Goal: Task Accomplishment & Management: Manage account settings

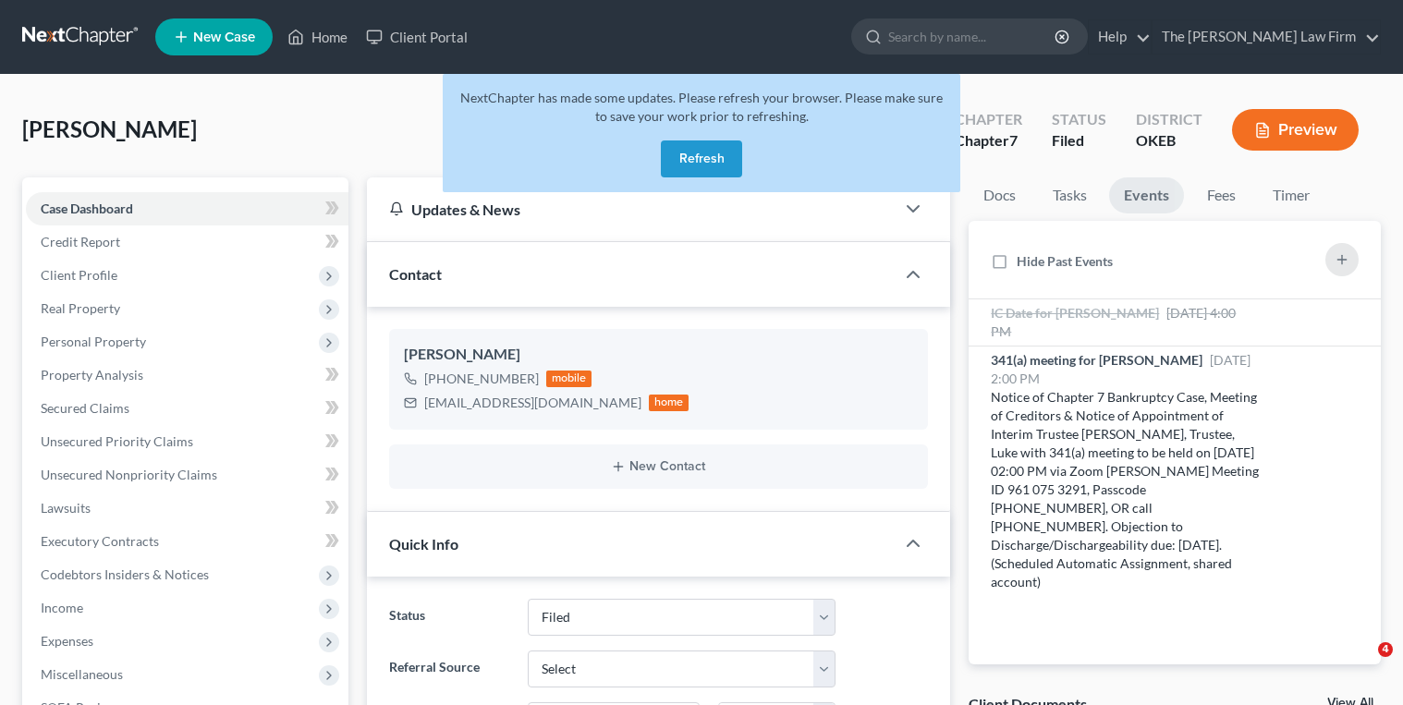
select select "2"
click at [685, 157] on button "Refresh" at bounding box center [701, 159] width 81 height 37
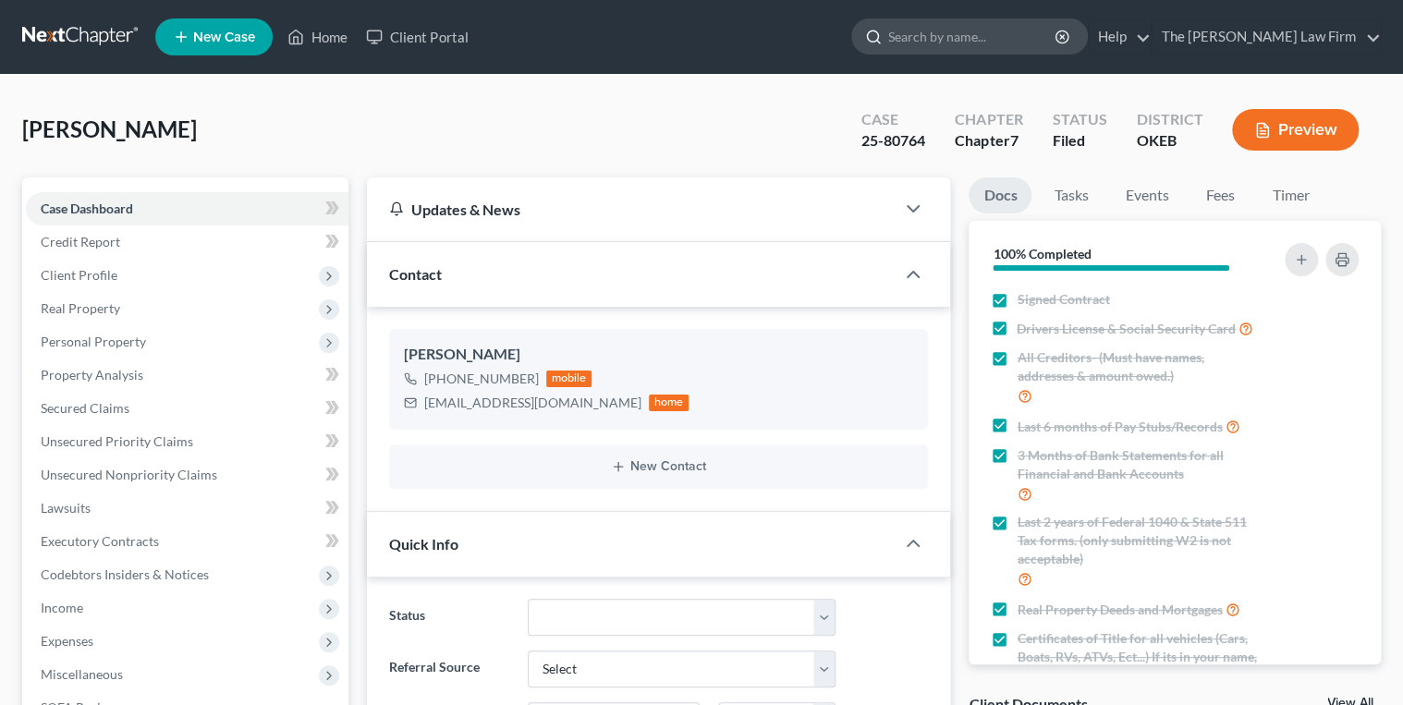
click at [983, 37] on input "search" at bounding box center [973, 36] width 169 height 34
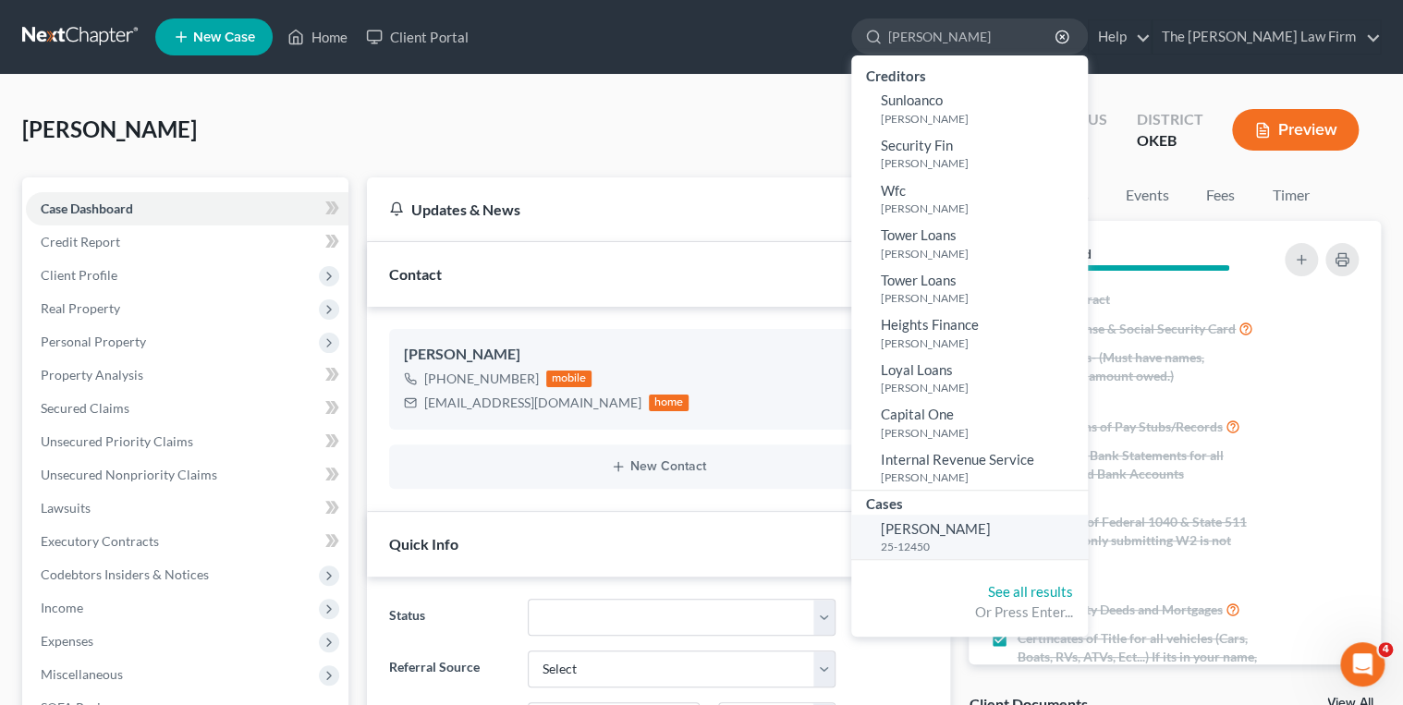
type input "[PERSON_NAME]"
click at [1016, 540] on small "25-12450" at bounding box center [982, 547] width 202 height 16
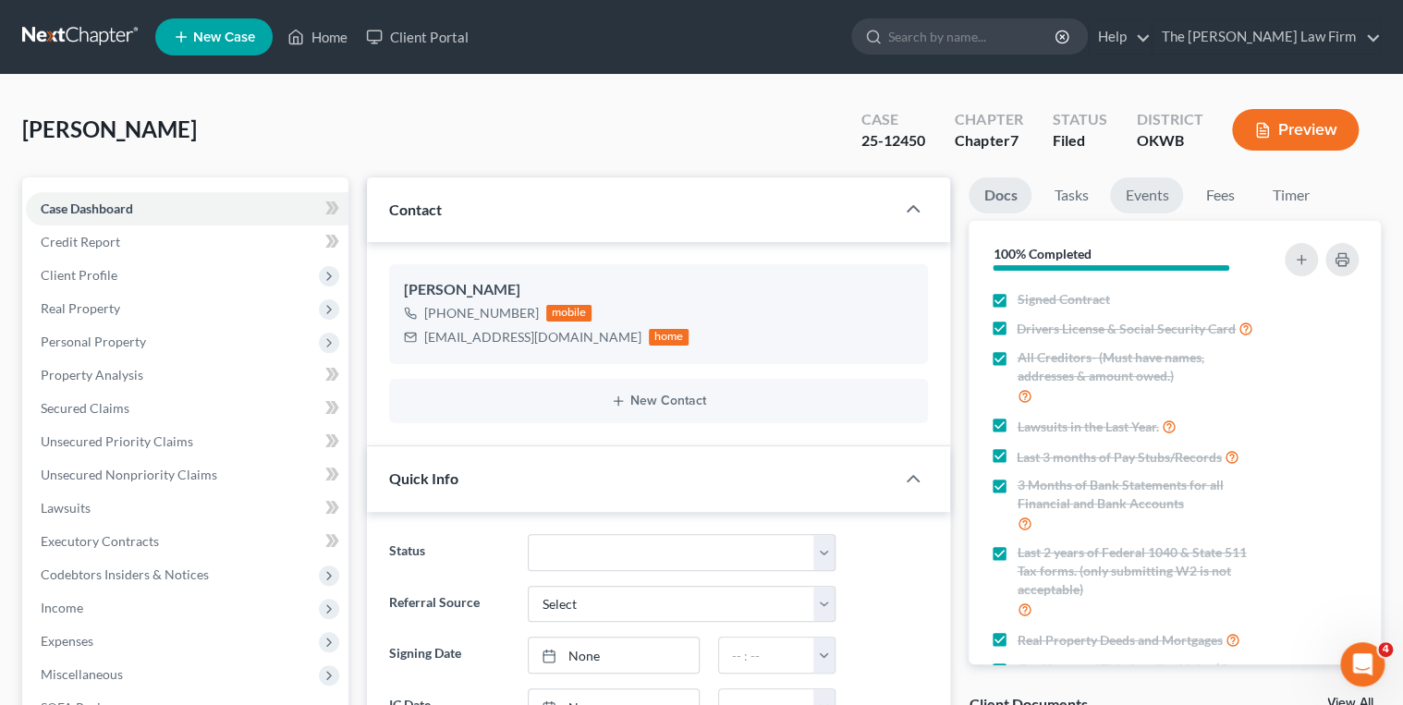
scroll to position [2637, 0]
click at [1149, 200] on link "Events" at bounding box center [1146, 196] width 73 height 36
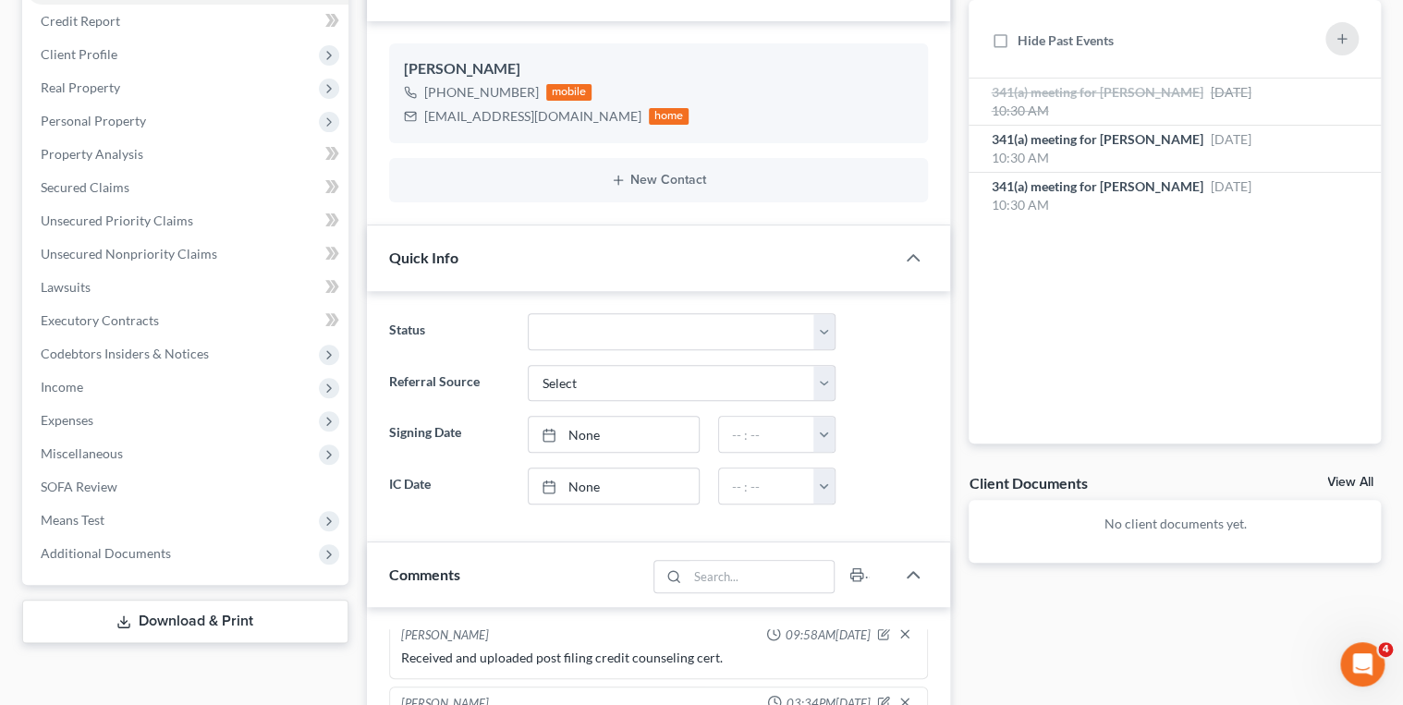
scroll to position [222, 0]
click at [1153, 191] on span "341(a) meeting for [PERSON_NAME]" at bounding box center [1097, 186] width 212 height 16
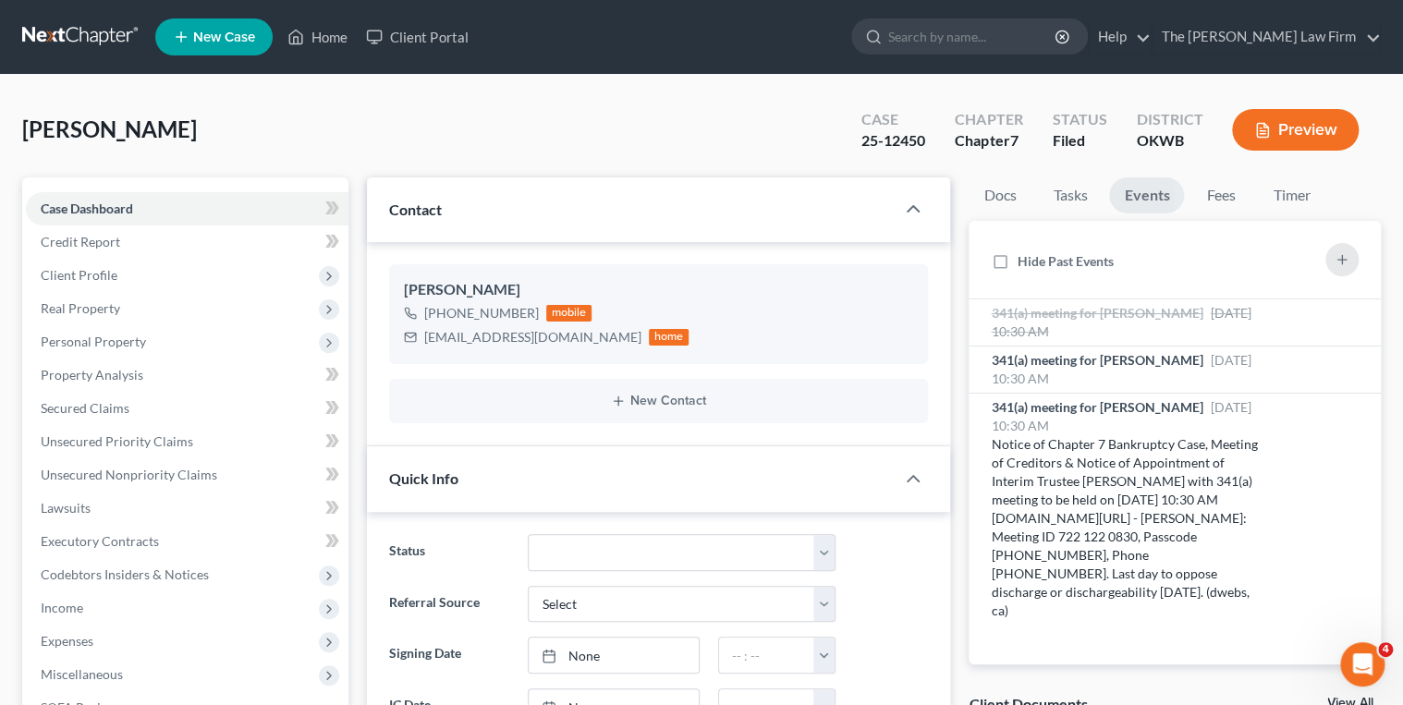
scroll to position [0, 0]
click at [901, 146] on div "25-12450" at bounding box center [894, 140] width 64 height 21
copy div "25-12450"
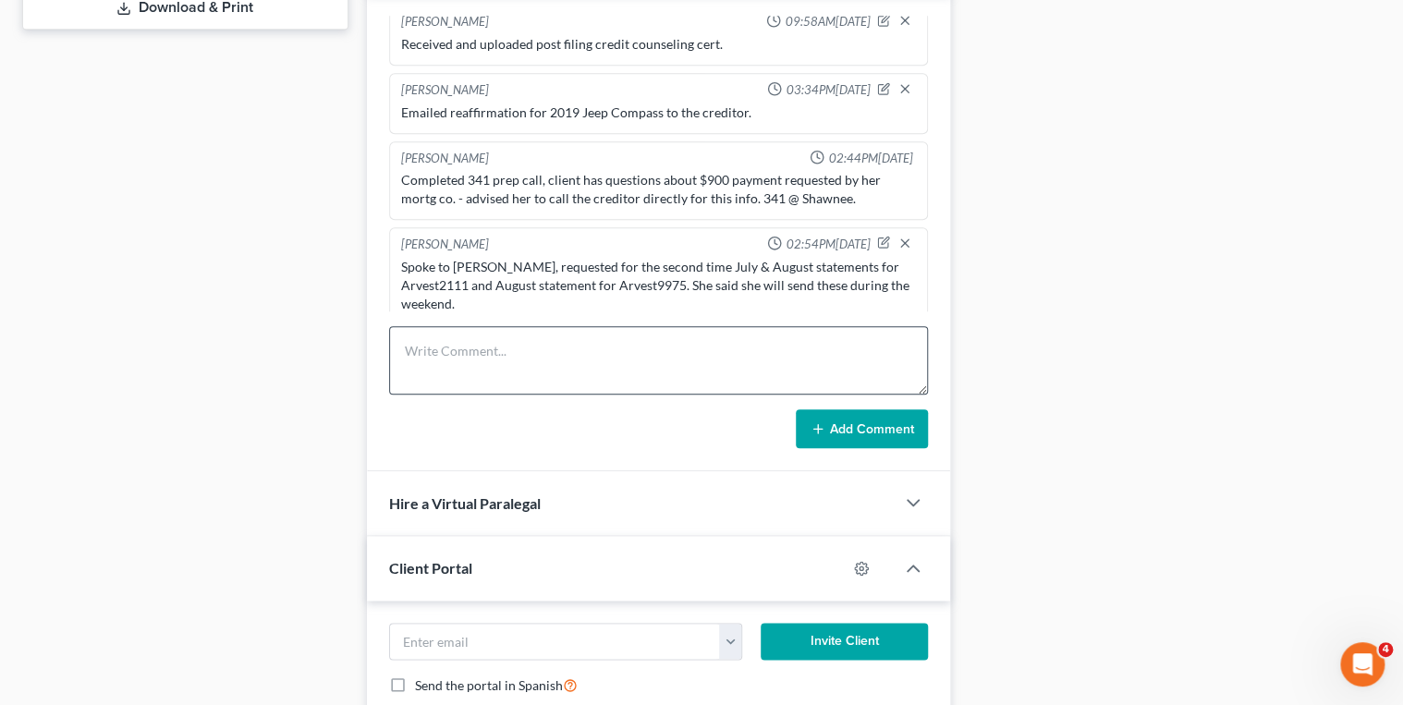
scroll to position [888, 0]
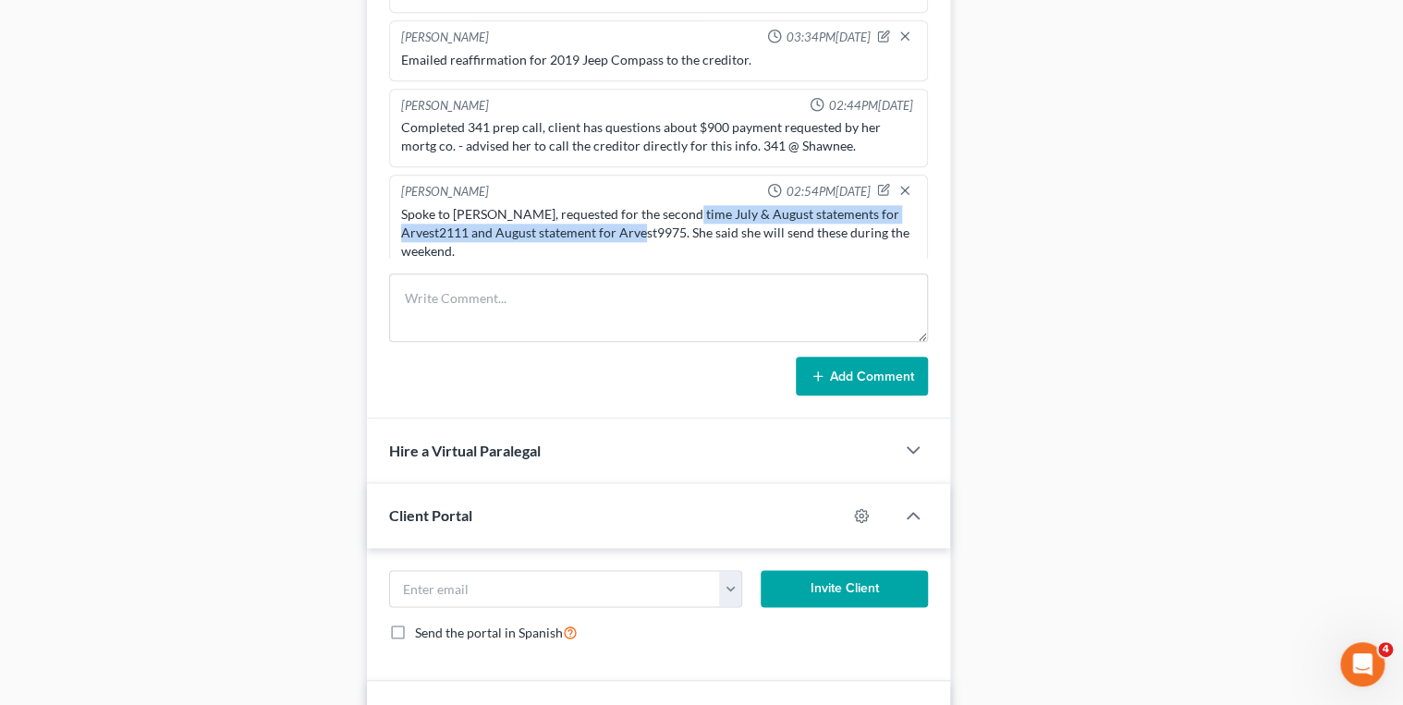
drag, startPoint x: 672, startPoint y: 196, endPoint x: 682, endPoint y: 215, distance: 21.1
click at [682, 215] on div "Spoke to Cynthia, requested for the second time July & August statements for Ar…" at bounding box center [659, 232] width 516 height 55
drag, startPoint x: 682, startPoint y: 215, endPoint x: 656, endPoint y: 214, distance: 25.9
copy div "July & August statements for Arvest2111 and August statement for Arvest9975"
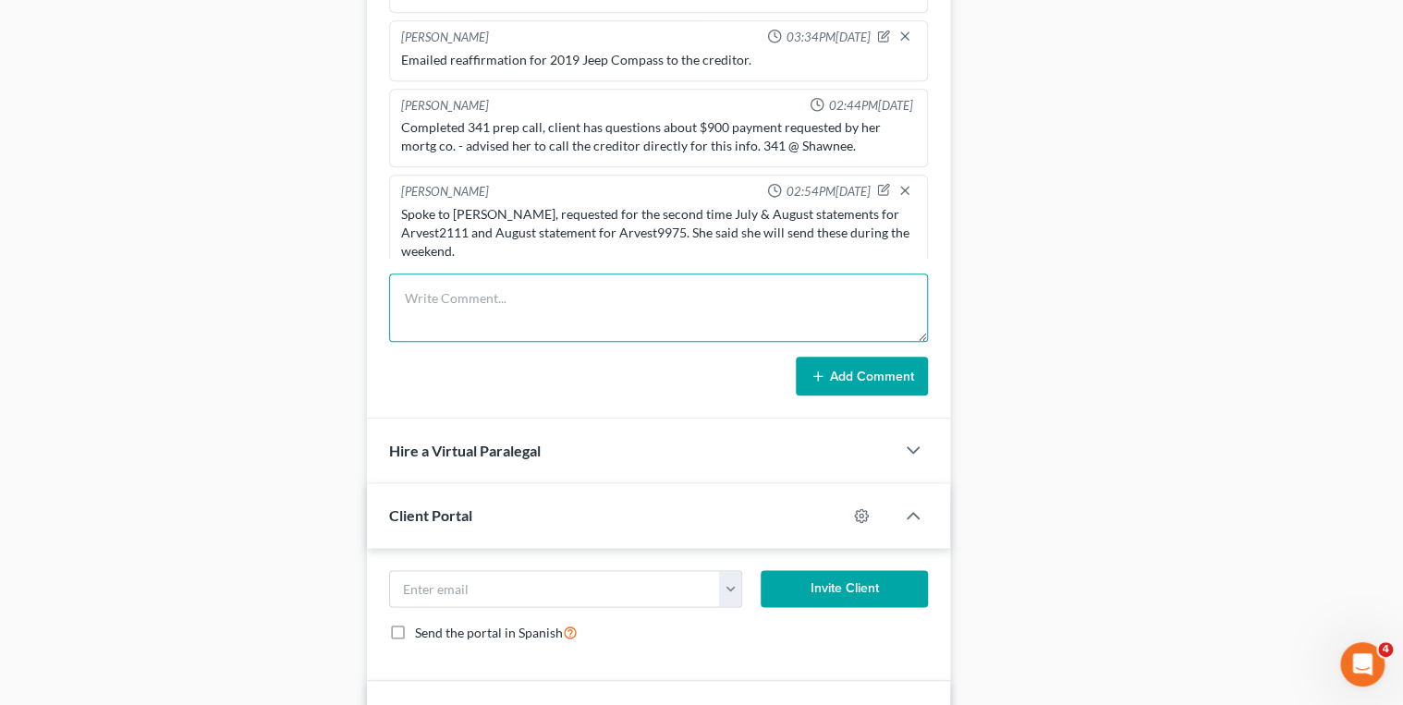
click at [624, 300] on textarea at bounding box center [659, 308] width 540 height 68
paste textarea "July & August statements for Arvest2111 and August statement for Arvest9975"
type textarea "Received and uploaded to Axos July & August statements for Arvest2111 and Augus…"
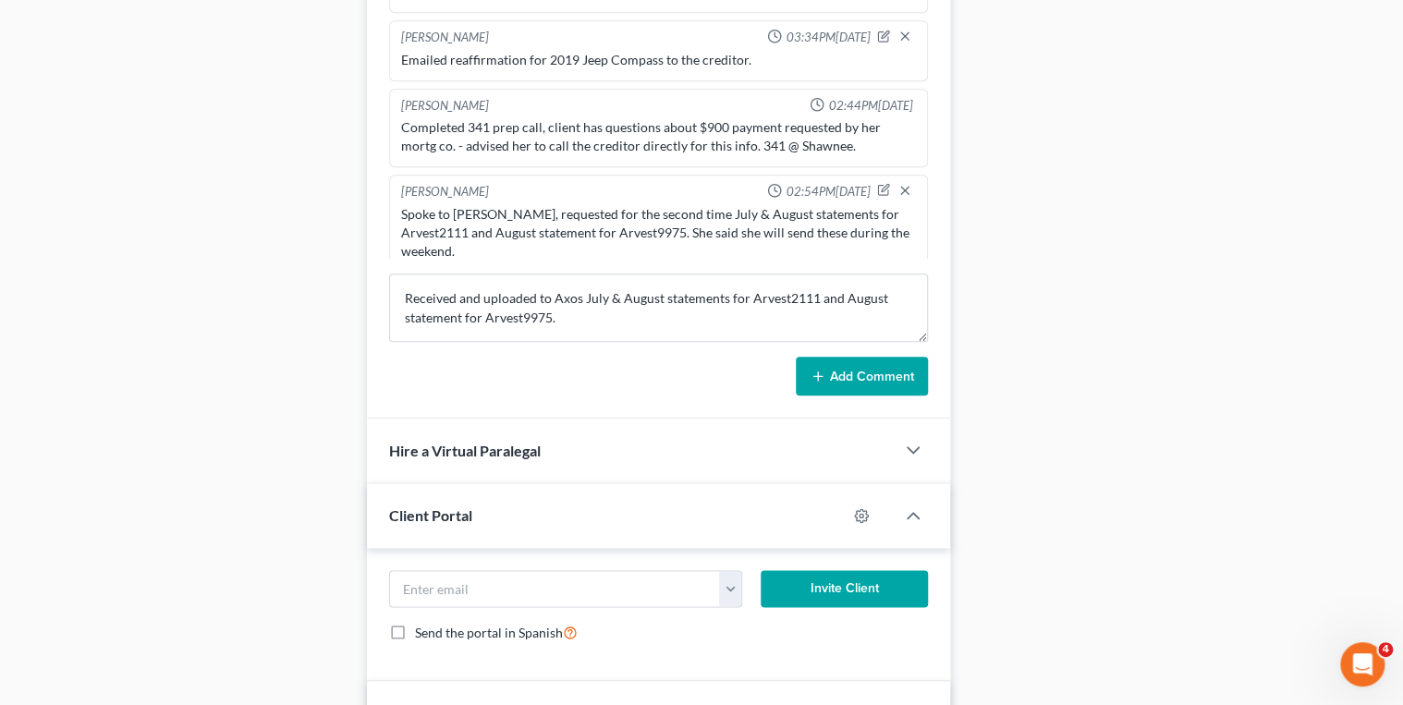
click at [827, 370] on button "Add Comment" at bounding box center [862, 376] width 132 height 39
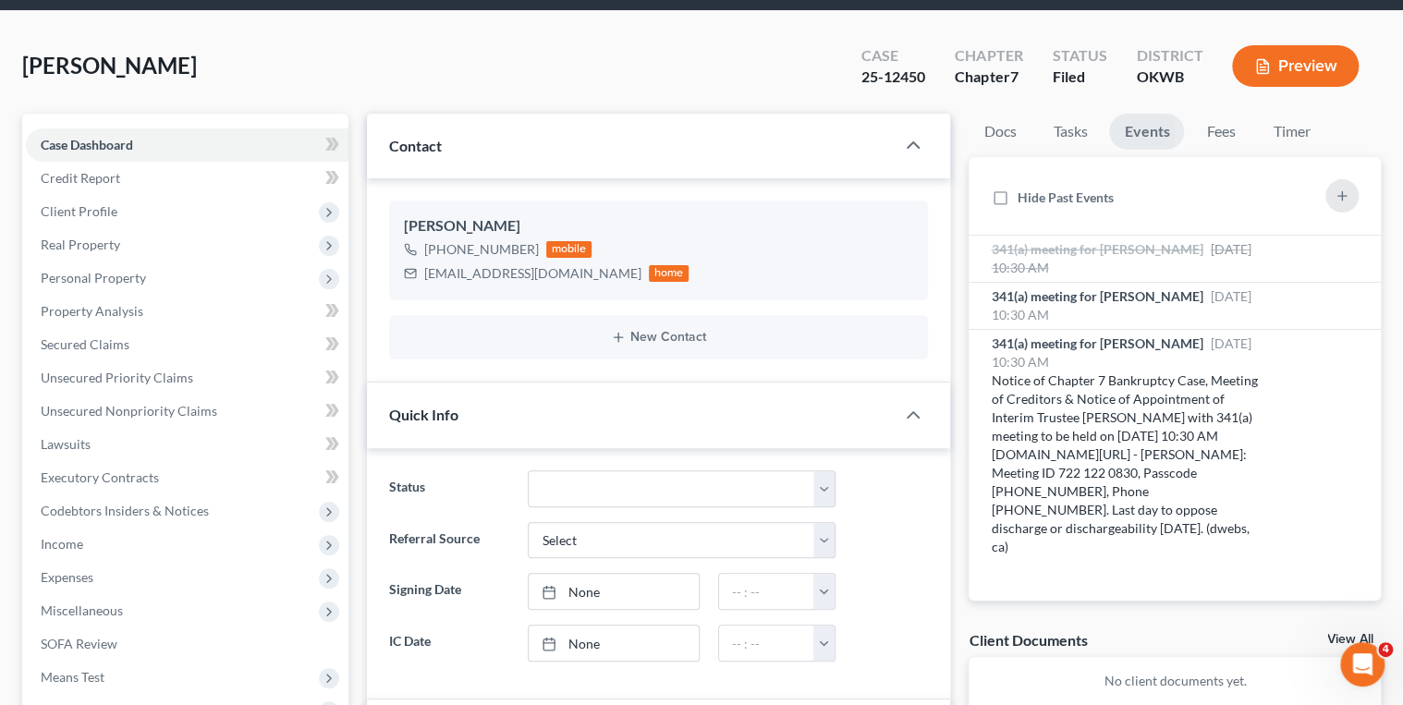
scroll to position [0, 0]
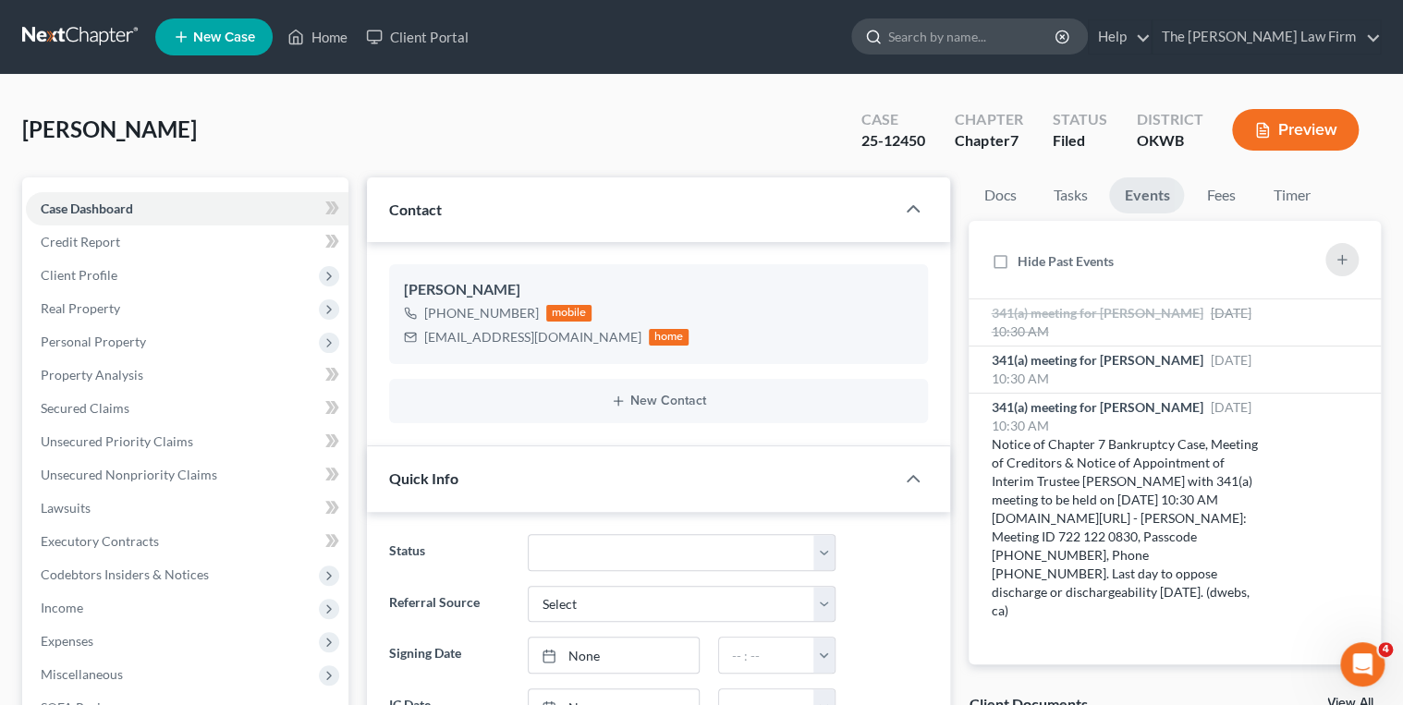
click at [969, 43] on input "search" at bounding box center [973, 36] width 169 height 34
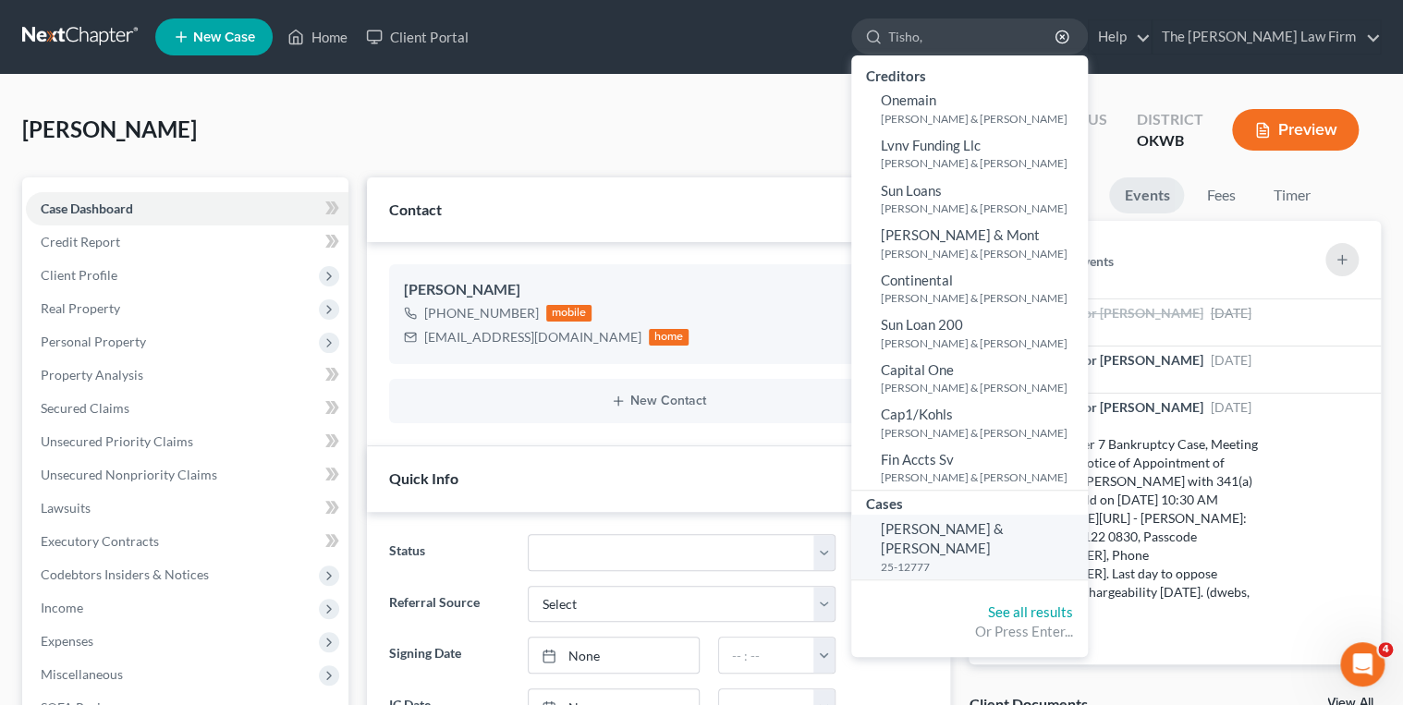
type input "Tisho,"
click at [1004, 522] on span "Tisho, Kenneth & Beverly" at bounding box center [942, 539] width 123 height 36
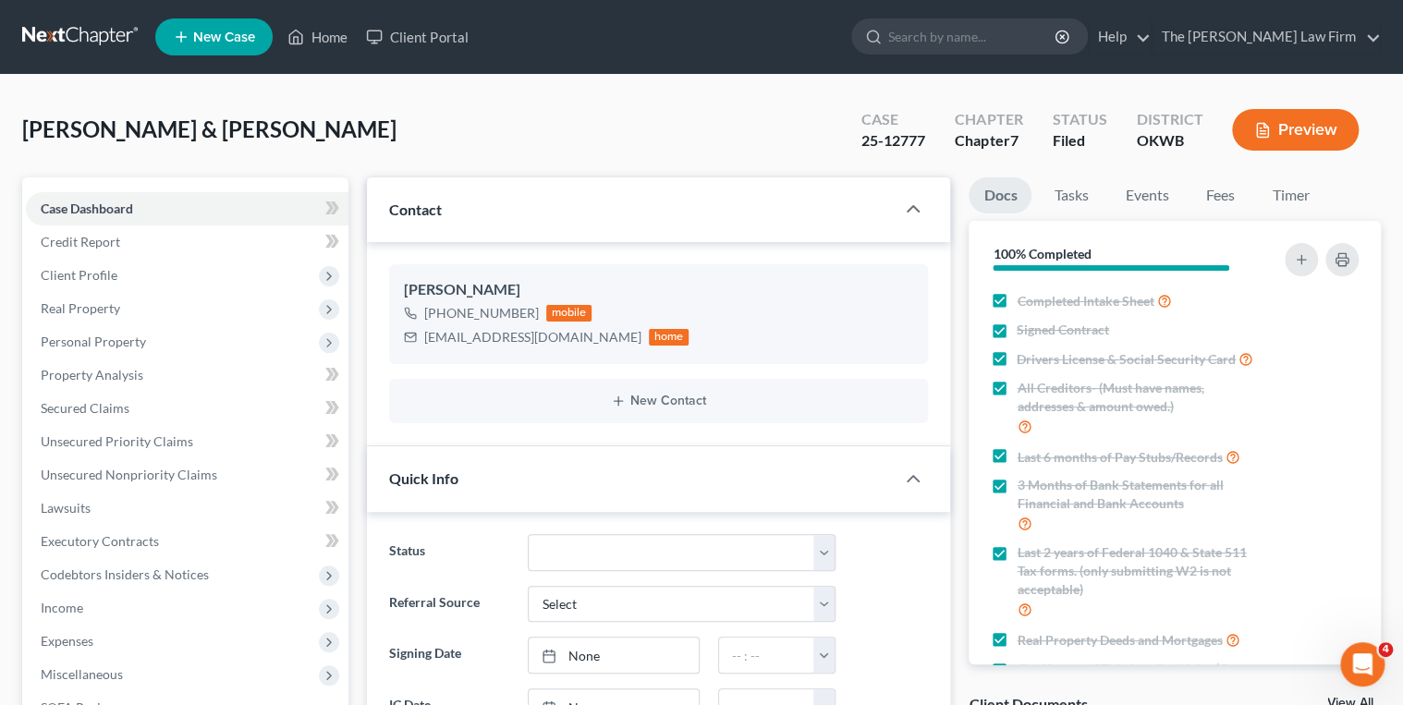
click at [885, 137] on div "25-12777" at bounding box center [894, 140] width 64 height 21
copy div "25-12777"
click at [1142, 192] on link "Events" at bounding box center [1146, 196] width 73 height 36
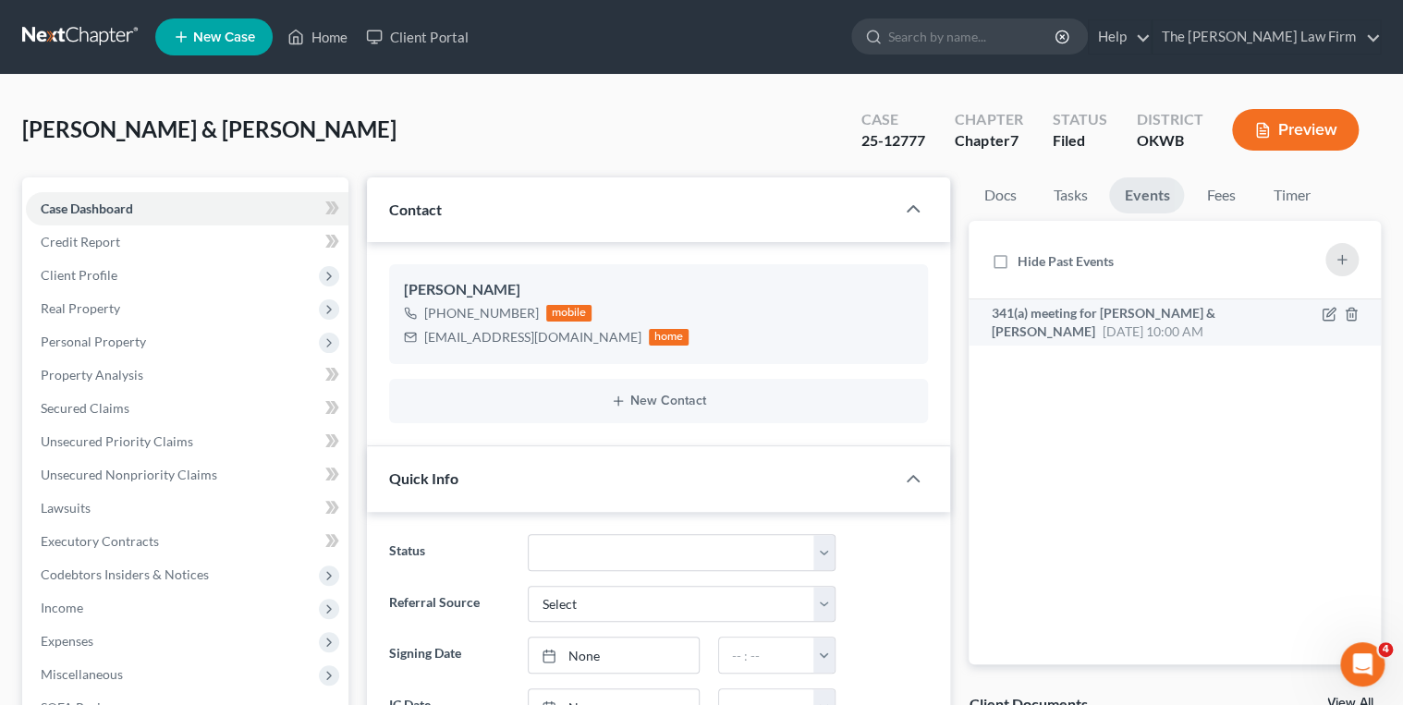
click at [1143, 309] on span "341(a) meeting for [PERSON_NAME] & [PERSON_NAME]" at bounding box center [1103, 322] width 224 height 34
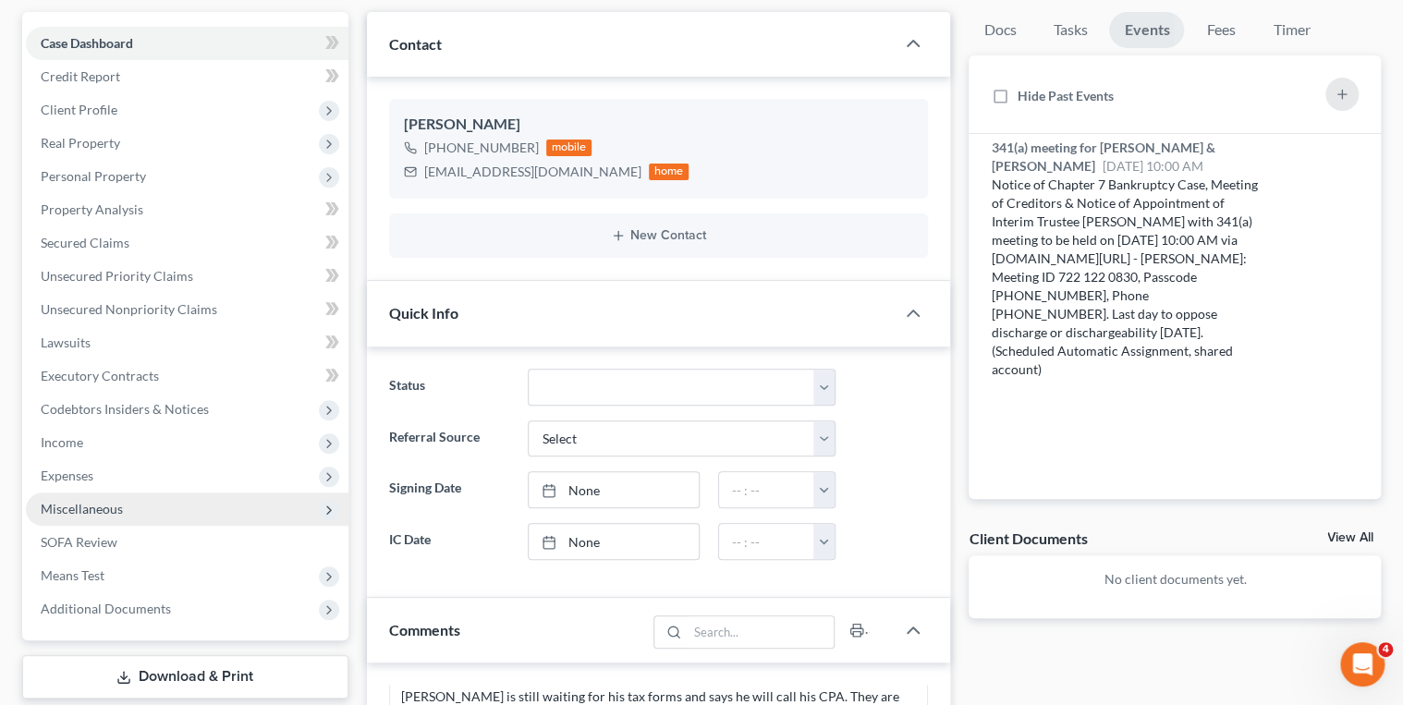
scroll to position [296, 0]
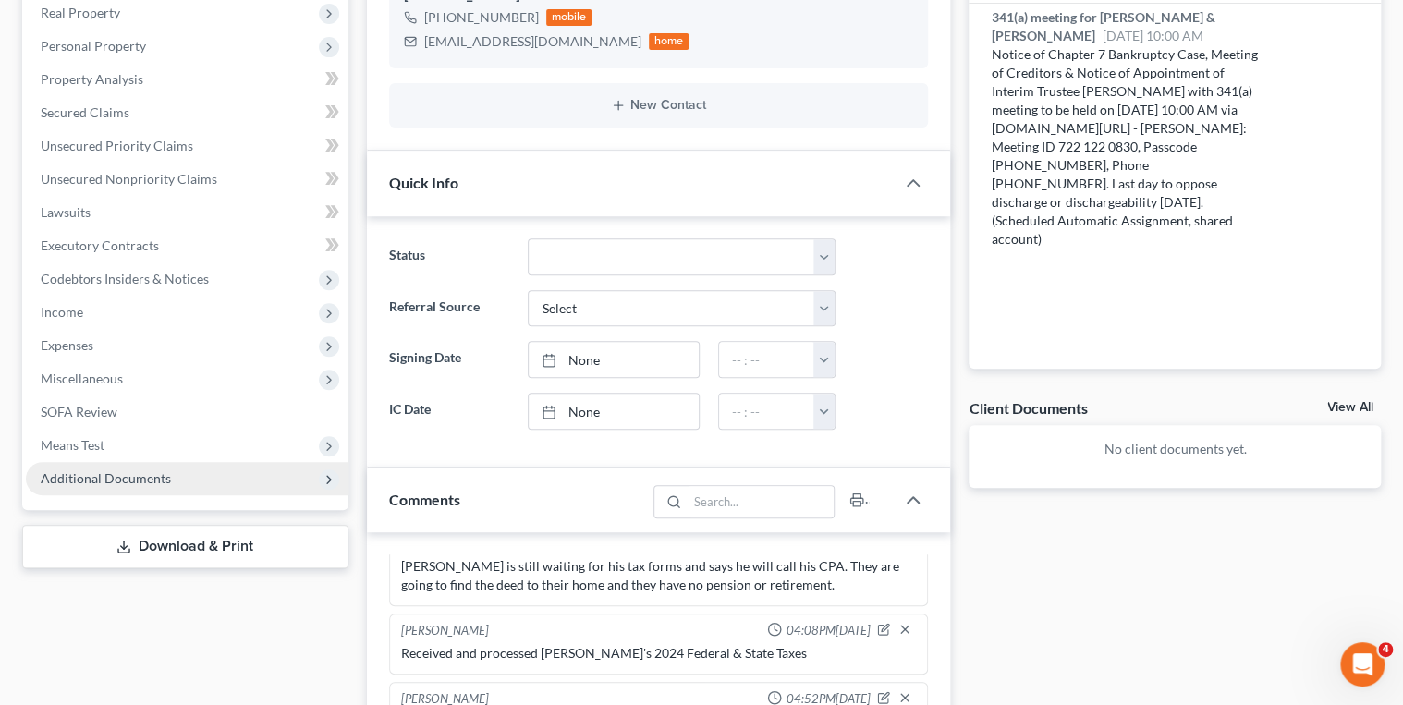
click at [176, 484] on span "Additional Documents" at bounding box center [187, 478] width 323 height 33
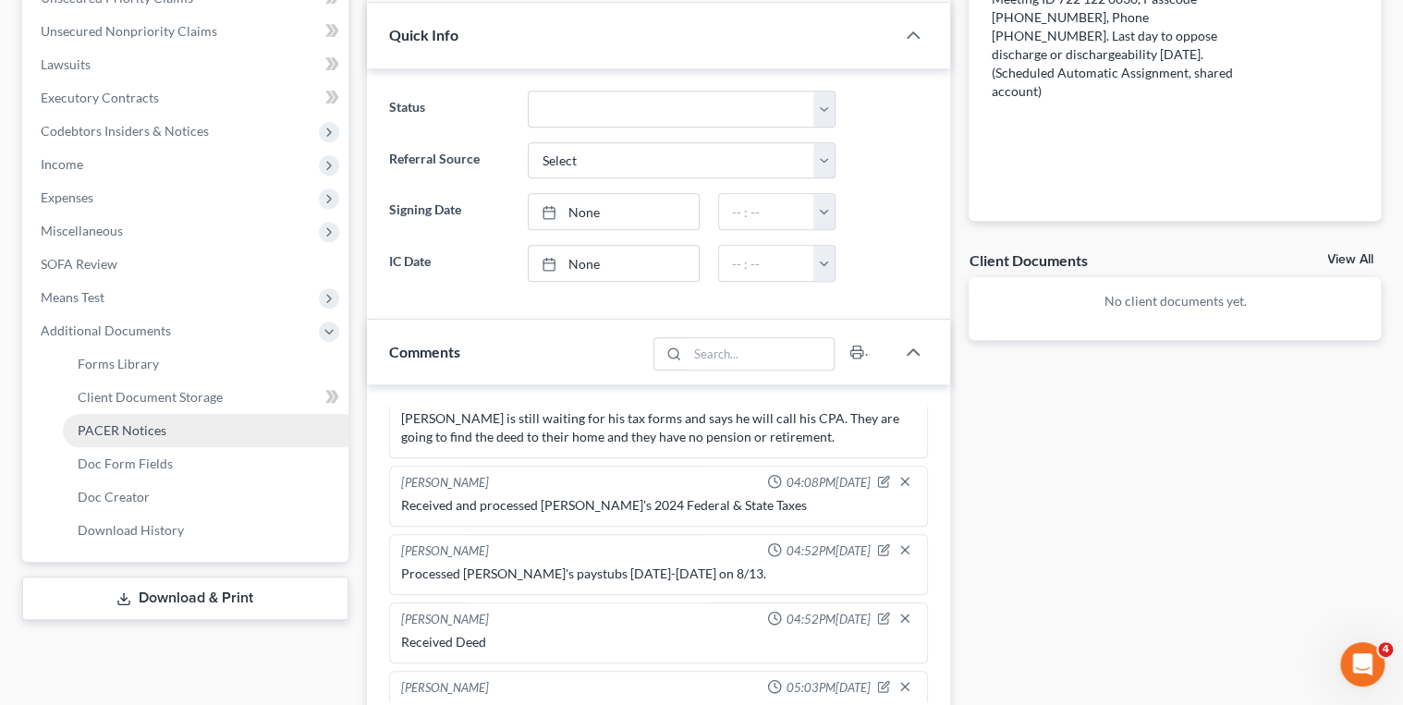
click at [127, 429] on span "PACER Notices" at bounding box center [122, 431] width 89 height 16
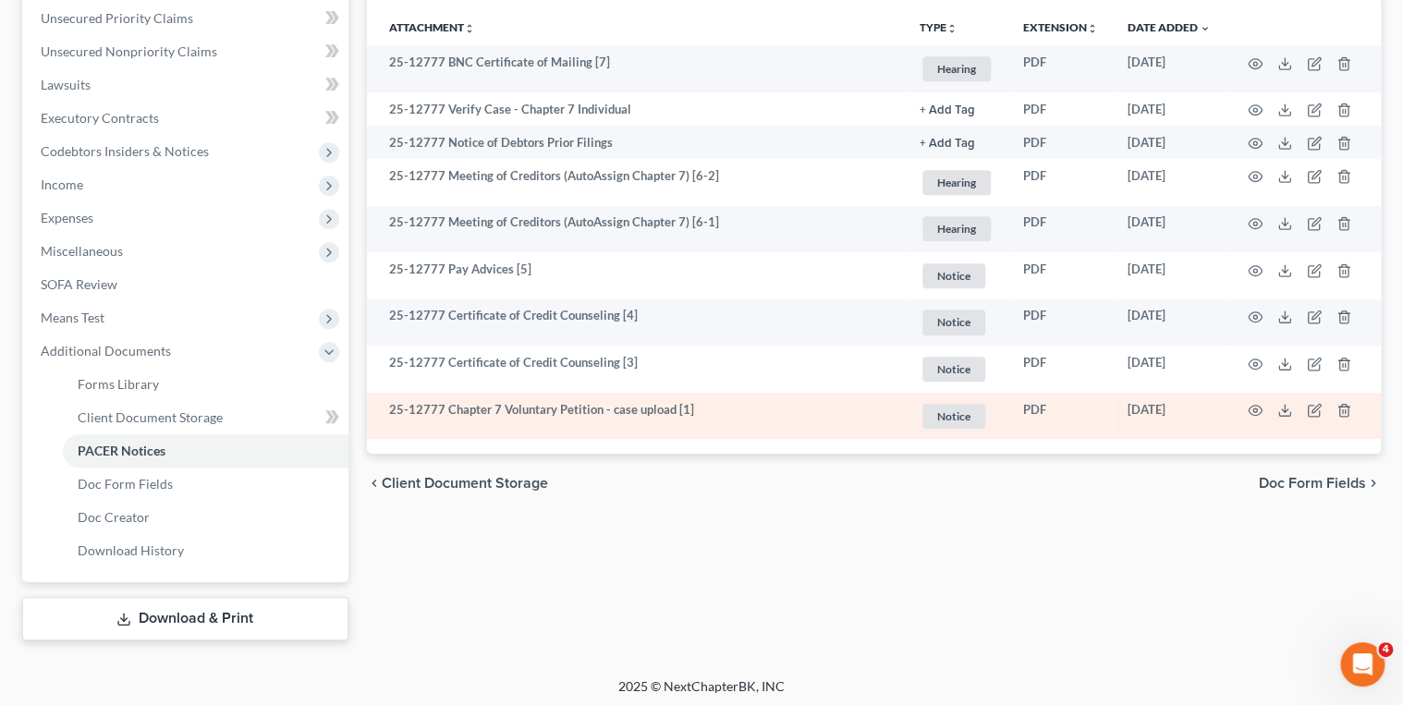
scroll to position [427, 0]
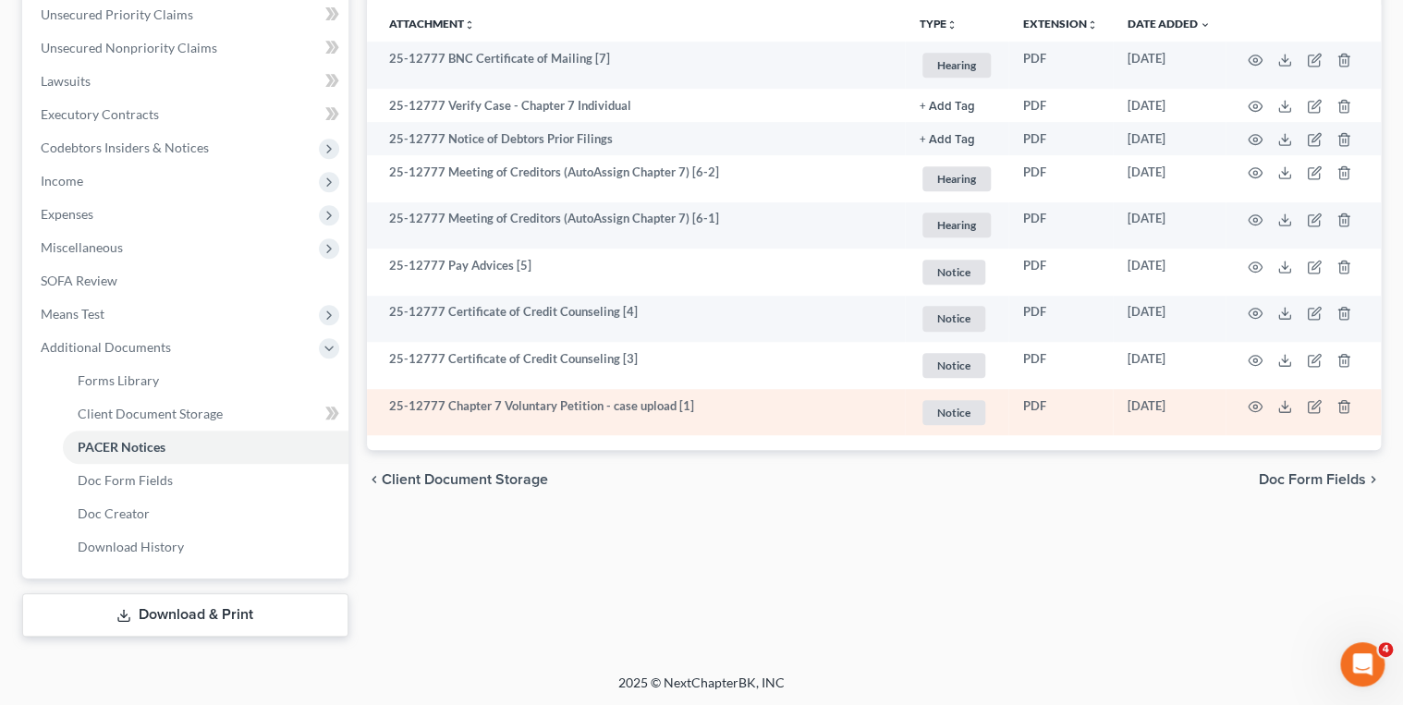
click at [1263, 405] on td at bounding box center [1303, 412] width 155 height 47
click at [1258, 407] on icon "button" at bounding box center [1255, 406] width 15 height 15
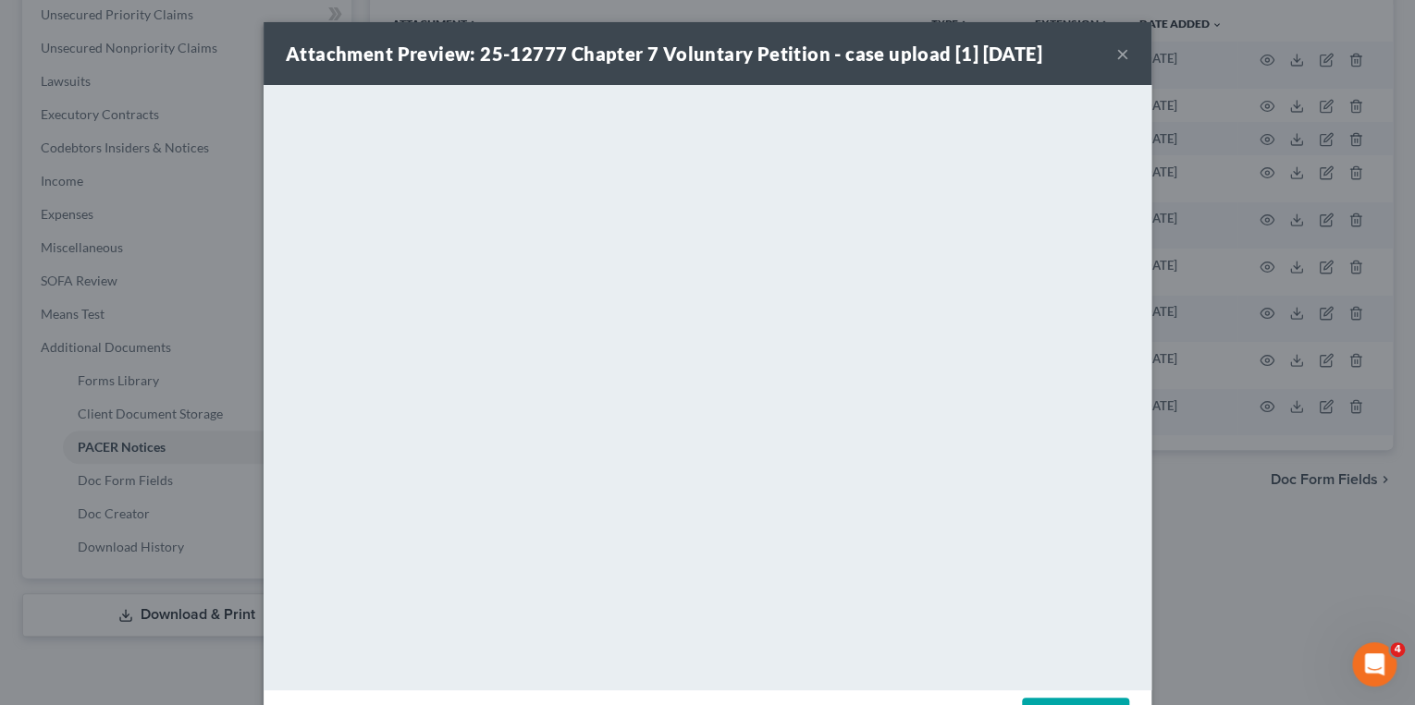
click at [1116, 57] on button "×" at bounding box center [1122, 54] width 13 height 22
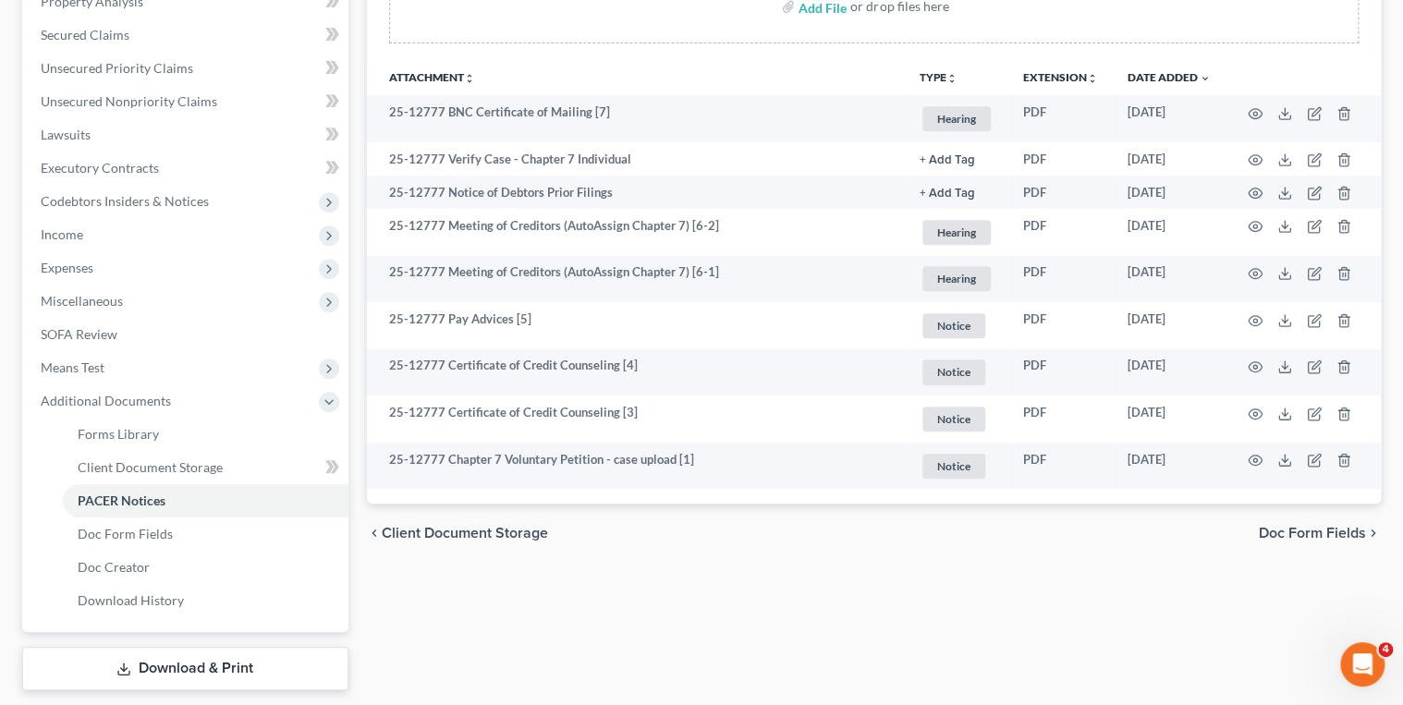
scroll to position [57, 0]
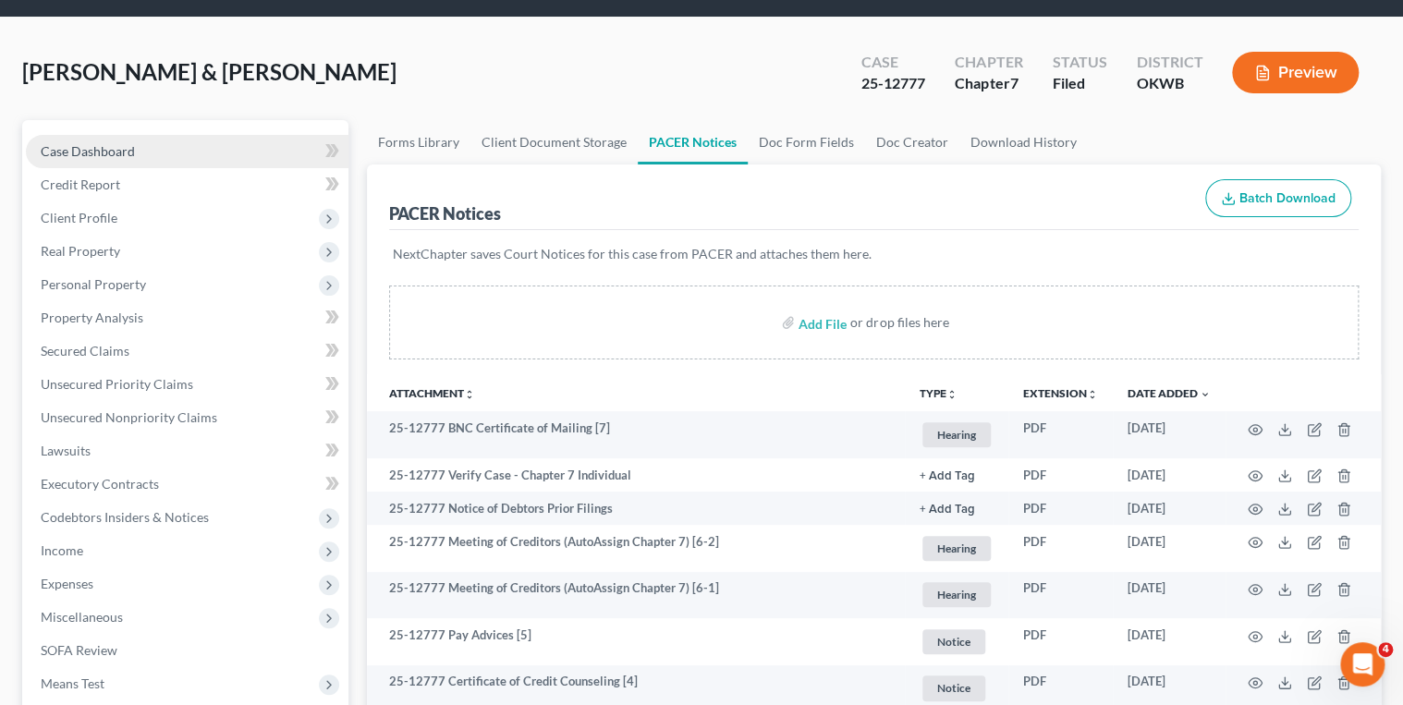
drag, startPoint x: 168, startPoint y: 140, endPoint x: 178, endPoint y: 146, distance: 11.3
click at [168, 140] on link "Case Dashboard" at bounding box center [187, 151] width 323 height 33
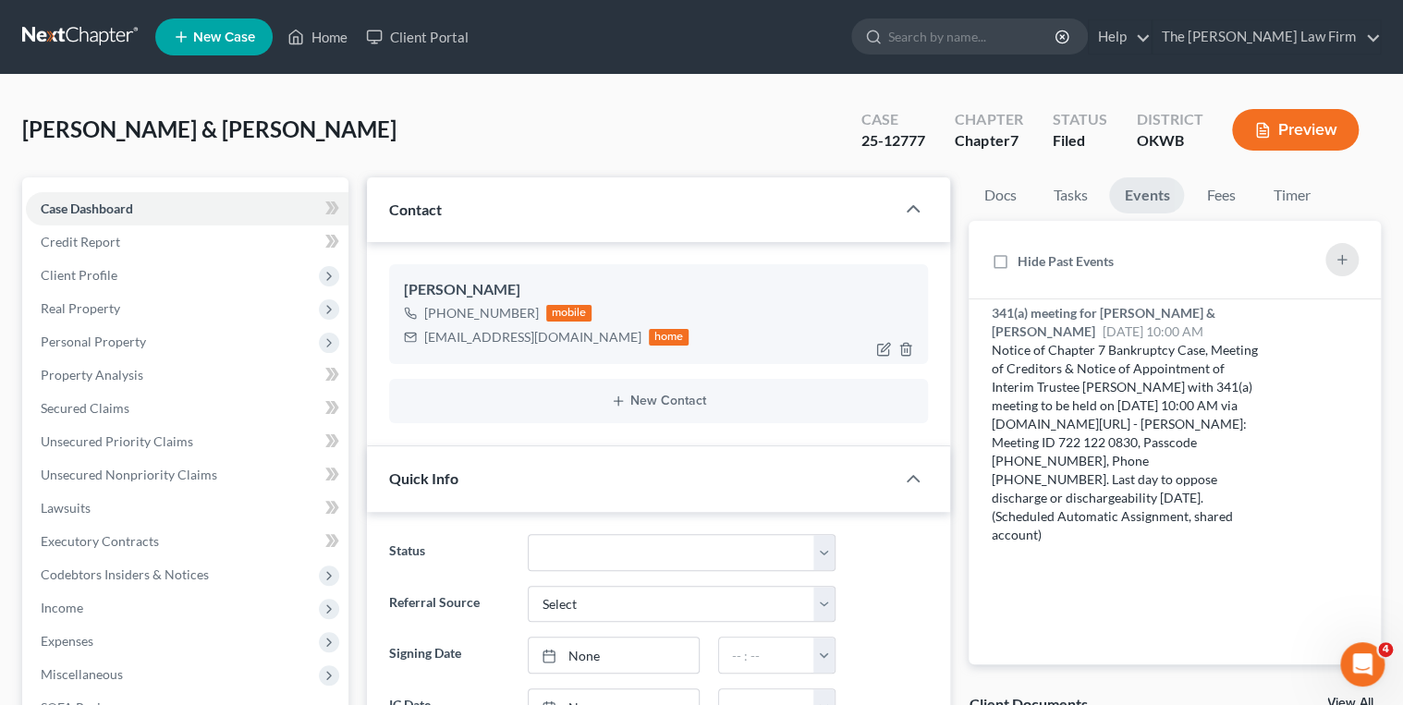
scroll to position [1127, 0]
click at [462, 334] on div "kennytisho50@gmail.com" at bounding box center [532, 337] width 217 height 18
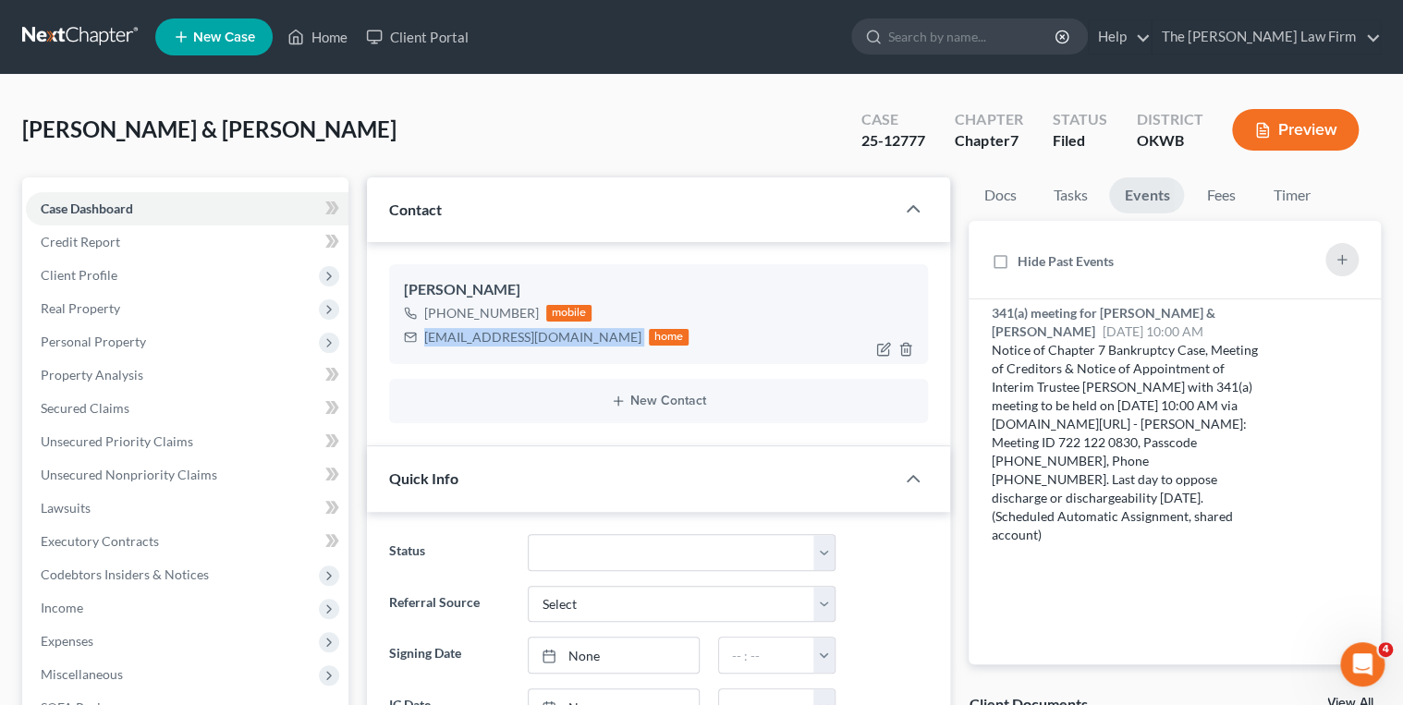
copy div "kennytisho50@gmail.com"
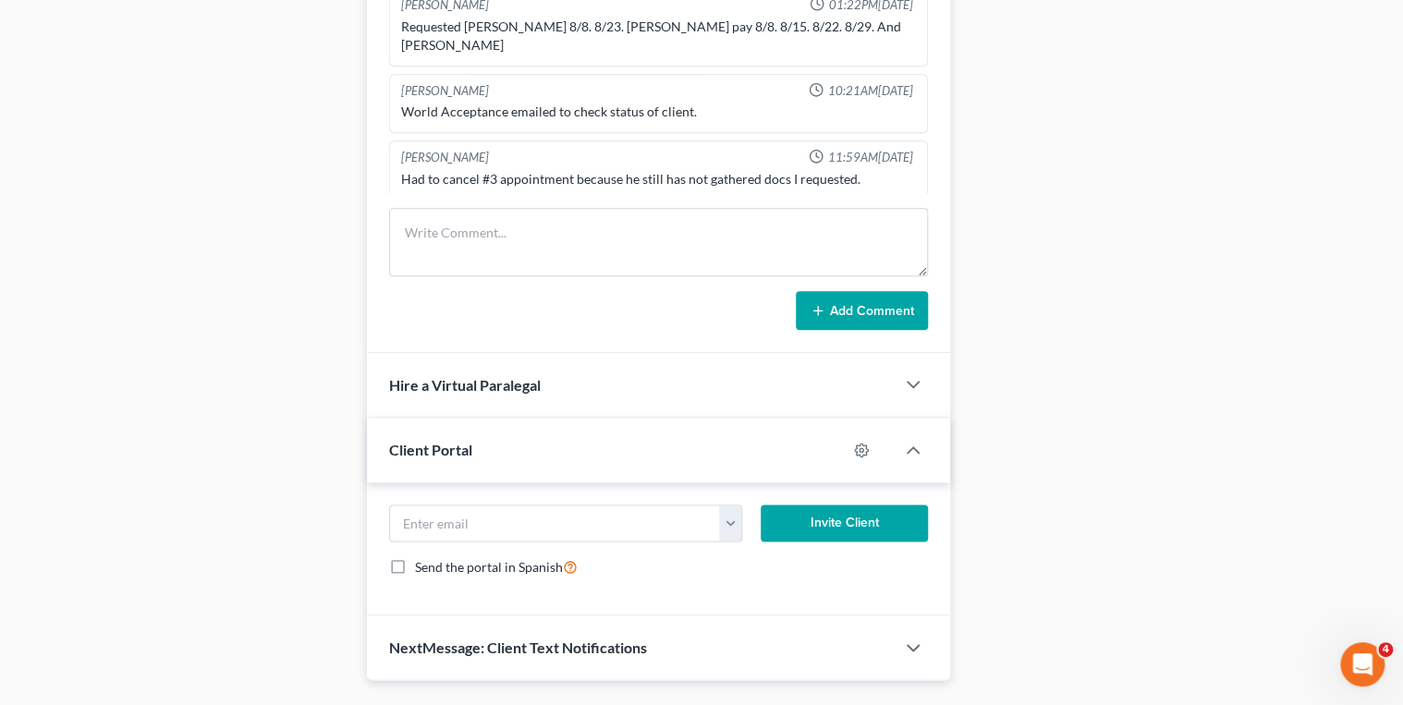
scroll to position [962, 0]
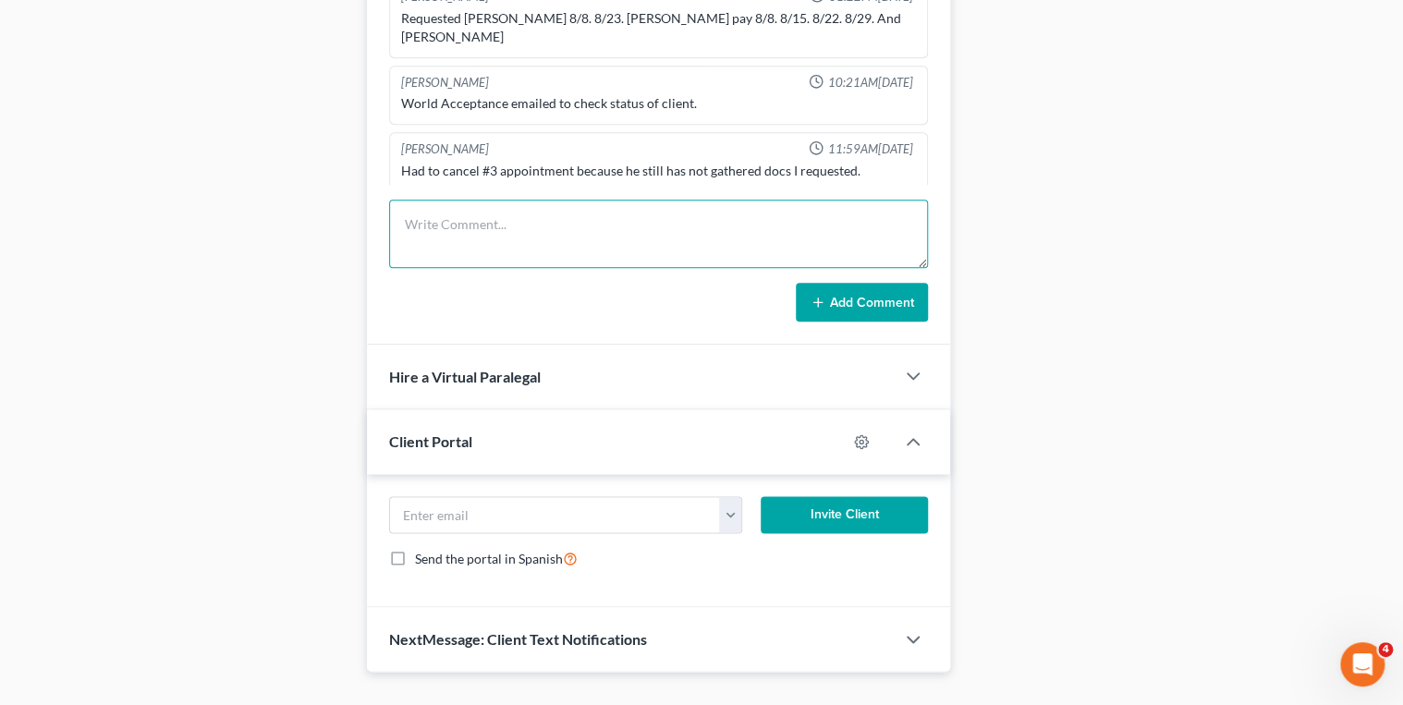
click at [576, 214] on textarea at bounding box center [659, 234] width 540 height 68
type textarea "S"
click at [551, 236] on textarea "Emailed a request for August-September 5 bank statement for IBC4911. All other …" at bounding box center [659, 234] width 540 height 68
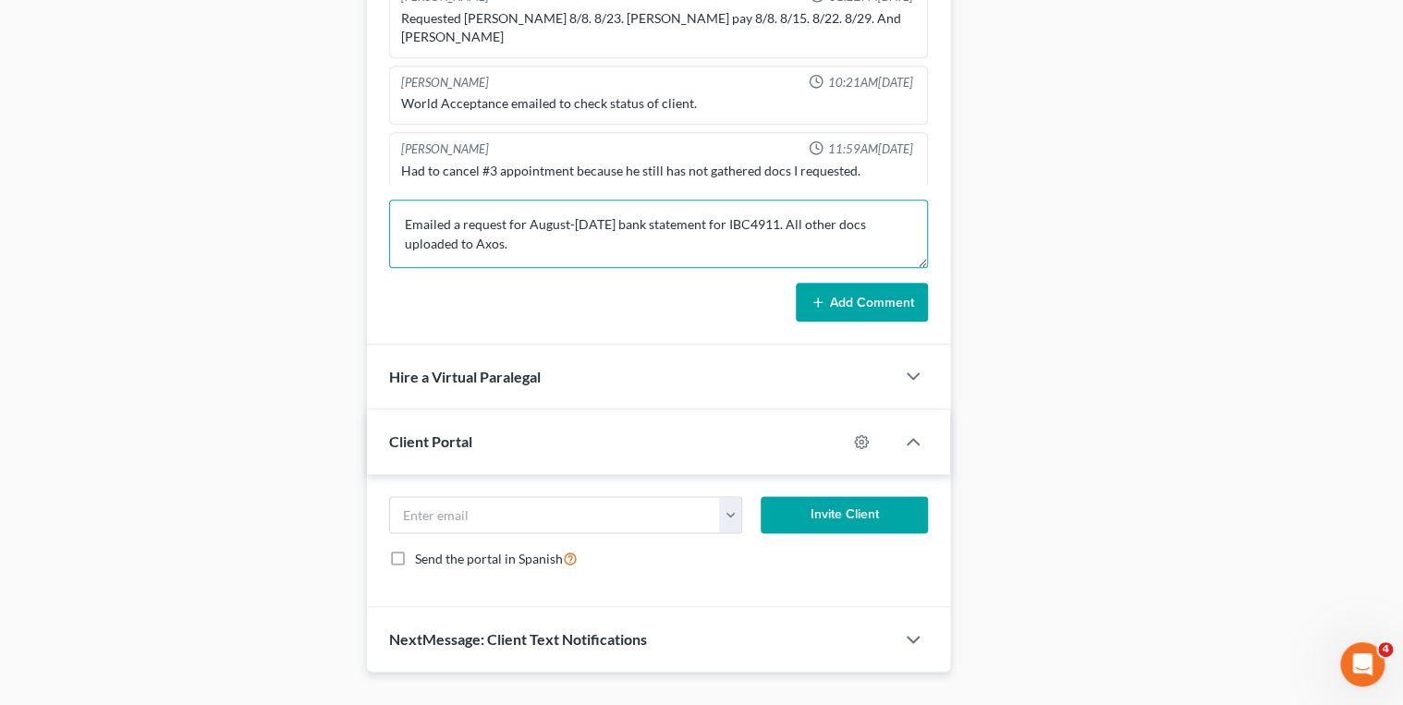
type textarea "Emailed a request for August-September 5 bank statement for IBC4911. All other …"
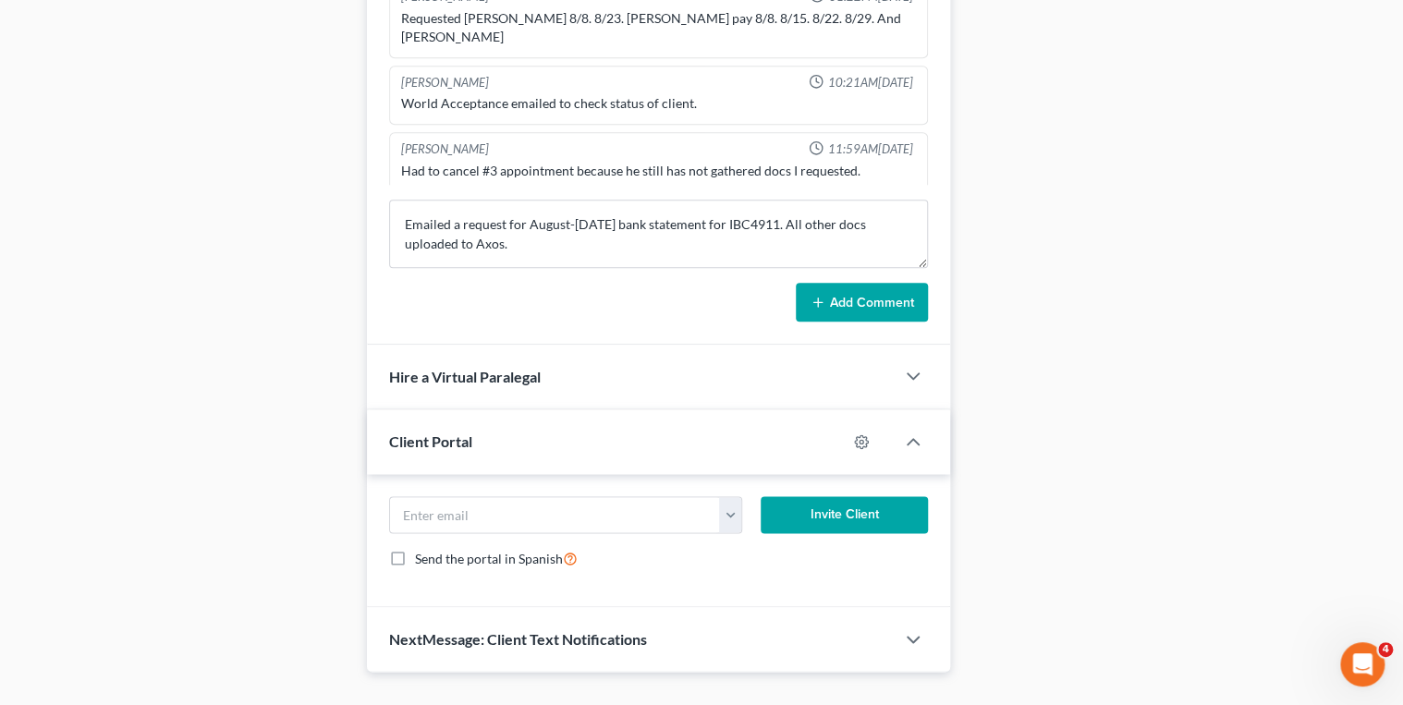
click at [815, 289] on button "Add Comment" at bounding box center [862, 302] width 132 height 39
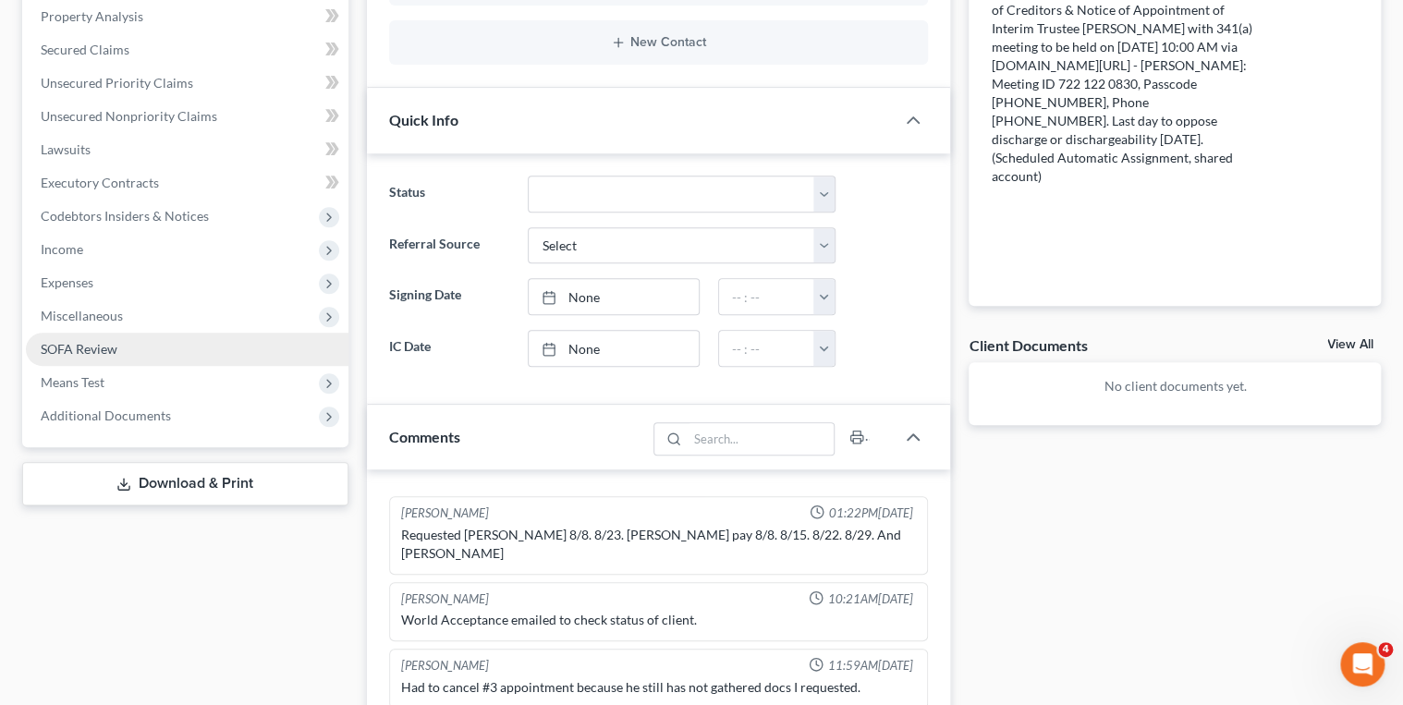
scroll to position [148, 0]
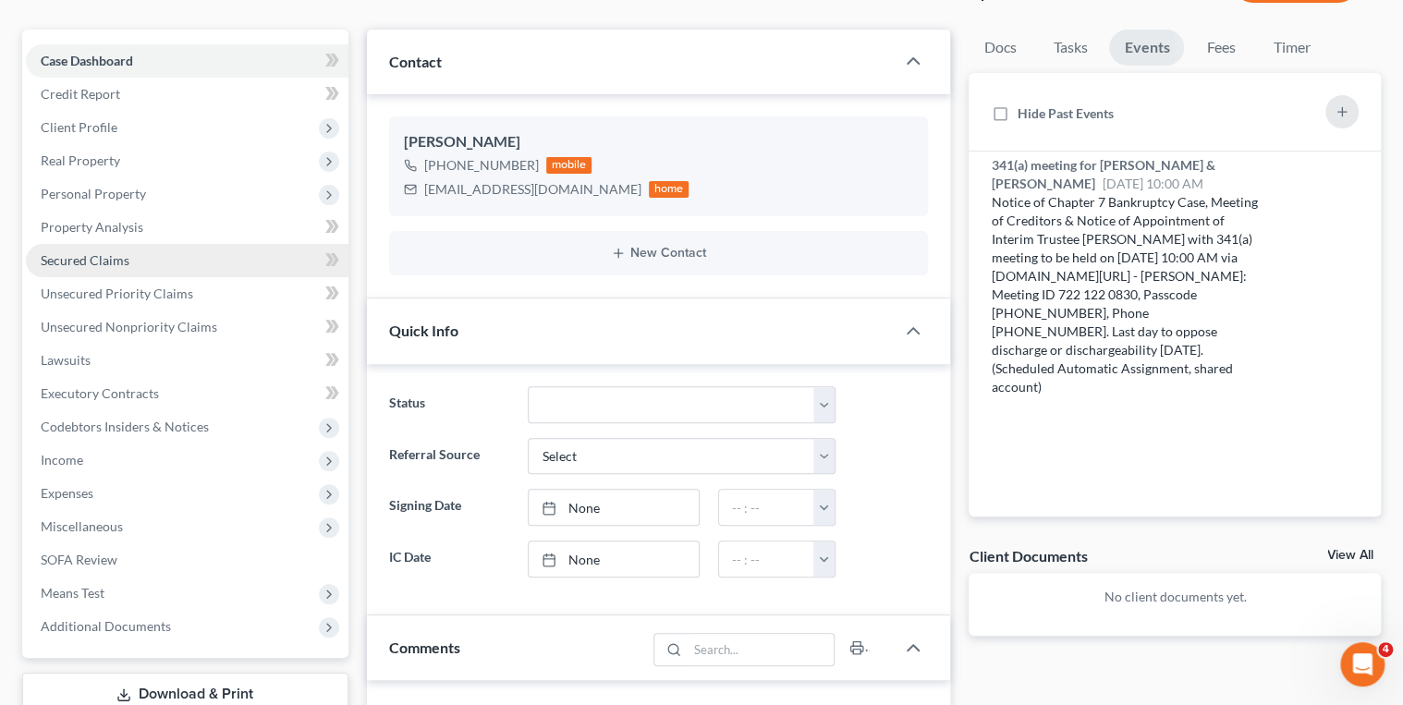
click at [111, 255] on span "Secured Claims" at bounding box center [85, 260] width 89 height 16
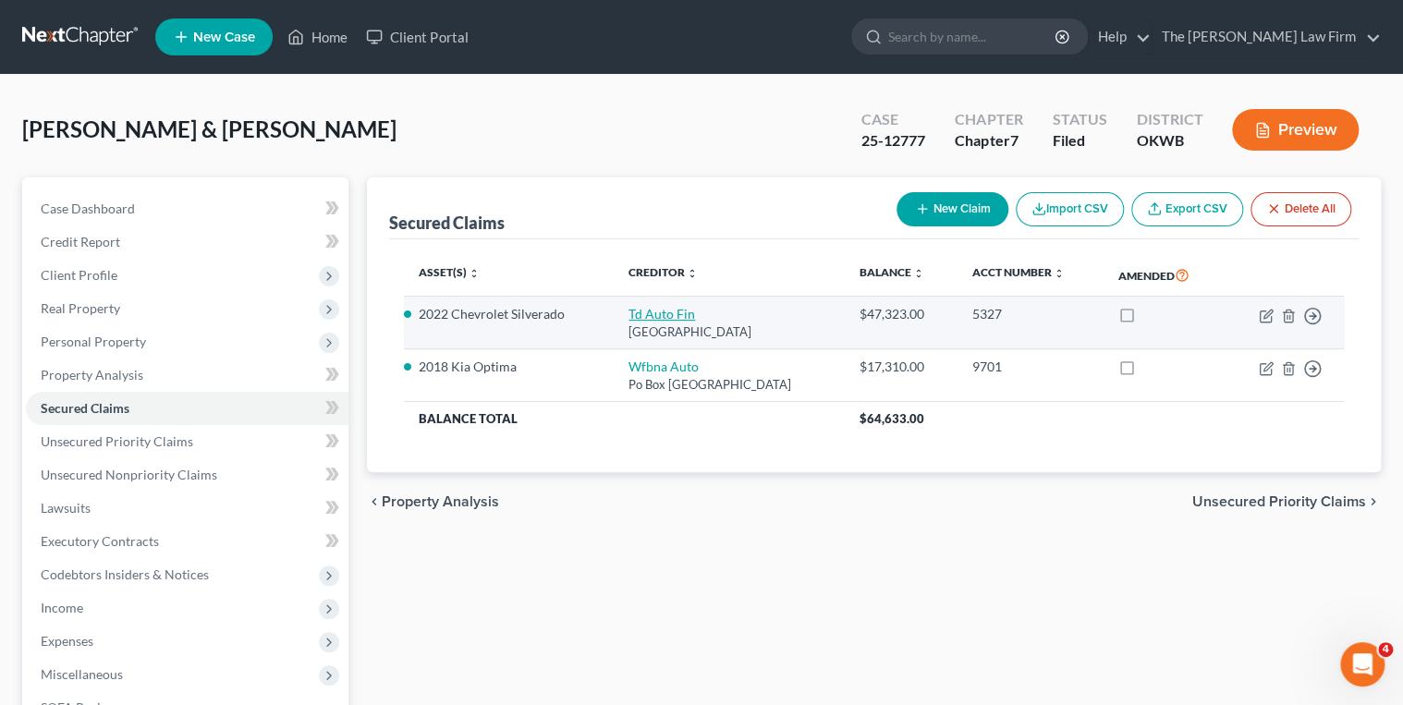
click at [664, 308] on link "Td Auto Fin" at bounding box center [662, 314] width 67 height 16
select select "39"
select select "2"
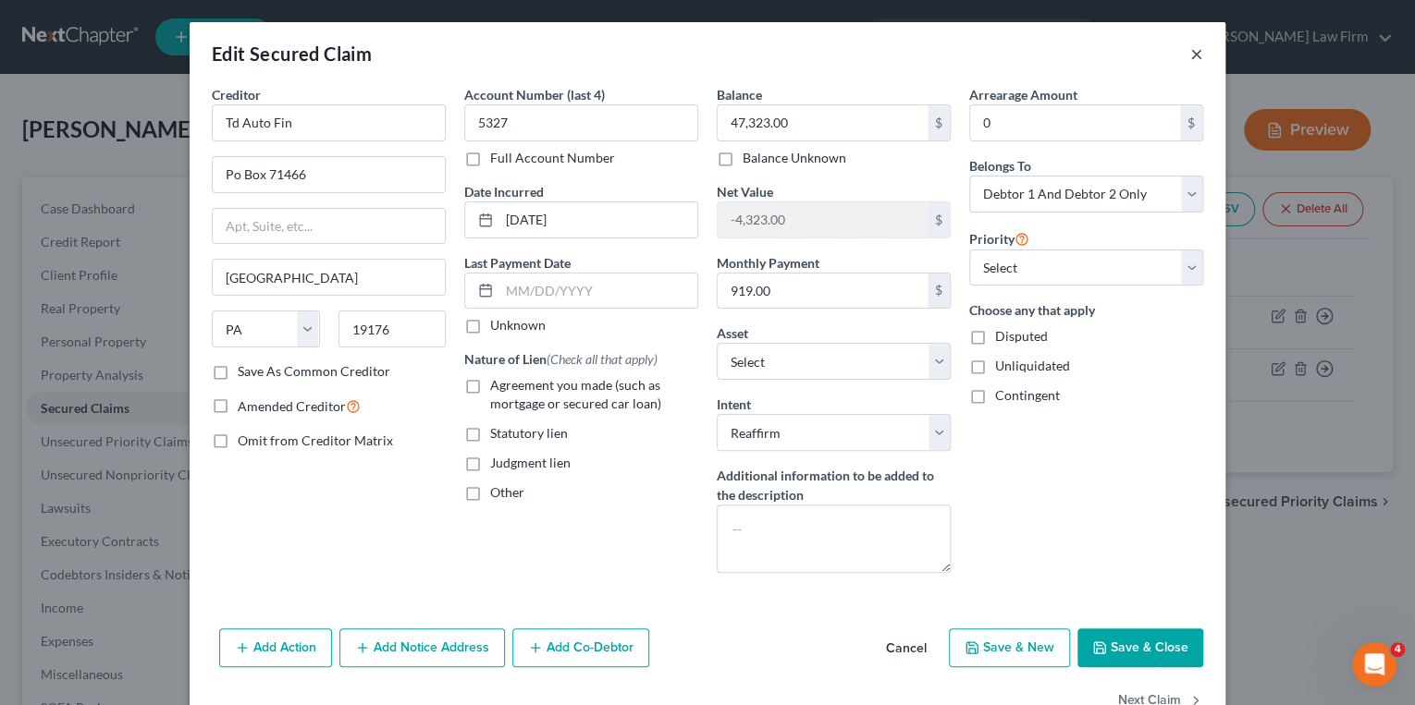
click at [1190, 52] on button "×" at bounding box center [1196, 54] width 13 height 22
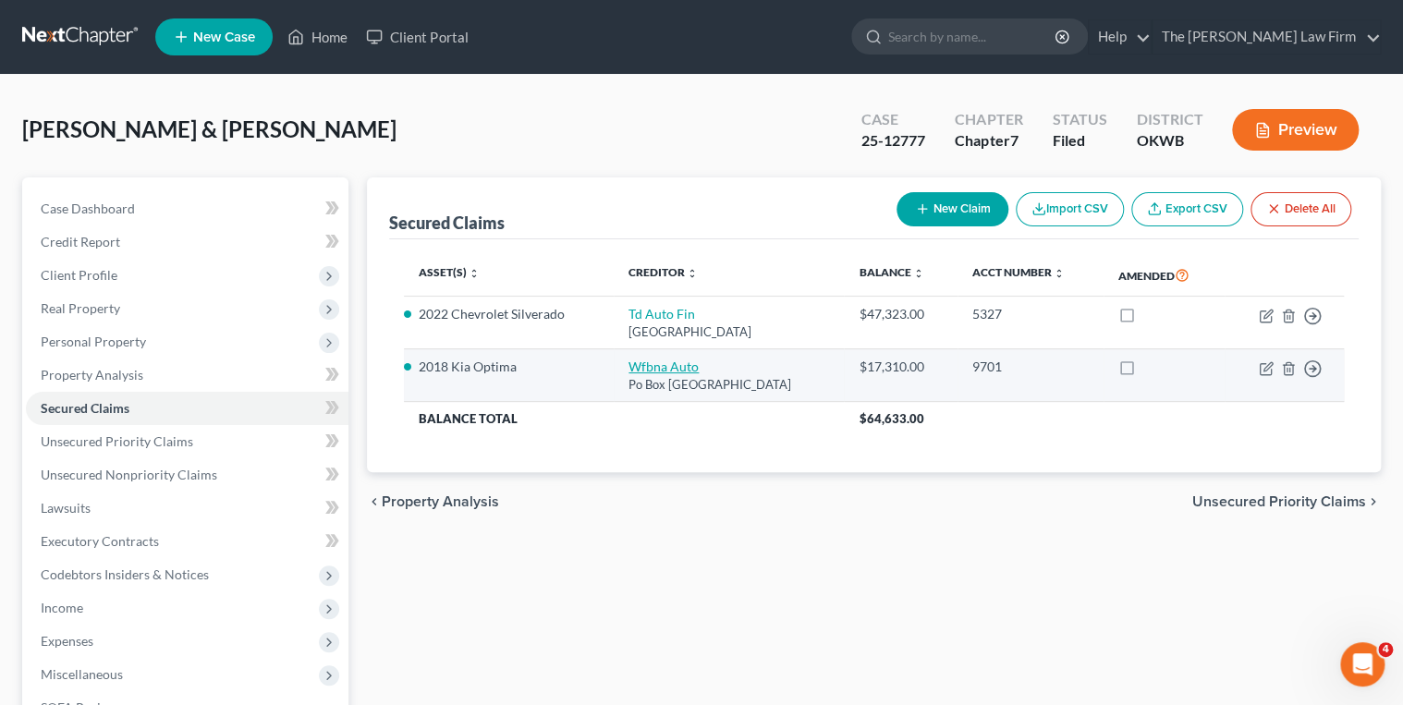
click at [659, 368] on link "Wfbna Auto" at bounding box center [664, 367] width 70 height 16
select select "28"
select select "7"
select select "2"
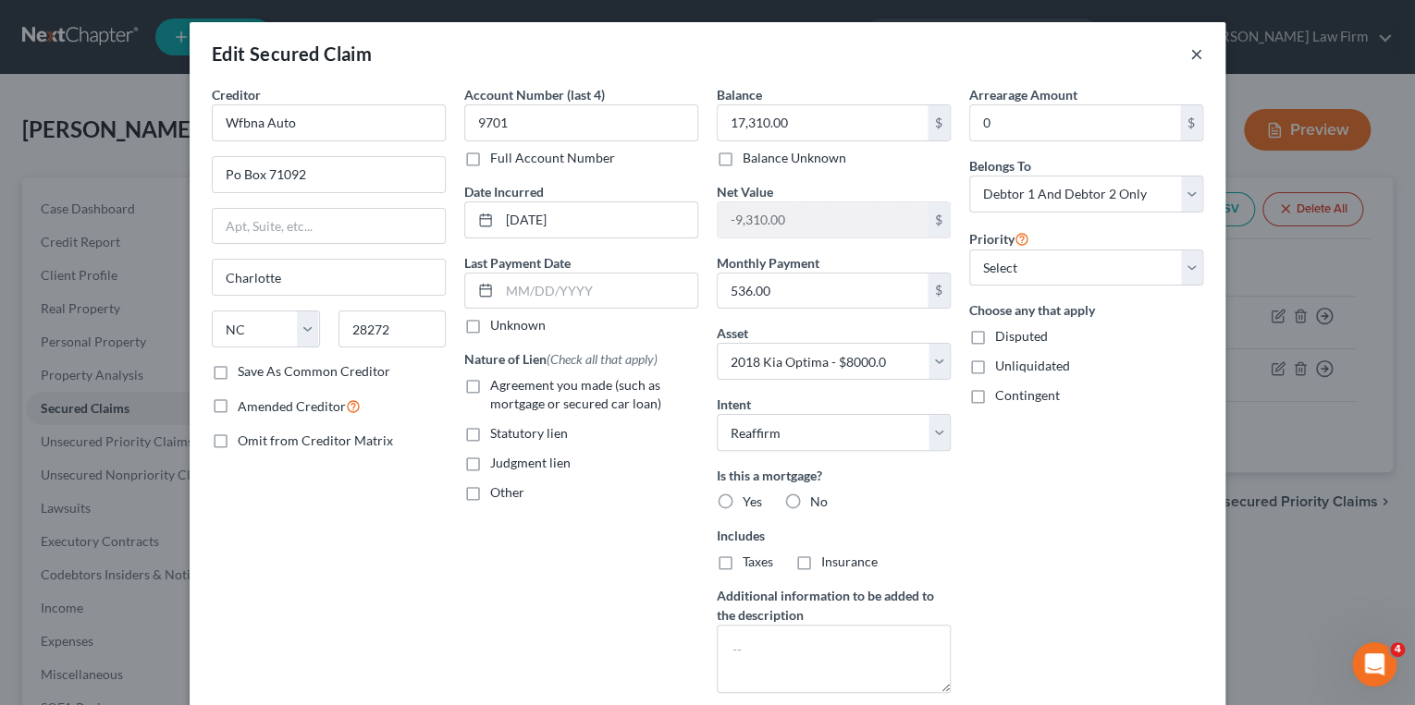
click at [1190, 53] on button "×" at bounding box center [1196, 54] width 13 height 22
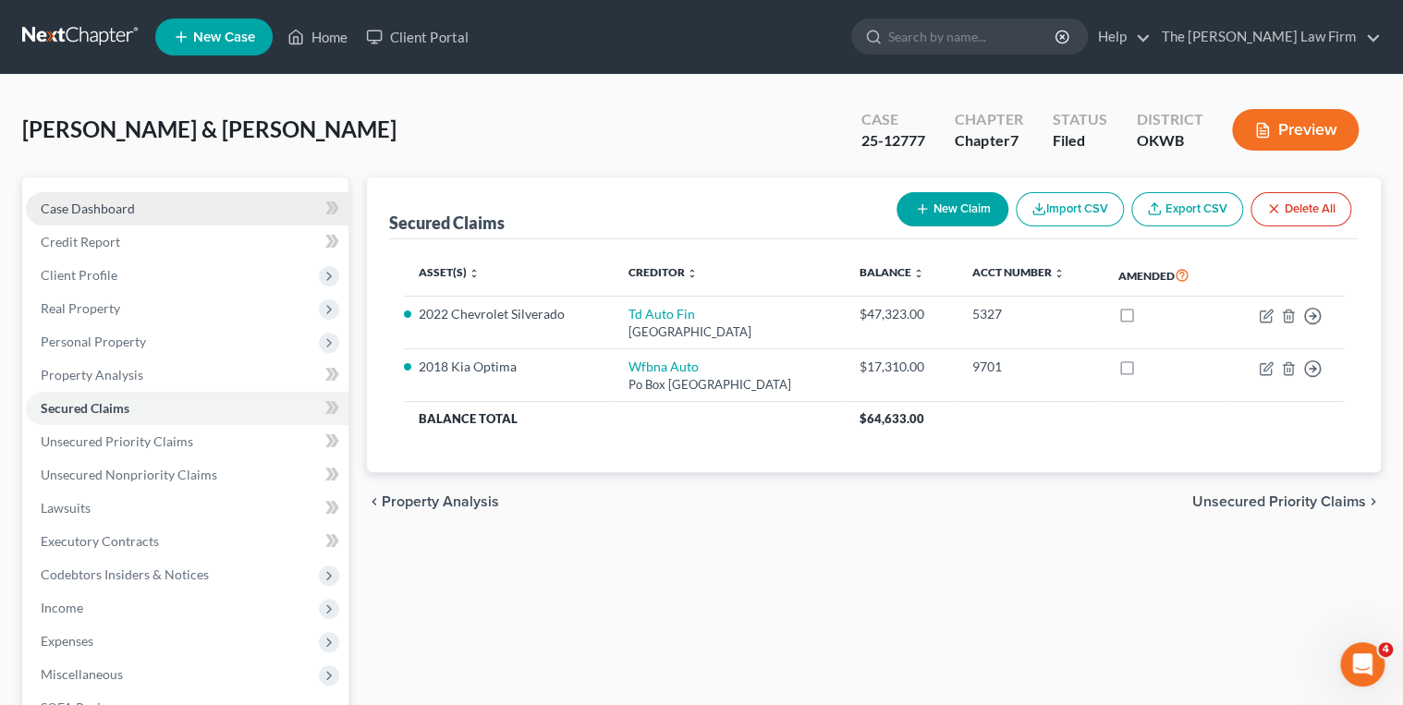
click at [199, 200] on link "Case Dashboard" at bounding box center [187, 208] width 323 height 33
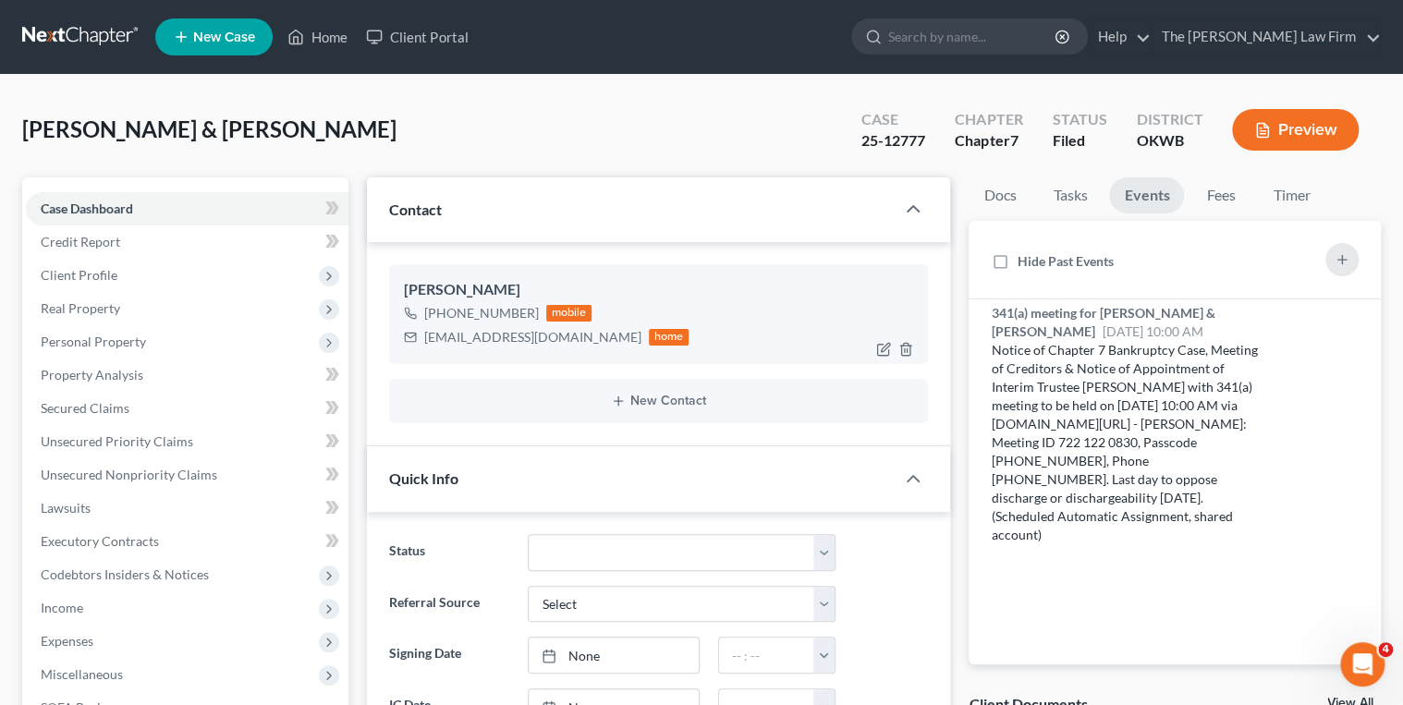
scroll to position [1213, 0]
click at [462, 333] on div "kennytisho50@gmail.com" at bounding box center [532, 337] width 217 height 18
copy div "kennytisho50@gmail.com"
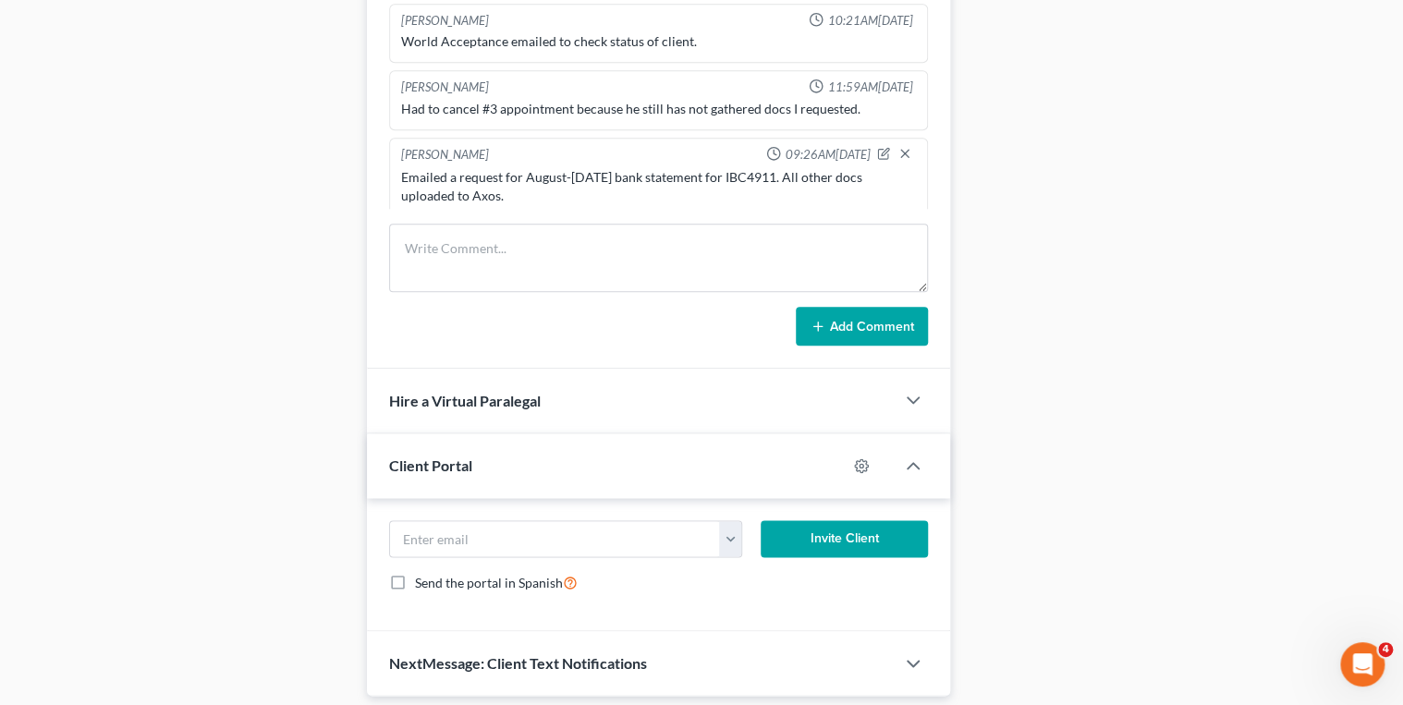
scroll to position [962, 0]
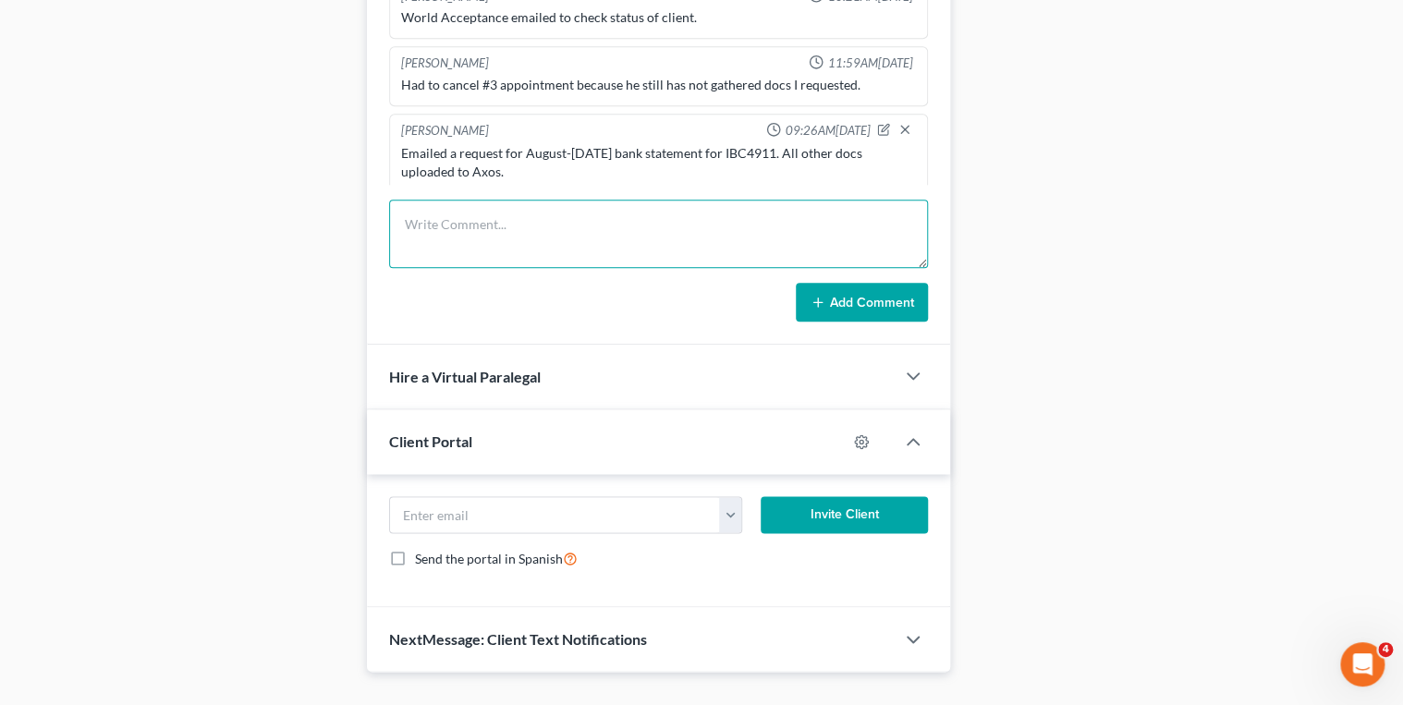
click at [500, 222] on textarea at bounding box center [659, 234] width 540 height 68
type textarea "Emailed reaffirmation inquiry email."
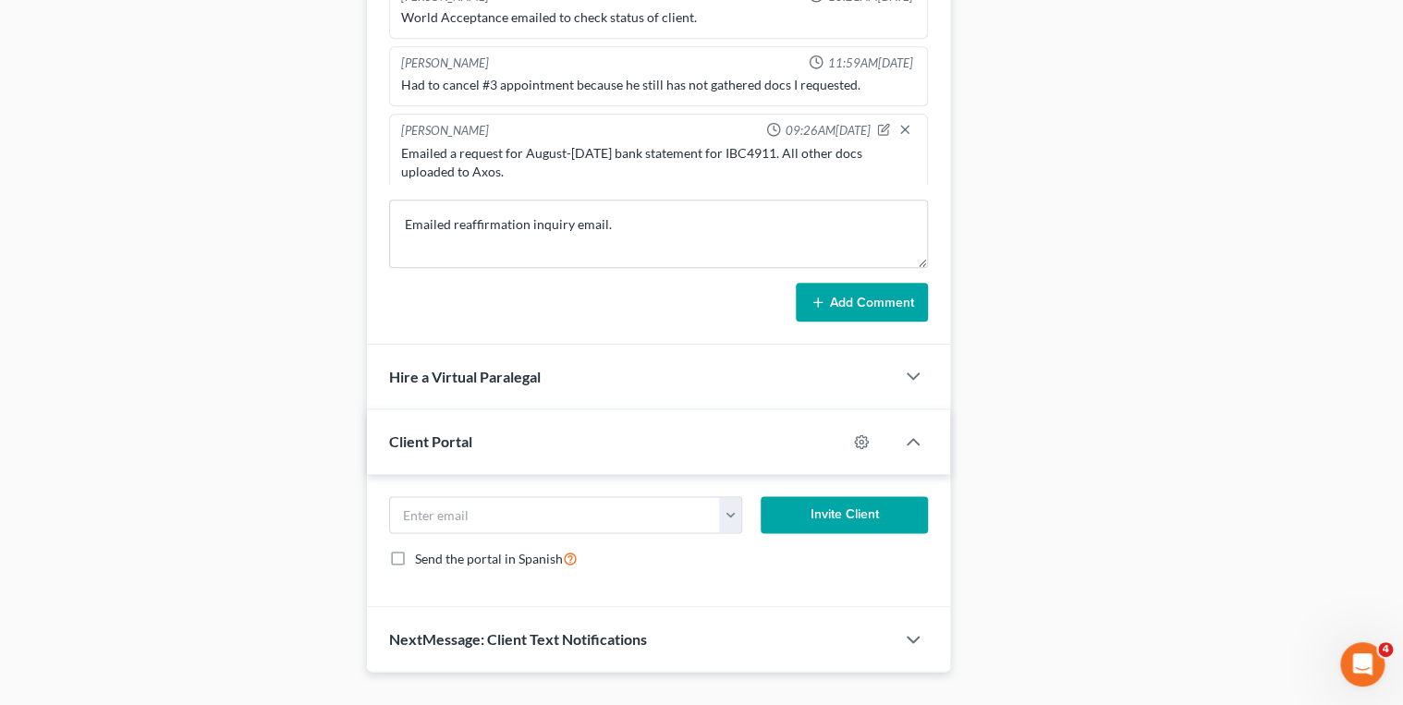
click at [817, 295] on icon at bounding box center [818, 302] width 15 height 15
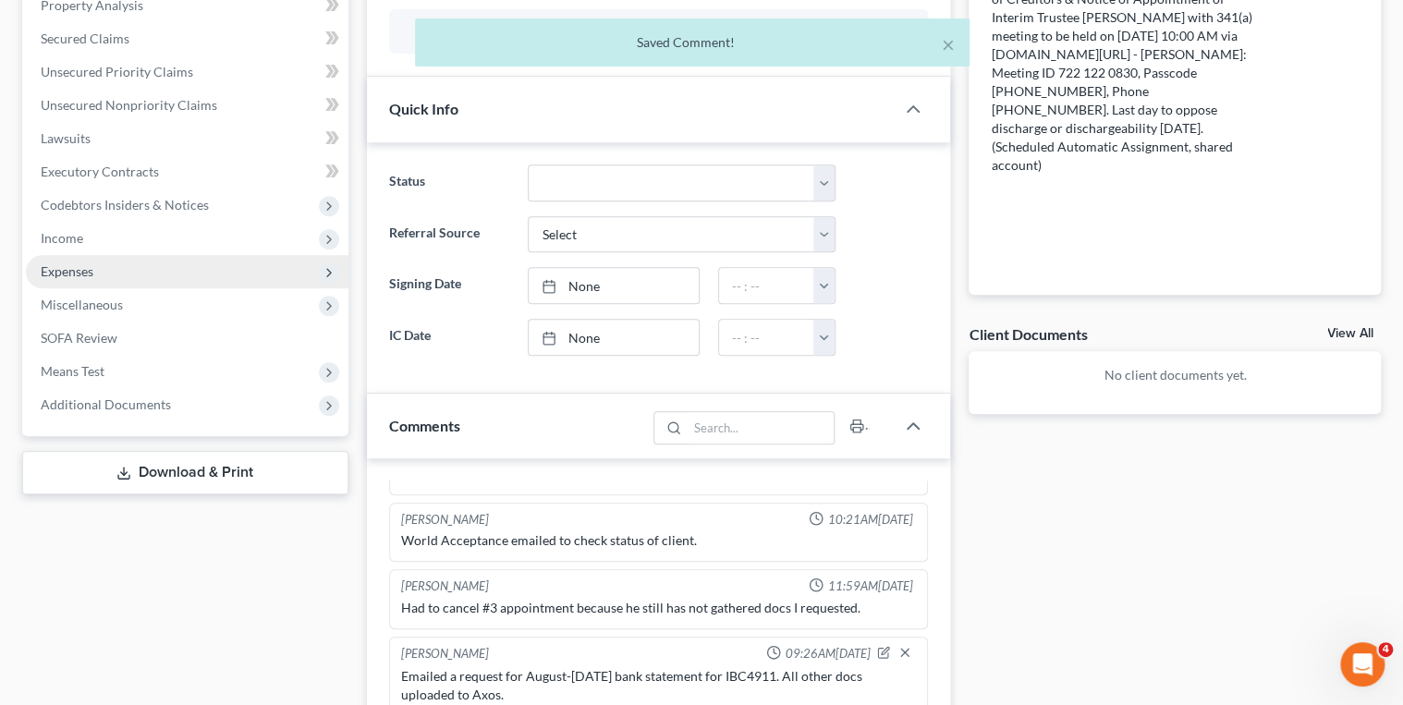
scroll to position [0, 0]
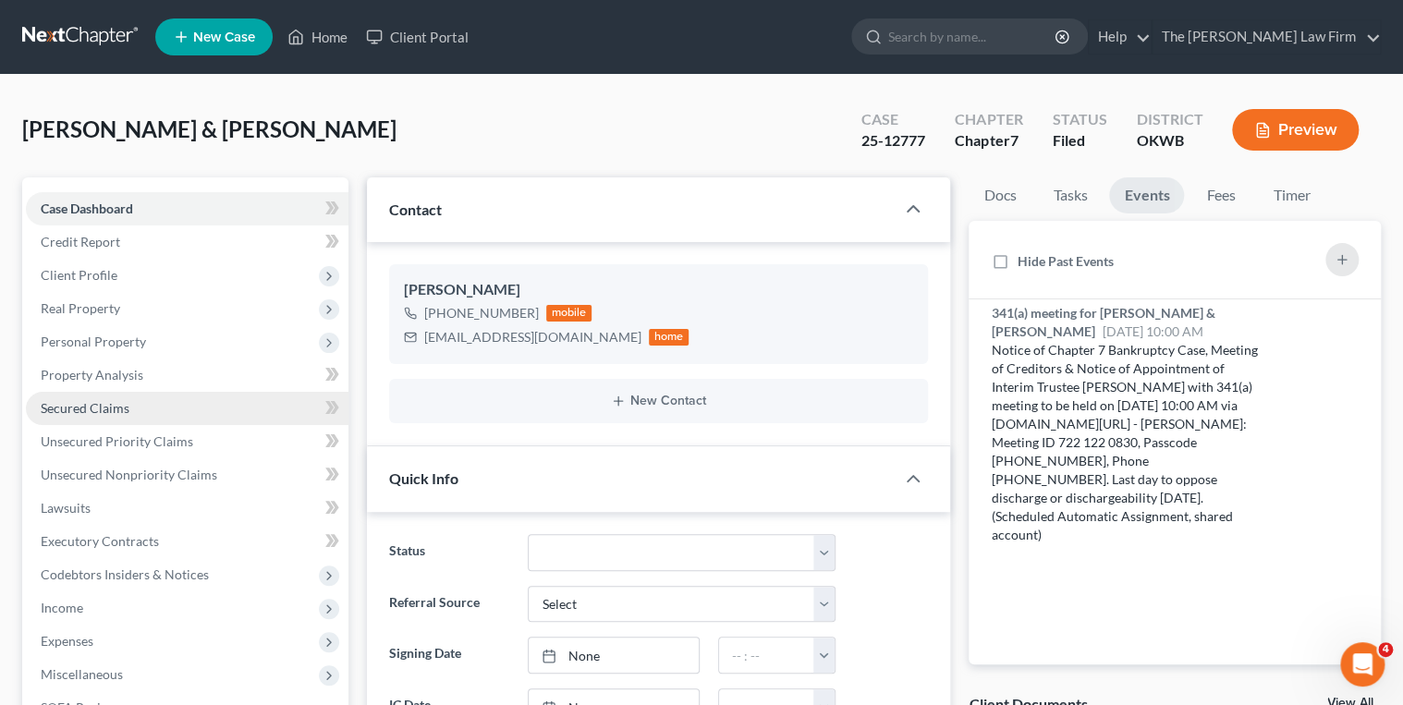
click at [107, 409] on span "Secured Claims" at bounding box center [85, 408] width 89 height 16
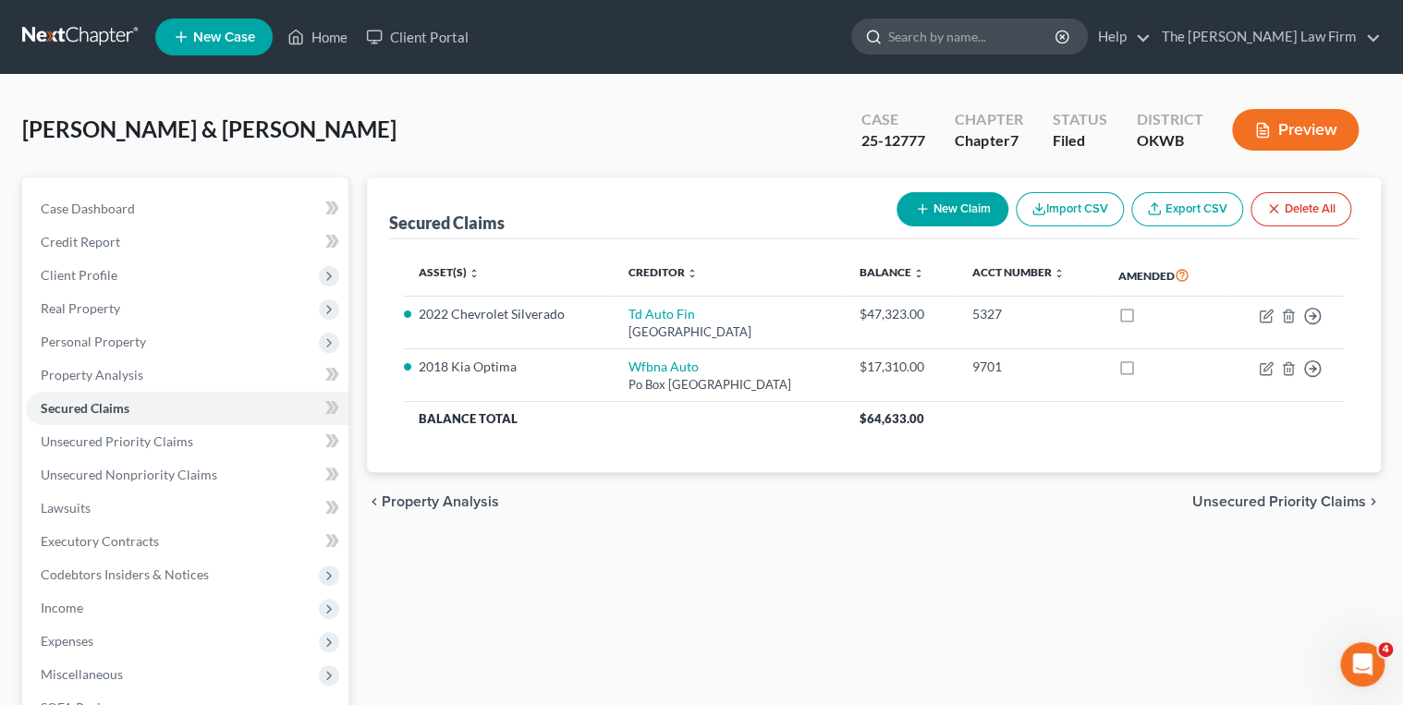
click at [1002, 35] on input "search" at bounding box center [973, 36] width 169 height 34
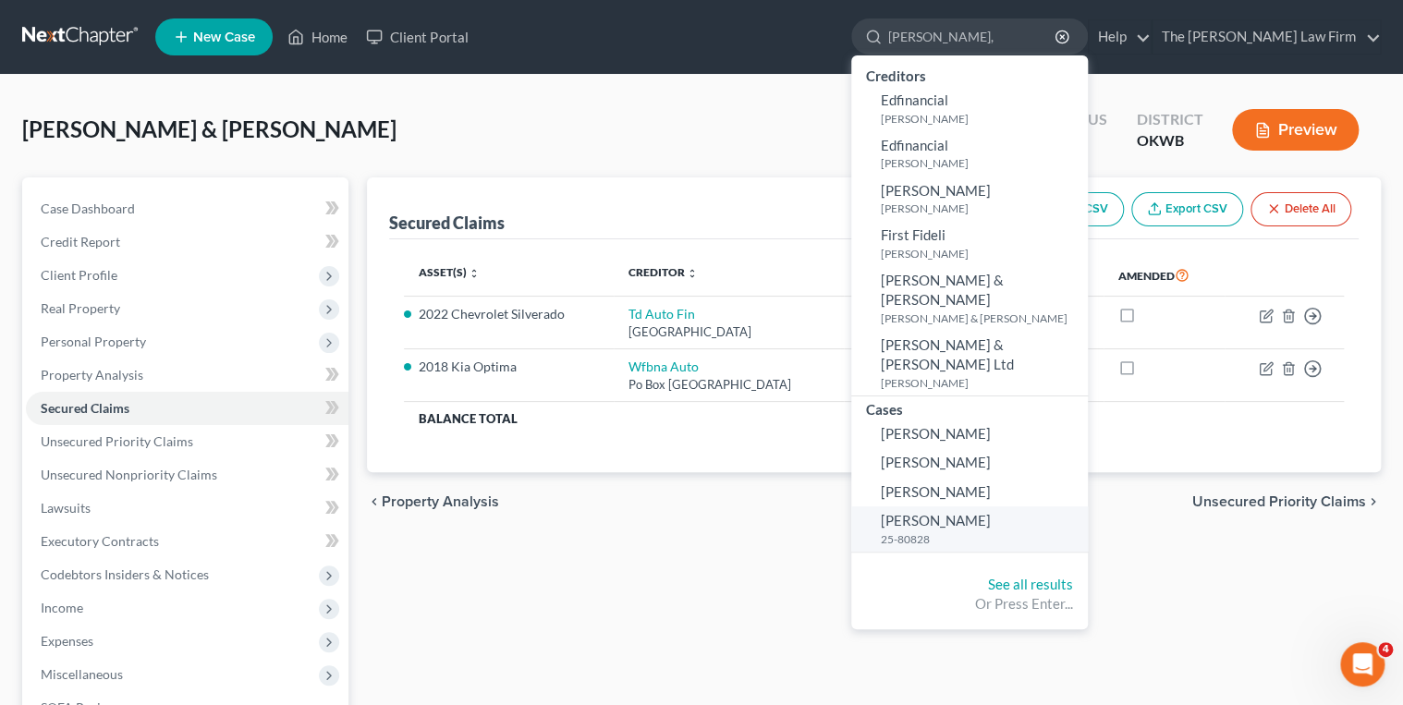
type input "Hamilton,"
click at [991, 512] on span "[PERSON_NAME]" at bounding box center [936, 520] width 110 height 17
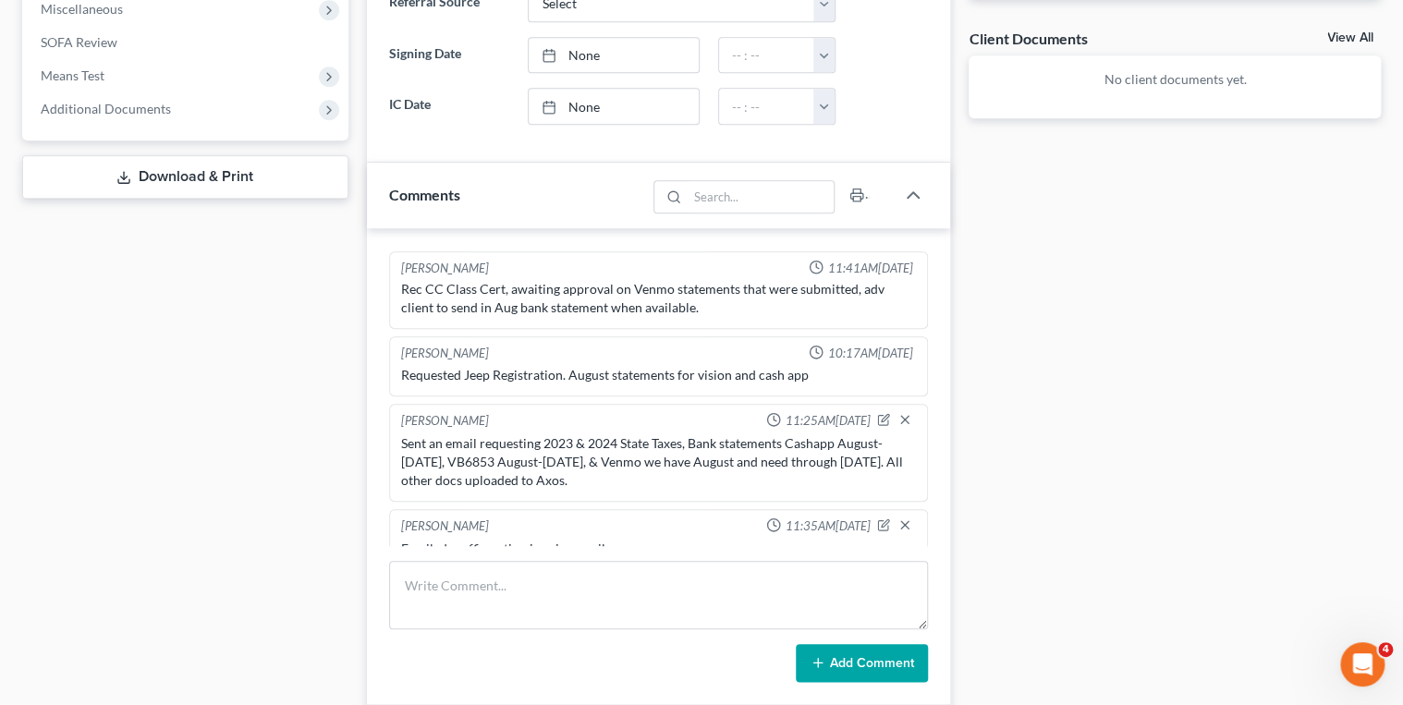
scroll to position [884, 0]
click at [598, 577] on textarea at bounding box center [659, 595] width 540 height 68
type textarea "C"
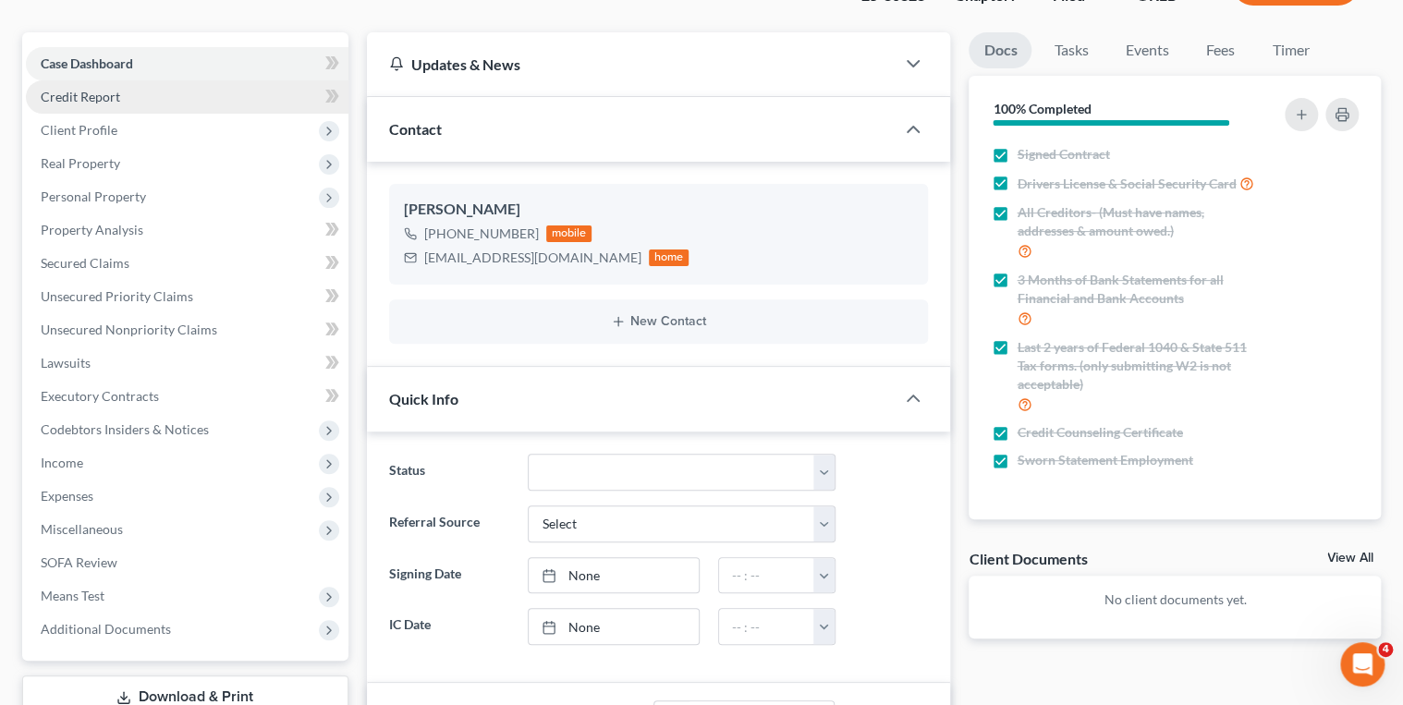
scroll to position [0, 0]
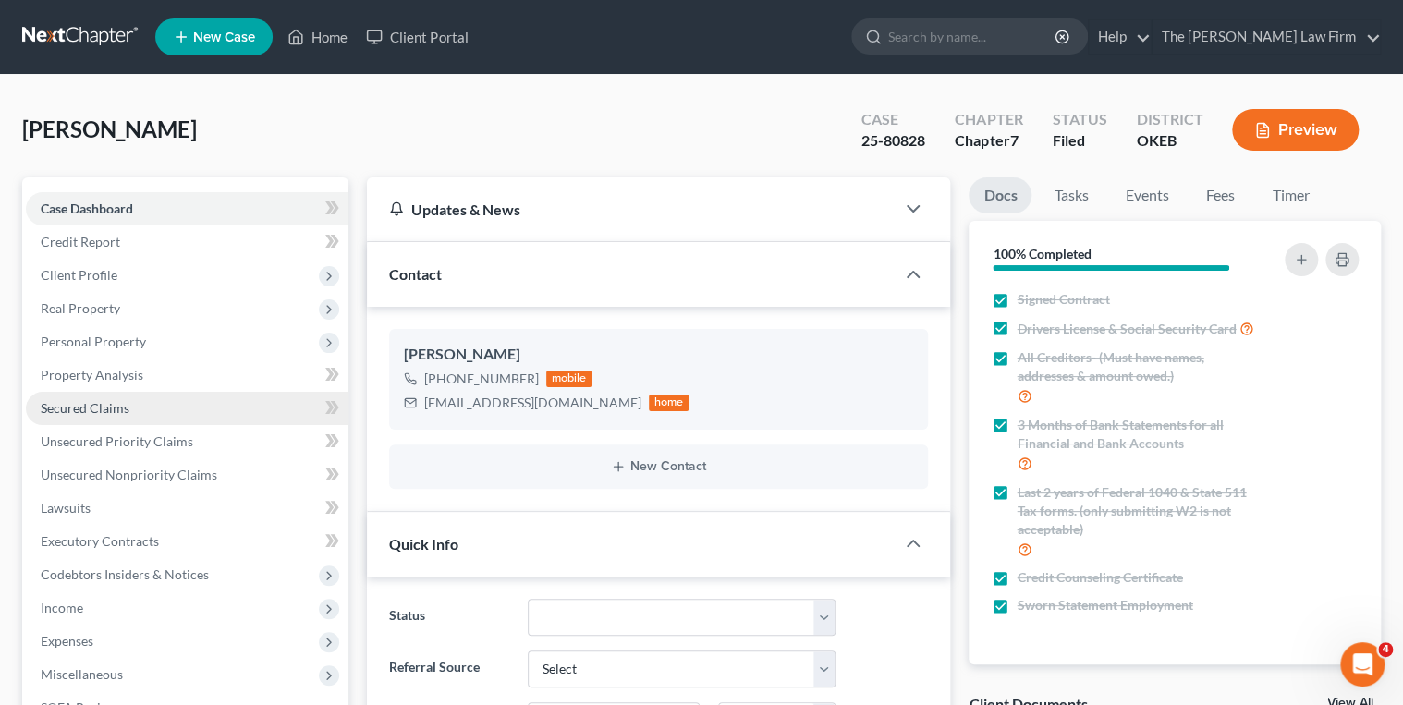
click at [126, 404] on span "Secured Claims" at bounding box center [85, 408] width 89 height 16
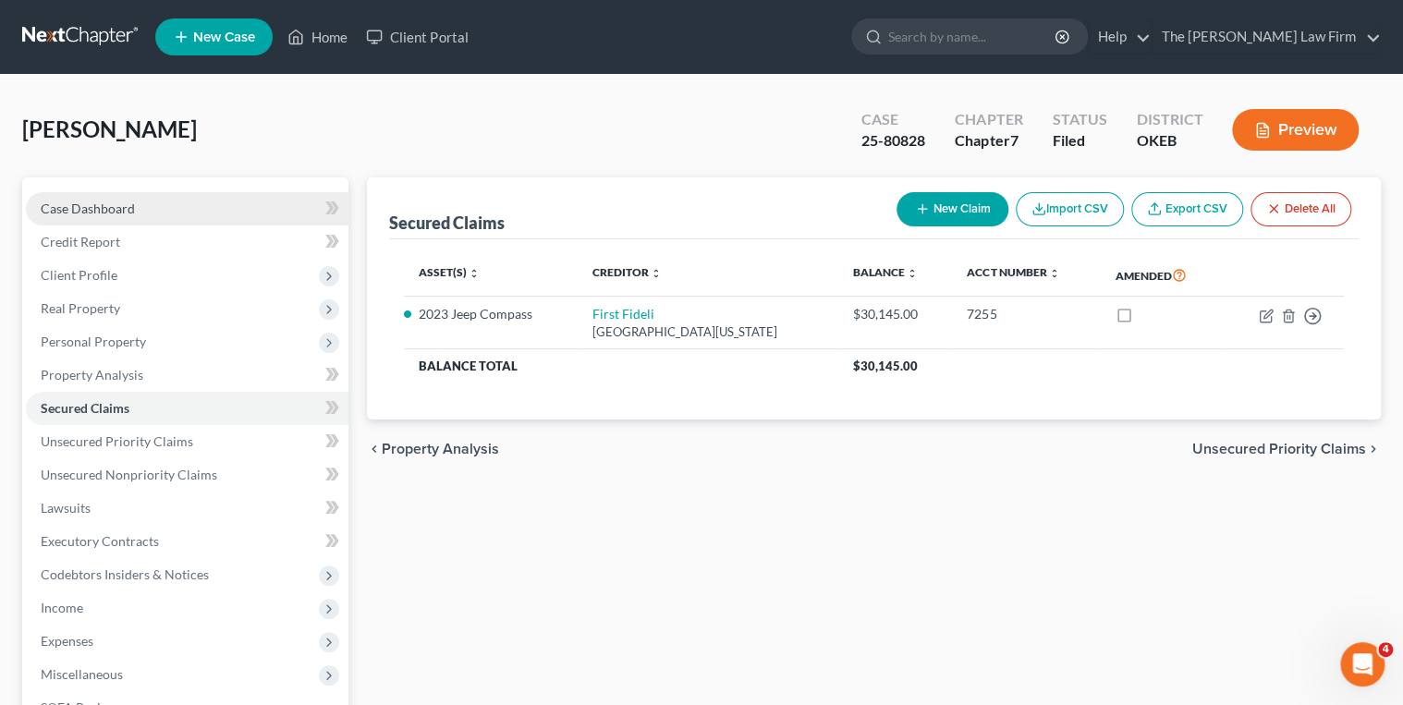
click at [145, 211] on link "Case Dashboard" at bounding box center [187, 208] width 323 height 33
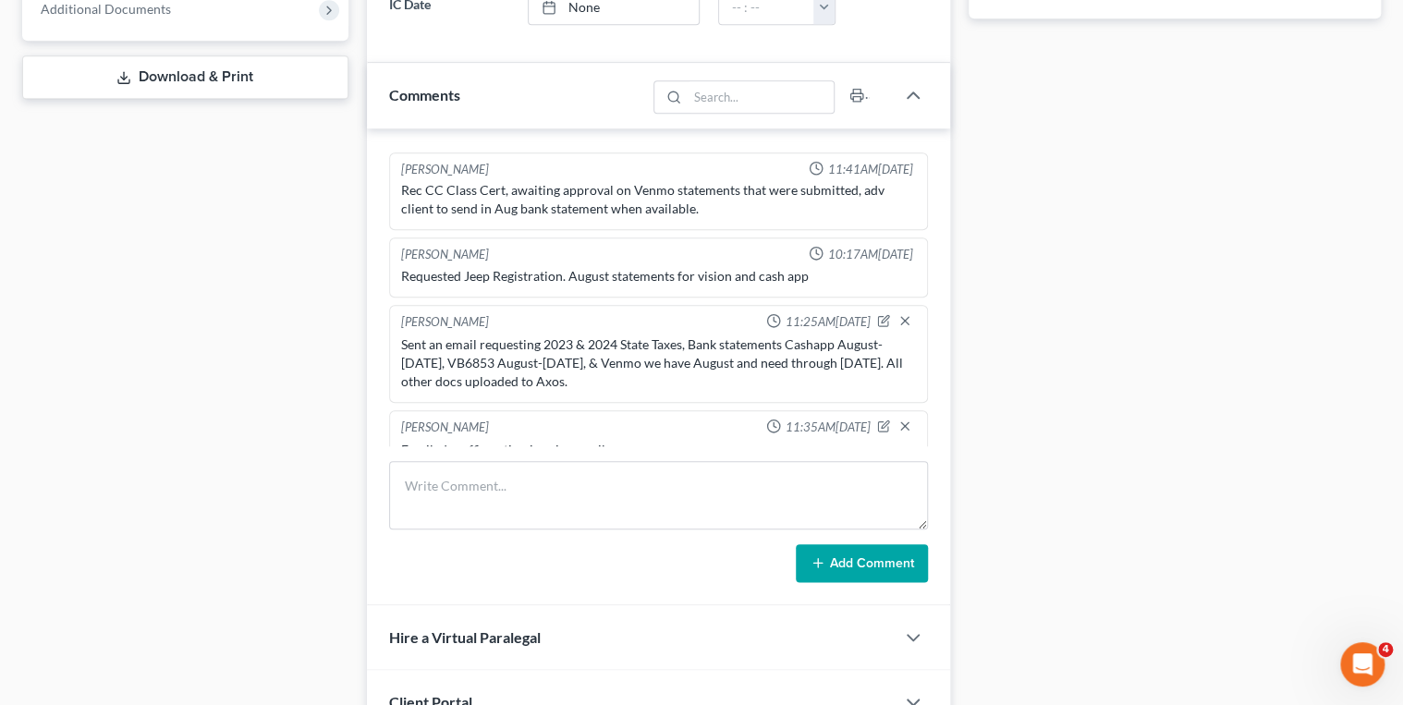
scroll to position [814, 0]
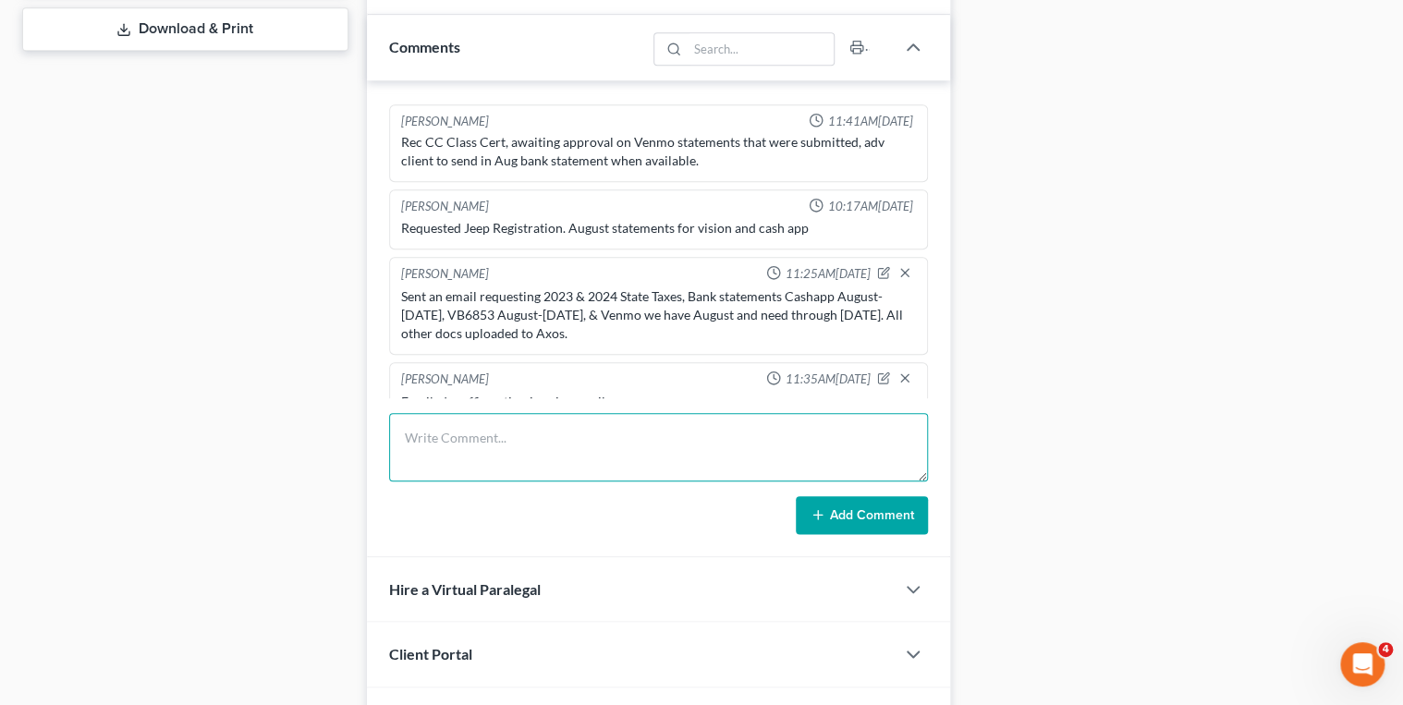
click at [480, 413] on textarea at bounding box center [659, 447] width 540 height 68
type textarea "Client emailed back and stated that she intends to surrender the 2023 Jeep Comp…"
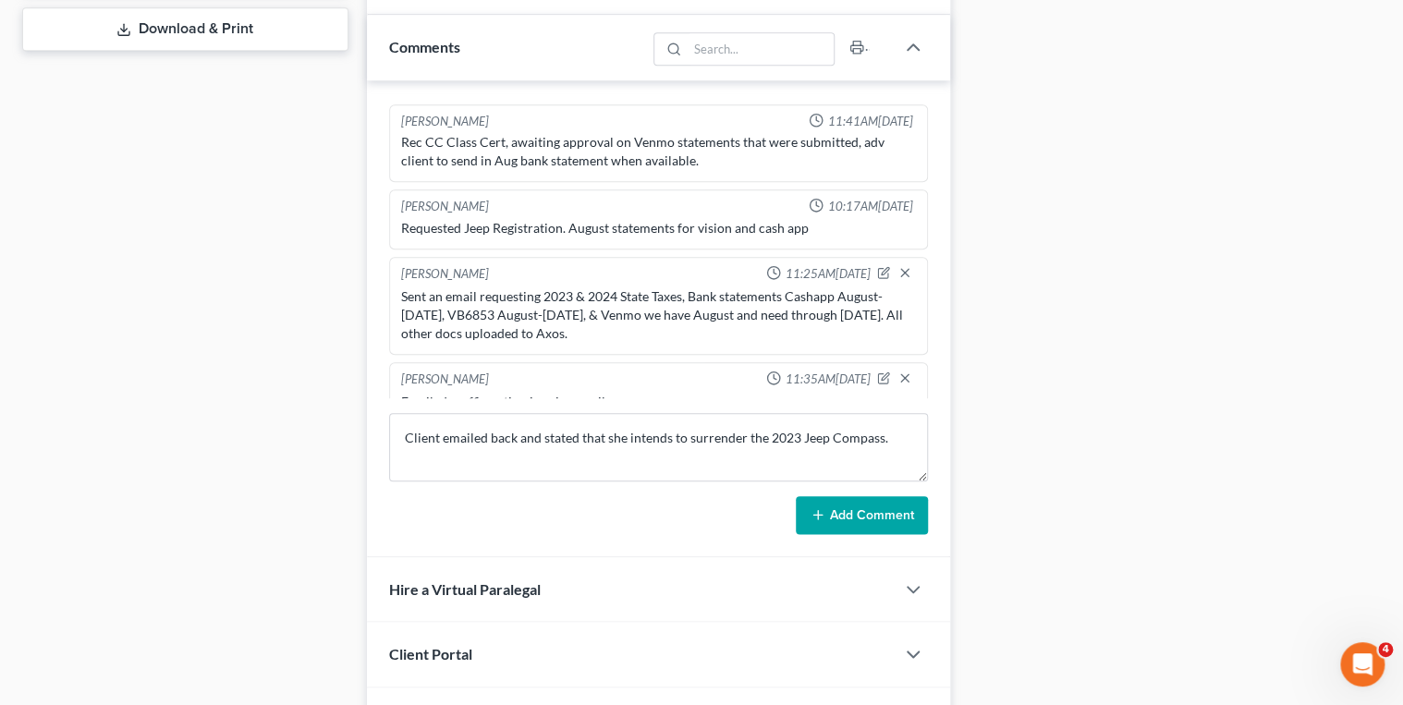
click at [815, 515] on line at bounding box center [819, 515] width 8 height 0
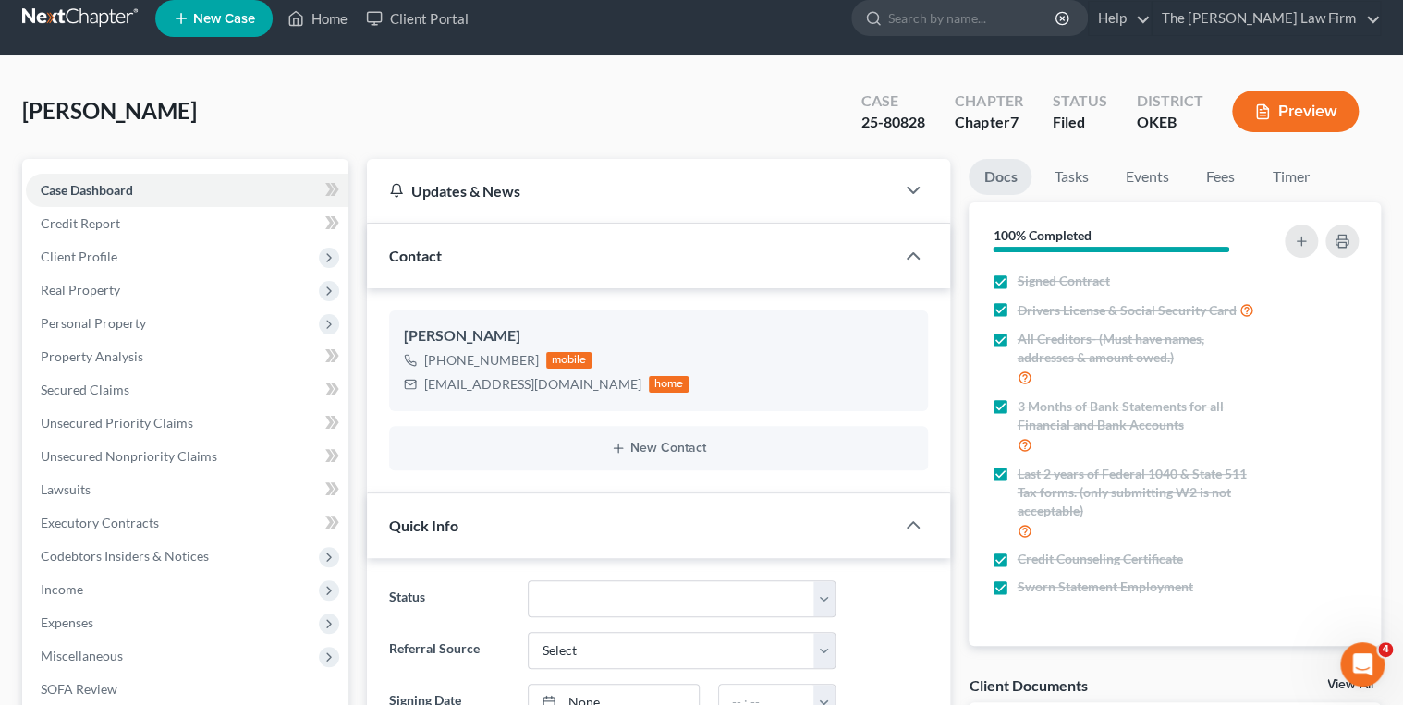
scroll to position [0, 0]
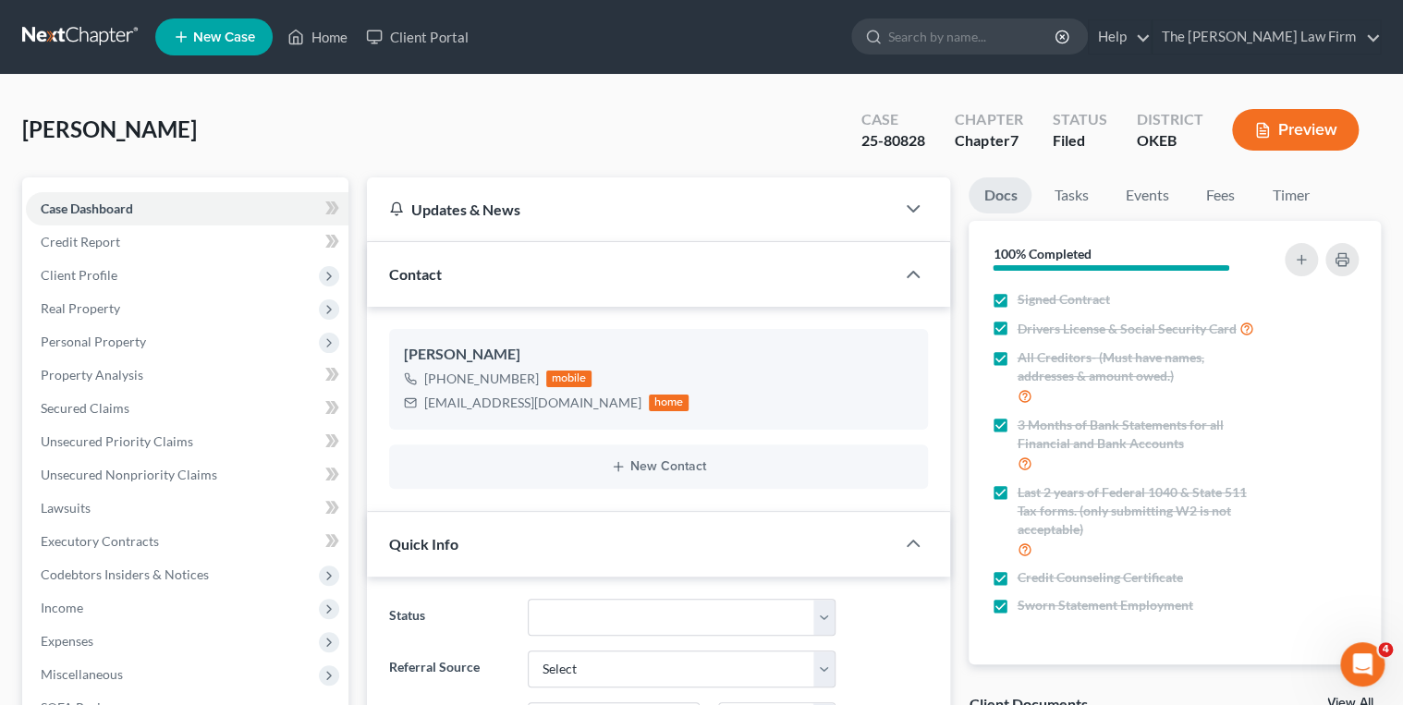
click at [895, 138] on div "25-80828" at bounding box center [894, 140] width 64 height 21
copy div "25-80828"
click at [1150, 190] on link "Events" at bounding box center [1146, 196] width 73 height 36
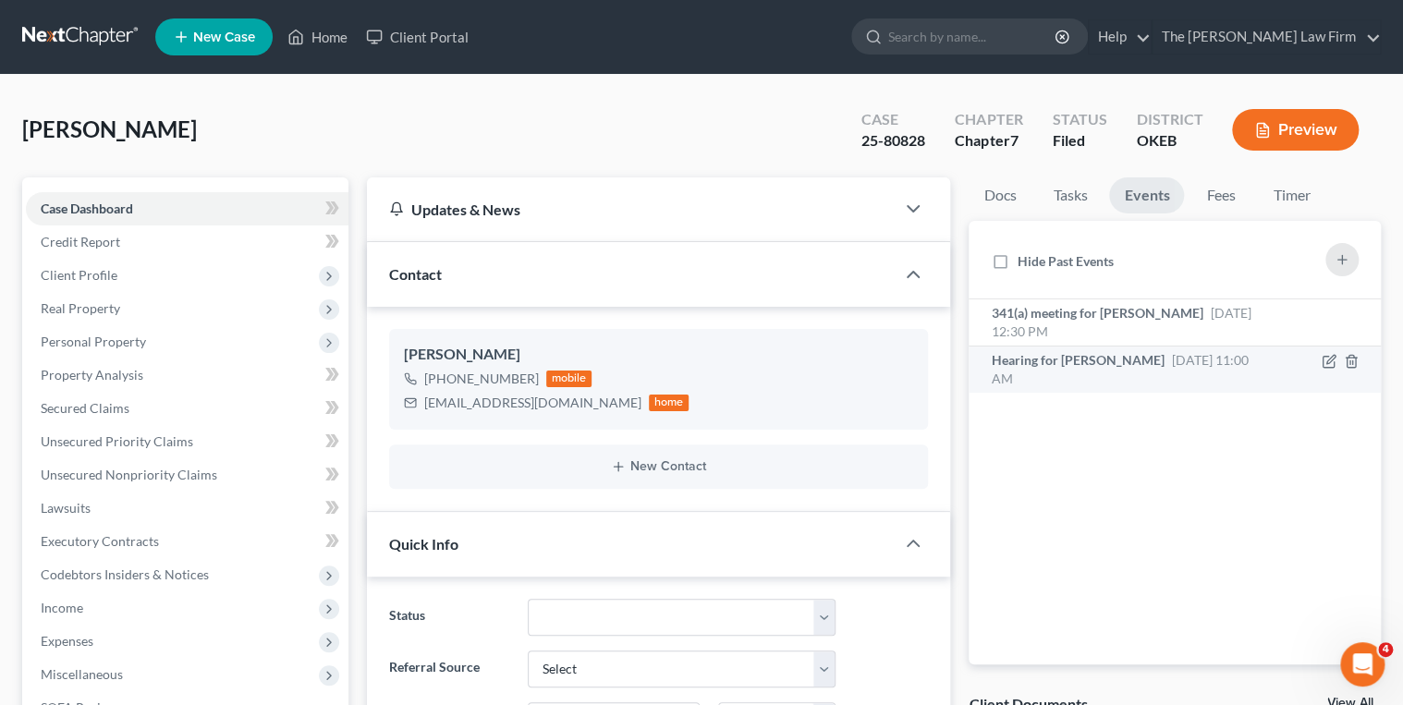
click at [1183, 354] on span "Oct 2, 2025 11:00 AM" at bounding box center [1119, 369] width 257 height 34
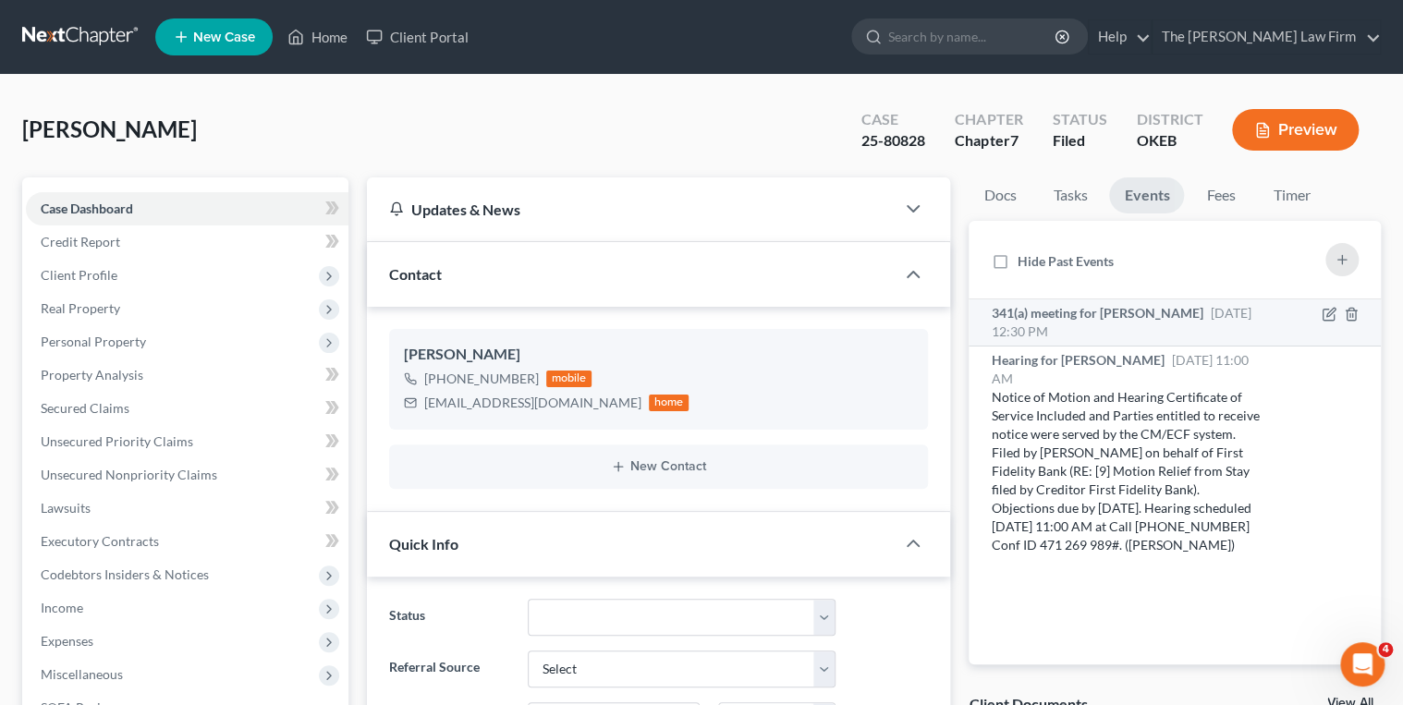
click at [1143, 318] on span "341(a) meeting for [PERSON_NAME]" at bounding box center [1097, 313] width 212 height 16
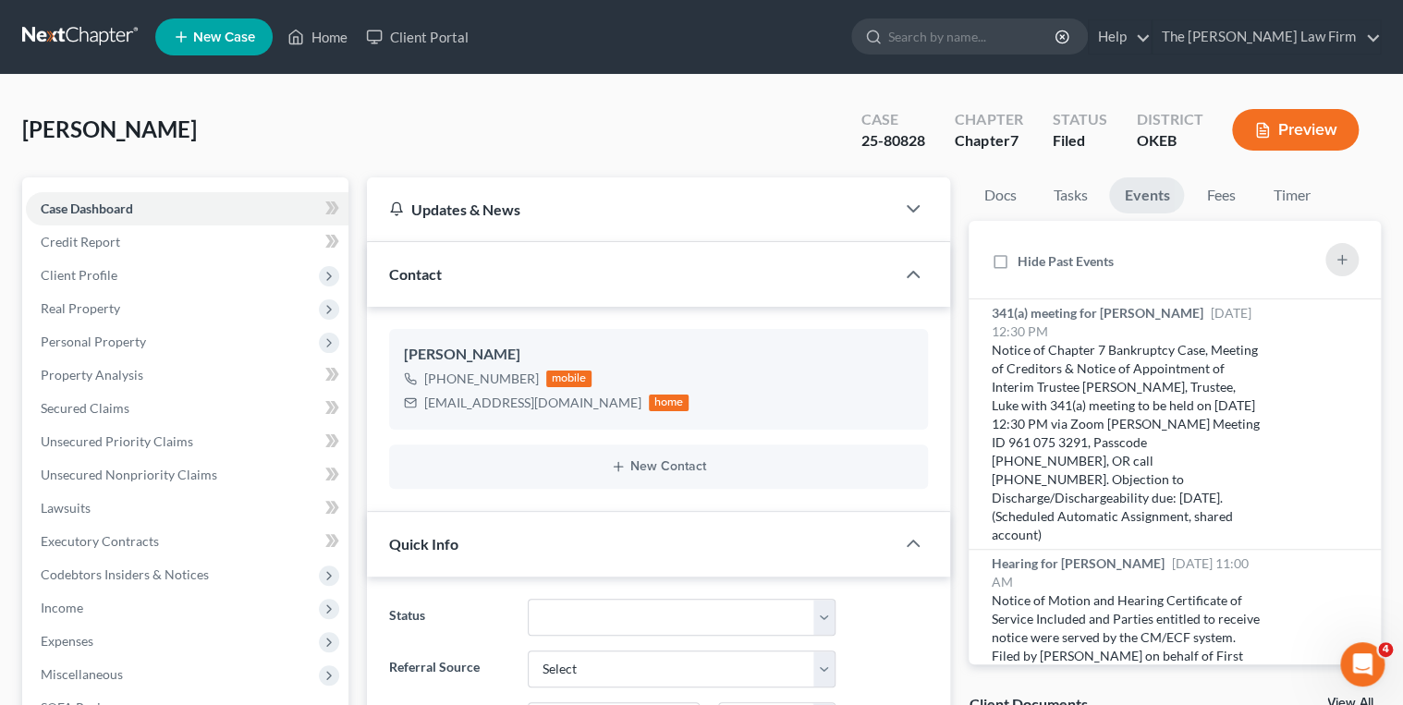
click at [904, 136] on div "25-80828" at bounding box center [894, 140] width 64 height 21
copy div "25-80828"
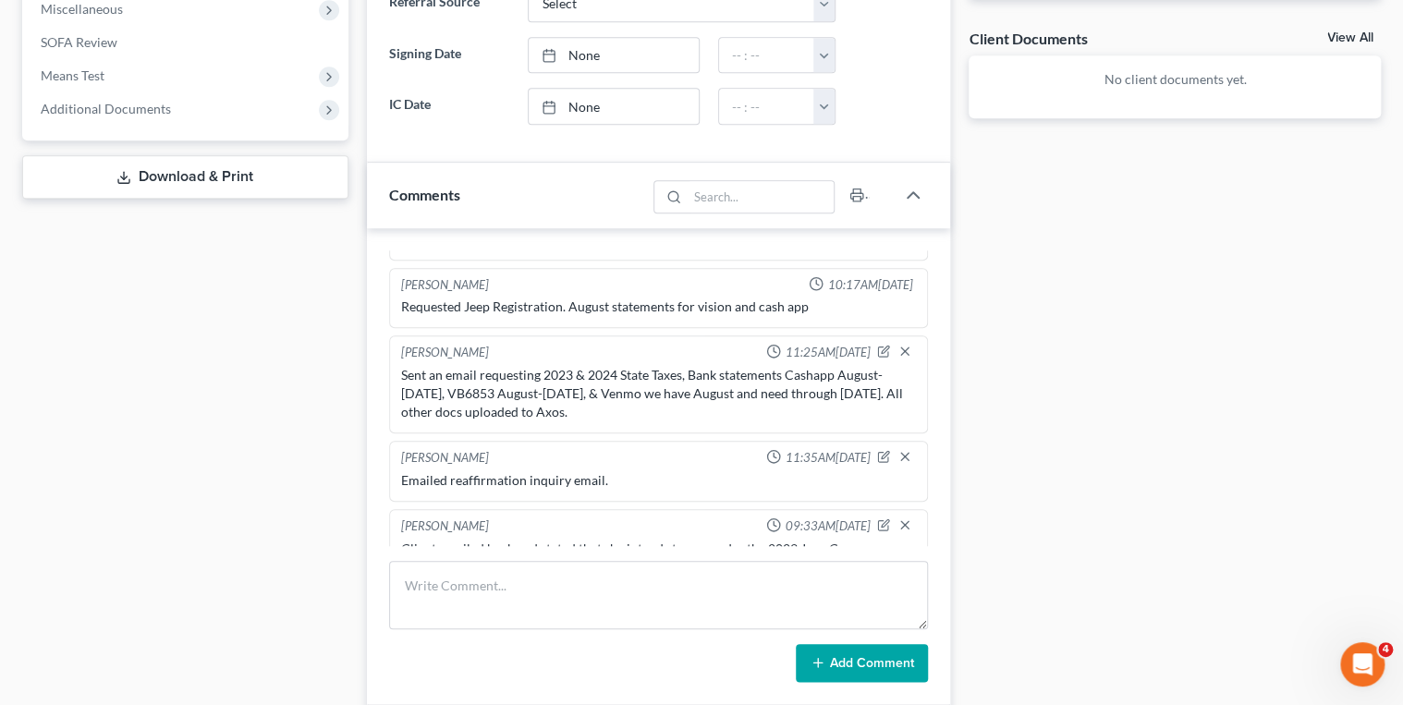
scroll to position [952, 0]
click at [514, 570] on textarea at bounding box center [659, 595] width 540 height 68
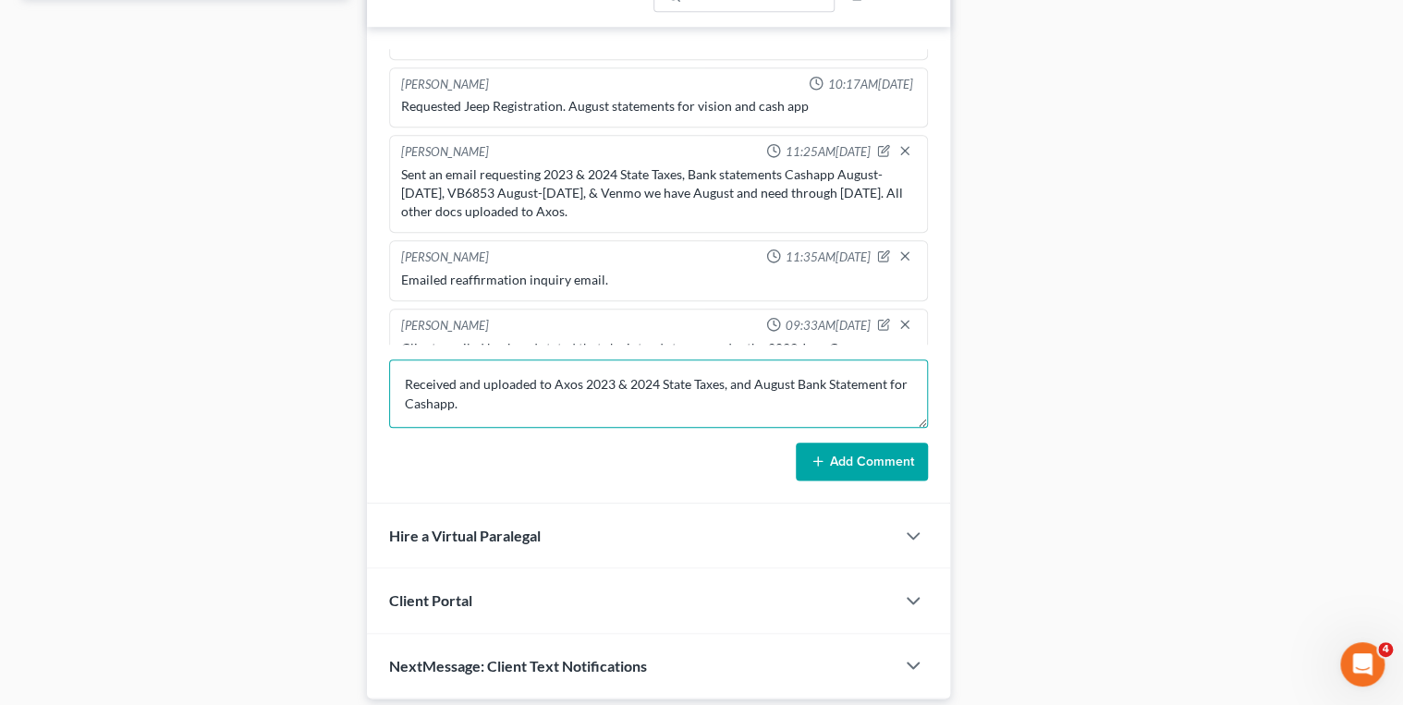
scroll to position [888, 0]
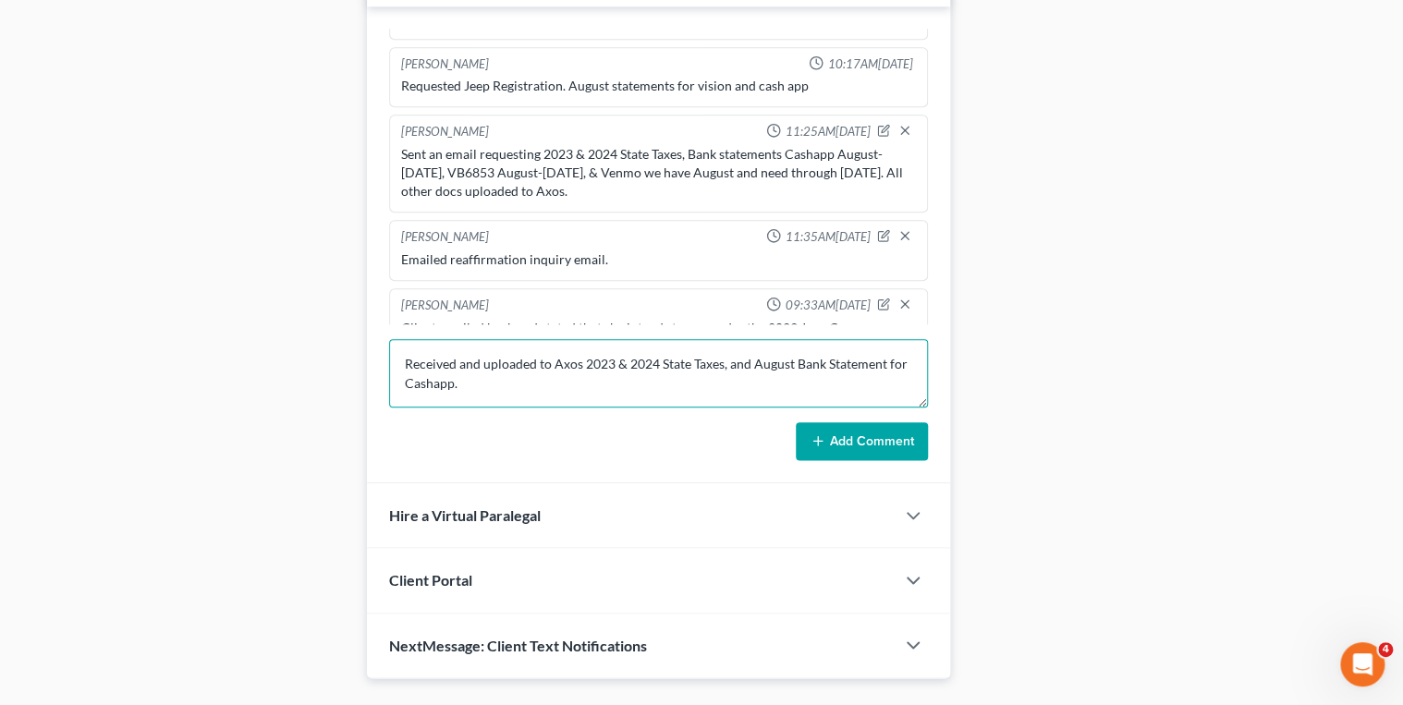
type textarea "Received and uploaded to Axos 2023 & 2024 State Taxes, and August Bank Statemen…"
click at [814, 434] on icon at bounding box center [818, 441] width 15 height 15
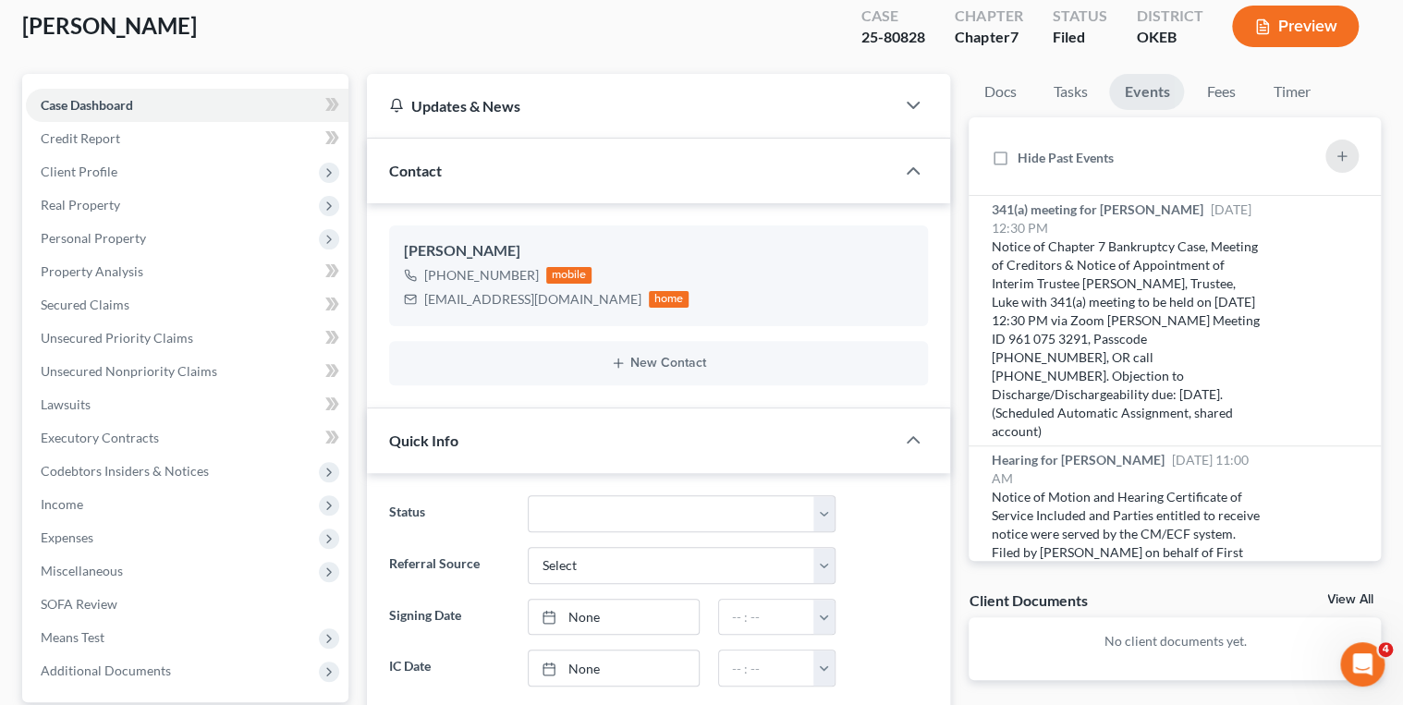
scroll to position [0, 0]
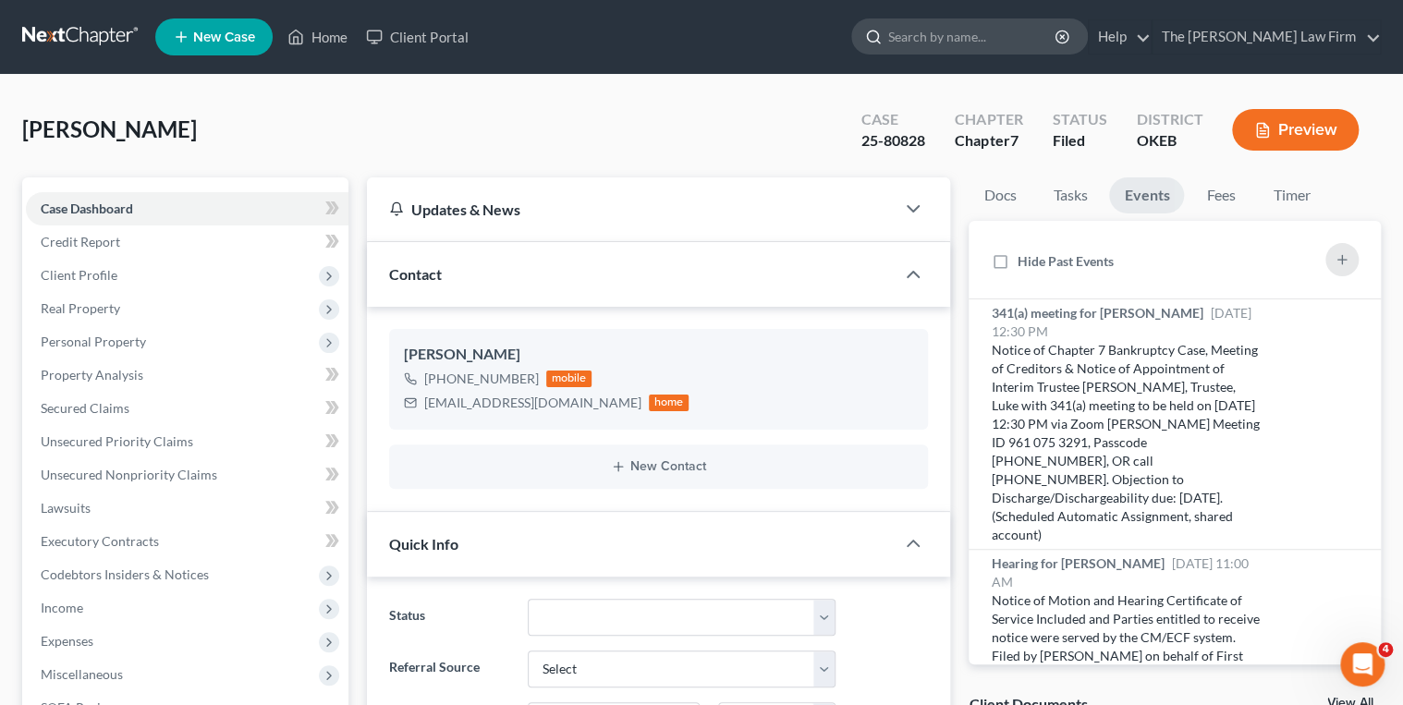
click at [1007, 37] on input "search" at bounding box center [973, 36] width 169 height 34
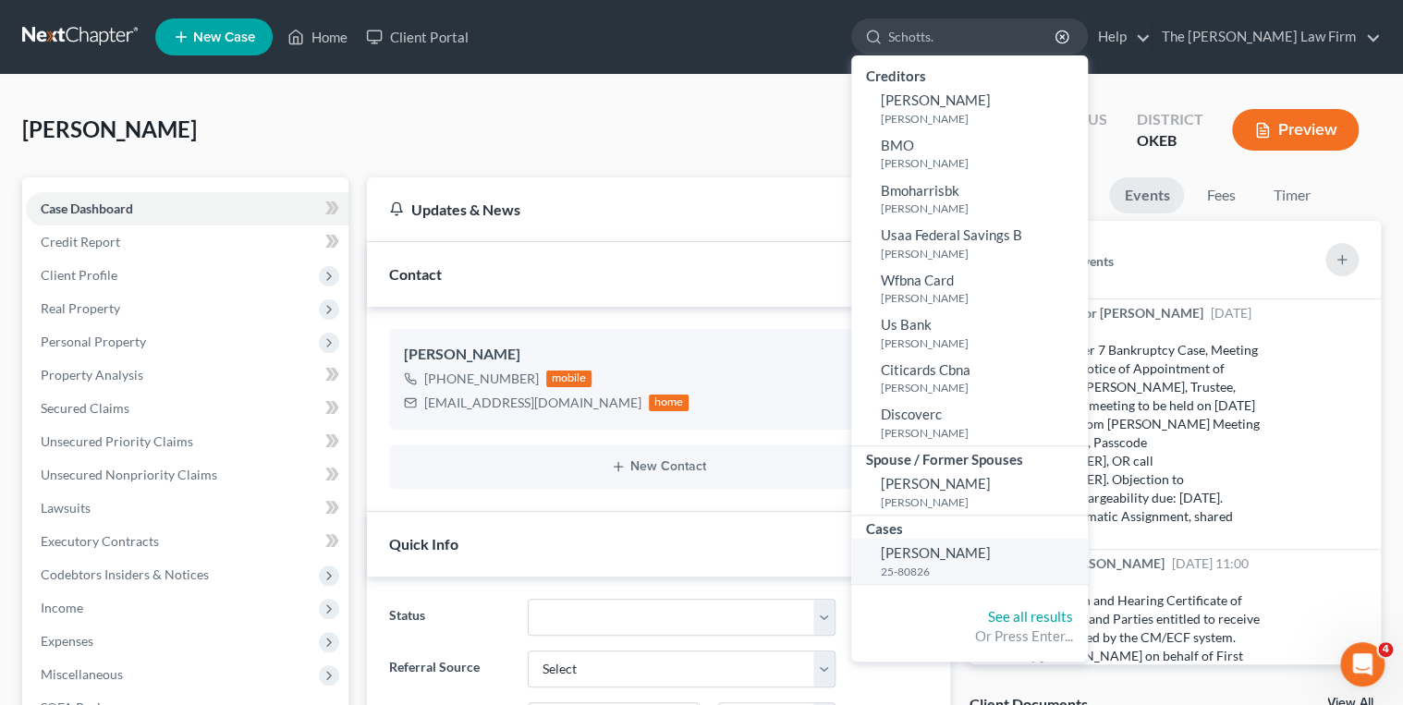
type input "Schotts."
click at [996, 561] on link "Schotts, Erin 25-80826" at bounding box center [970, 561] width 237 height 45
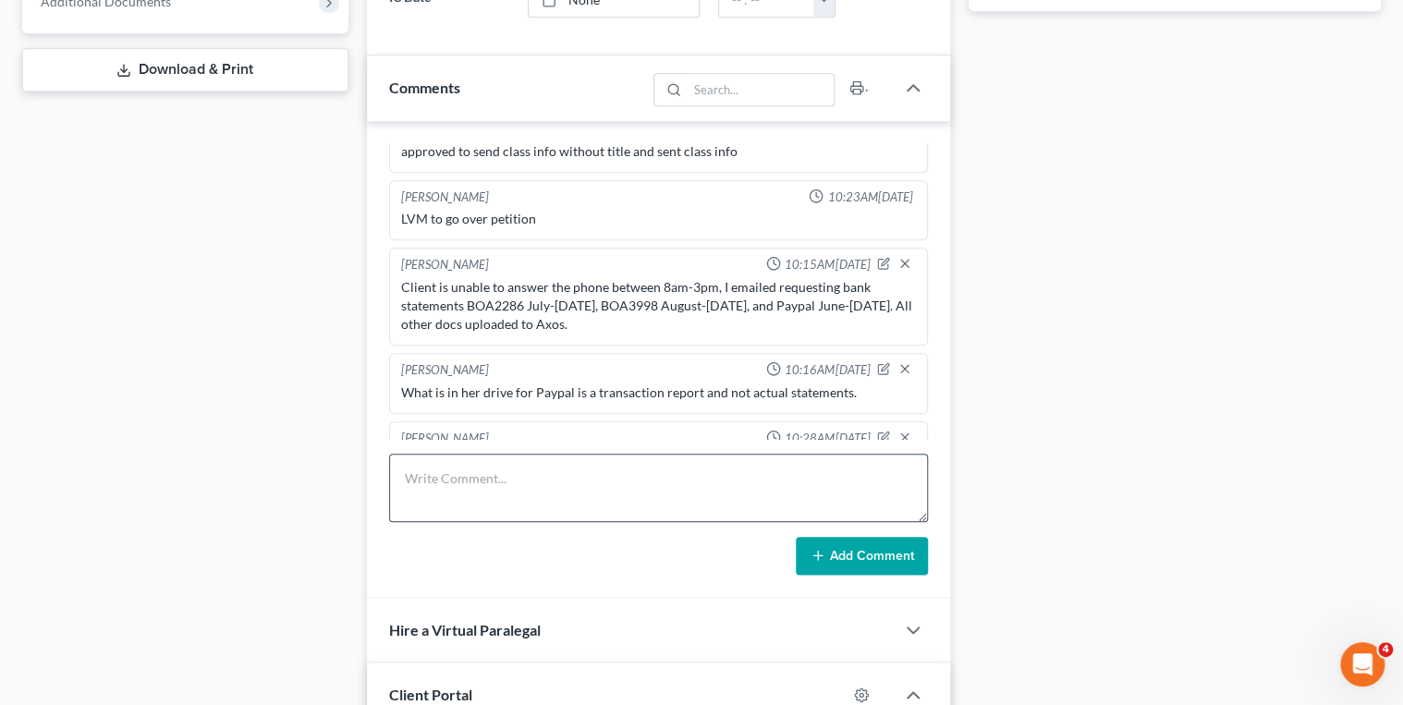
scroll to position [814, 0]
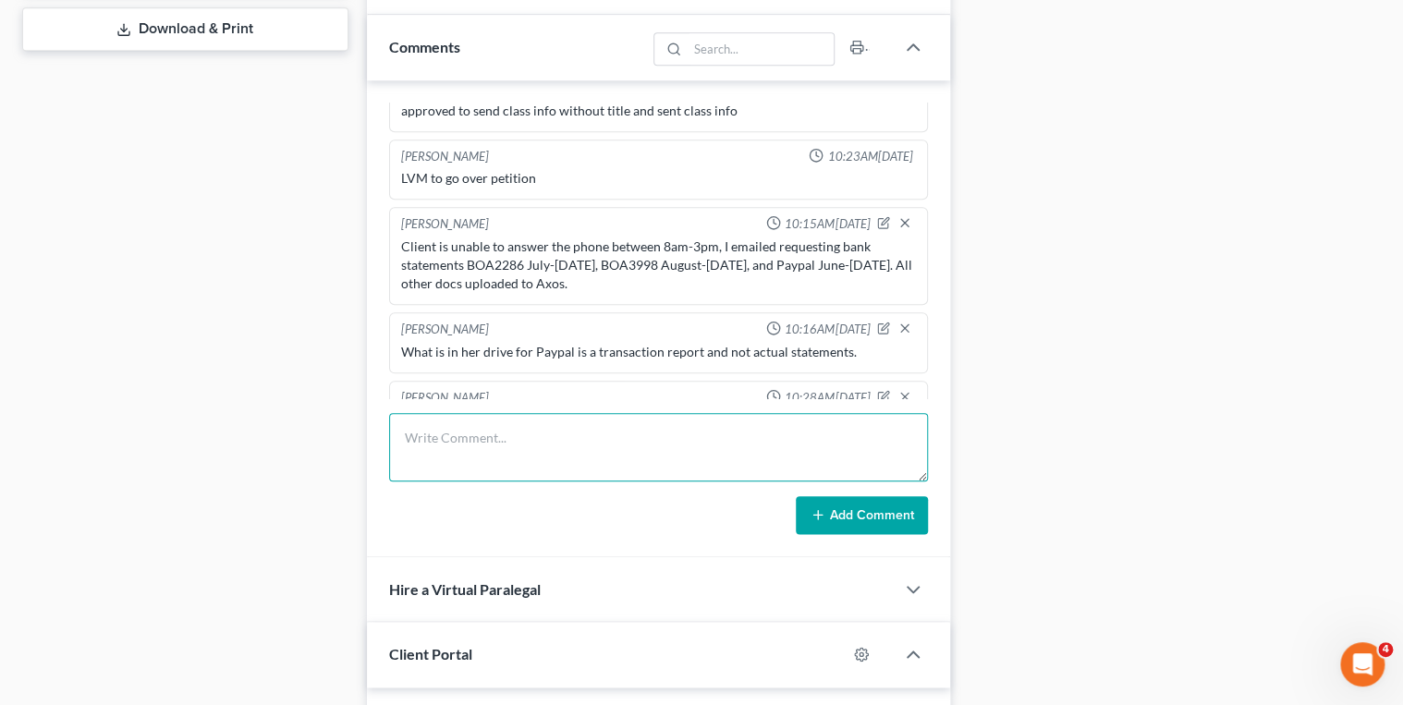
click at [608, 443] on textarea at bounding box center [659, 447] width 540 height 68
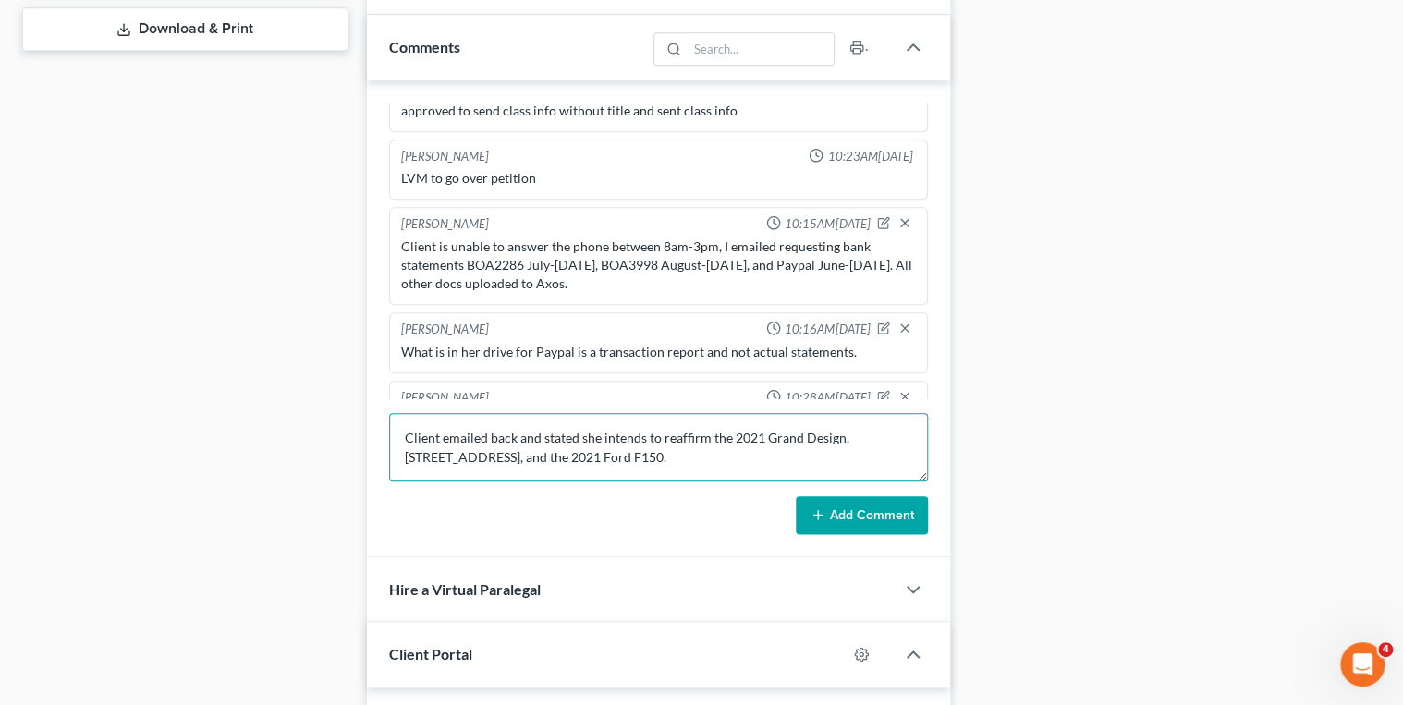
type textarea "Client emailed back and stated she intends to reaffirm the 2021 Grand Design, 1…"
click at [853, 507] on button "Add Comment" at bounding box center [862, 515] width 132 height 39
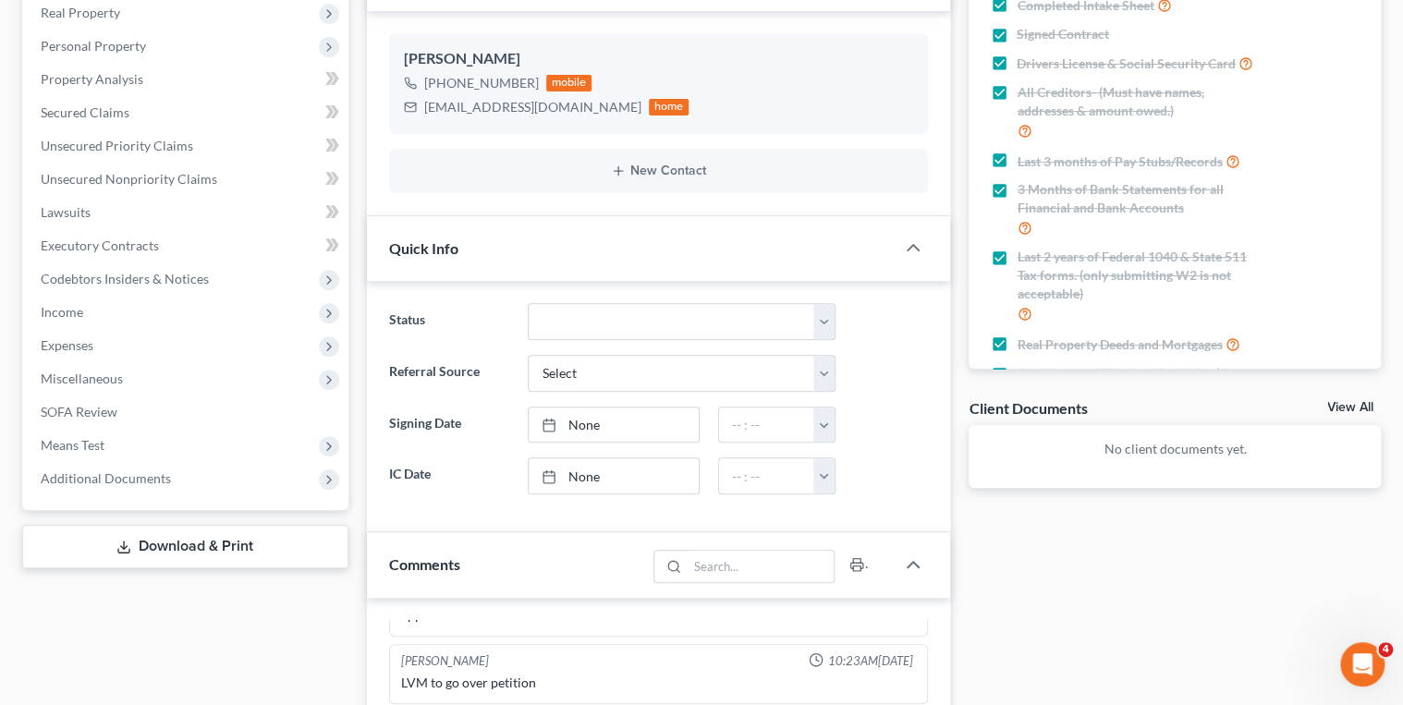
scroll to position [0, 0]
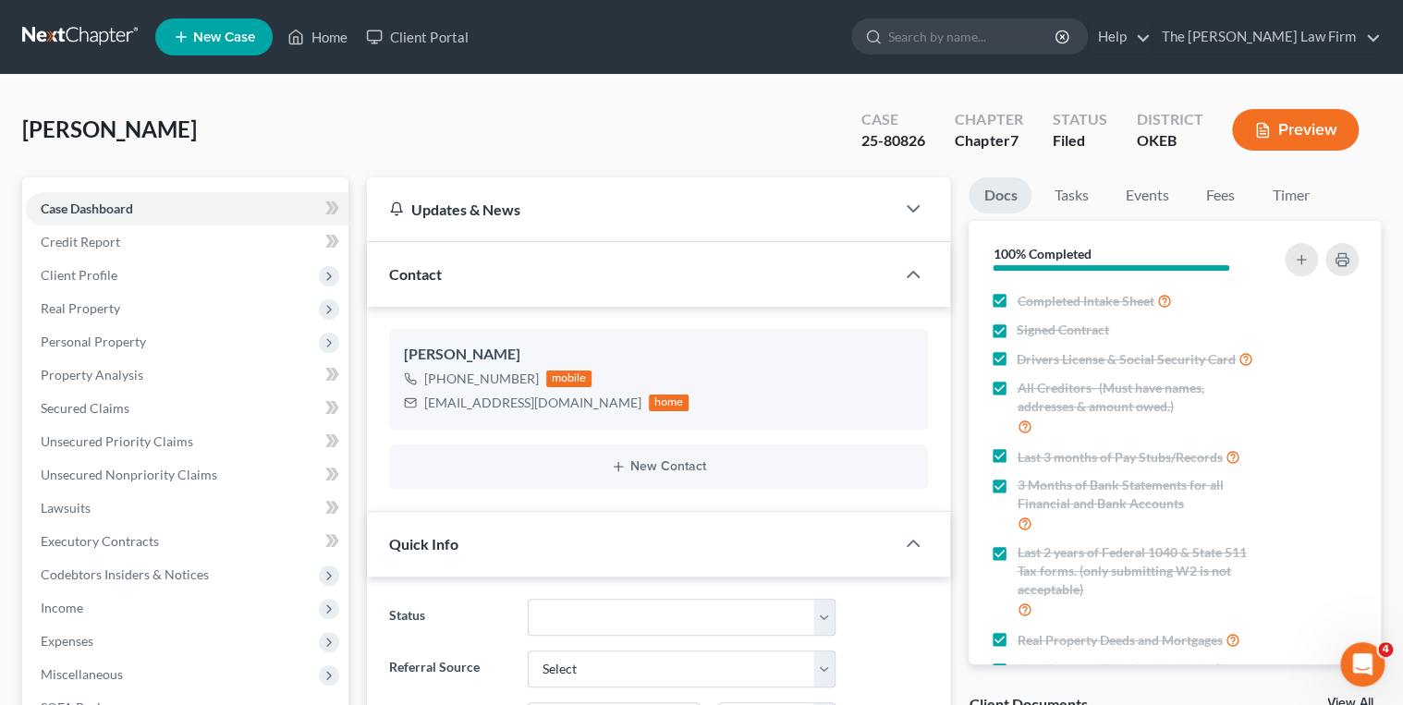
click at [905, 137] on div "25-80826" at bounding box center [894, 140] width 64 height 21
copy div "25-80826"
click at [1135, 192] on link "Events" at bounding box center [1146, 196] width 73 height 36
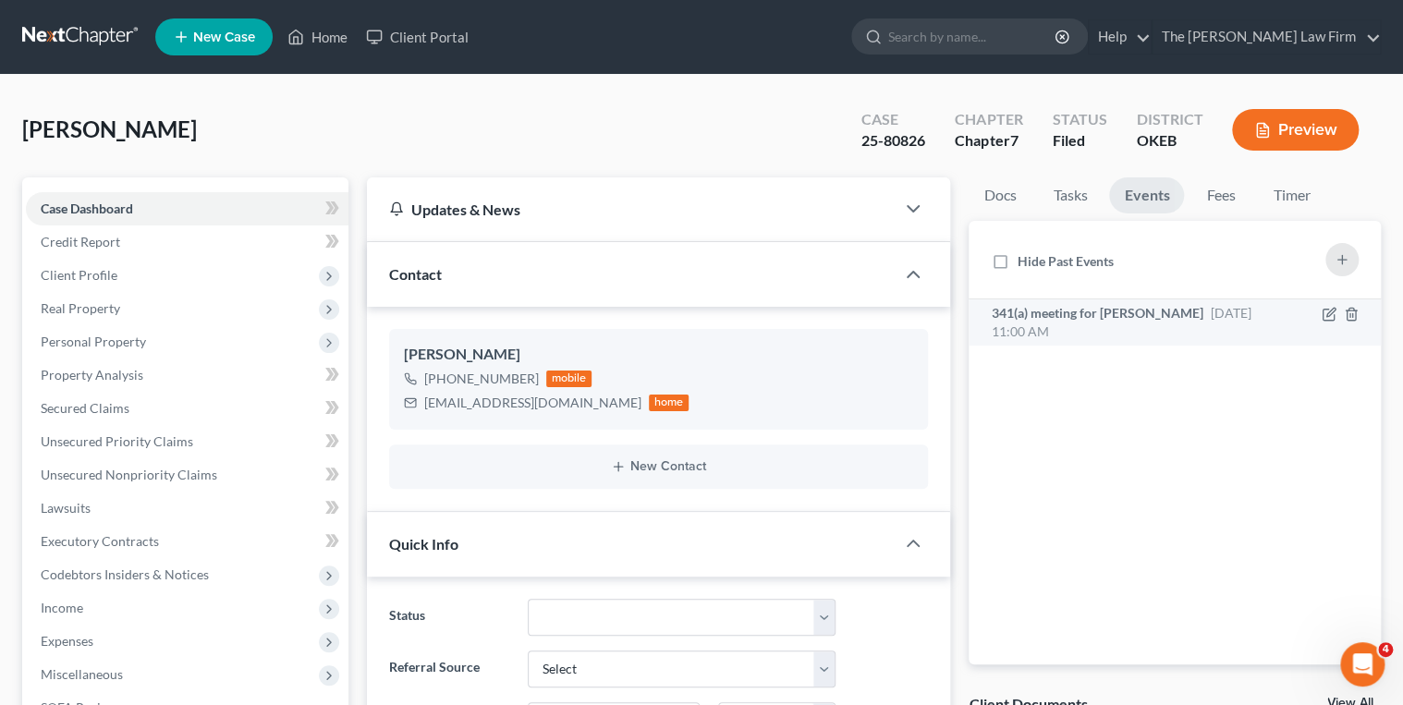
click at [1188, 312] on span "Sep 29, 2025 11:00 AM" at bounding box center [1121, 322] width 260 height 34
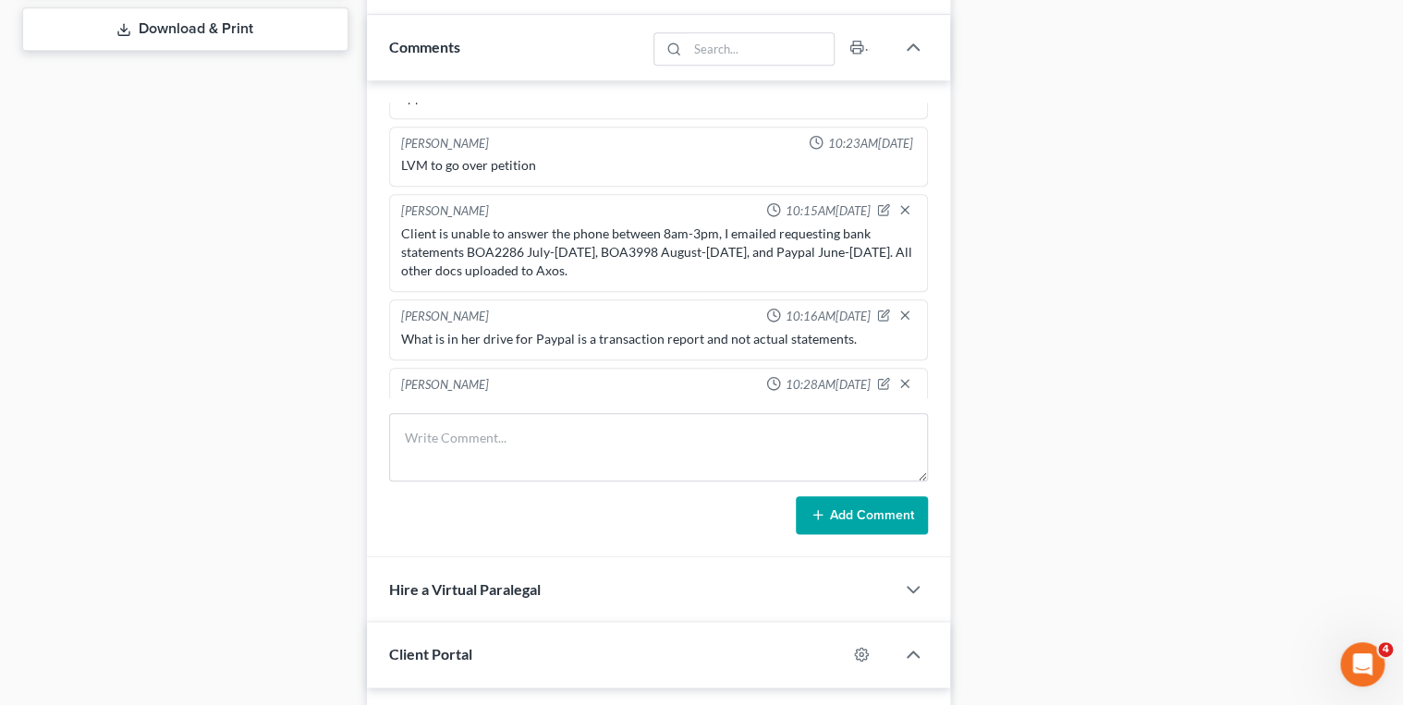
scroll to position [1076, 0]
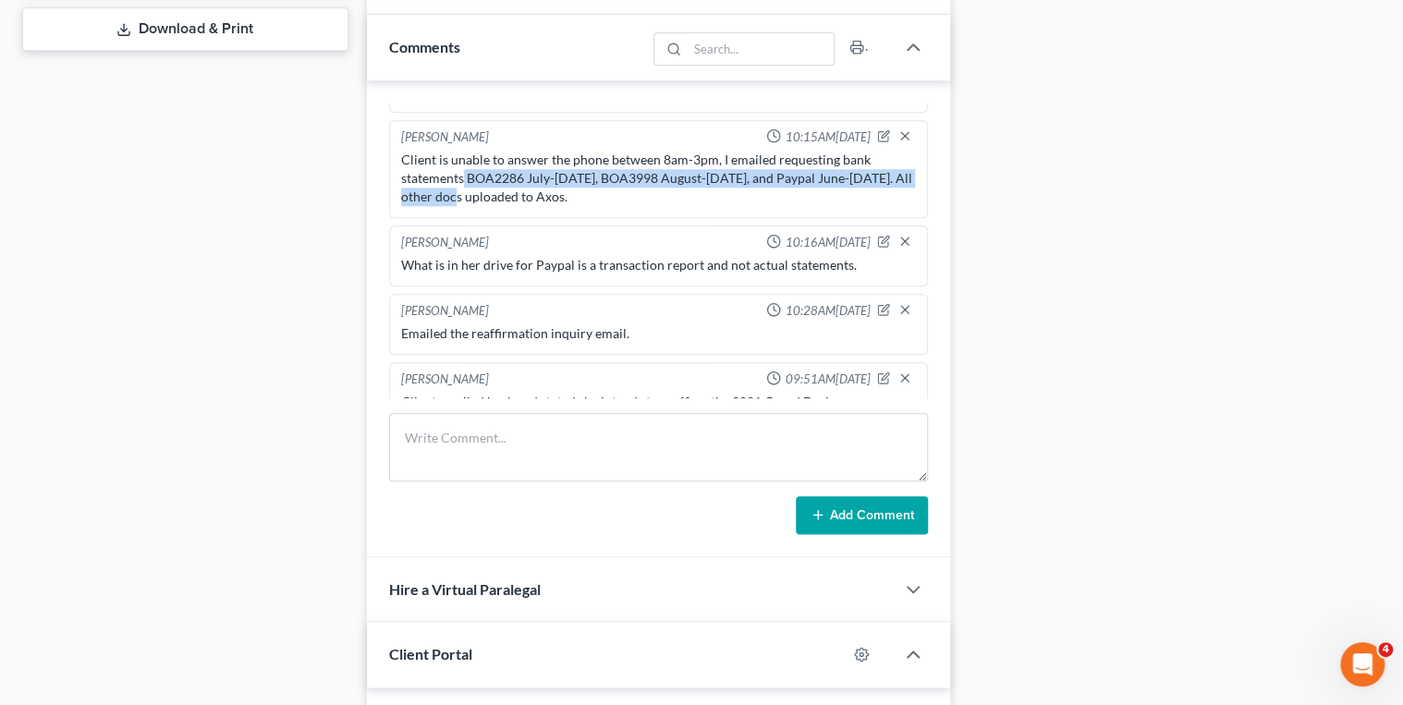
drag, startPoint x: 465, startPoint y: 132, endPoint x: 505, endPoint y: 156, distance: 46.5
click at [505, 156] on div "Client is unable to answer the phone between 8am-3pm, I emailed requesting bank…" at bounding box center [659, 178] width 516 height 55
drag, startPoint x: 505, startPoint y: 156, endPoint x: 477, endPoint y: 150, distance: 28.5
copy div "BOA2286 July-September 5, BOA3998 August-September 5, and Paypal June-September…"
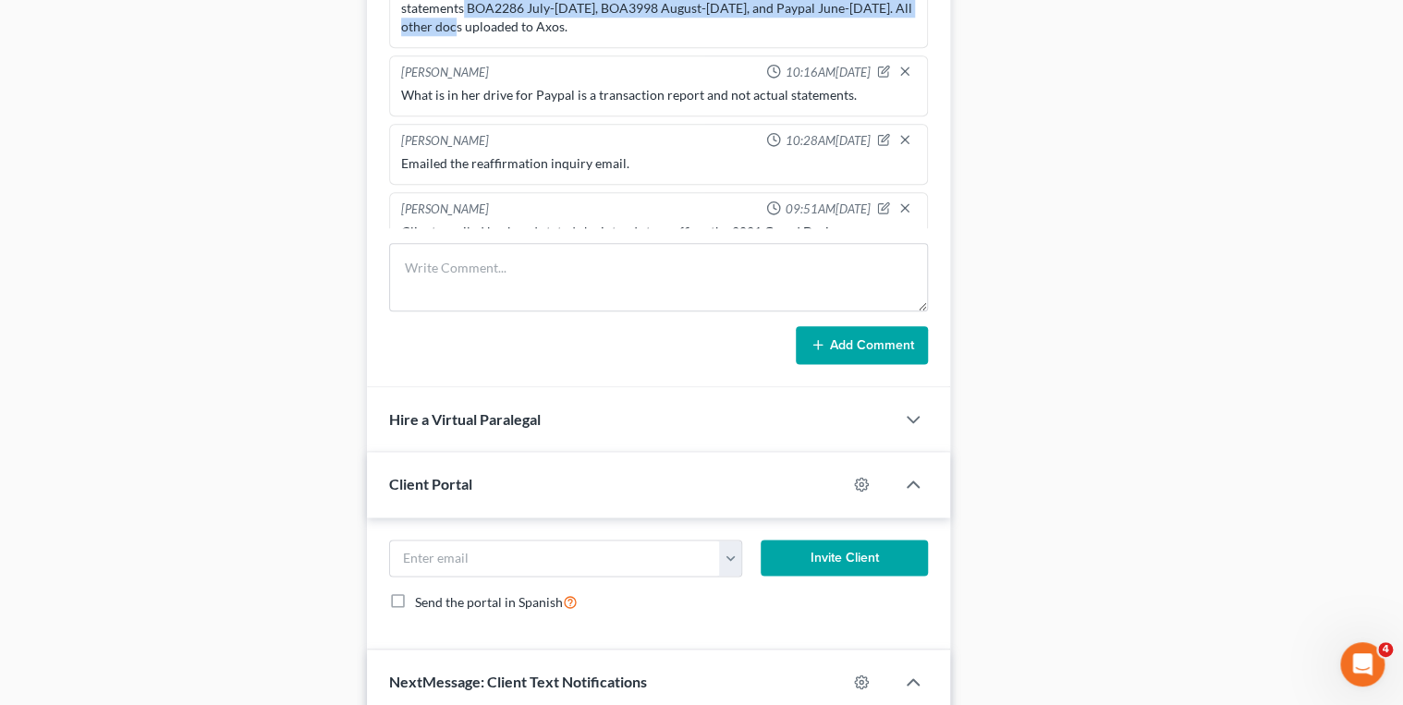
scroll to position [962, 0]
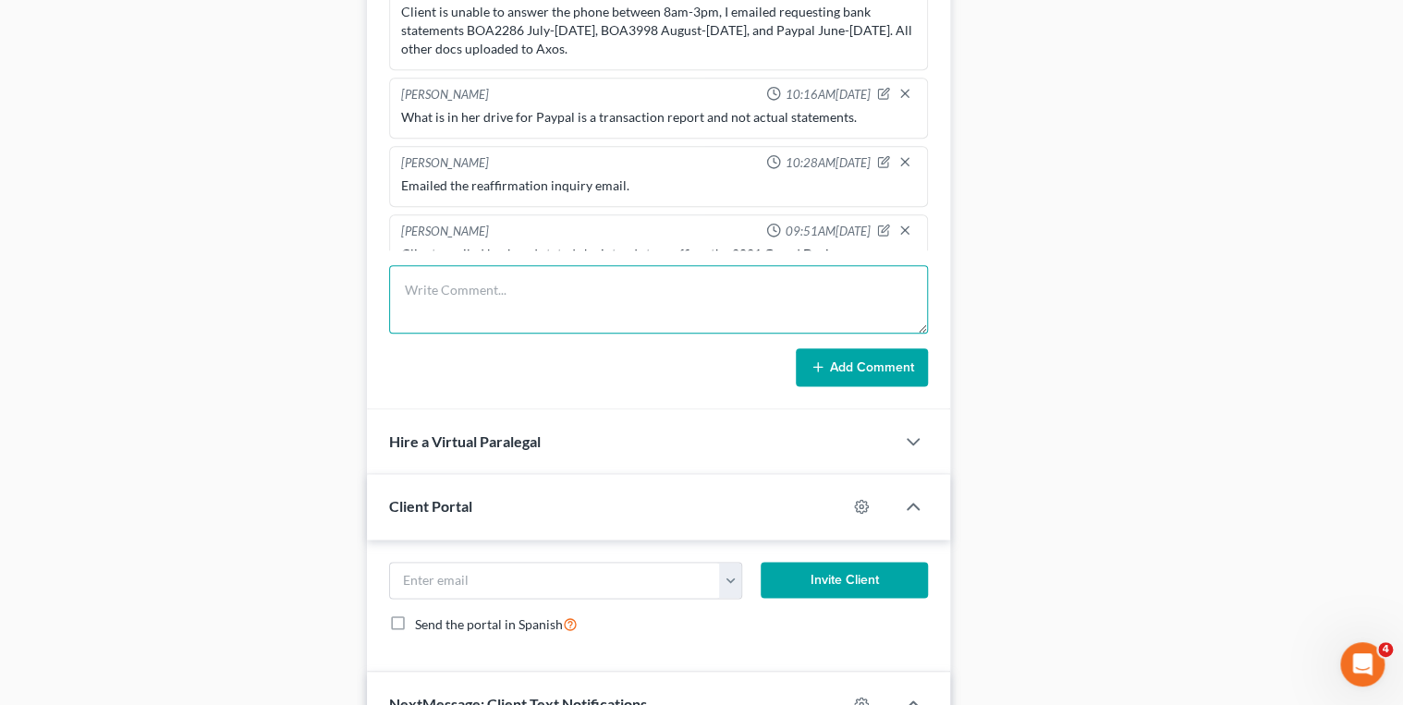
click at [509, 283] on textarea at bounding box center [659, 299] width 540 height 68
paste textarea "BOA2286 July-September 5, BOA3998 August-September 5, and Paypal June-September…"
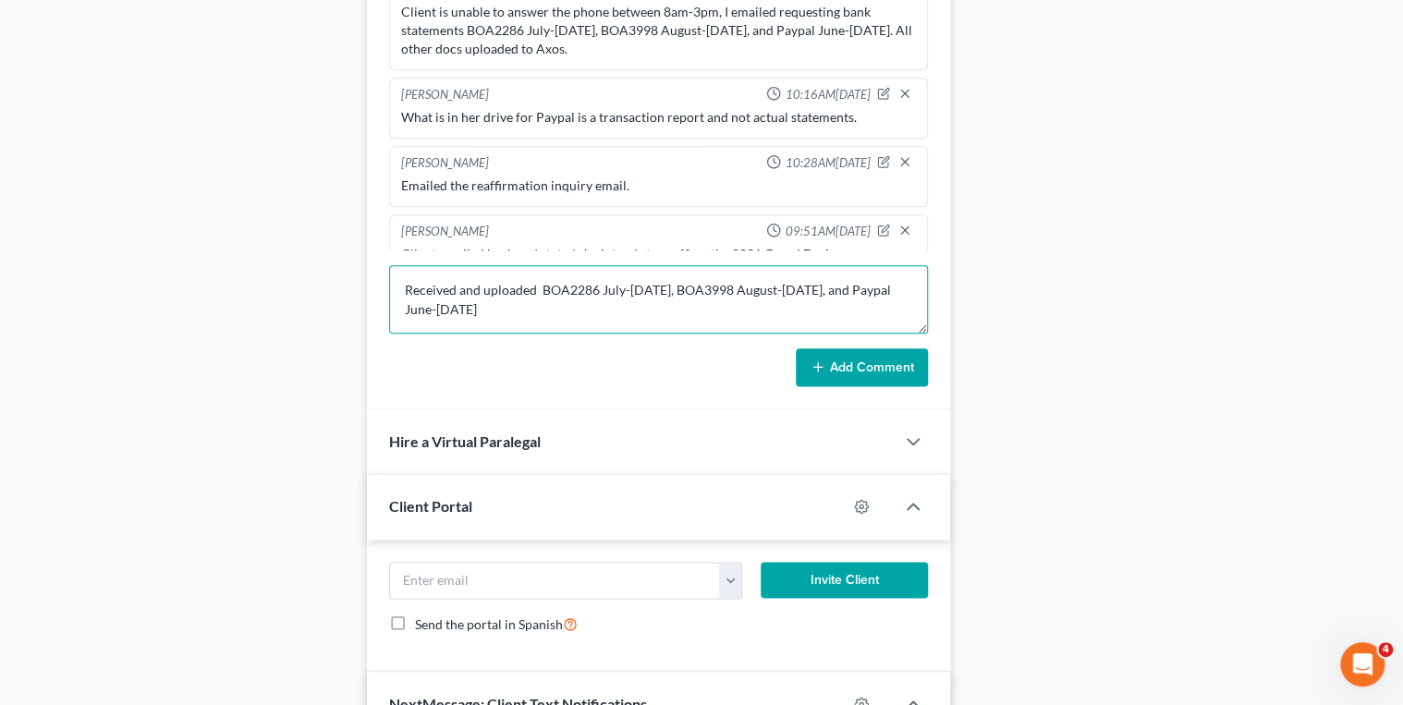
click at [685, 287] on textarea "Received and uploaded BOA2286 July-September 5, BOA3998 August-September 5, and…" at bounding box center [659, 299] width 540 height 68
click at [688, 285] on textarea "Received and uploaded BOA2286 July-September 5, BOA3998 August-September 5, and…" at bounding box center [659, 299] width 540 height 68
click at [699, 287] on textarea "Received and uploaded BOA2286 July-September 5, BOA3998 August-September 5, and…" at bounding box center [659, 299] width 540 height 68
click at [845, 285] on textarea "Received and uploaded BOA2286 July-August, BOA3998 August-September 5, and Payp…" at bounding box center [659, 299] width 540 height 68
click at [482, 308] on textarea "Received and uploaded BOA2286 July-August, BOA3998 August, and Paypal June-Sept…" at bounding box center [659, 299] width 540 height 68
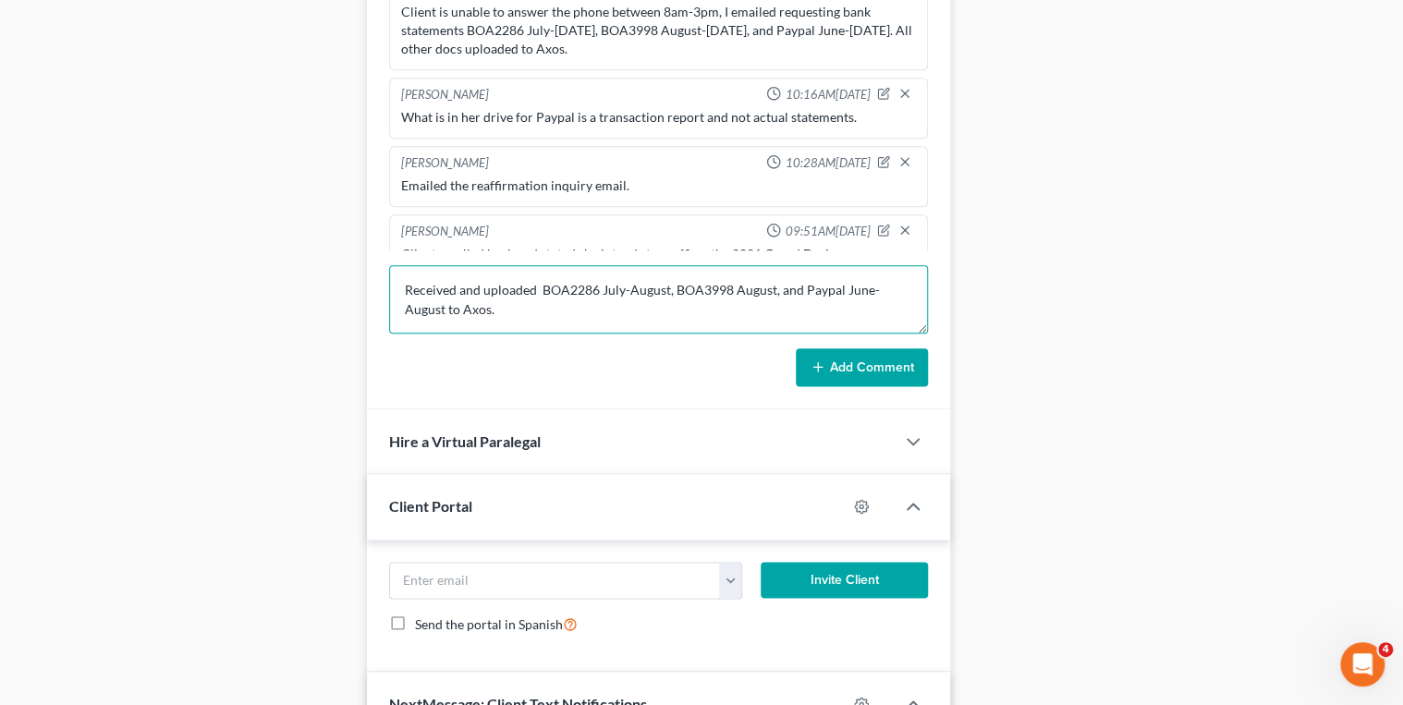
type textarea "Received and uploaded BOA2286 July-August, BOA3998 August, and Paypal June-Augu…"
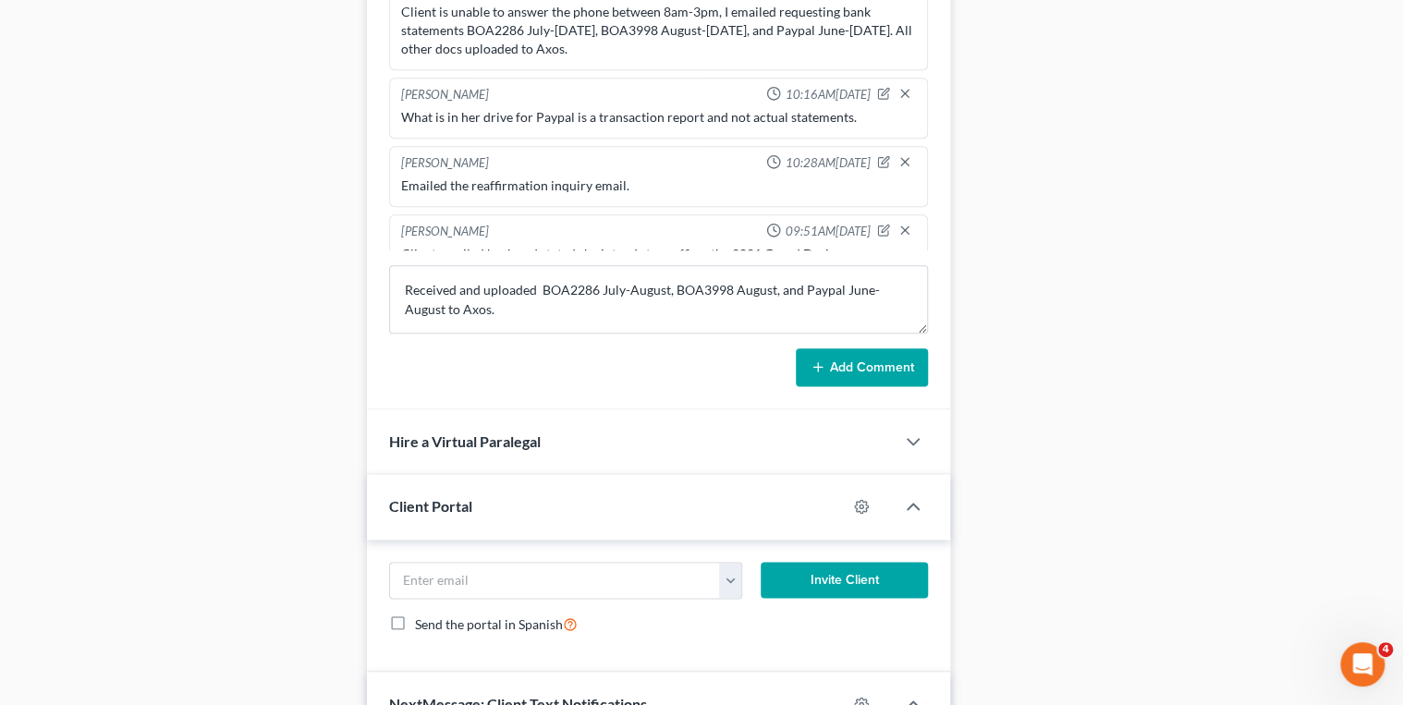
click at [810, 361] on button "Add Comment" at bounding box center [862, 368] width 132 height 39
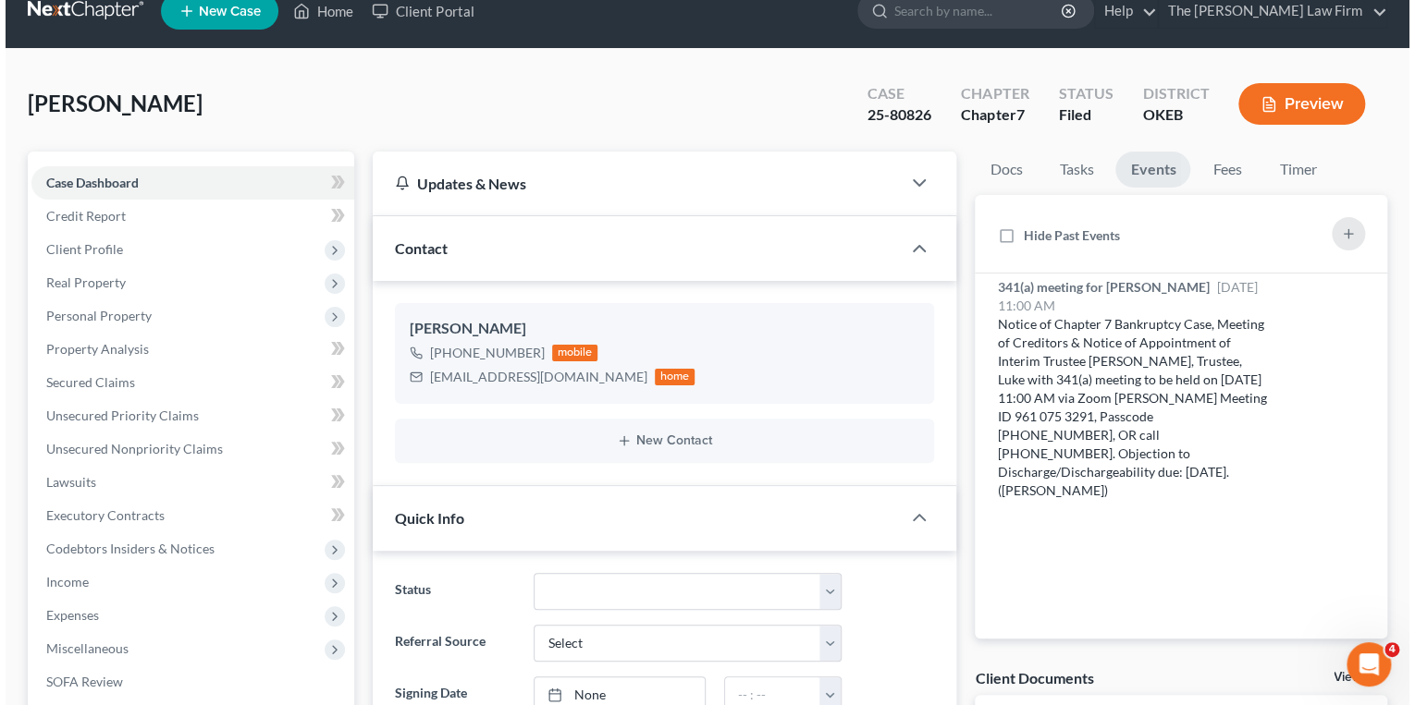
scroll to position [0, 0]
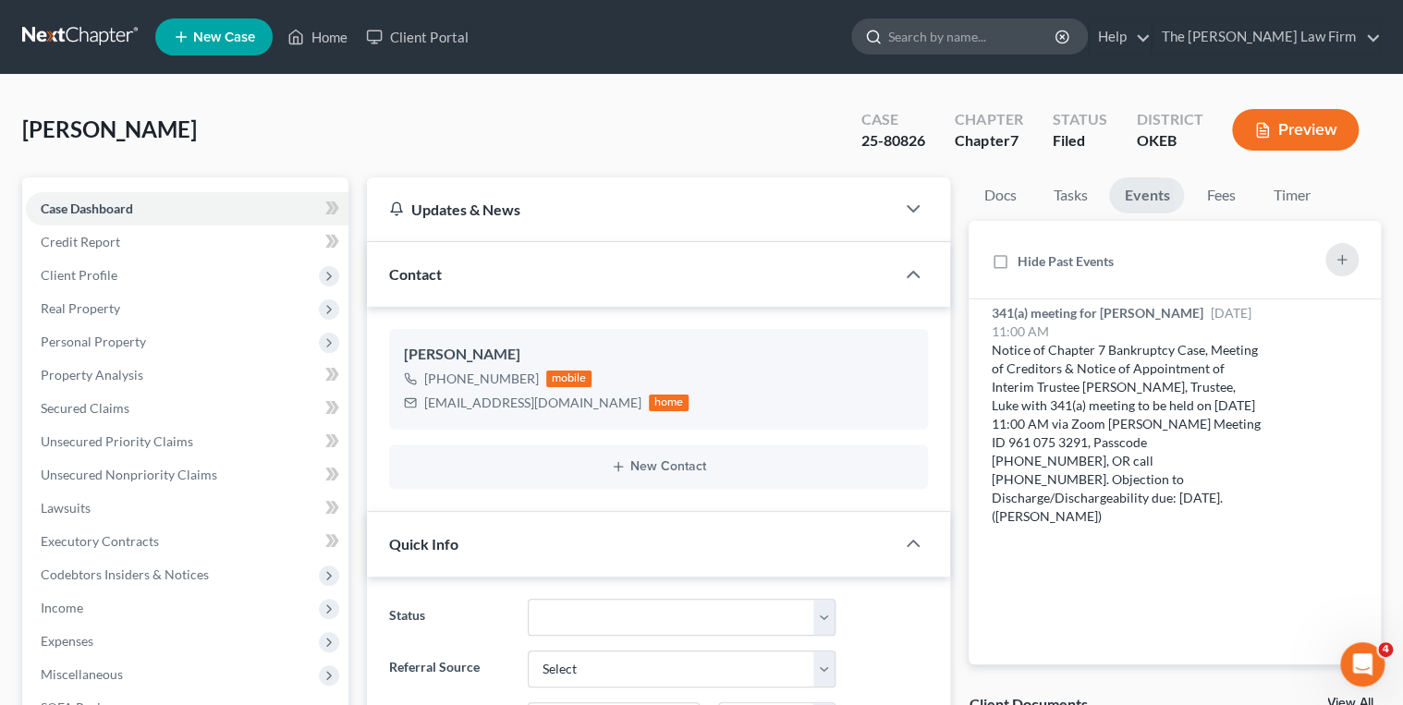
click at [982, 37] on input "search" at bounding box center [973, 36] width 169 height 34
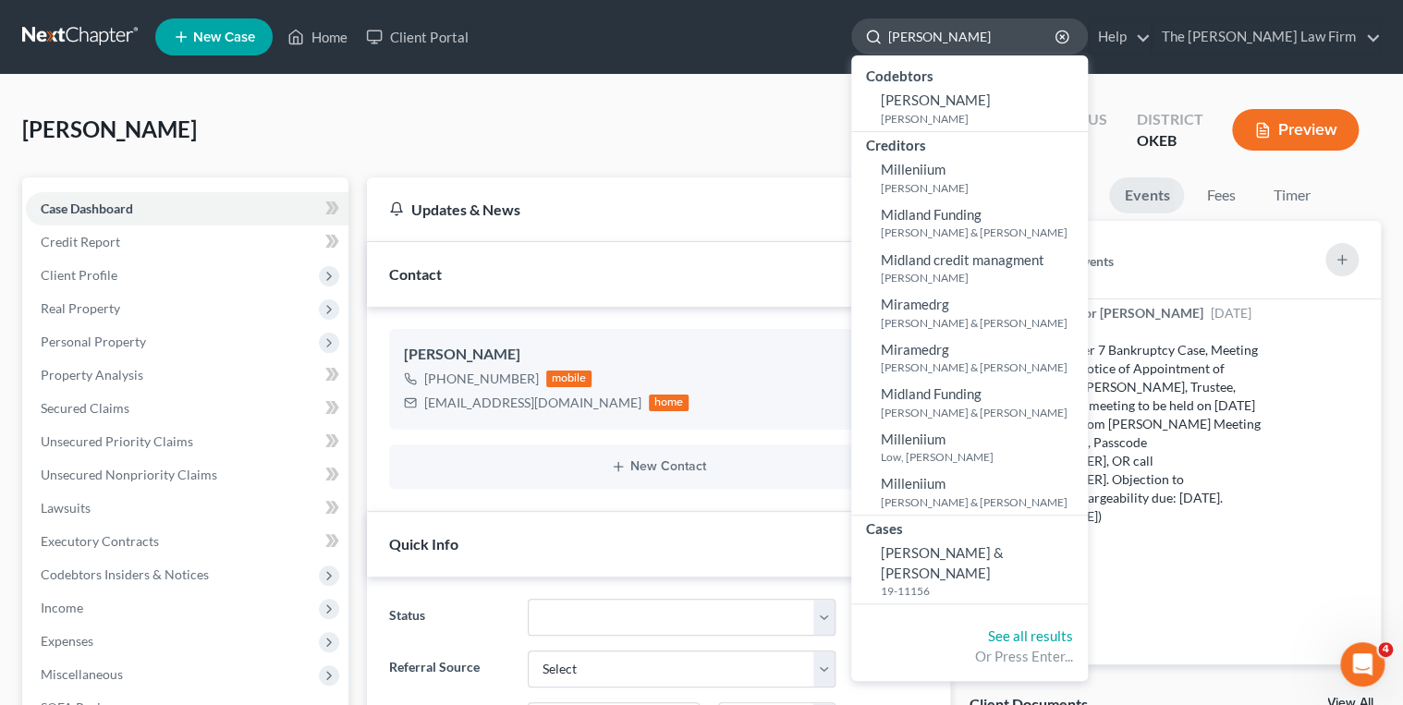
type input "Miller, Johnnie"
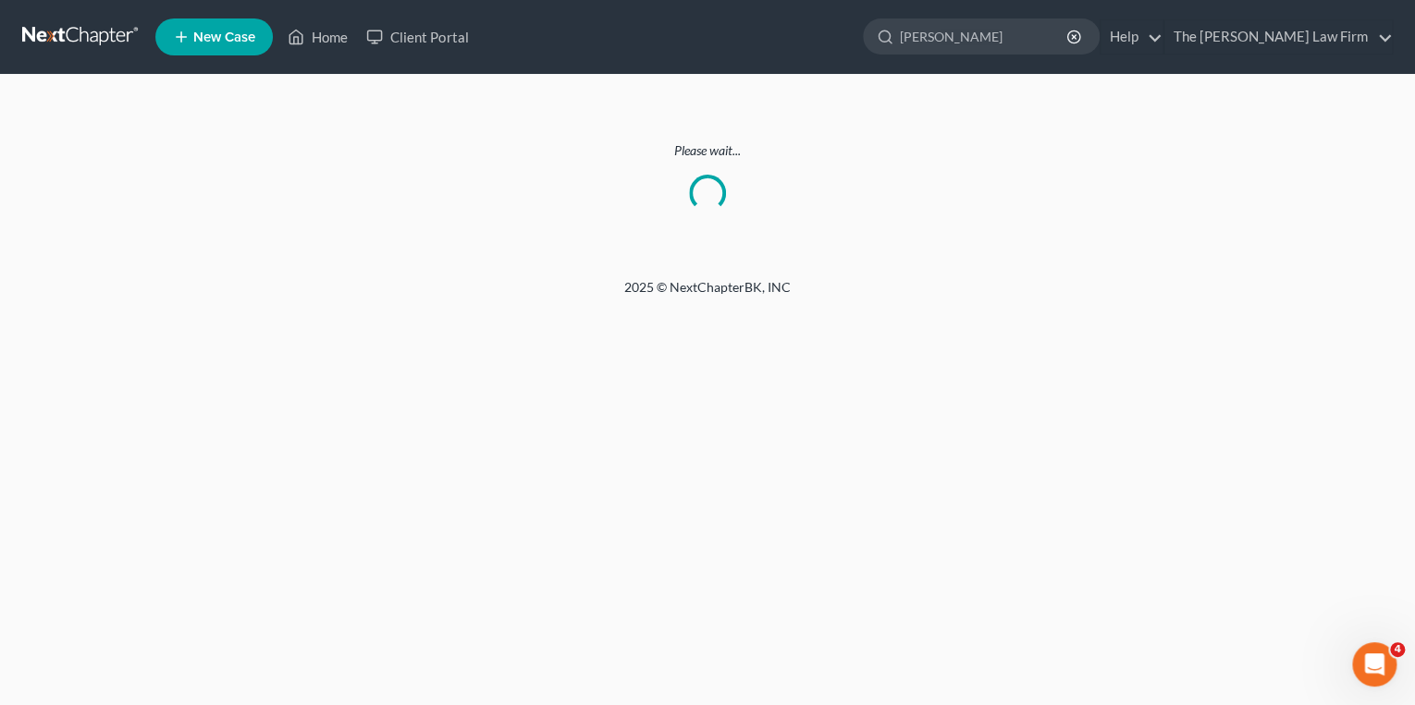
click at [109, 38] on link at bounding box center [81, 36] width 118 height 33
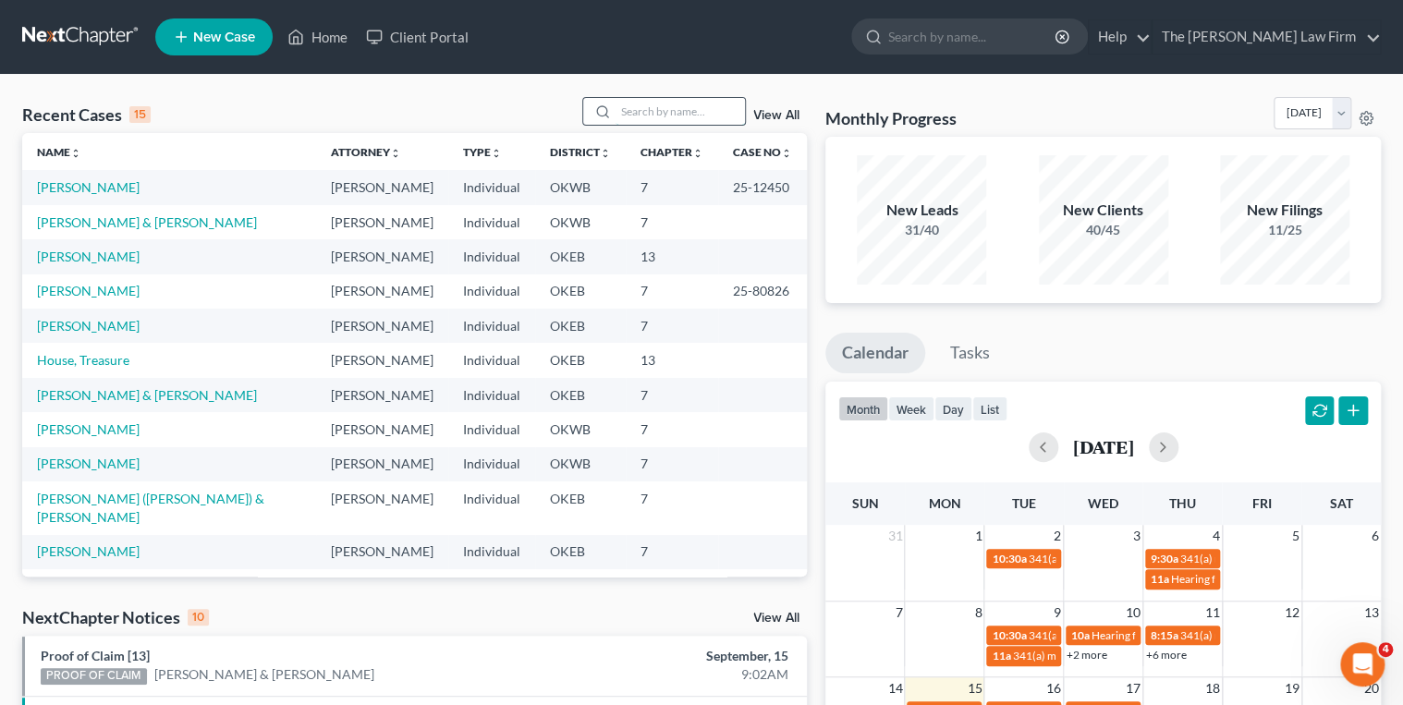
click at [656, 117] on input "search" at bounding box center [680, 111] width 129 height 27
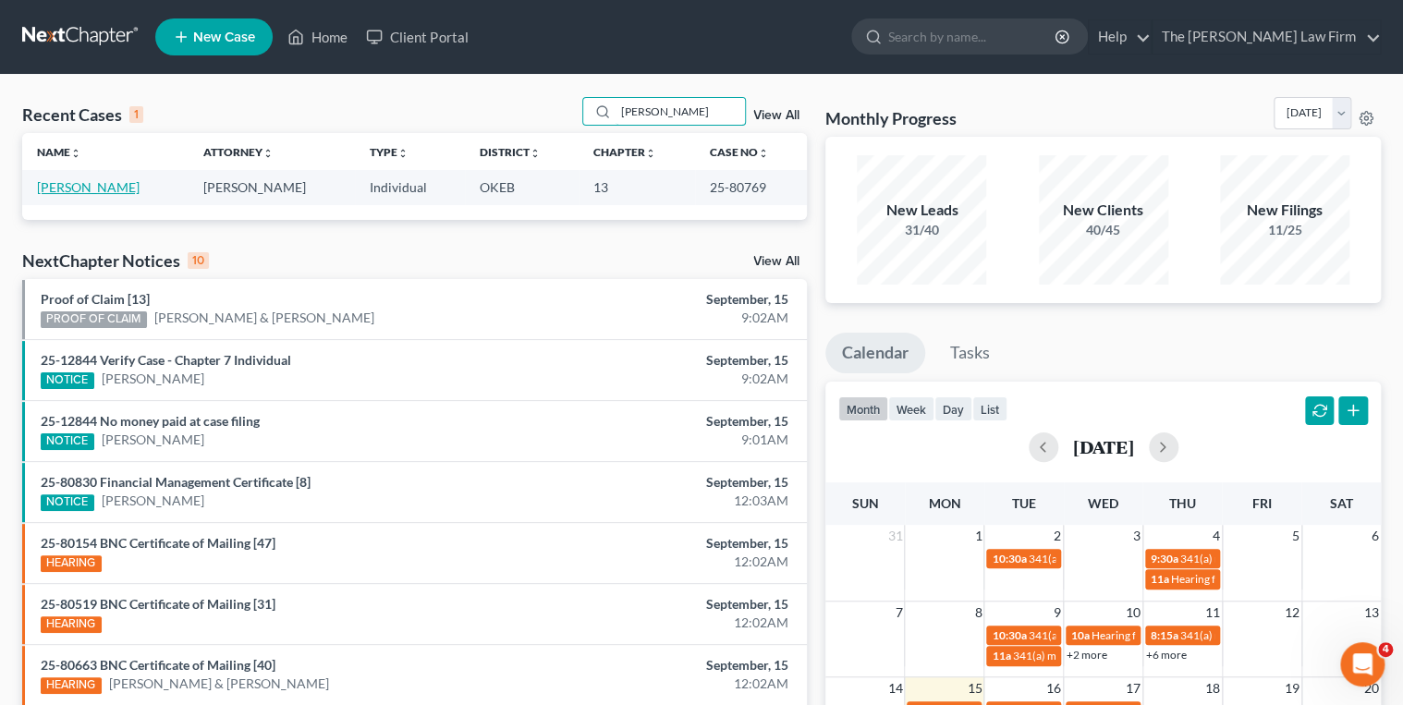
type input "[PERSON_NAME]"
click at [67, 193] on link "[PERSON_NAME]" at bounding box center [88, 187] width 103 height 16
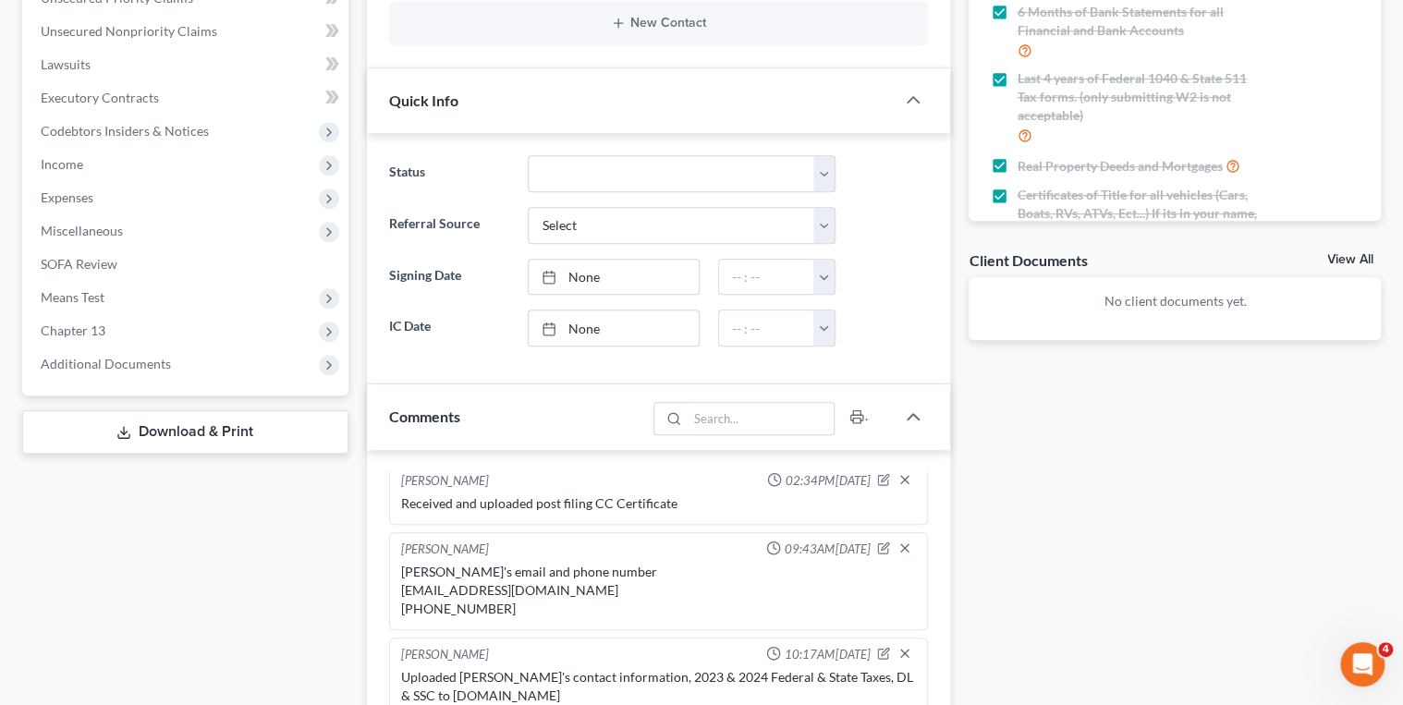
scroll to position [814, 0]
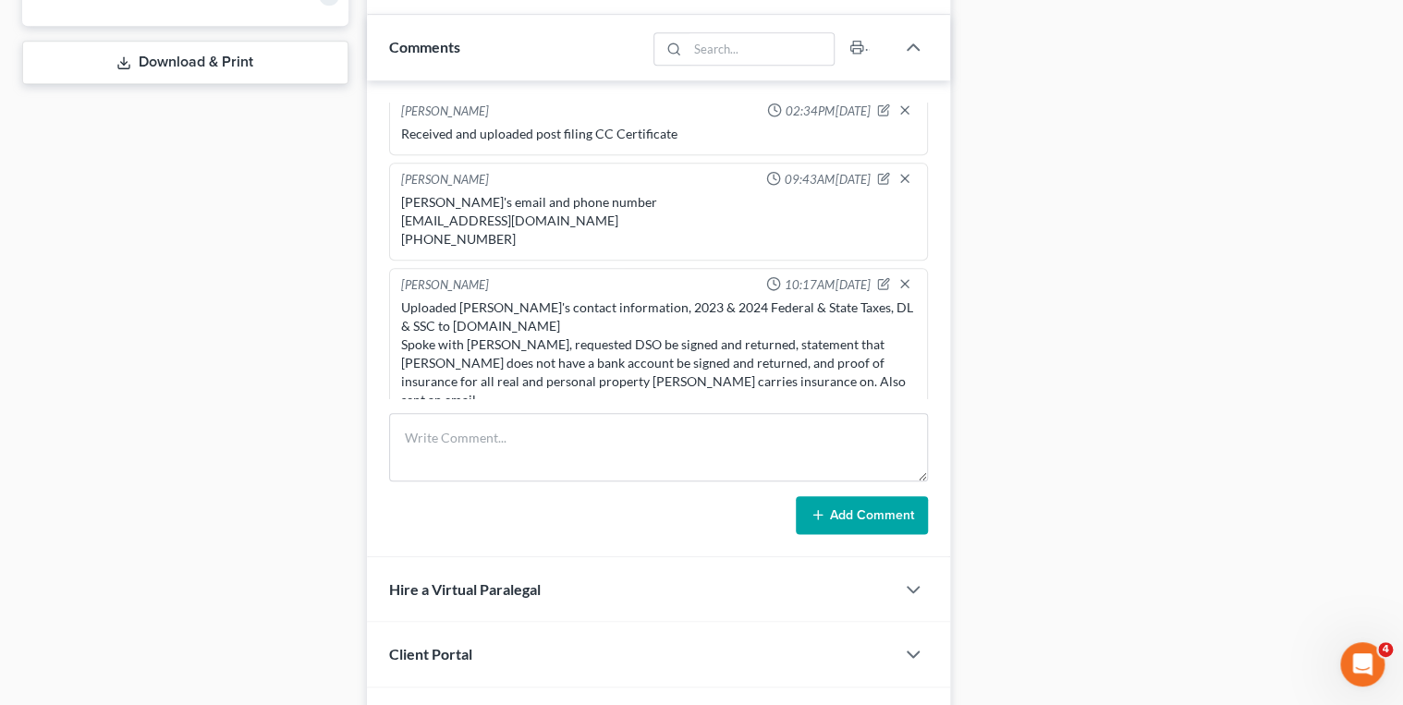
click at [514, 319] on div "Uploaded Johnnie's contact information, 2023 & 2024 Federal & State Taxes, DL &…" at bounding box center [659, 354] width 516 height 111
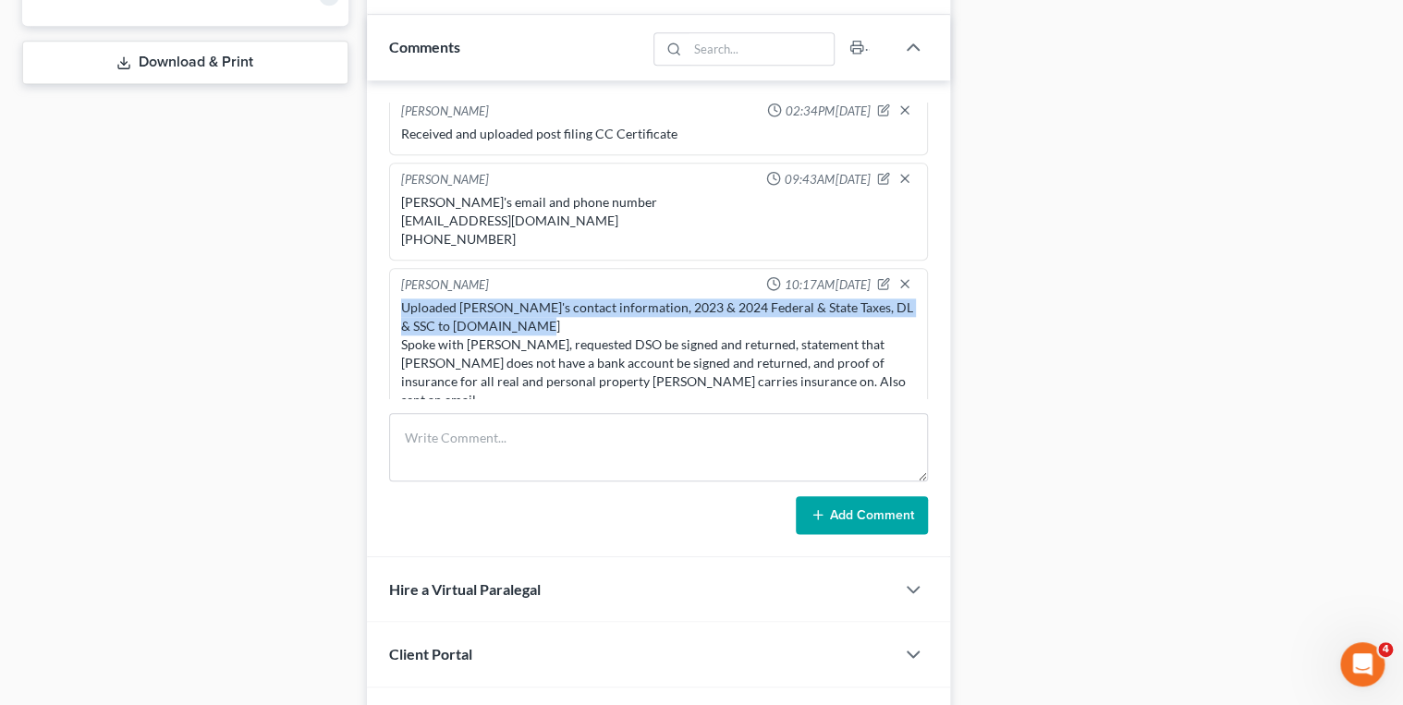
click at [514, 319] on div "Uploaded Johnnie's contact information, 2023 & 2024 Federal & State Taxes, DL &…" at bounding box center [659, 354] width 516 height 111
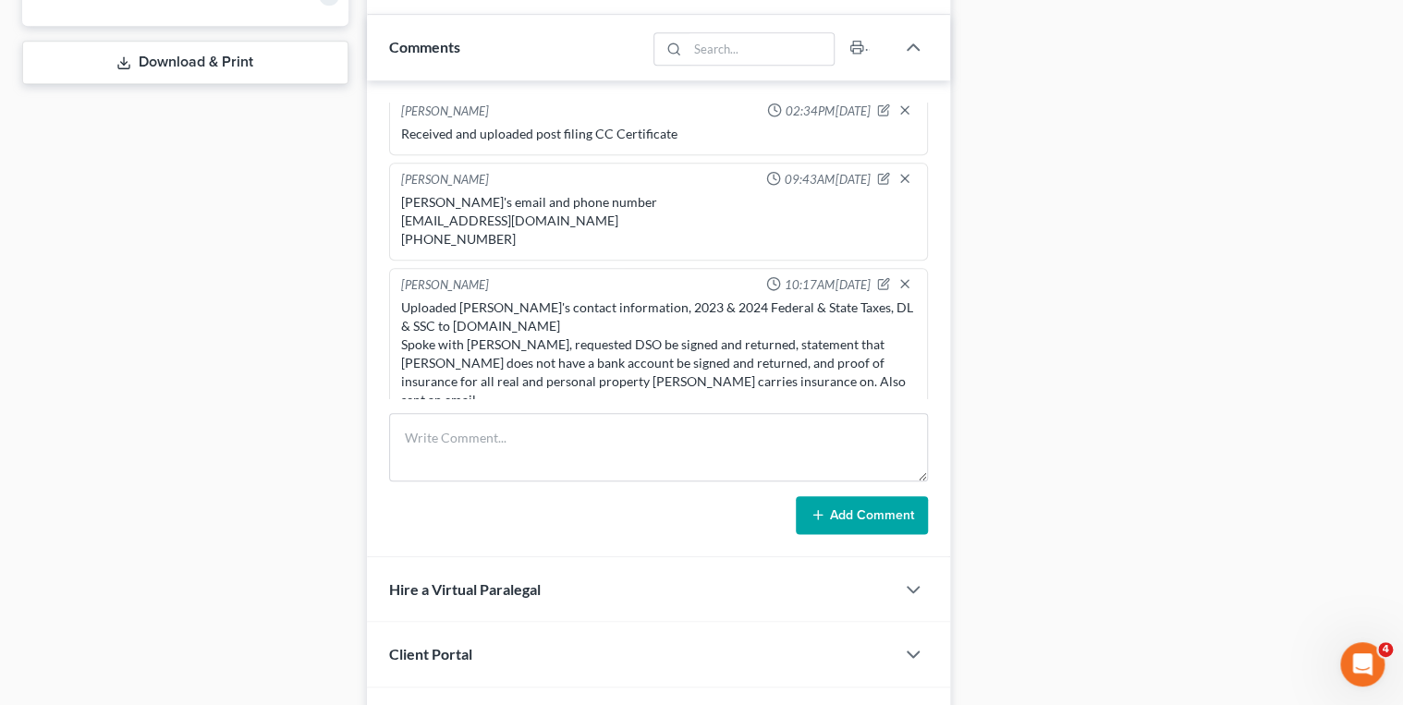
click at [453, 321] on div "Uploaded Johnnie's contact information, 2023 & 2024 Federal & State Taxes, DL &…" at bounding box center [659, 354] width 516 height 111
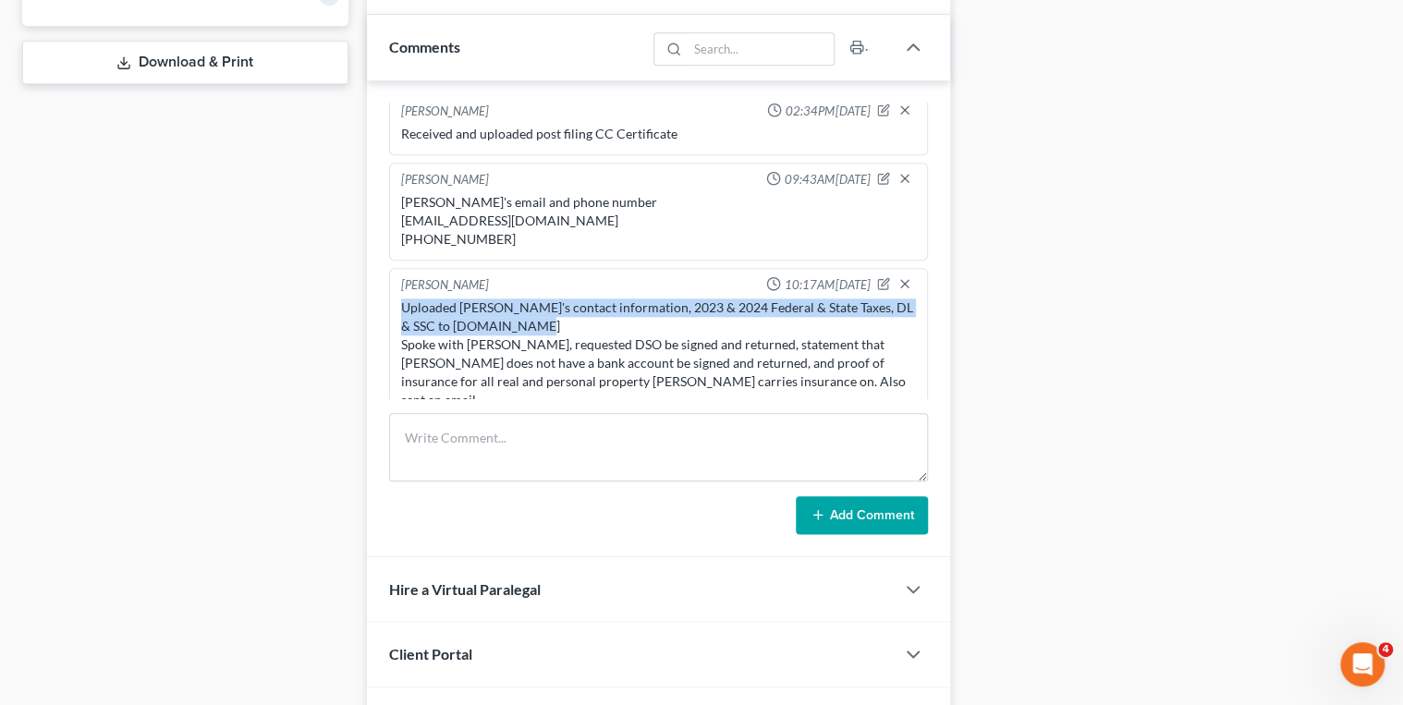
click at [453, 321] on div "Uploaded Johnnie's contact information, 2023 & 2024 Federal & State Taxes, DL &…" at bounding box center [659, 354] width 516 height 111
click at [453, 318] on div "Uploaded Johnnie's contact information, 2023 & 2024 Federal & State Taxes, DL &…" at bounding box center [659, 354] width 516 height 111
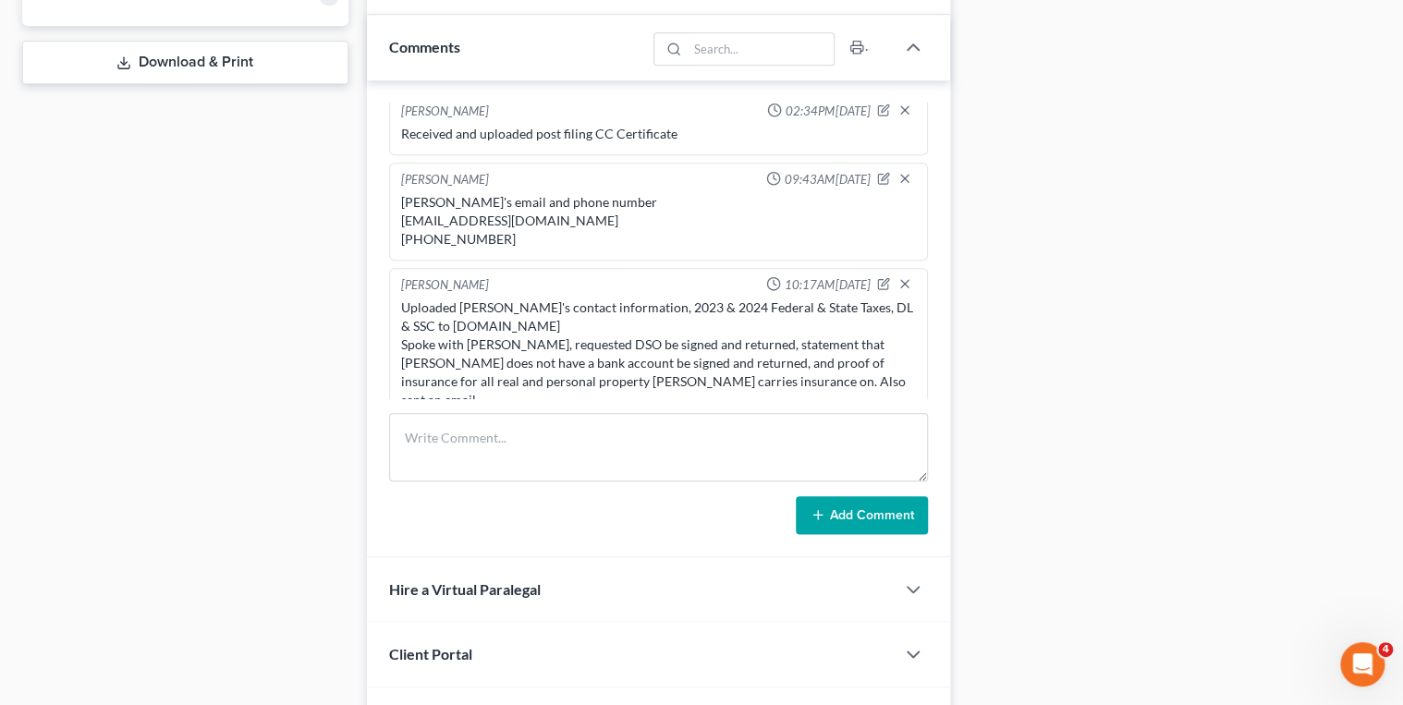
click at [453, 318] on div "Uploaded Johnnie's contact information, 2023 & 2024 Federal & State Taxes, DL &…" at bounding box center [659, 354] width 516 height 111
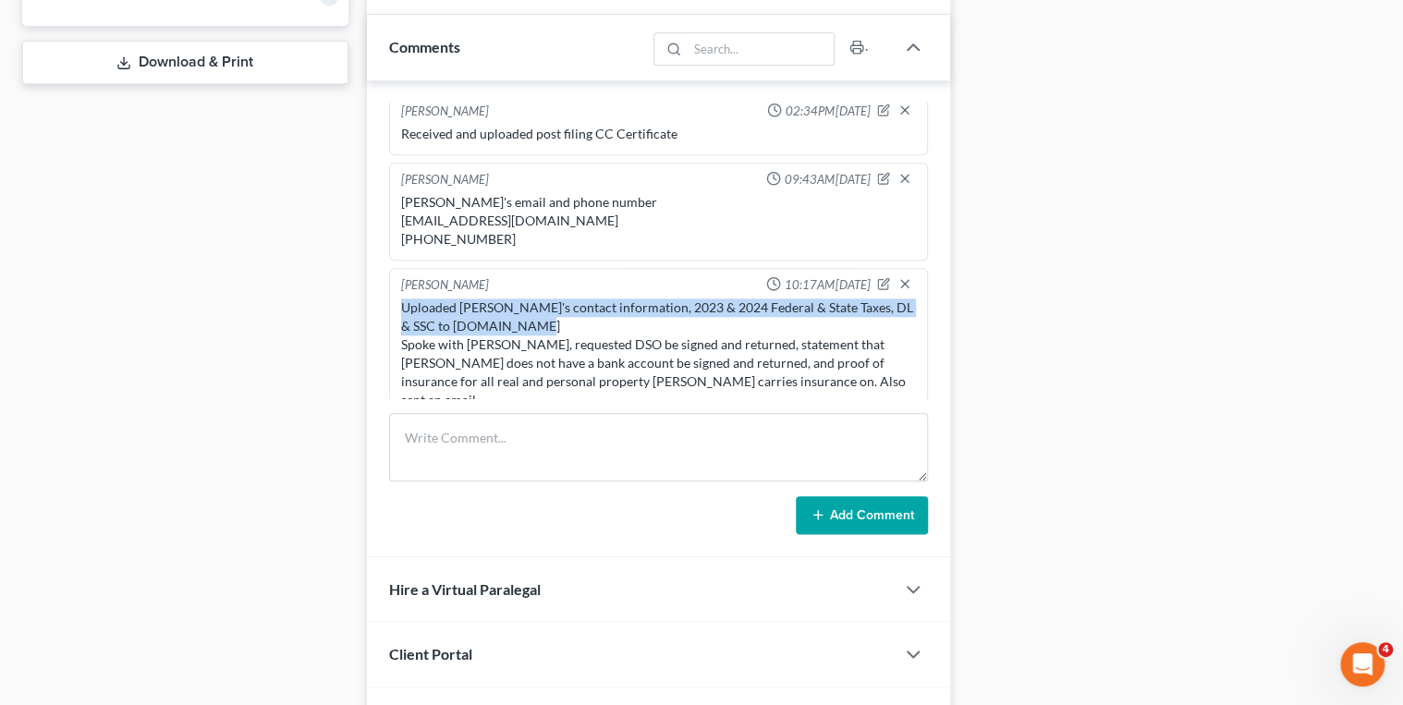
click at [453, 318] on div "Uploaded Johnnie's contact information, 2023 & 2024 Federal & State Taxes, DL &…" at bounding box center [659, 354] width 516 height 111
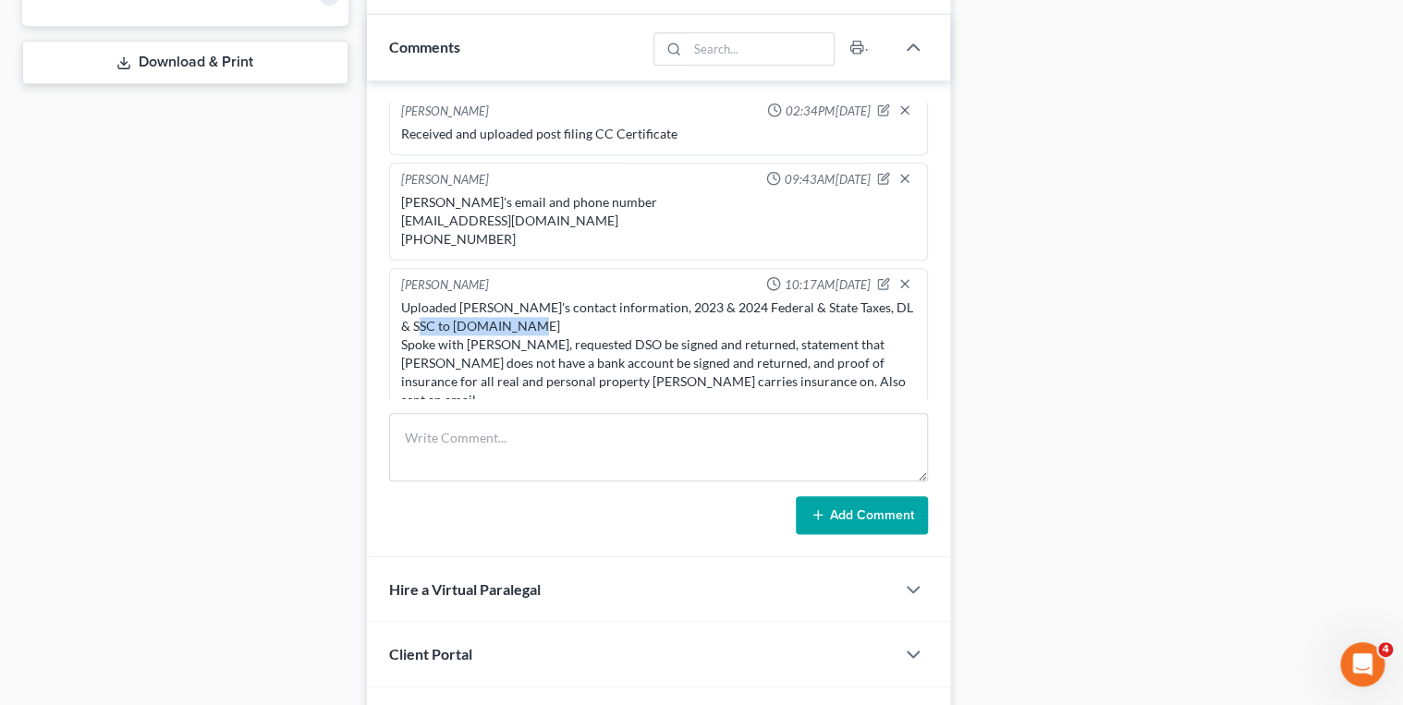
drag, startPoint x: 519, startPoint y: 318, endPoint x: 403, endPoint y: 320, distance: 115.6
click at [403, 320] on div "Uploaded Johnnie's contact information, 2023 & 2024 Federal & State Taxes, DL &…" at bounding box center [659, 354] width 516 height 111
copy div "www.trustee13.com"
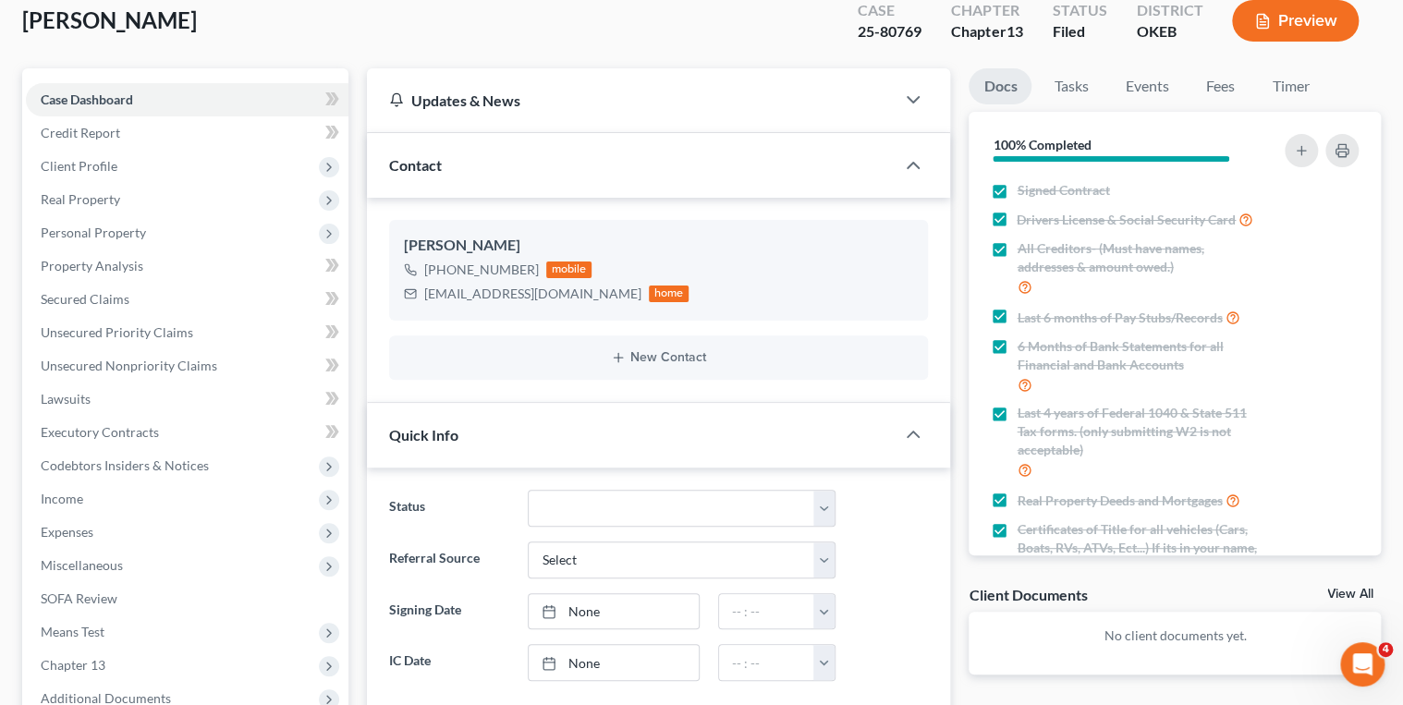
scroll to position [74, 0]
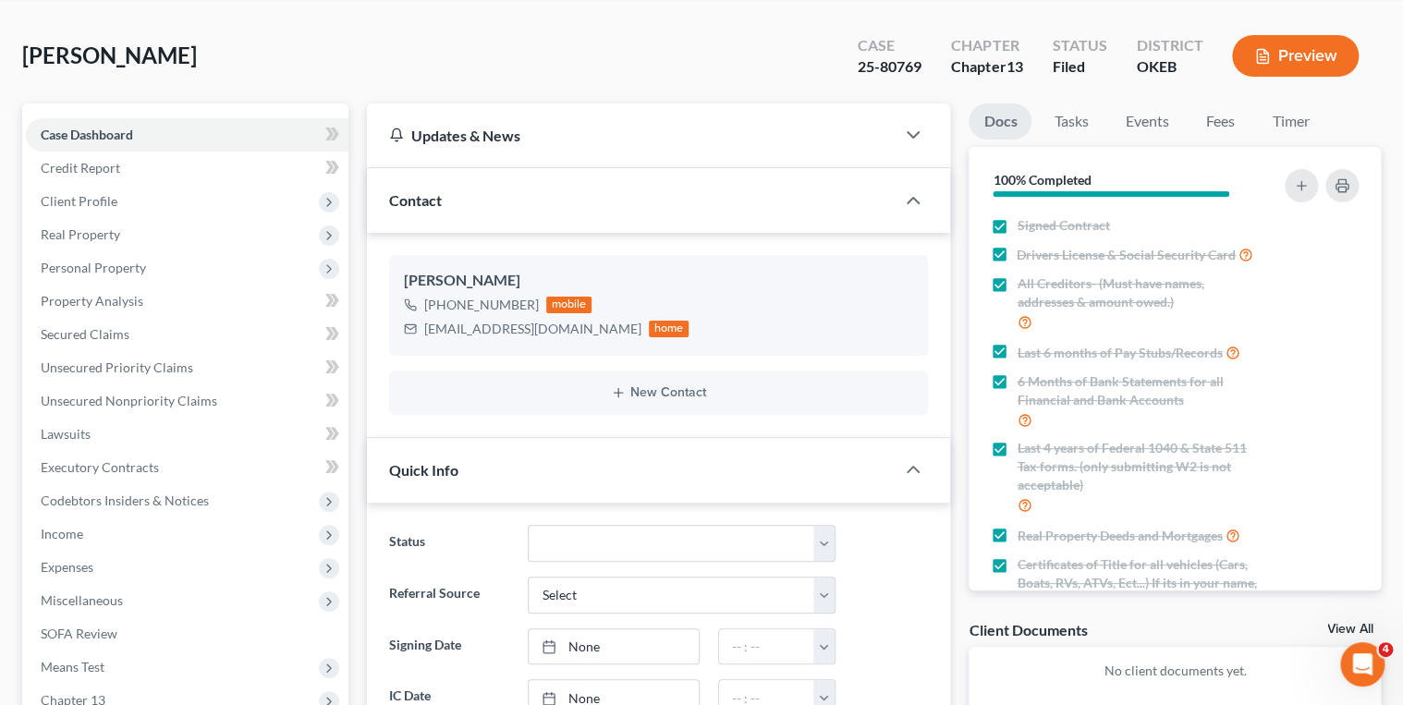
click at [881, 64] on div "25-80769" at bounding box center [890, 66] width 64 height 21
copy div "25-80769"
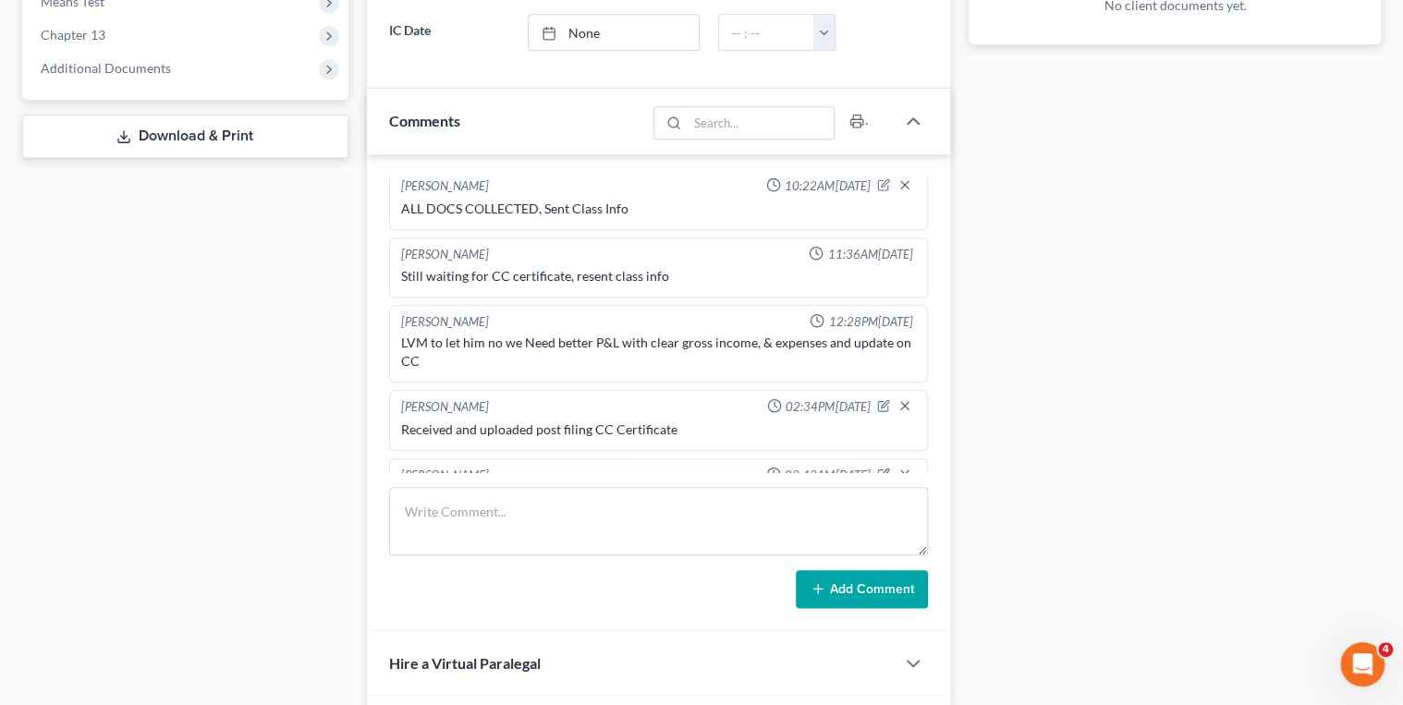
scroll to position [883, 0]
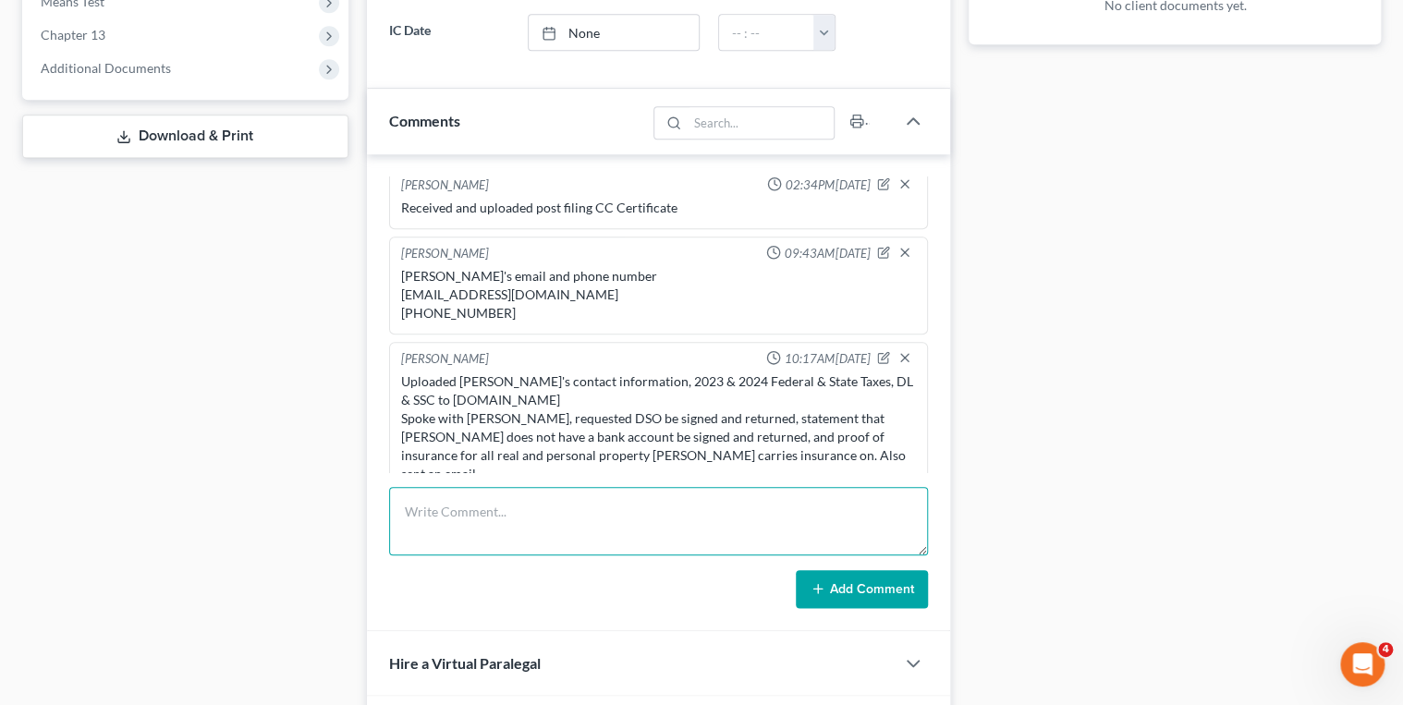
click at [530, 491] on textarea at bounding box center [659, 521] width 540 height 68
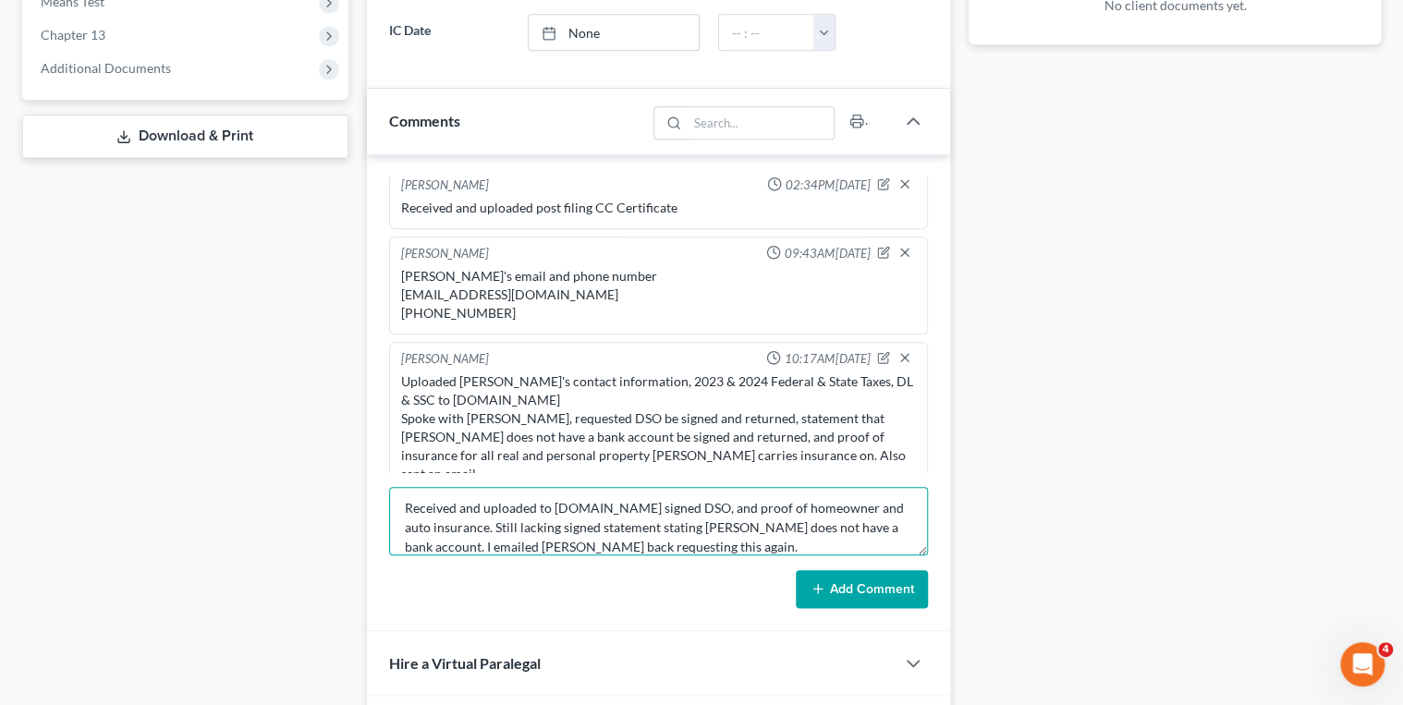
scroll to position [18, 0]
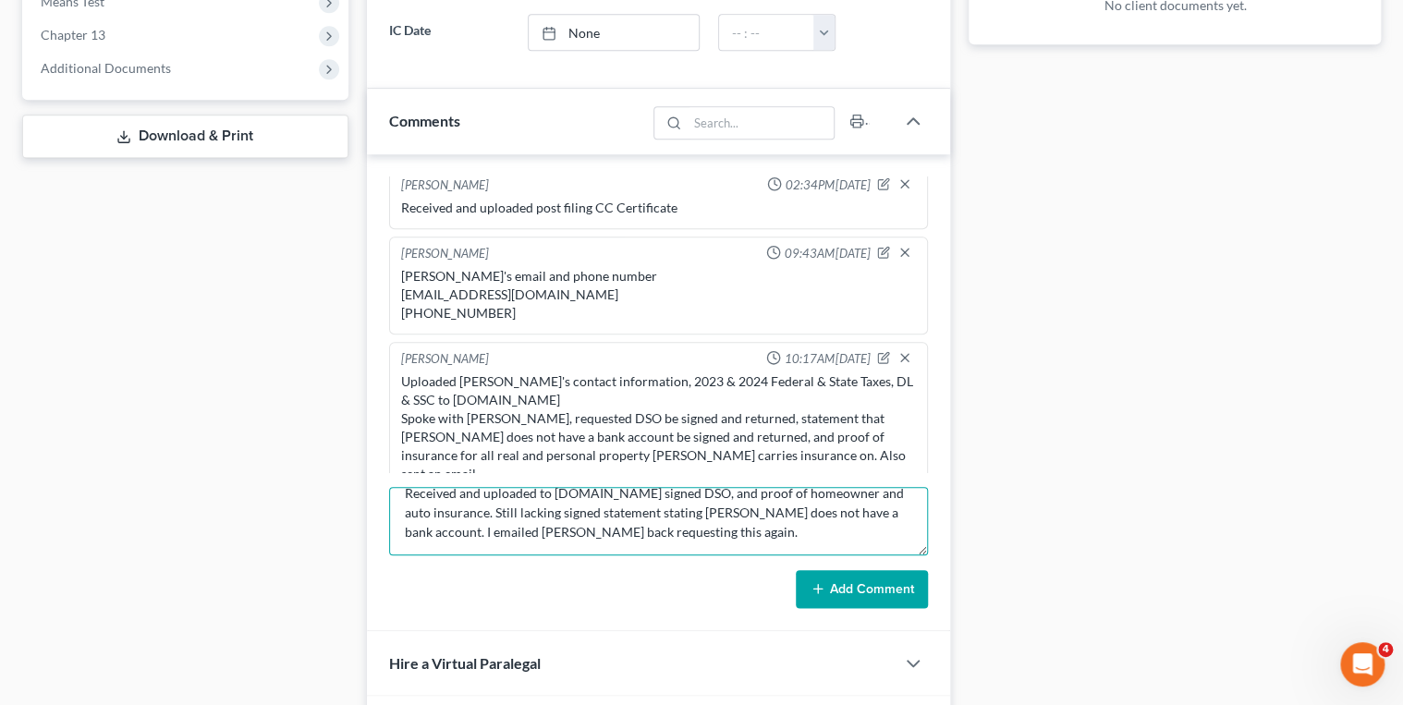
drag, startPoint x: 515, startPoint y: 521, endPoint x: 706, endPoint y: 531, distance: 191.6
click at [706, 531] on textarea "Received and uploaded to www.trustee13.com signed DSO, and proof of homeowner a…" at bounding box center [659, 521] width 540 height 68
type textarea "Received and uploaded to www.trustee13.com signed DSO, and proof of homeowner a…"
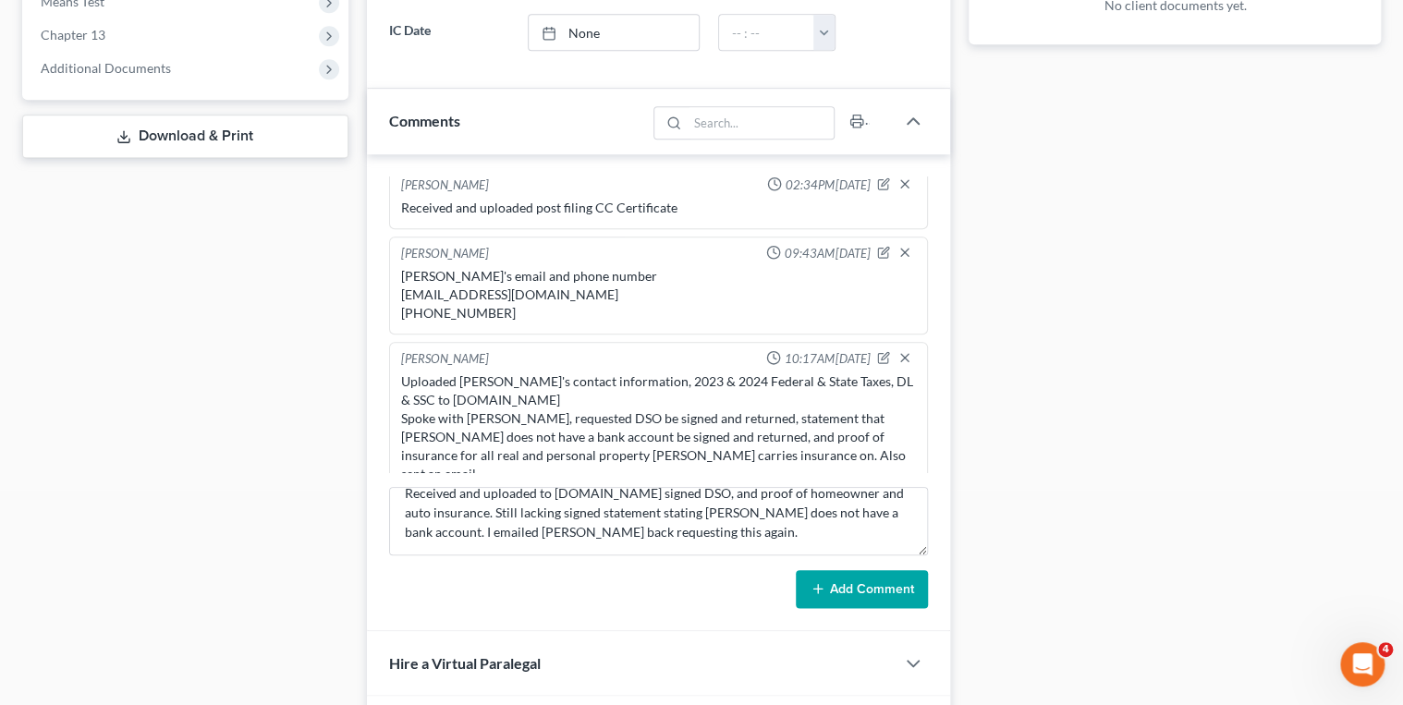
click at [869, 583] on button "Add Comment" at bounding box center [862, 589] width 132 height 39
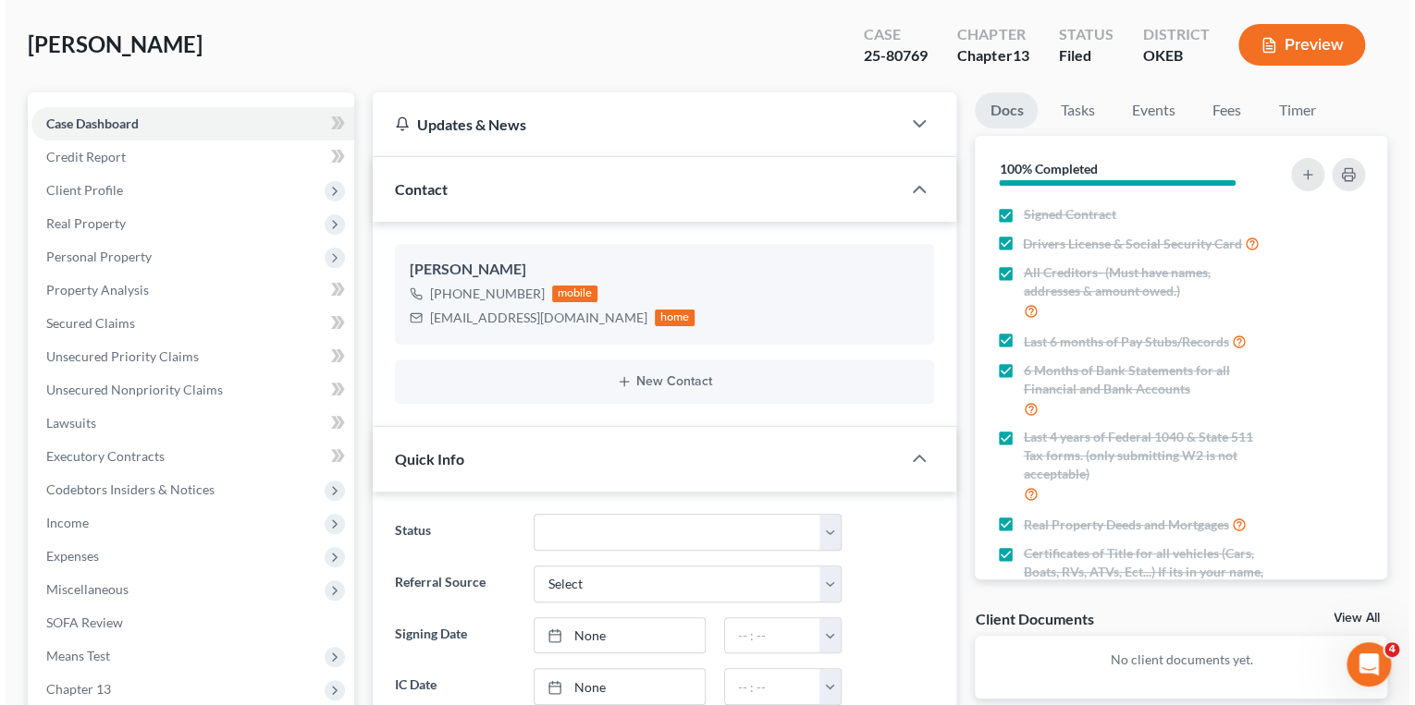
scroll to position [0, 0]
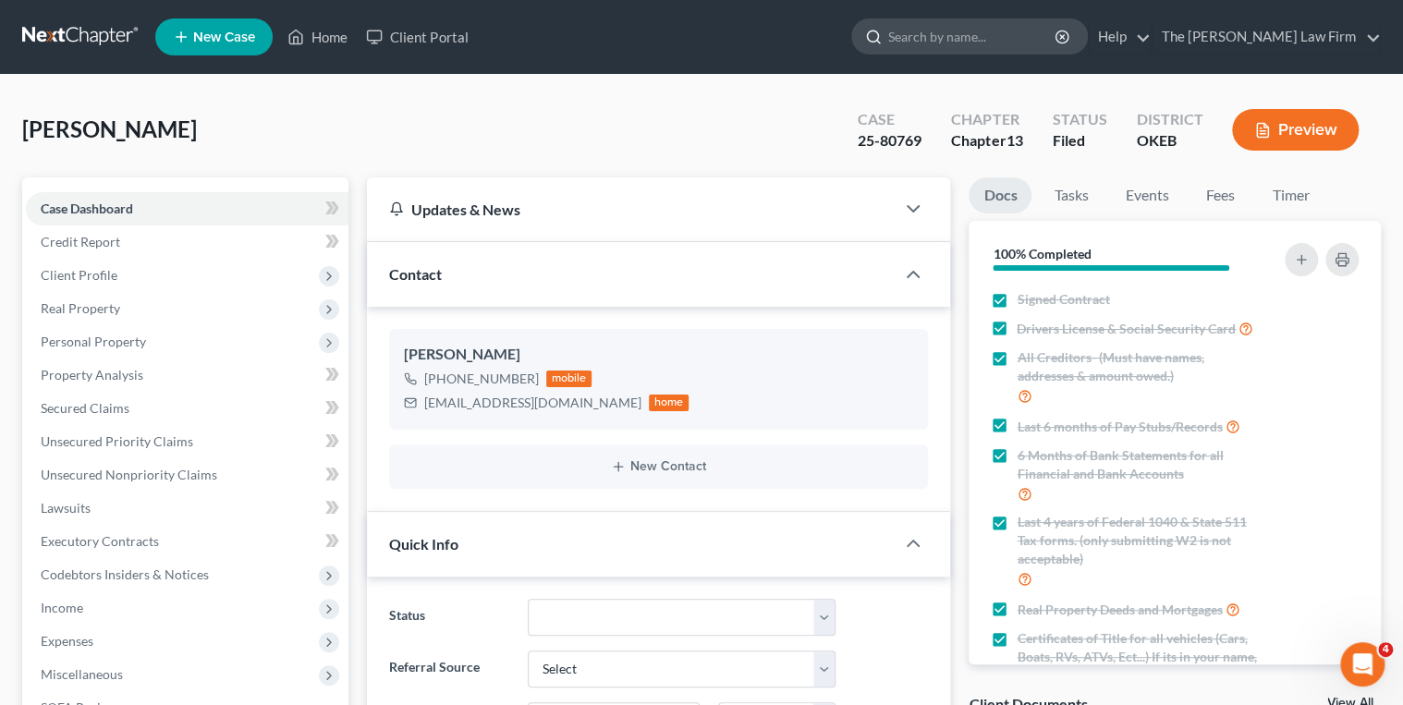
click at [969, 33] on input "search" at bounding box center [973, 36] width 169 height 34
type input "Herron, Brandon & Jamie"
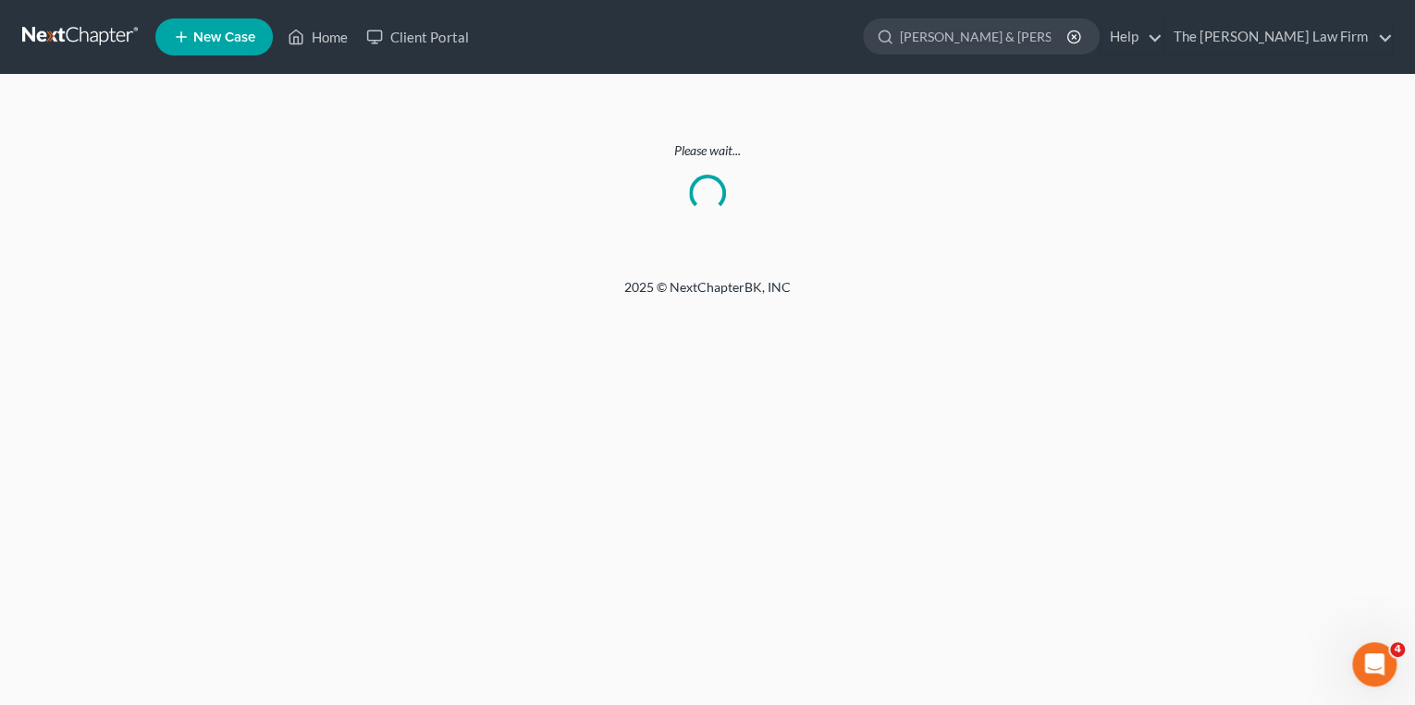
click at [122, 27] on link at bounding box center [81, 36] width 118 height 33
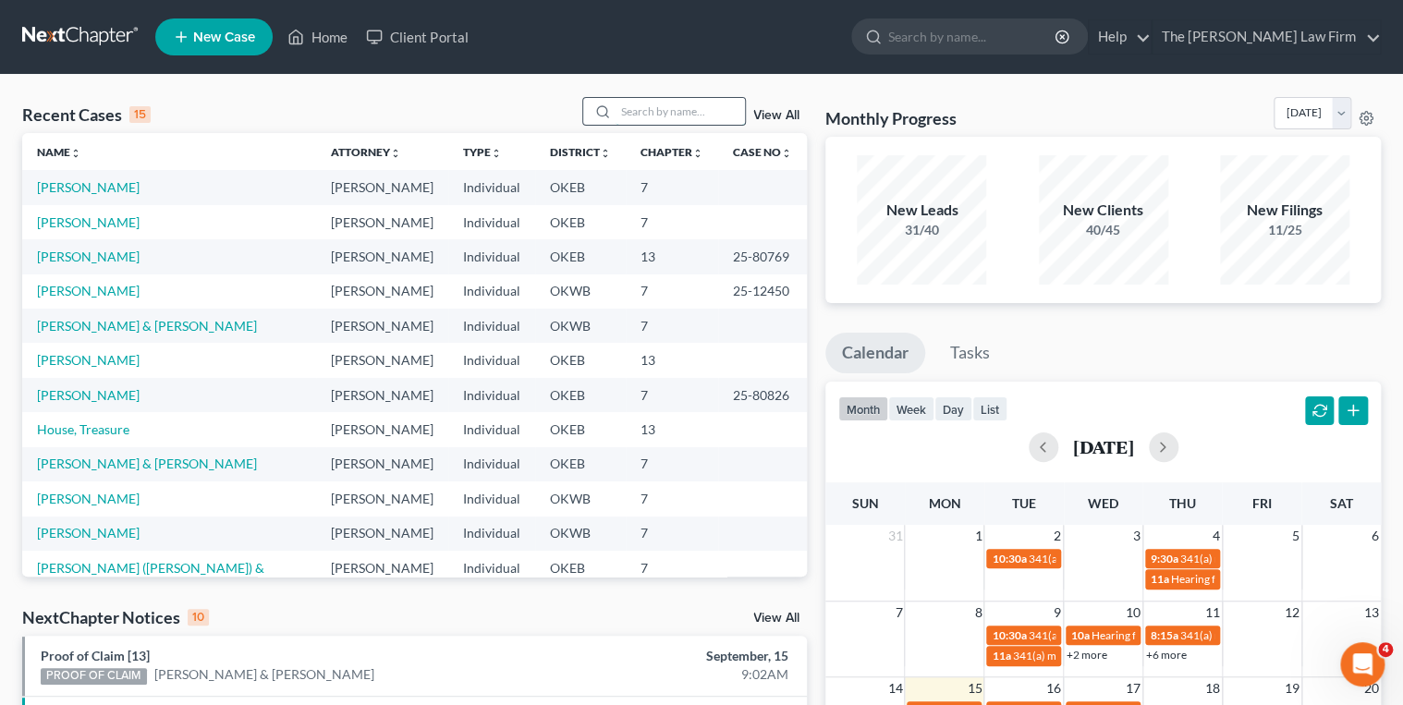
click at [631, 116] on input "search" at bounding box center [680, 111] width 129 height 27
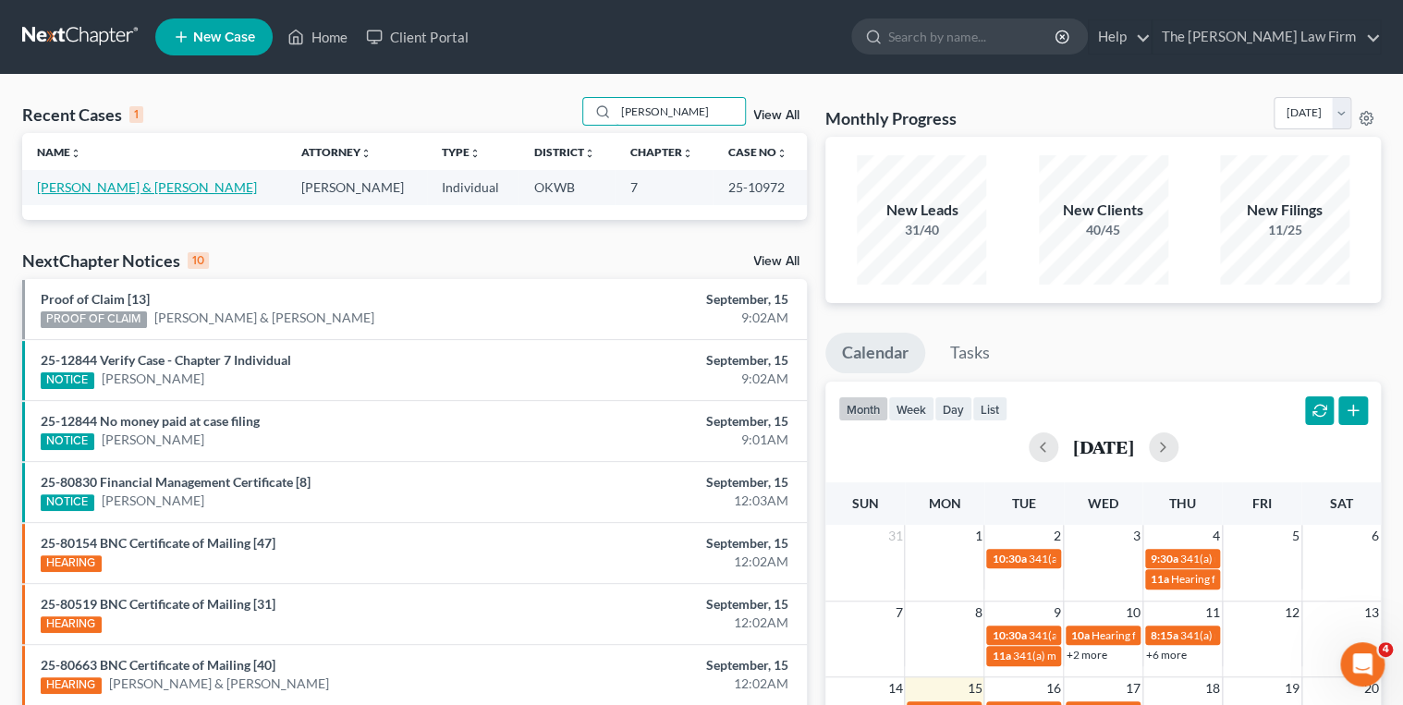
type input "[PERSON_NAME]"
click at [143, 184] on link "[PERSON_NAME] & [PERSON_NAME]" at bounding box center [147, 187] width 220 height 16
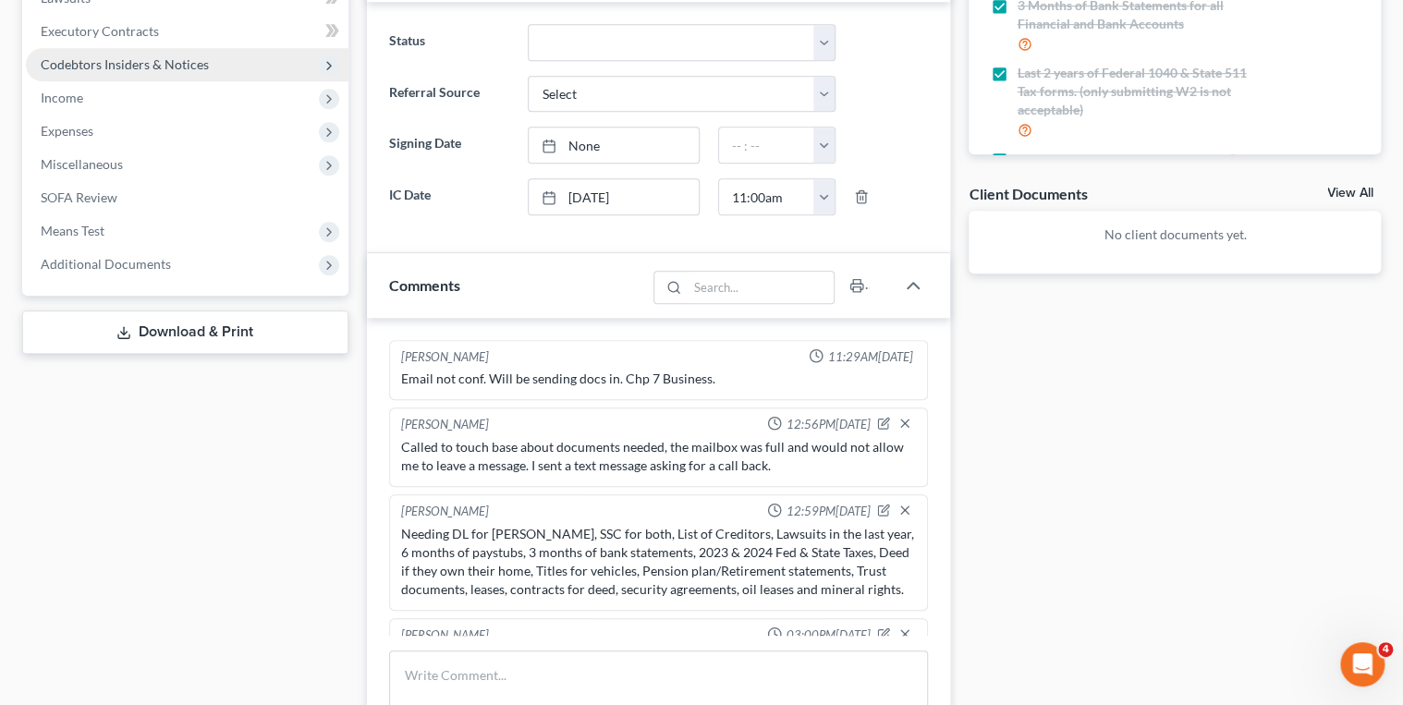
scroll to position [2263, 0]
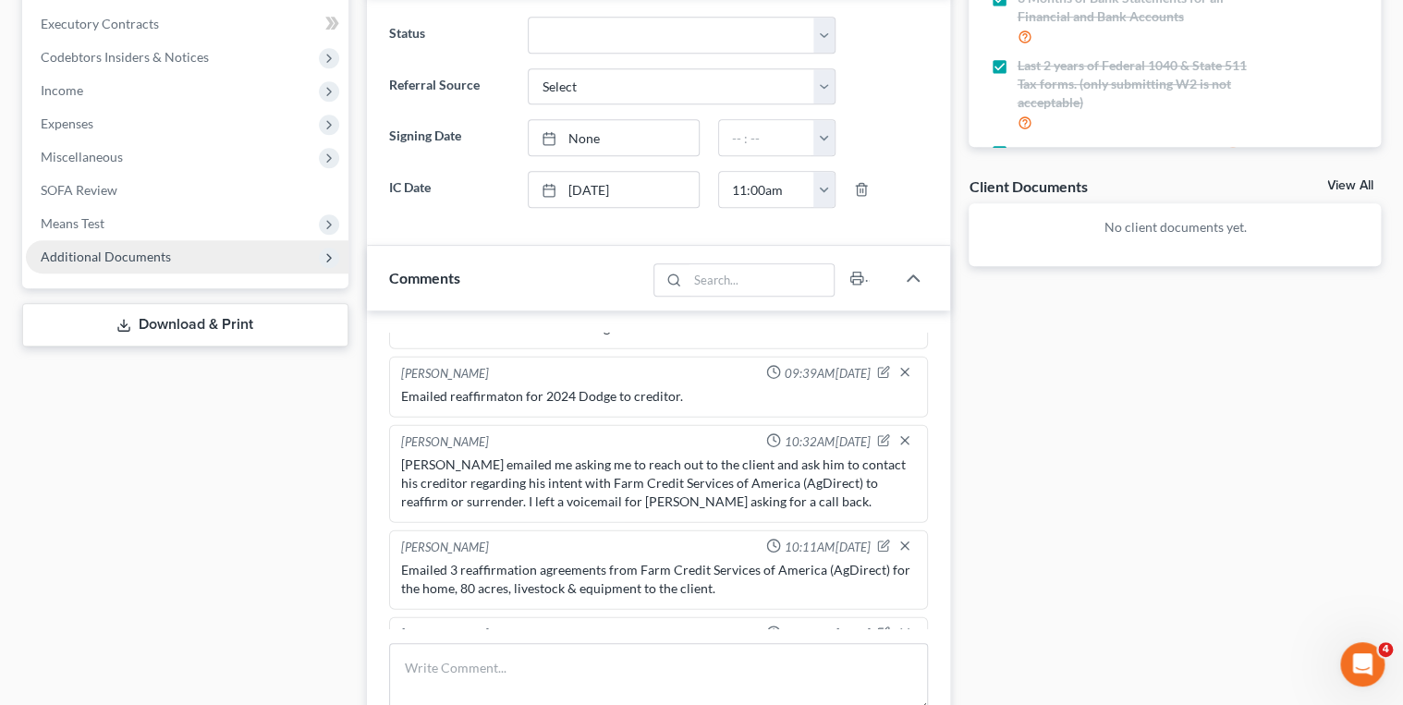
click at [211, 267] on span "Additional Documents" at bounding box center [187, 256] width 323 height 33
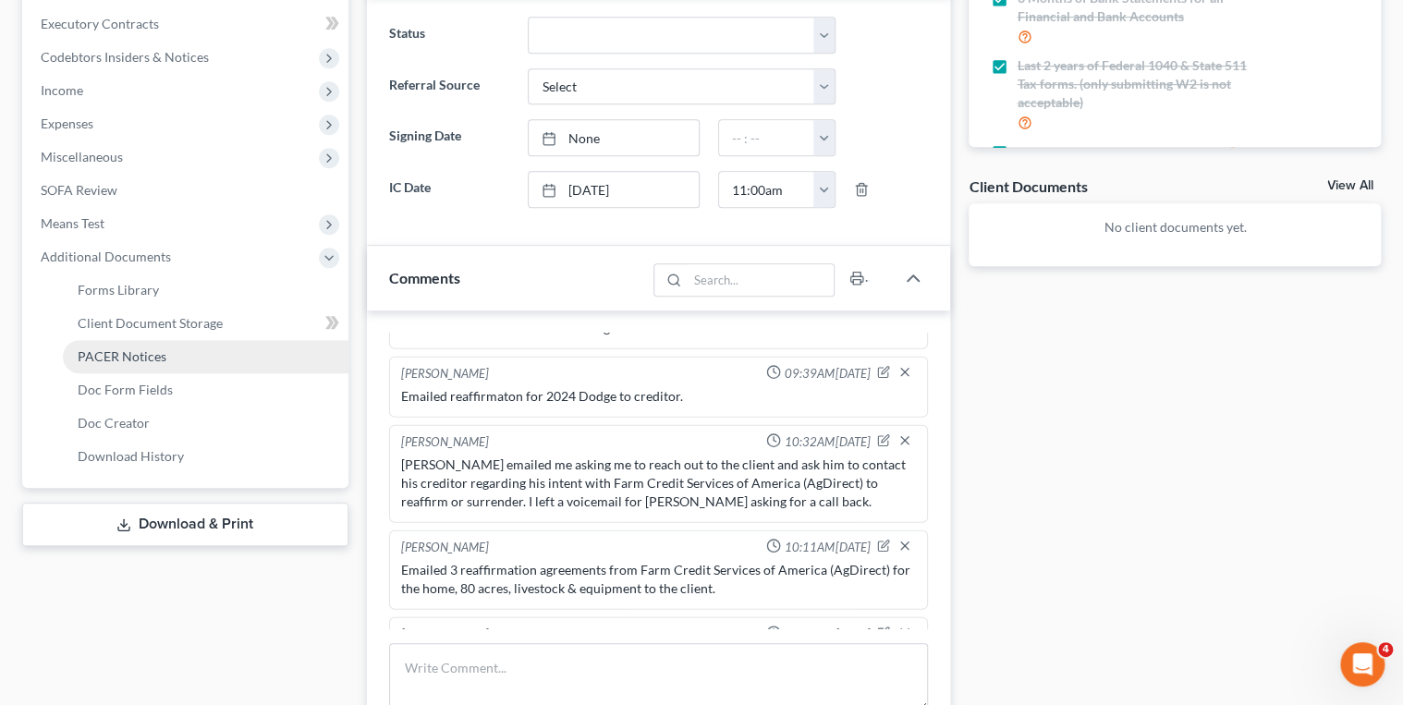
click at [178, 354] on link "PACER Notices" at bounding box center [206, 356] width 286 height 33
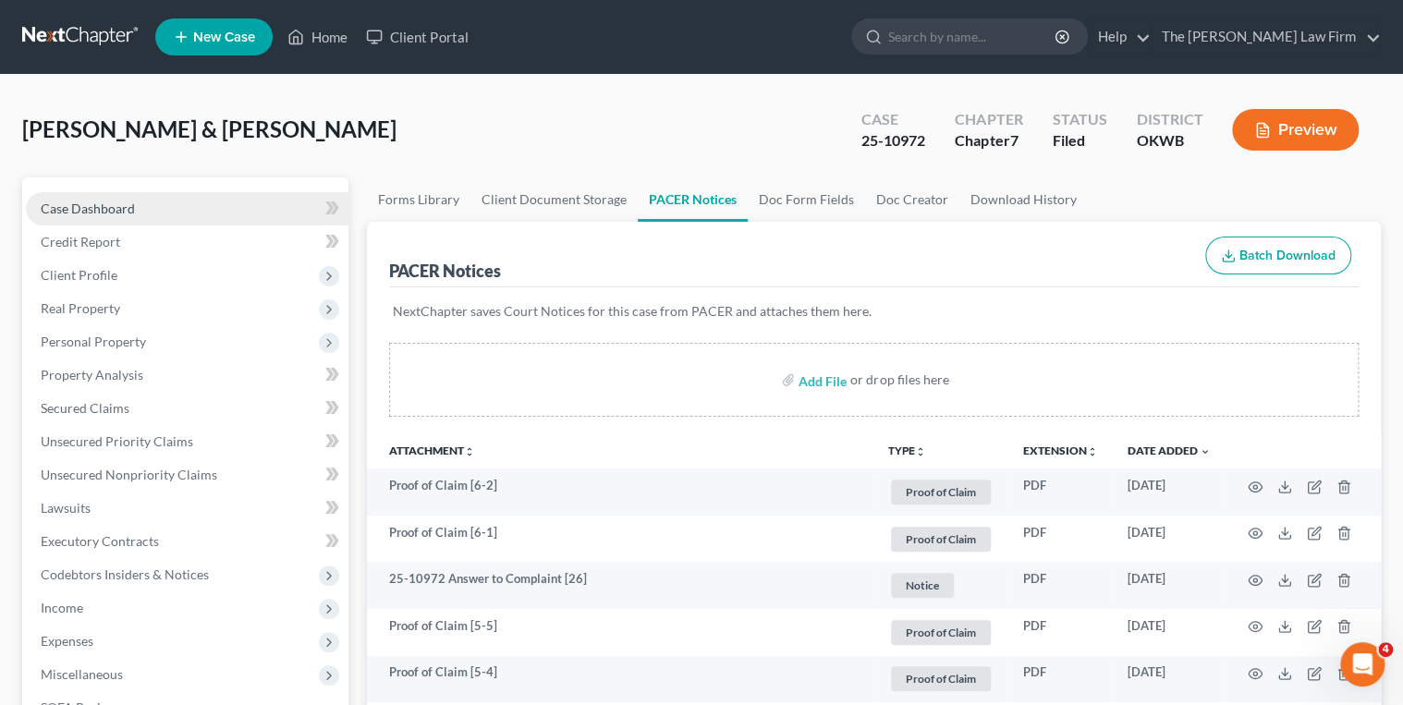
click at [237, 215] on link "Case Dashboard" at bounding box center [187, 208] width 323 height 33
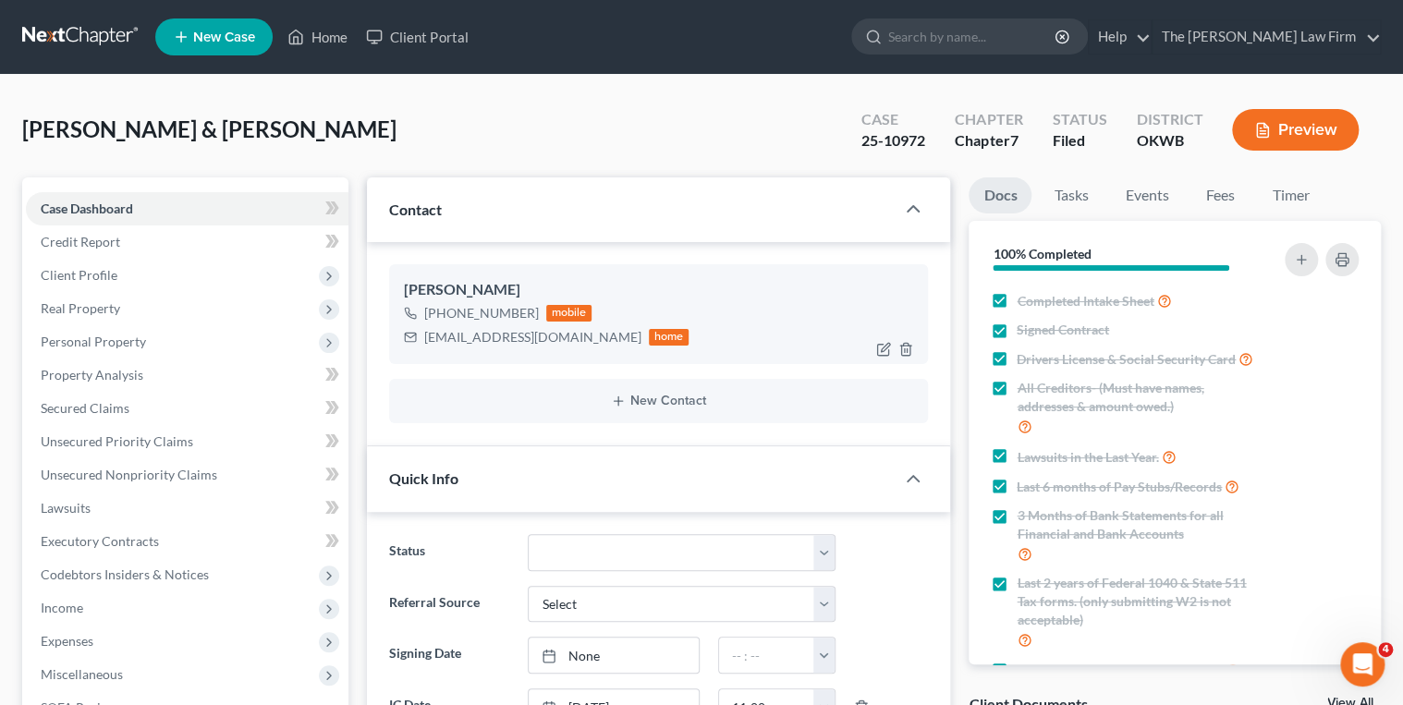
scroll to position [2263, 0]
click at [1146, 193] on link "Events" at bounding box center [1146, 196] width 73 height 36
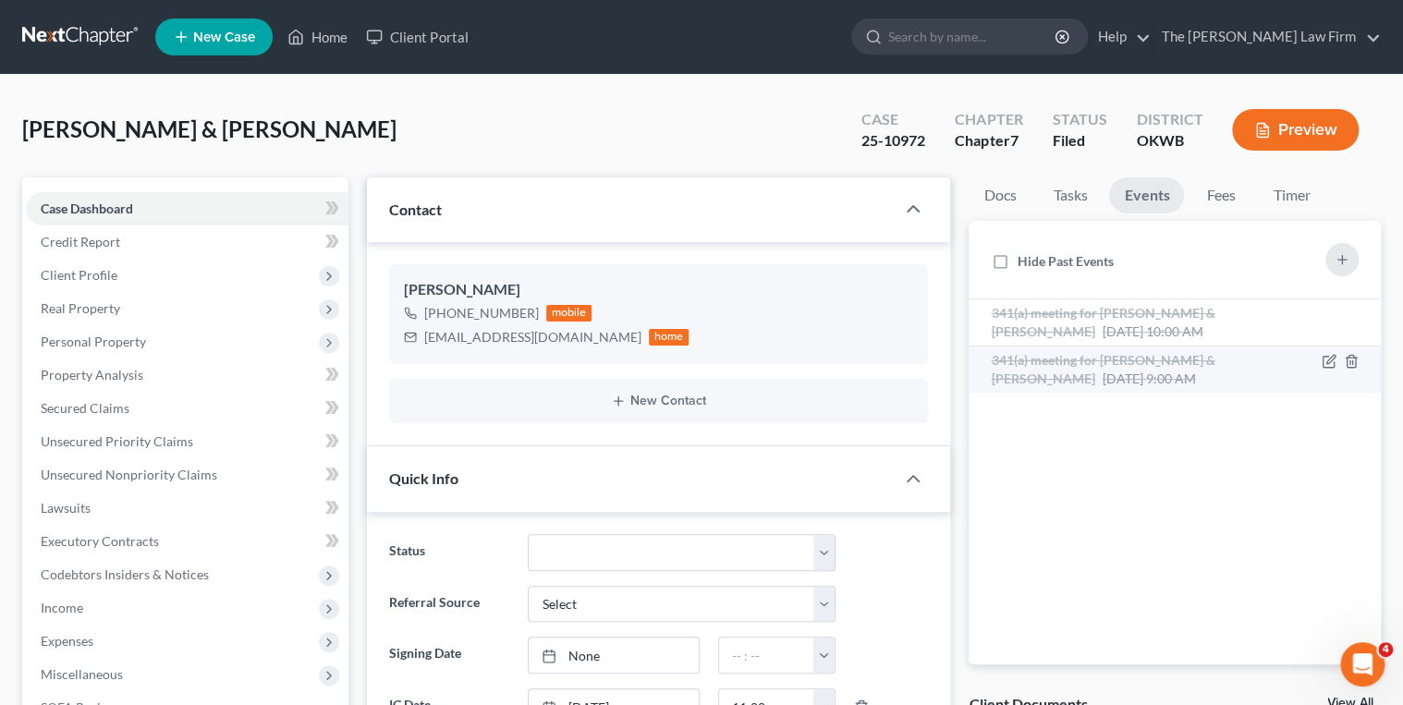
click at [1159, 362] on span "341(a) meeting for Brandon Herron & Jamie Herron" at bounding box center [1103, 369] width 224 height 34
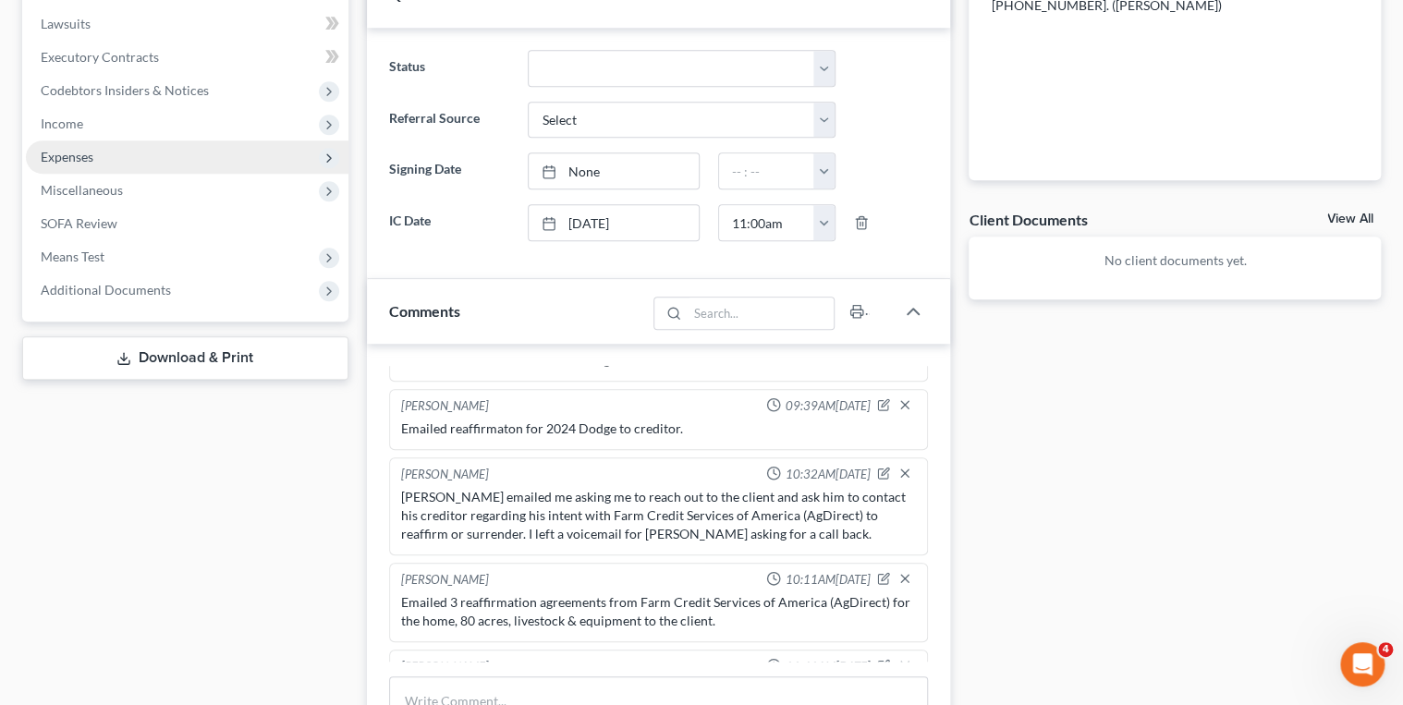
scroll to position [444, 0]
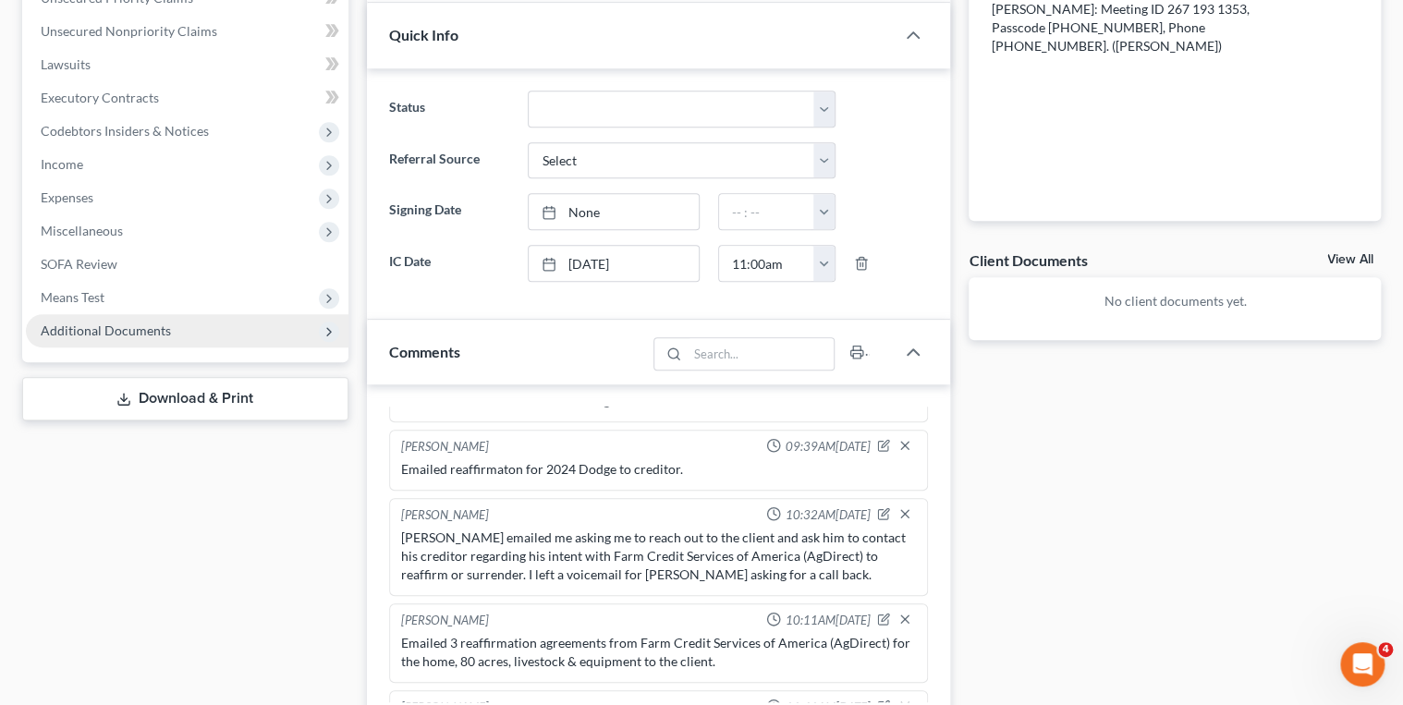
click at [101, 333] on span "Additional Documents" at bounding box center [106, 331] width 130 height 16
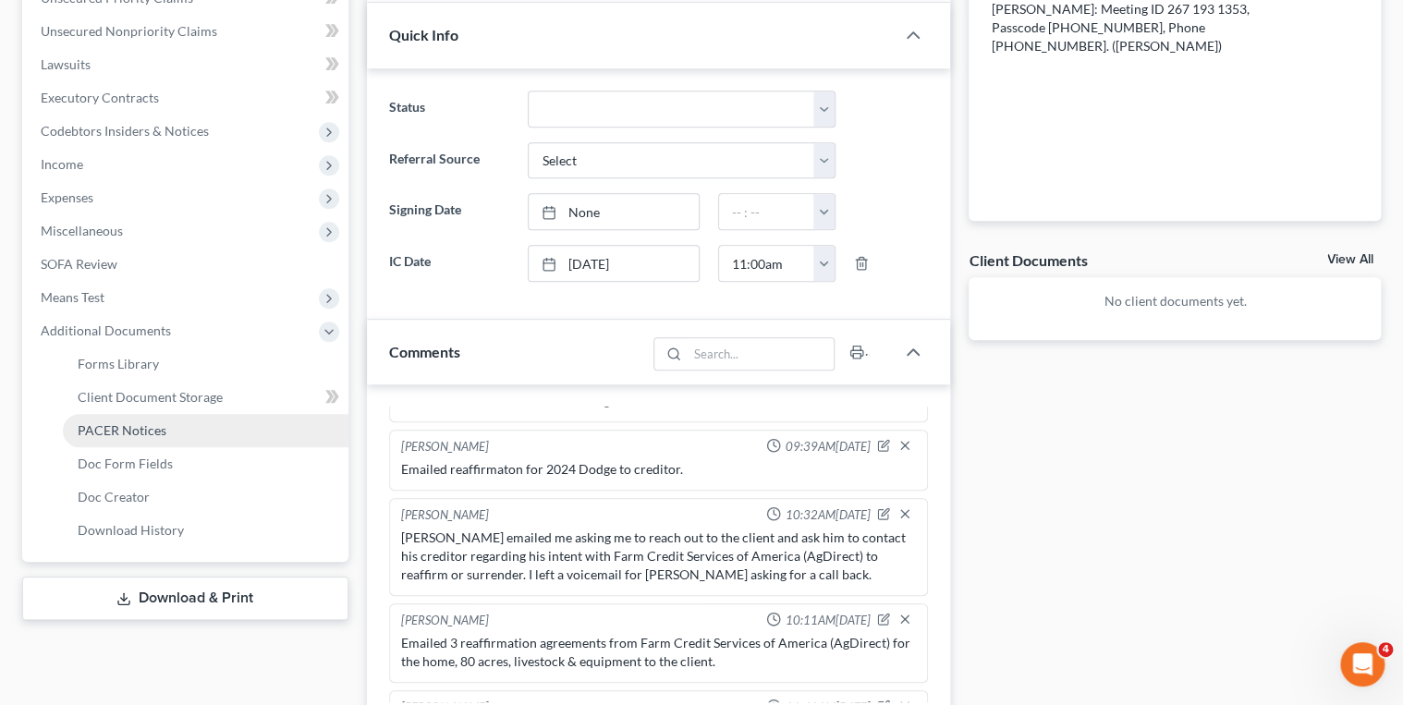
click at [109, 436] on span "PACER Notices" at bounding box center [122, 431] width 89 height 16
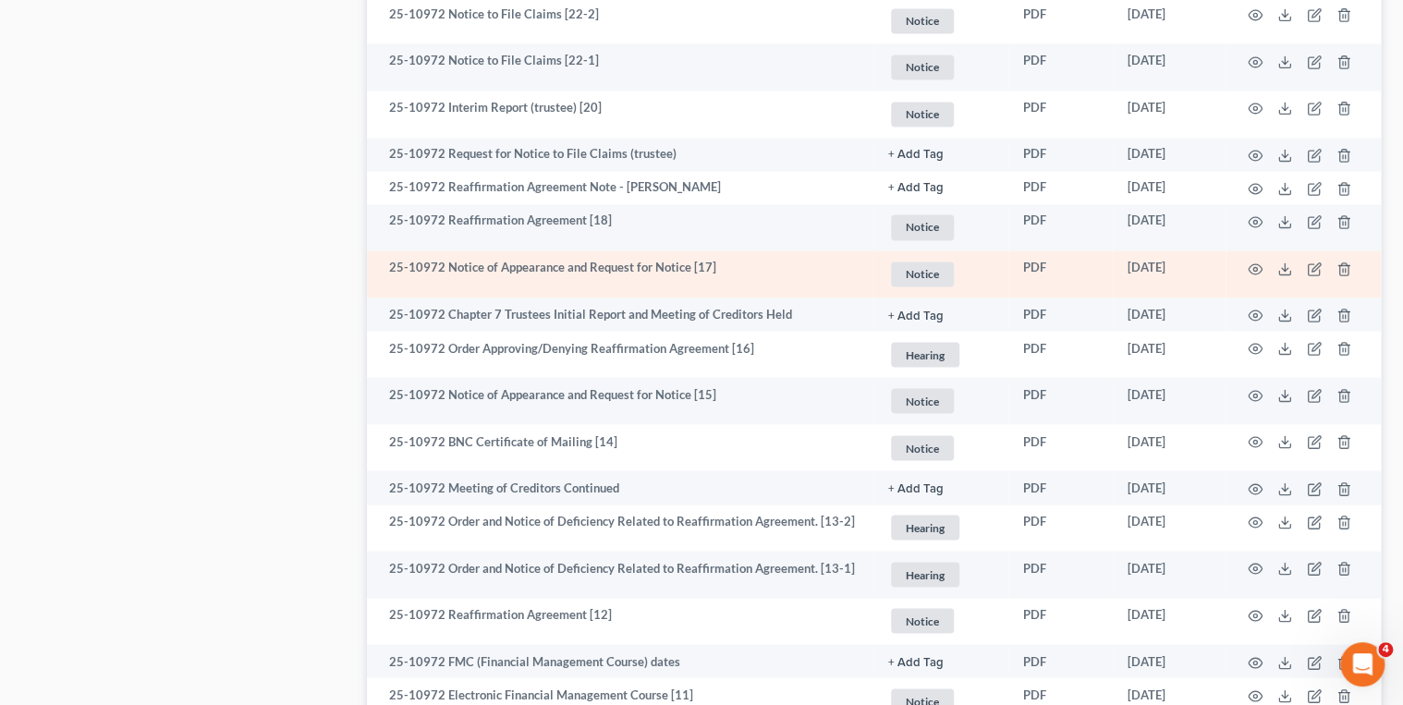
scroll to position [1479, 0]
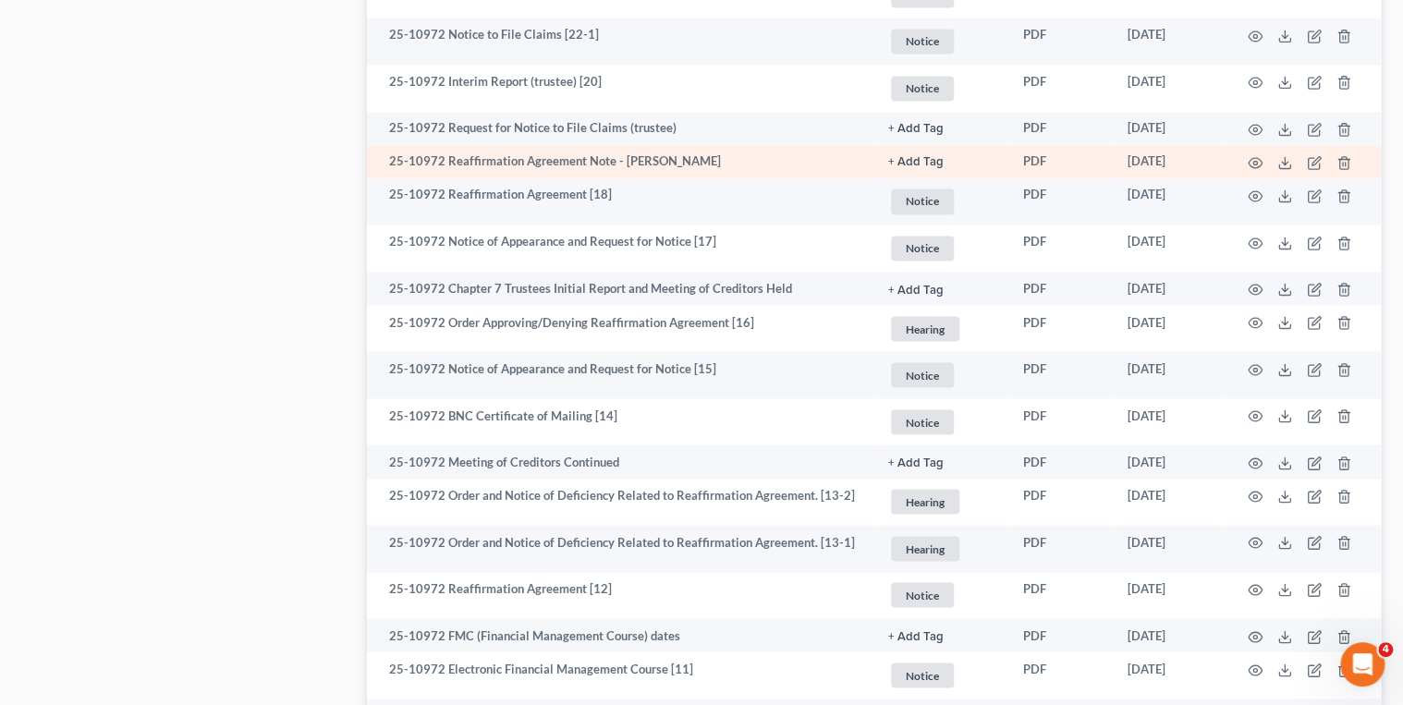
click at [541, 163] on td "25-10972 Reaffirmation Agreement Note - Chambers" at bounding box center [621, 161] width 508 height 33
click at [1250, 163] on icon "button" at bounding box center [1255, 162] width 15 height 15
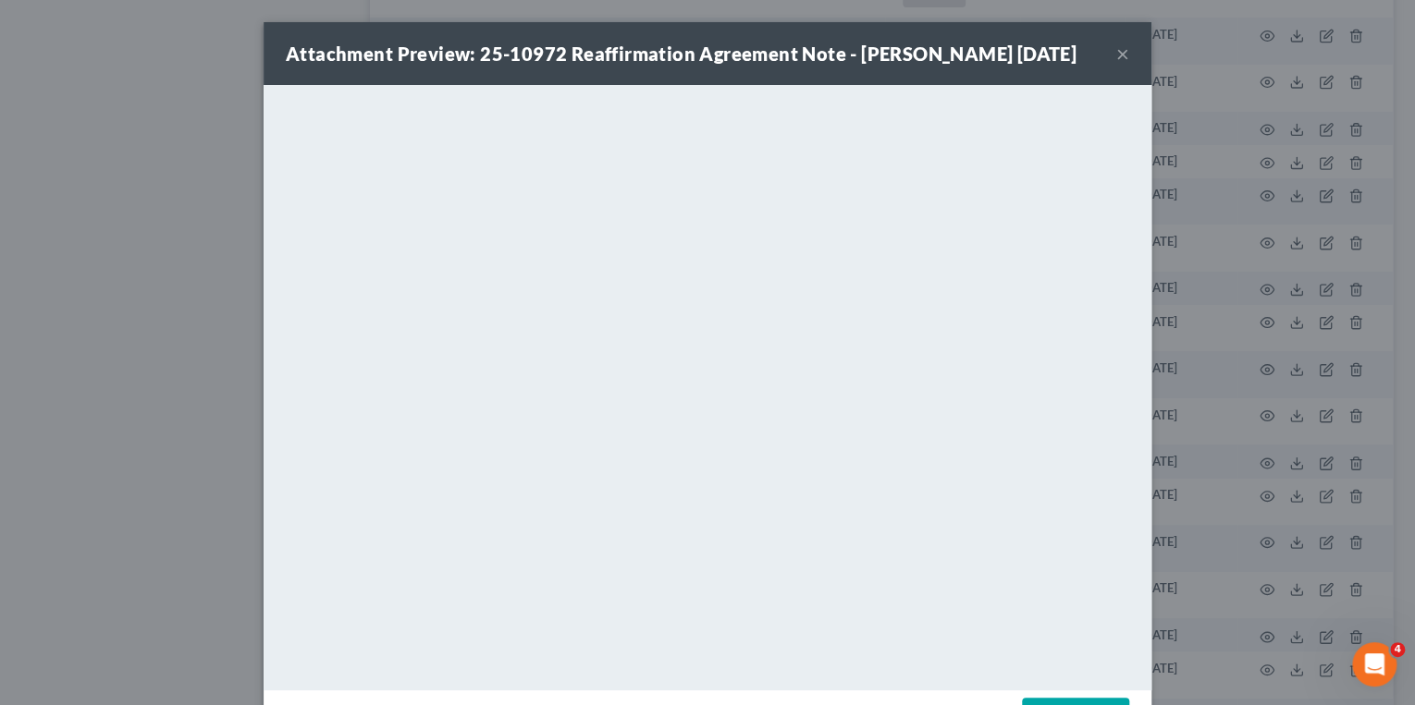
click at [1116, 55] on button "×" at bounding box center [1122, 54] width 13 height 22
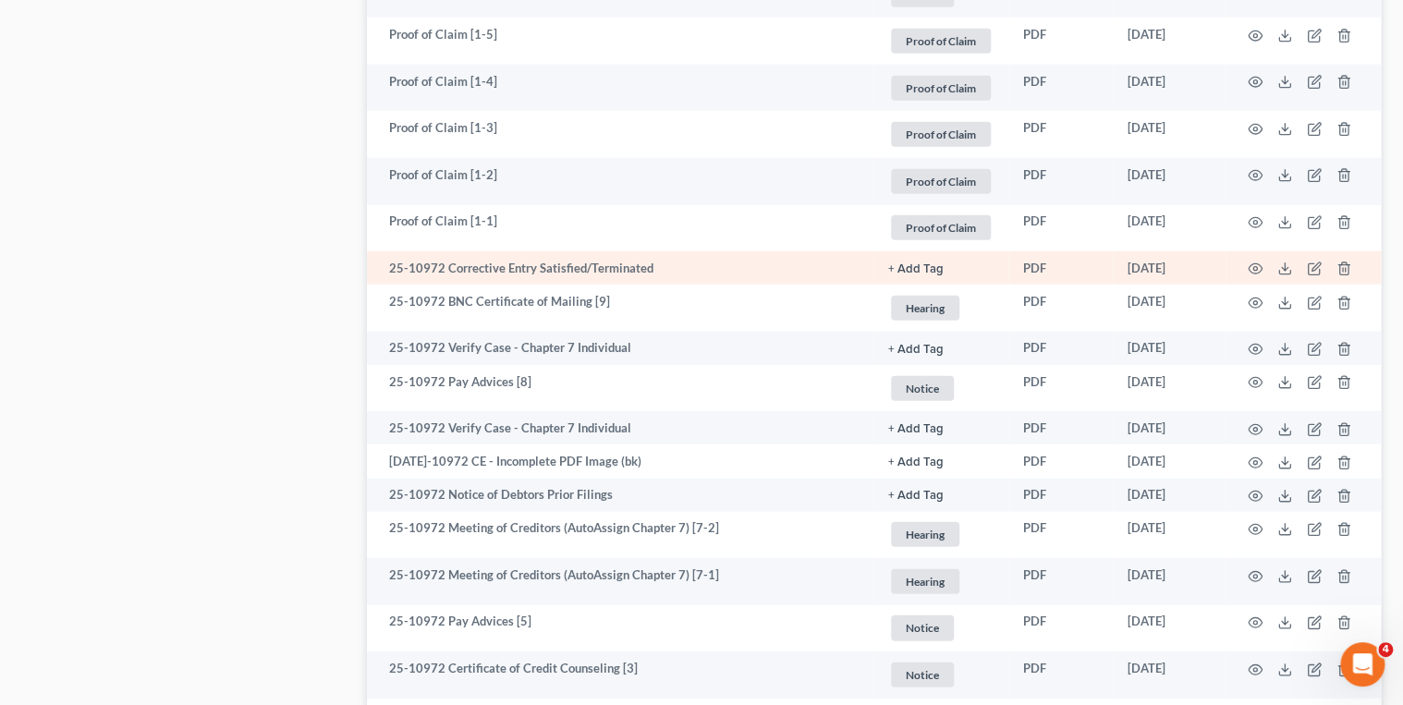
scroll to position [2441, 0]
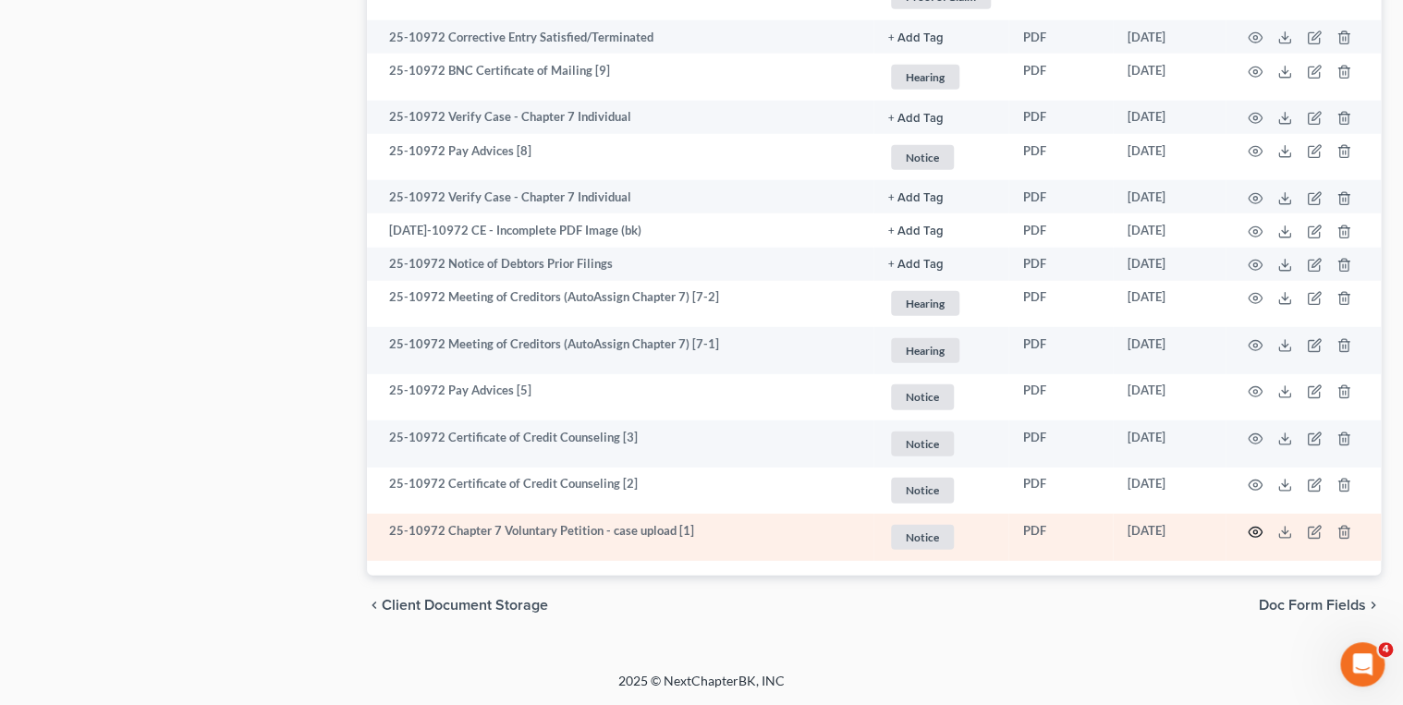
click at [1249, 535] on icon "button" at bounding box center [1255, 532] width 15 height 15
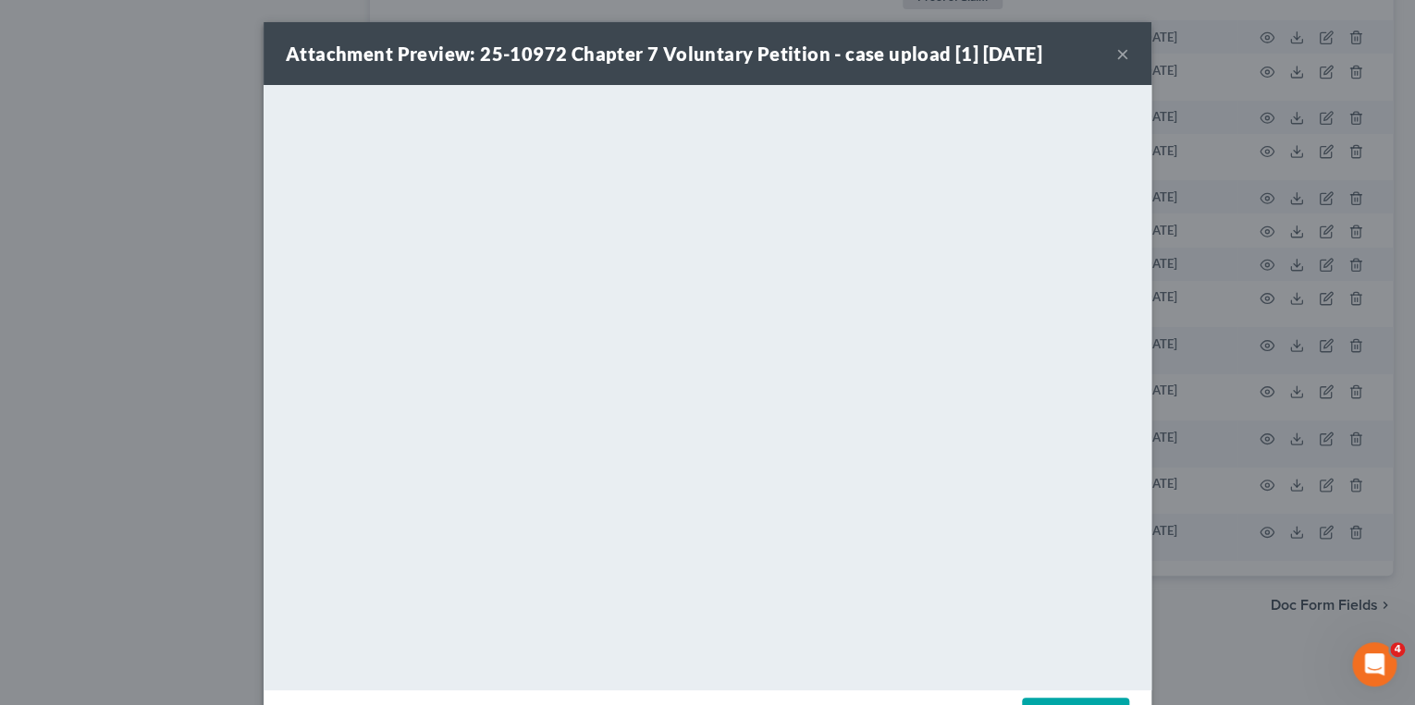
click at [1124, 52] on div "Attachment Preview: 25-10972 Chapter 7 Voluntary Petition - case upload [1] 04/…" at bounding box center [708, 53] width 888 height 63
click at [1121, 54] on button "×" at bounding box center [1122, 54] width 13 height 22
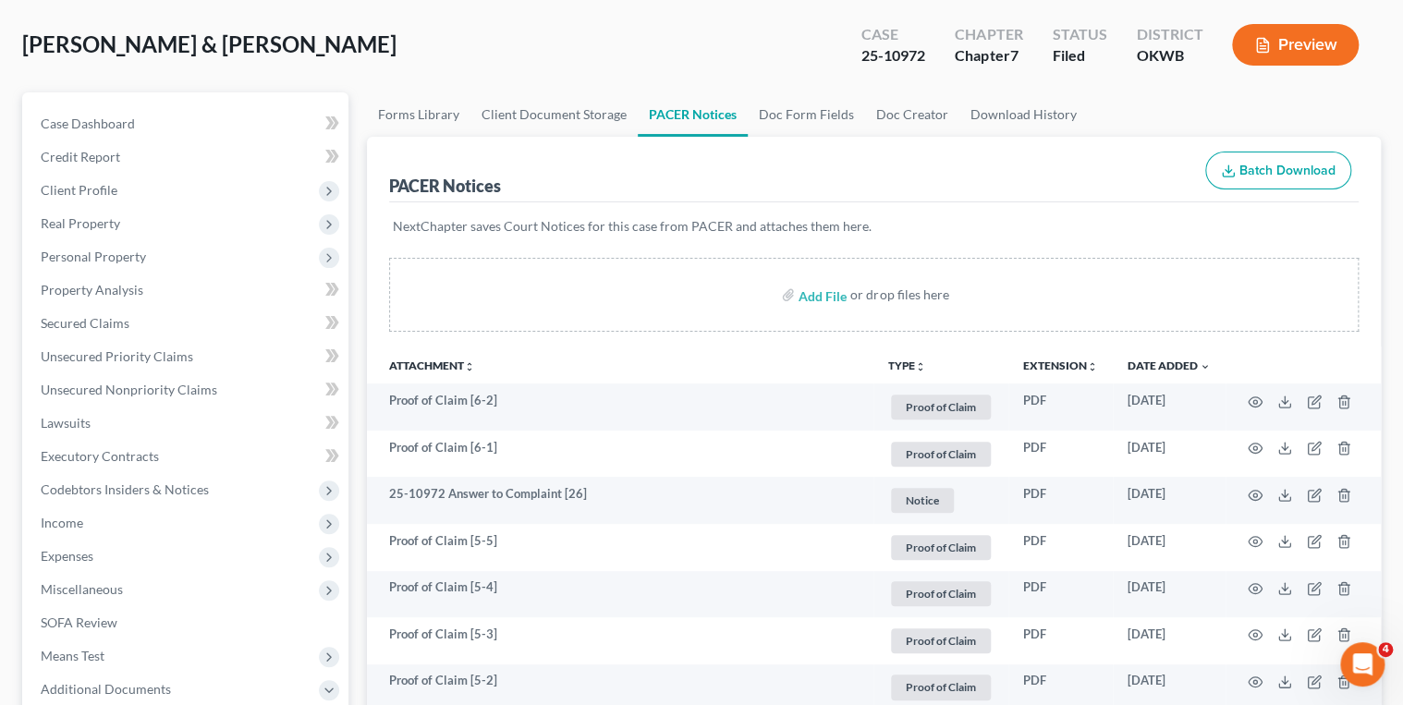
scroll to position [0, 0]
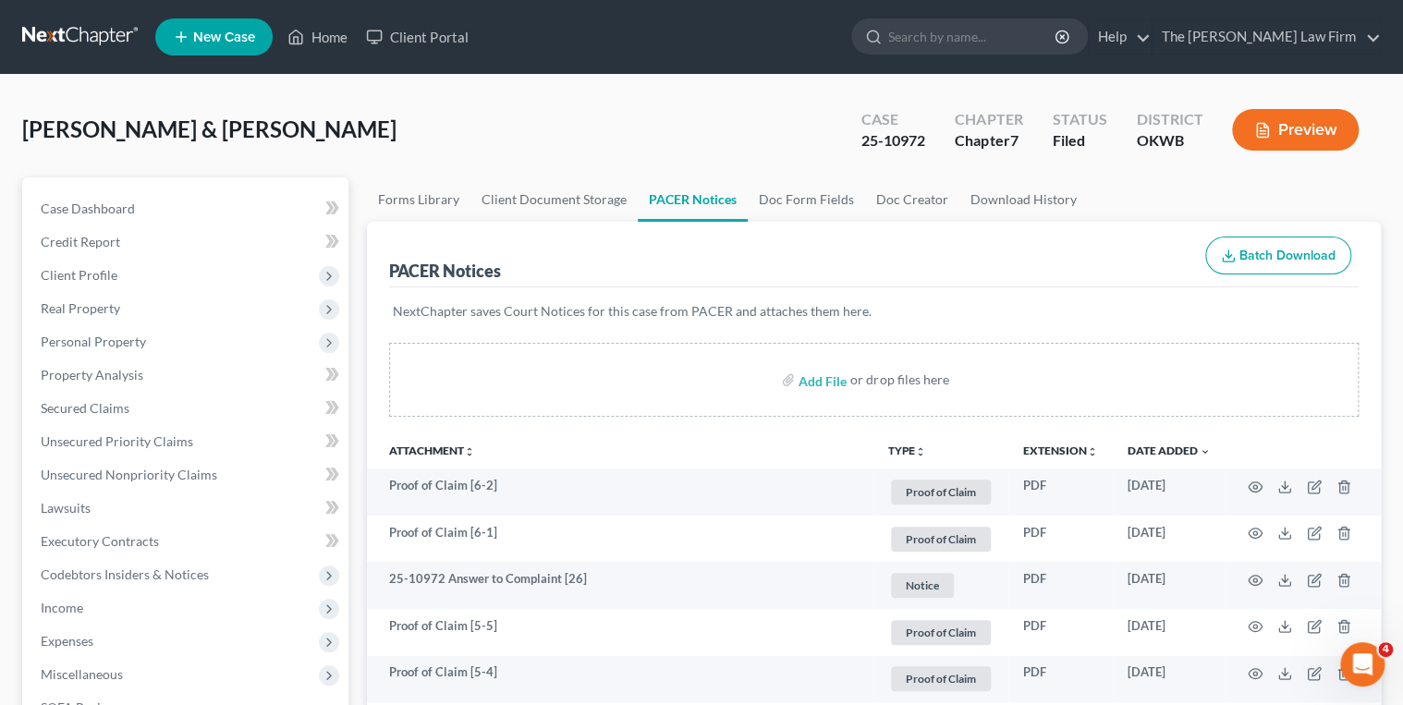
click at [69, 35] on link at bounding box center [81, 36] width 118 height 33
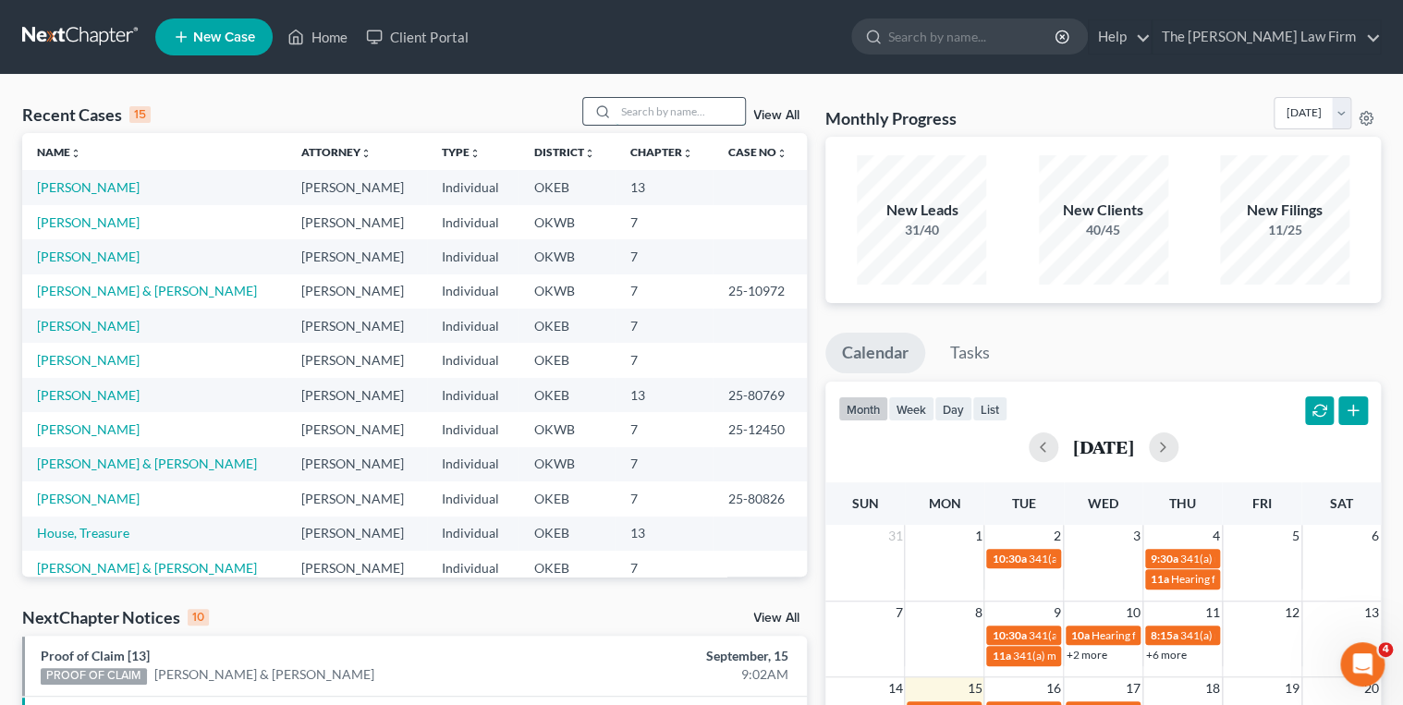
click at [640, 108] on input "search" at bounding box center [680, 111] width 129 height 27
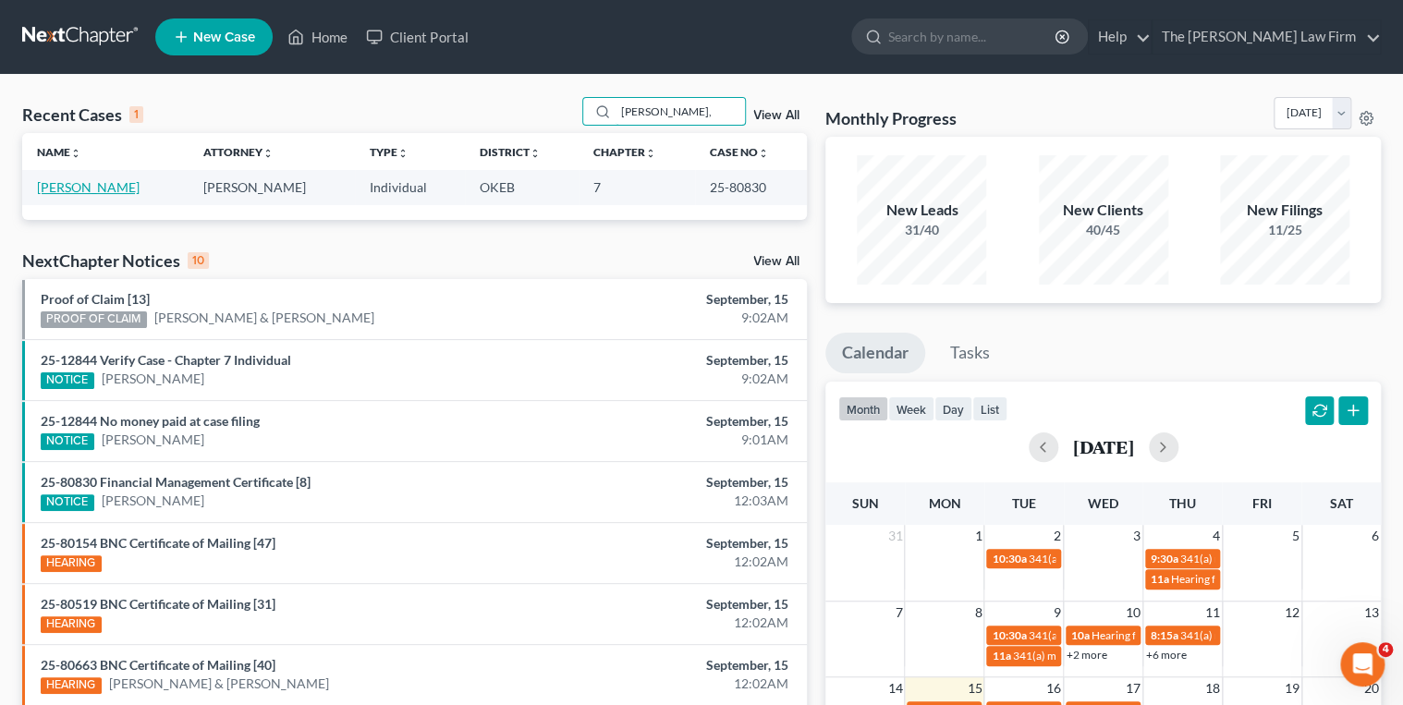
type input "[PERSON_NAME],"
click at [46, 182] on link "[PERSON_NAME]" at bounding box center [88, 187] width 103 height 16
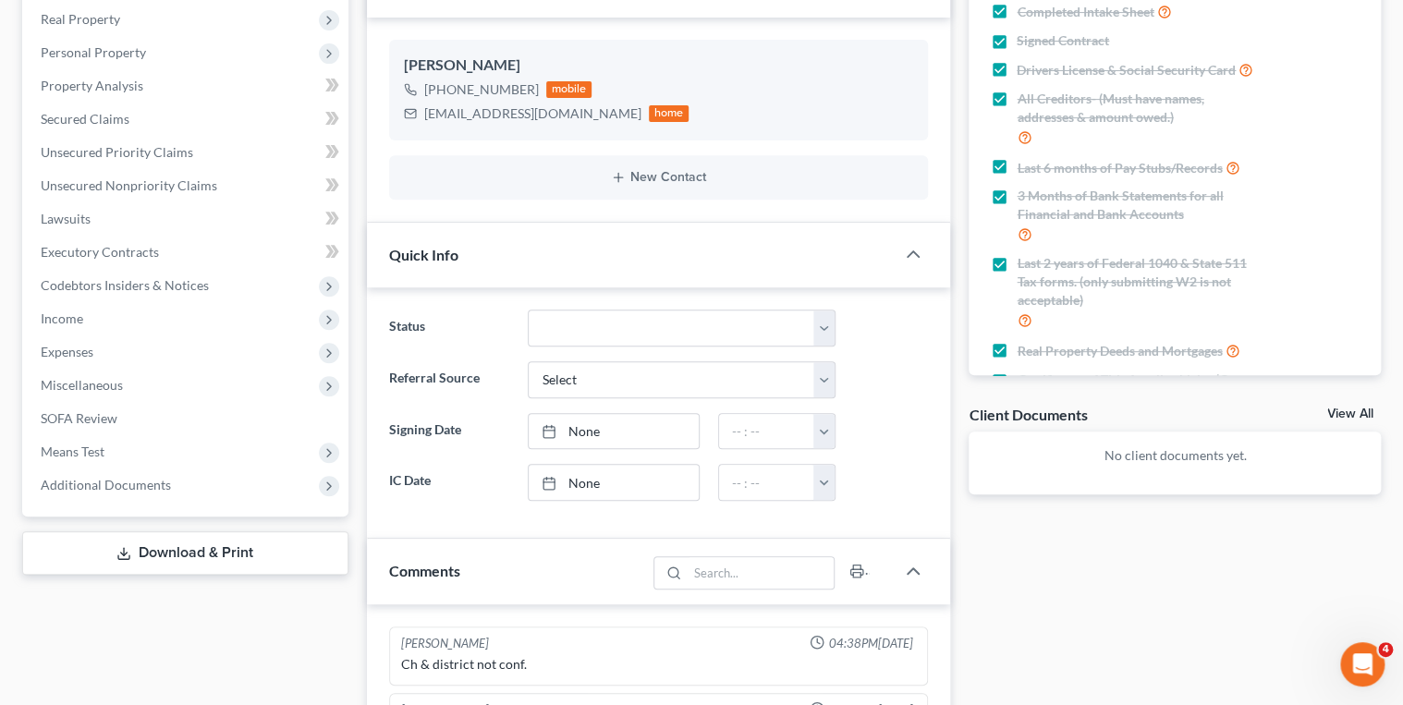
scroll to position [296, 0]
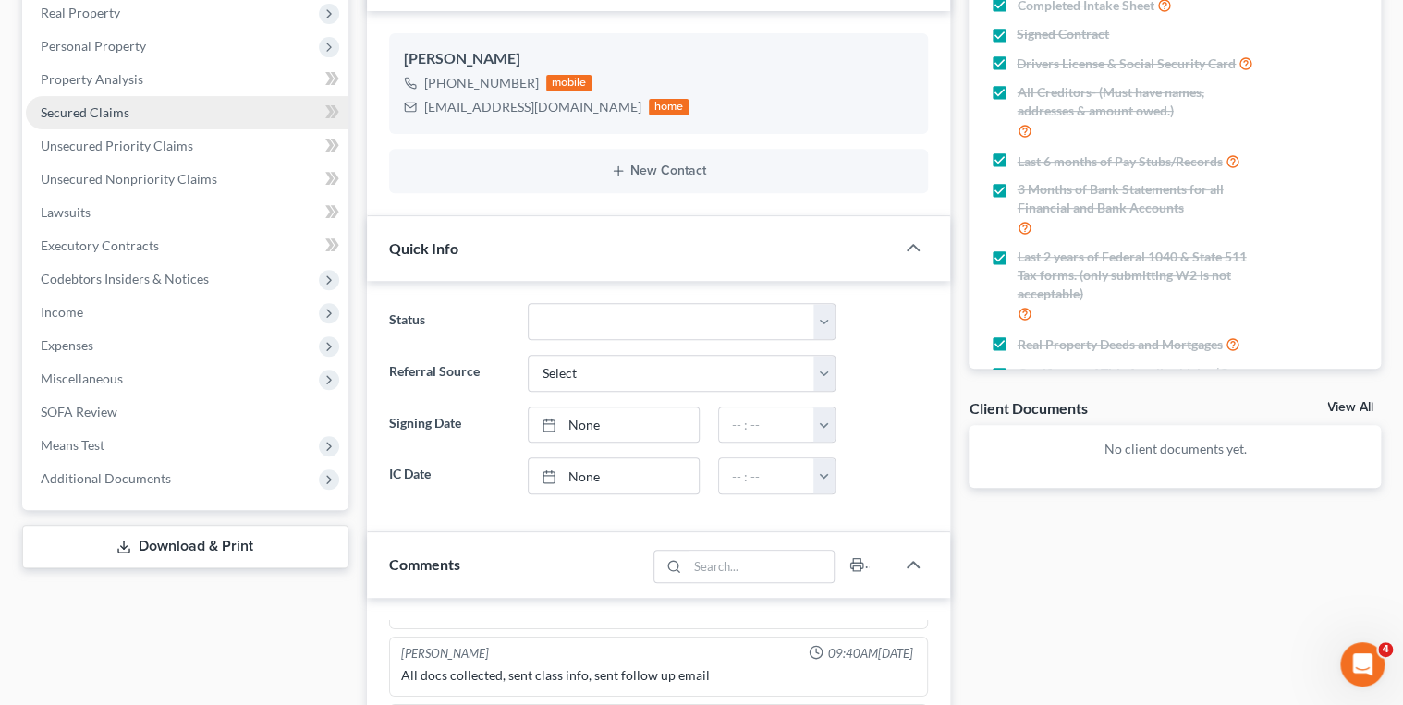
click at [104, 108] on span "Secured Claims" at bounding box center [85, 112] width 89 height 16
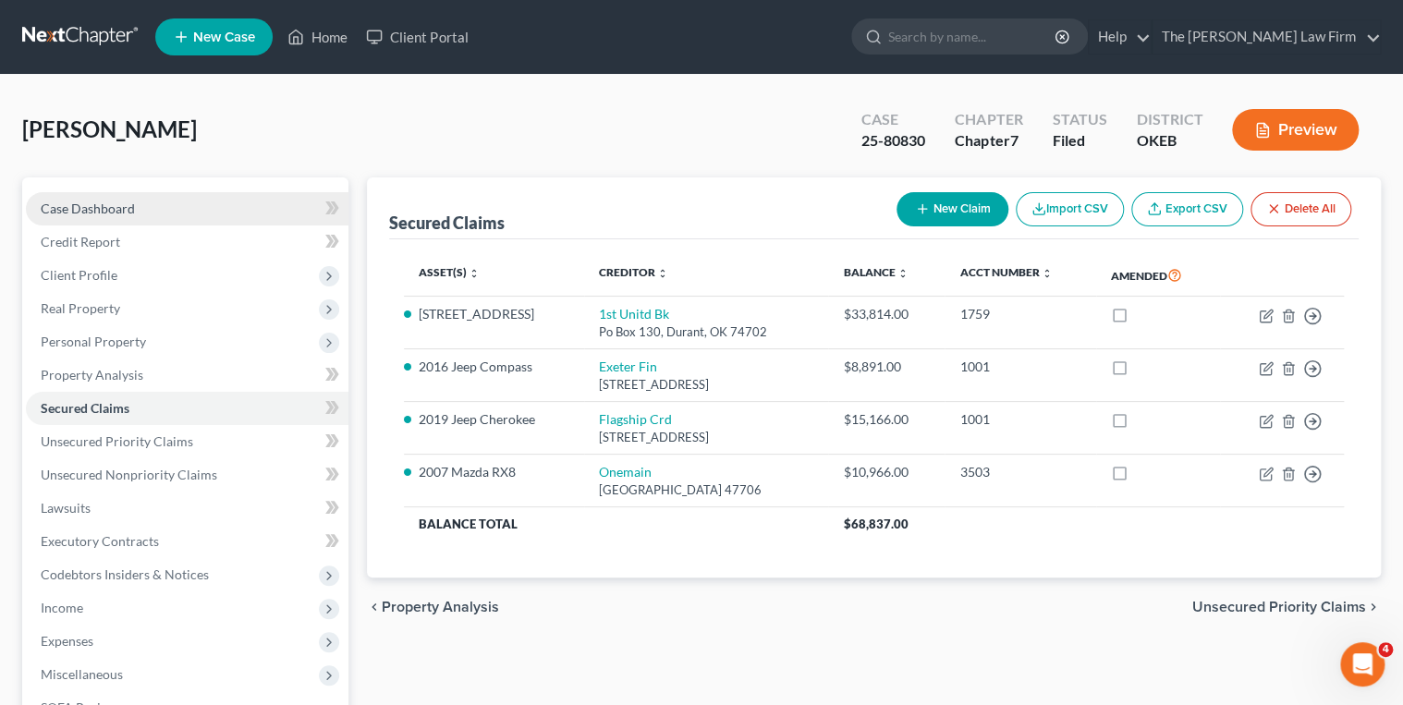
click at [126, 206] on span "Case Dashboard" at bounding box center [88, 209] width 94 height 16
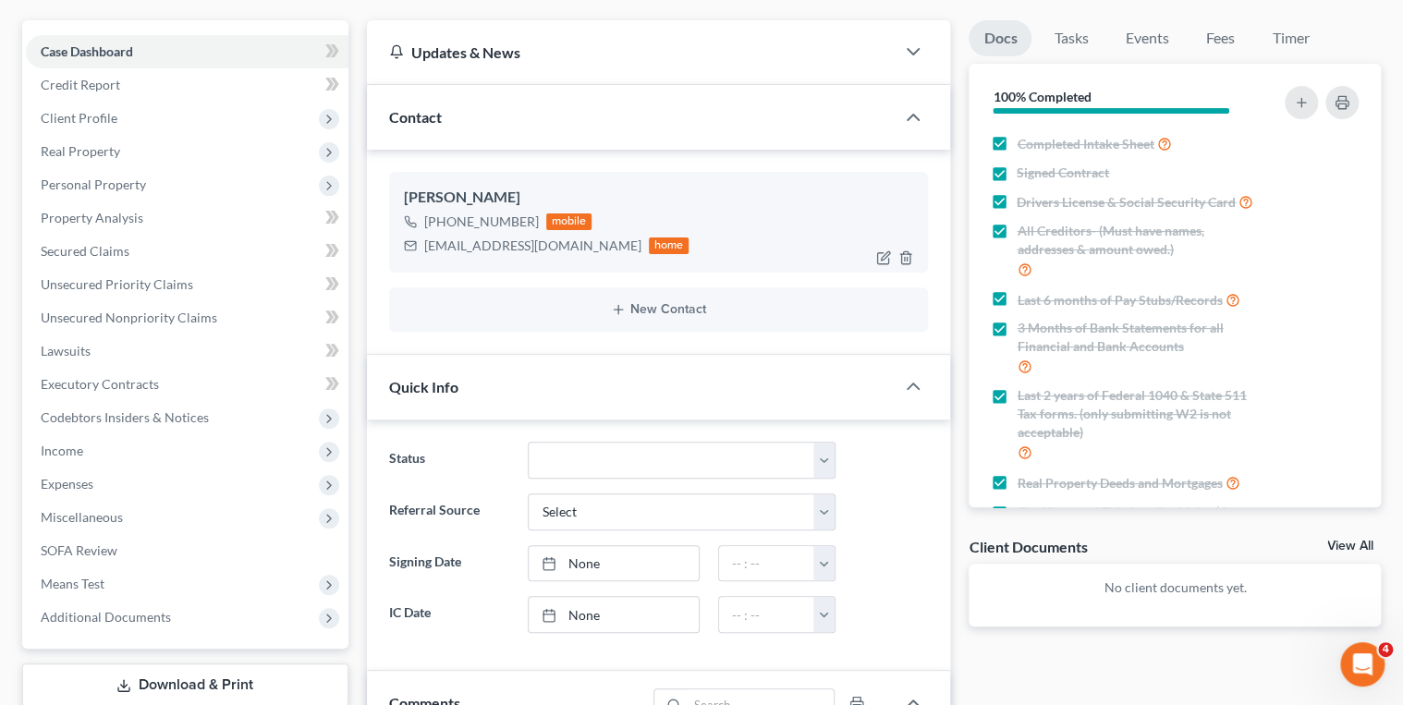
scroll to position [148, 0]
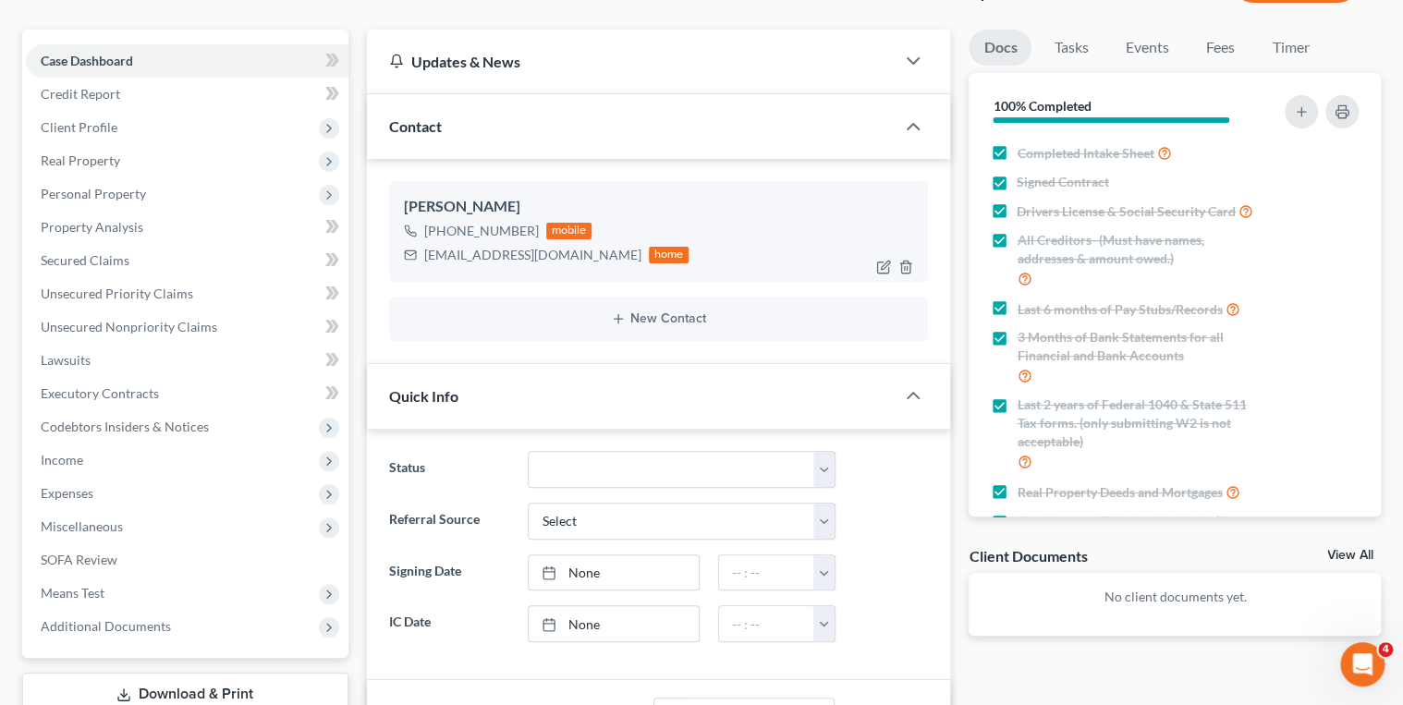
click at [462, 252] on div "jcartet4045408@gmail.com" at bounding box center [532, 255] width 217 height 18
click at [462, 251] on div "jcartet4045408@gmail.com" at bounding box center [532, 255] width 217 height 18
copy div "jcartet4045408@gmail.com"
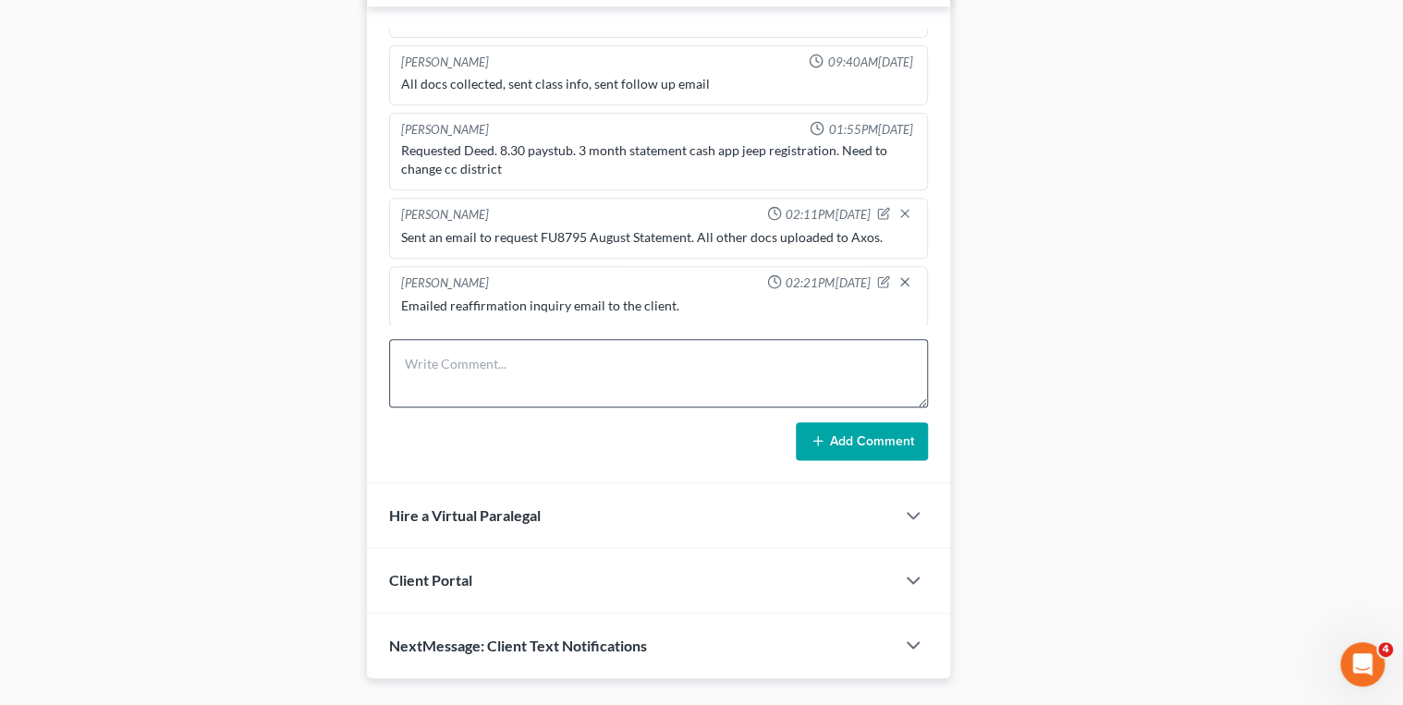
scroll to position [926, 0]
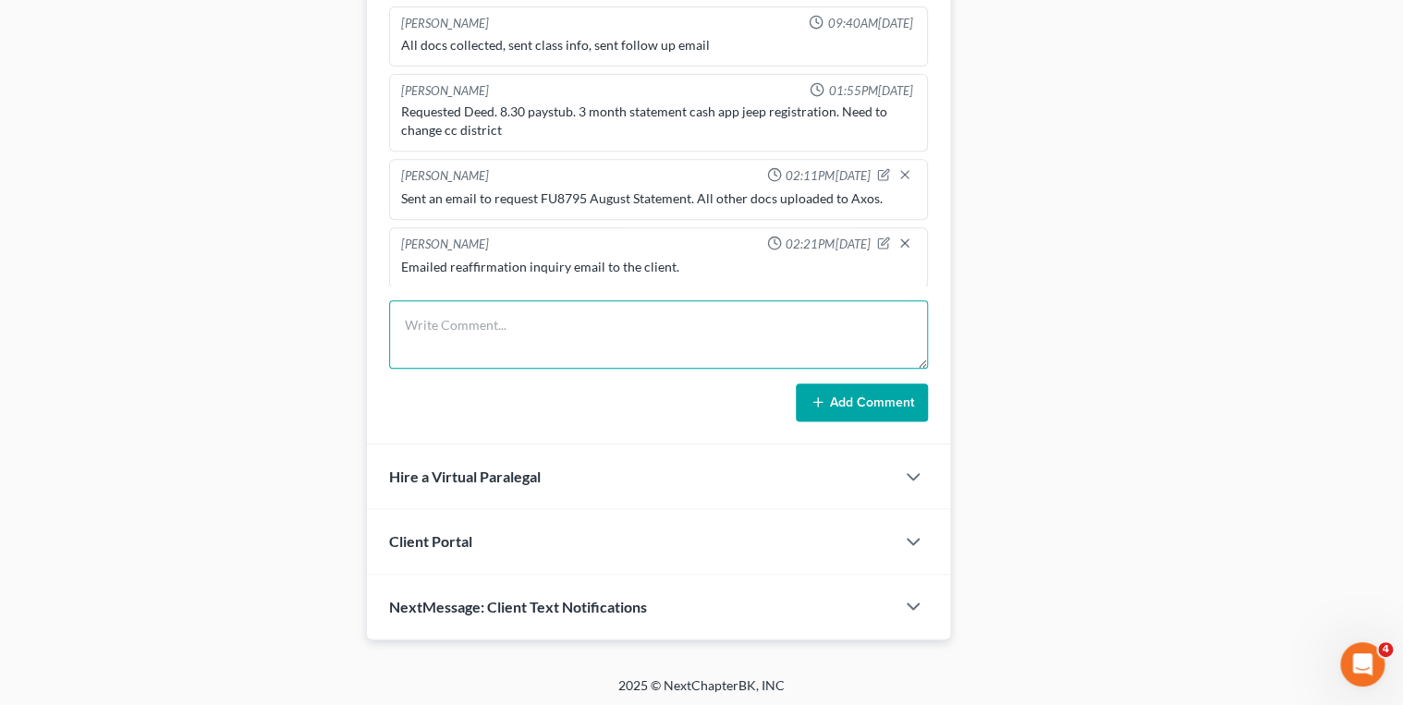
click at [555, 314] on textarea at bounding box center [659, 334] width 540 height 68
type textarea "Emailed reaffirmation for 2007 Mazda RX8 to the client."
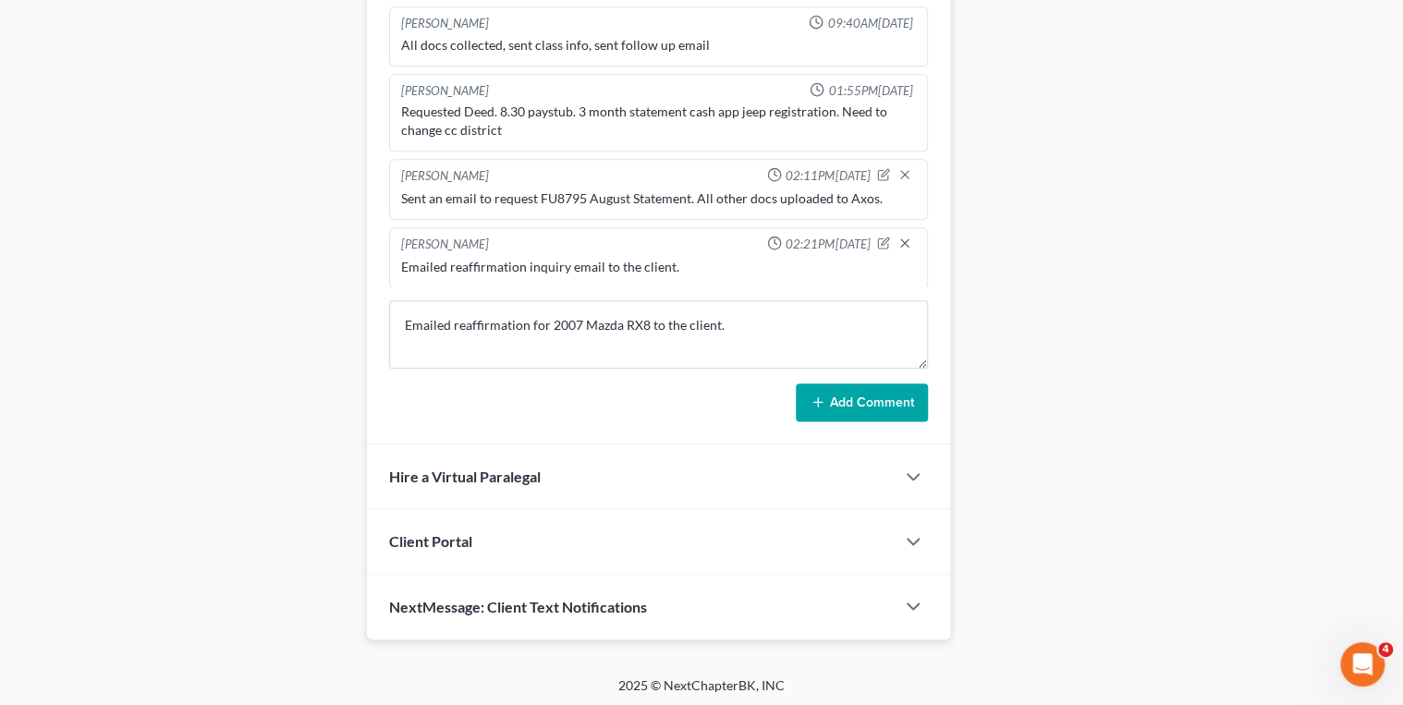
click at [858, 398] on button "Add Comment" at bounding box center [862, 403] width 132 height 39
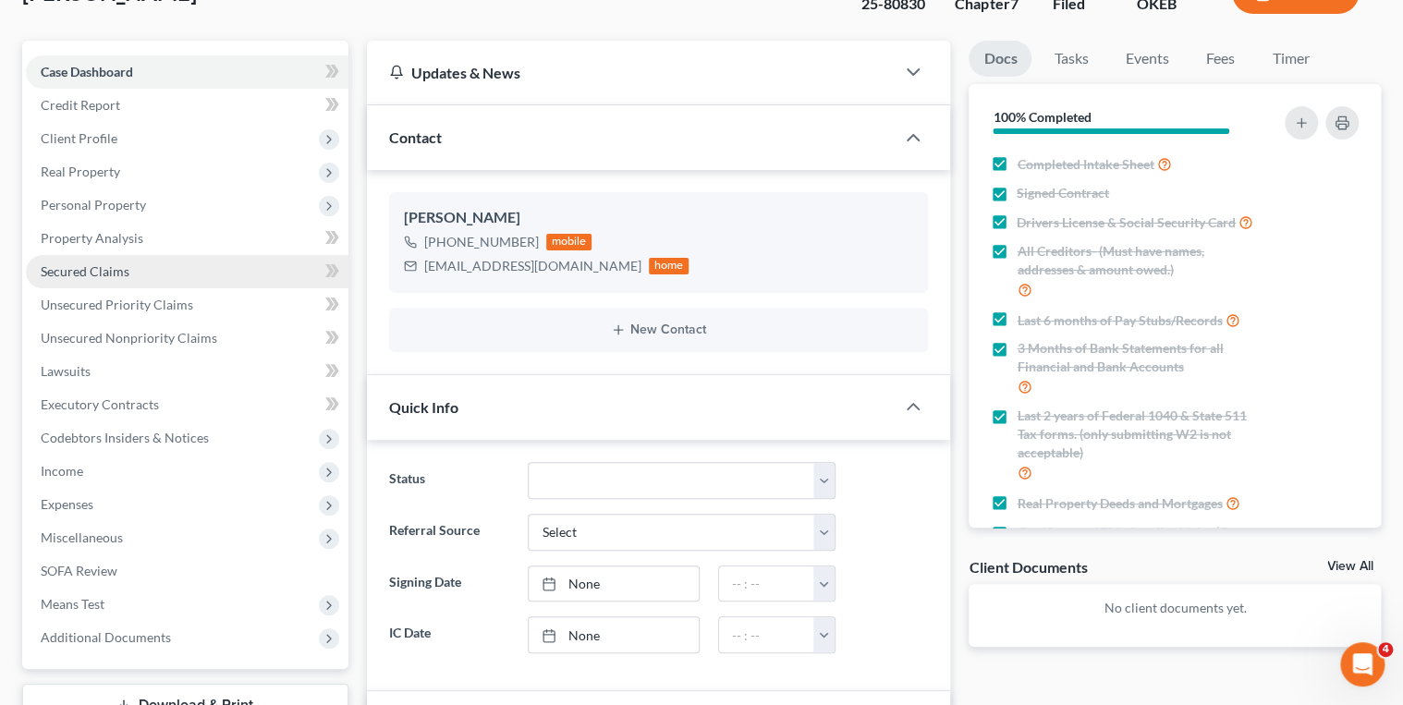
scroll to position [148, 0]
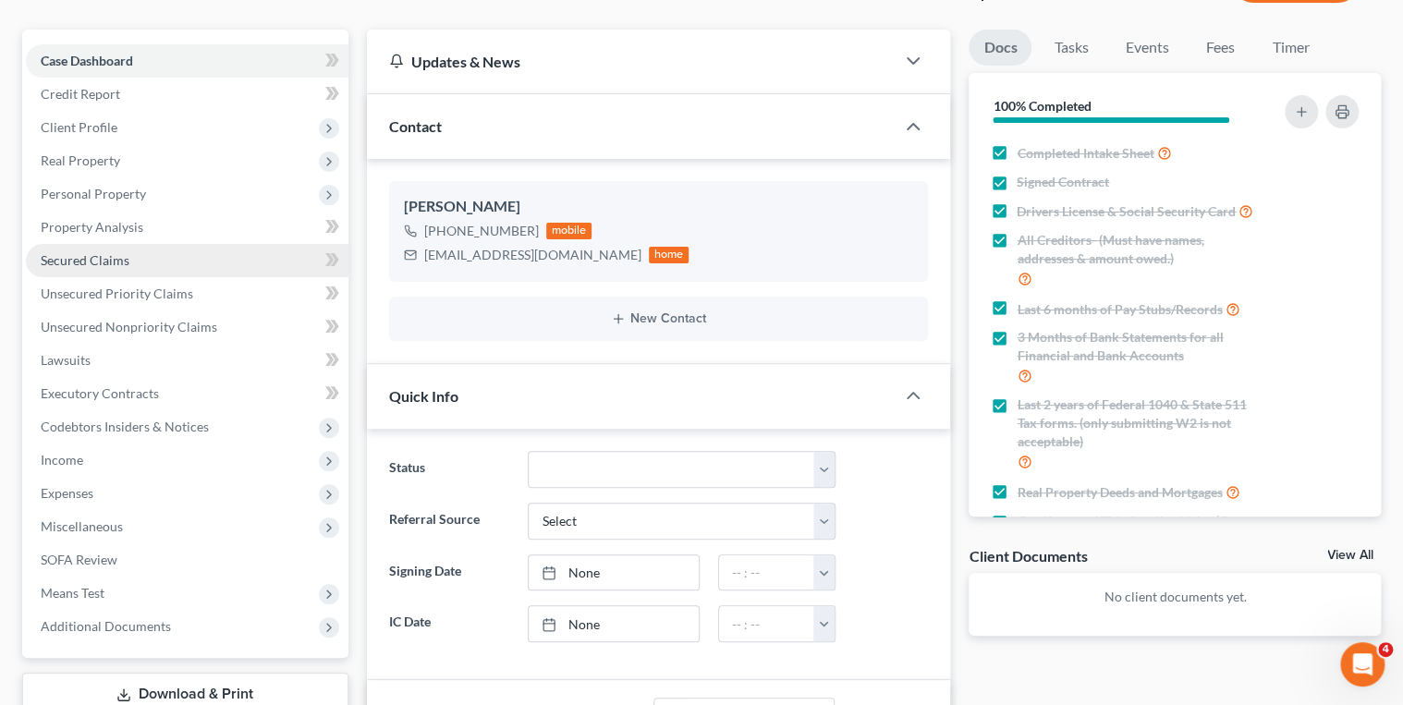
click at [129, 255] on link "Secured Claims" at bounding box center [187, 260] width 323 height 33
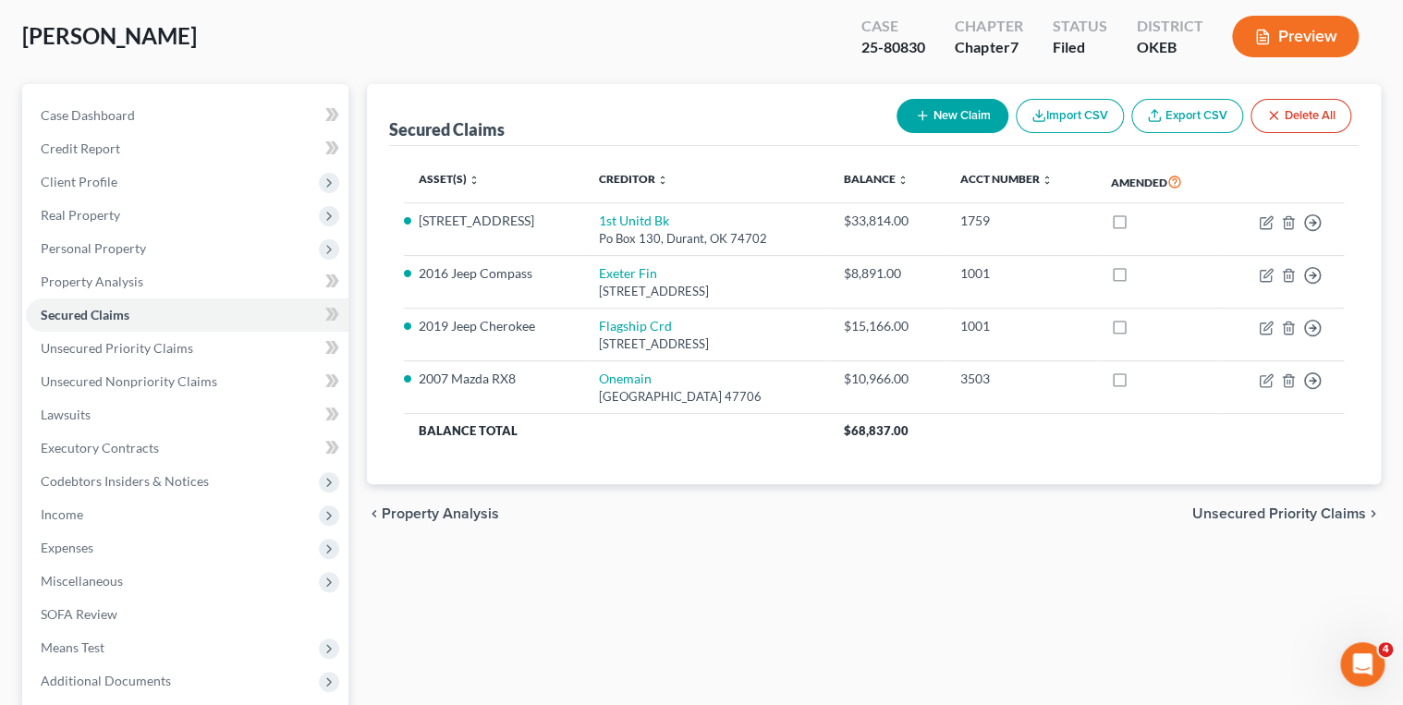
scroll to position [148, 0]
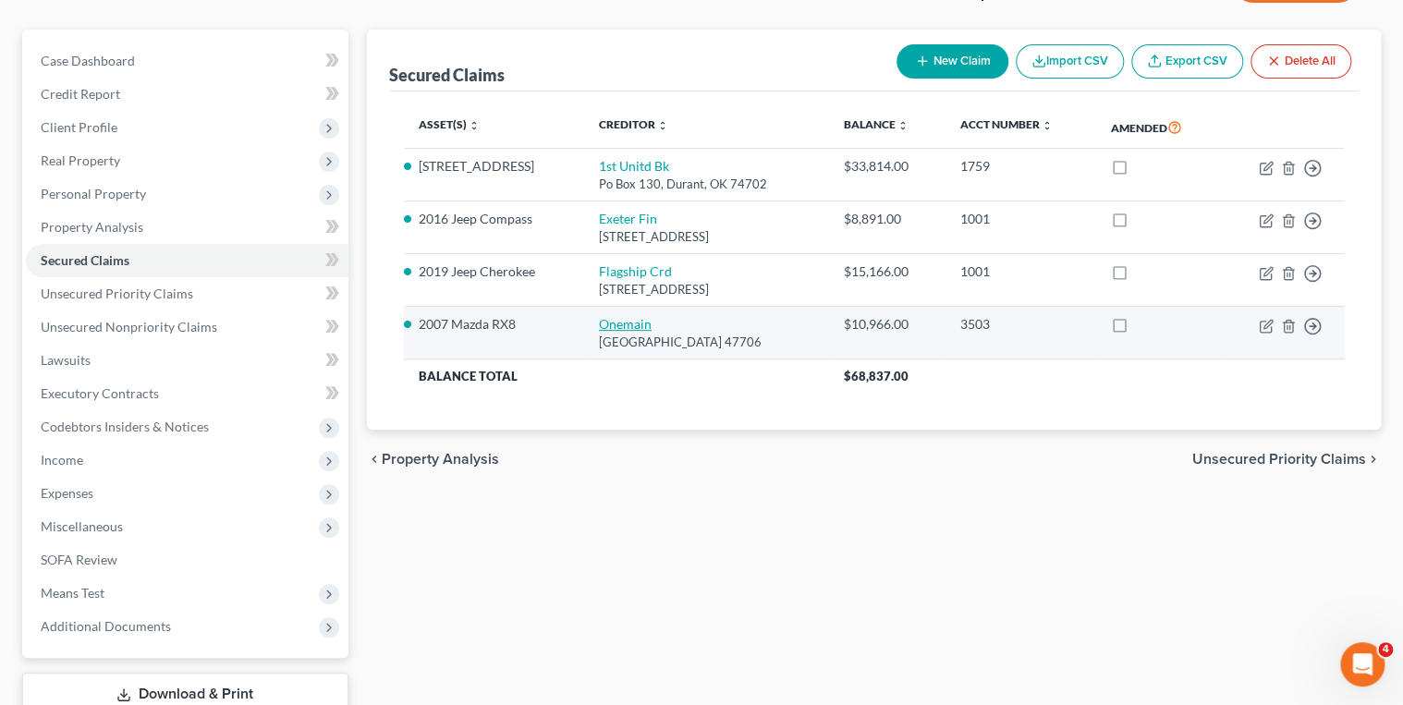
click at [610, 322] on link "Onemain" at bounding box center [625, 324] width 53 height 16
select select "15"
select select "0"
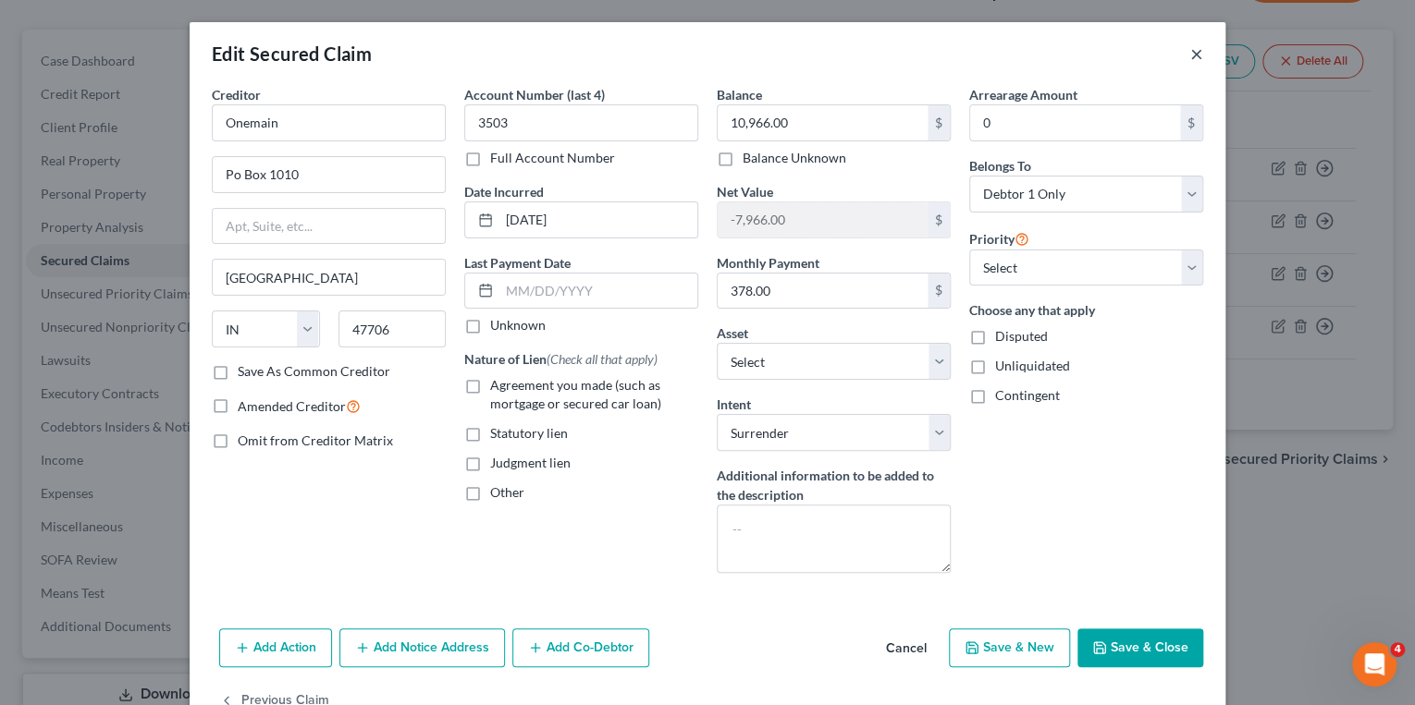
click at [1192, 55] on button "×" at bounding box center [1196, 54] width 13 height 22
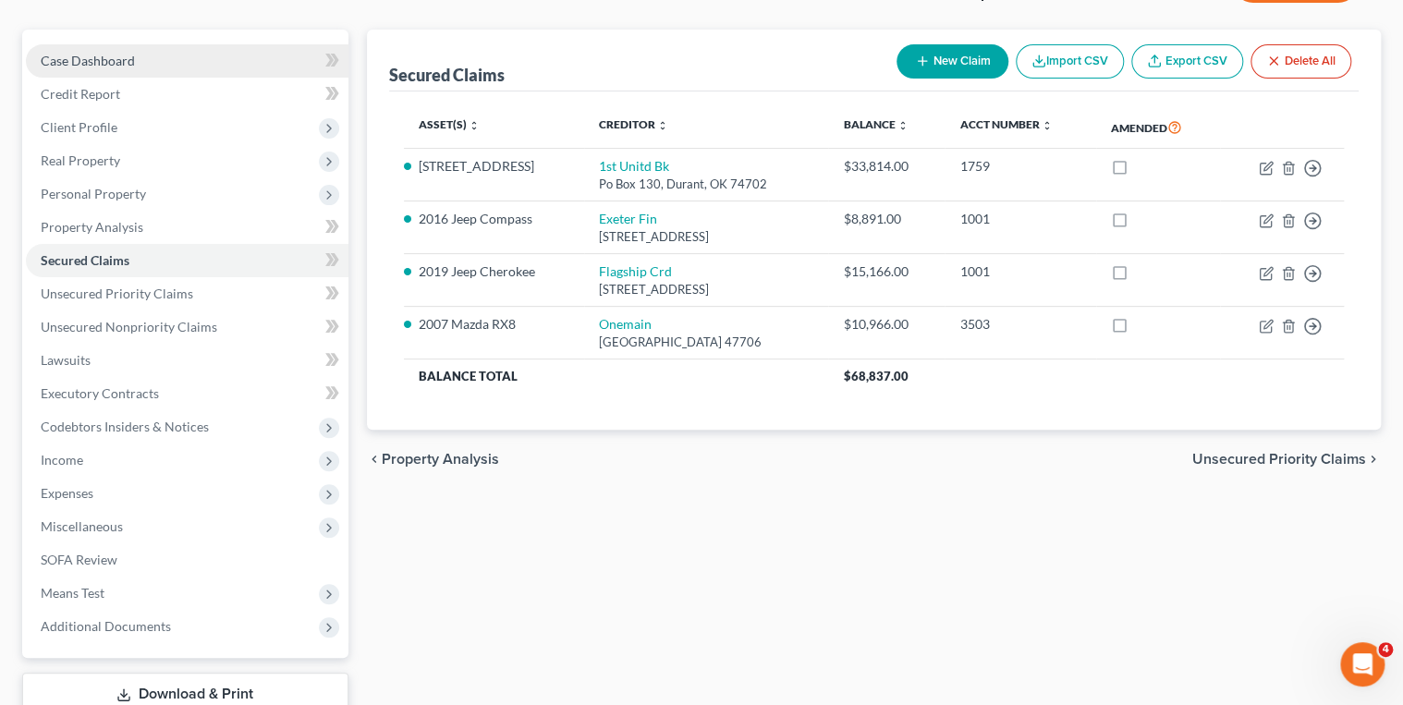
click at [96, 57] on span "Case Dashboard" at bounding box center [88, 61] width 94 height 16
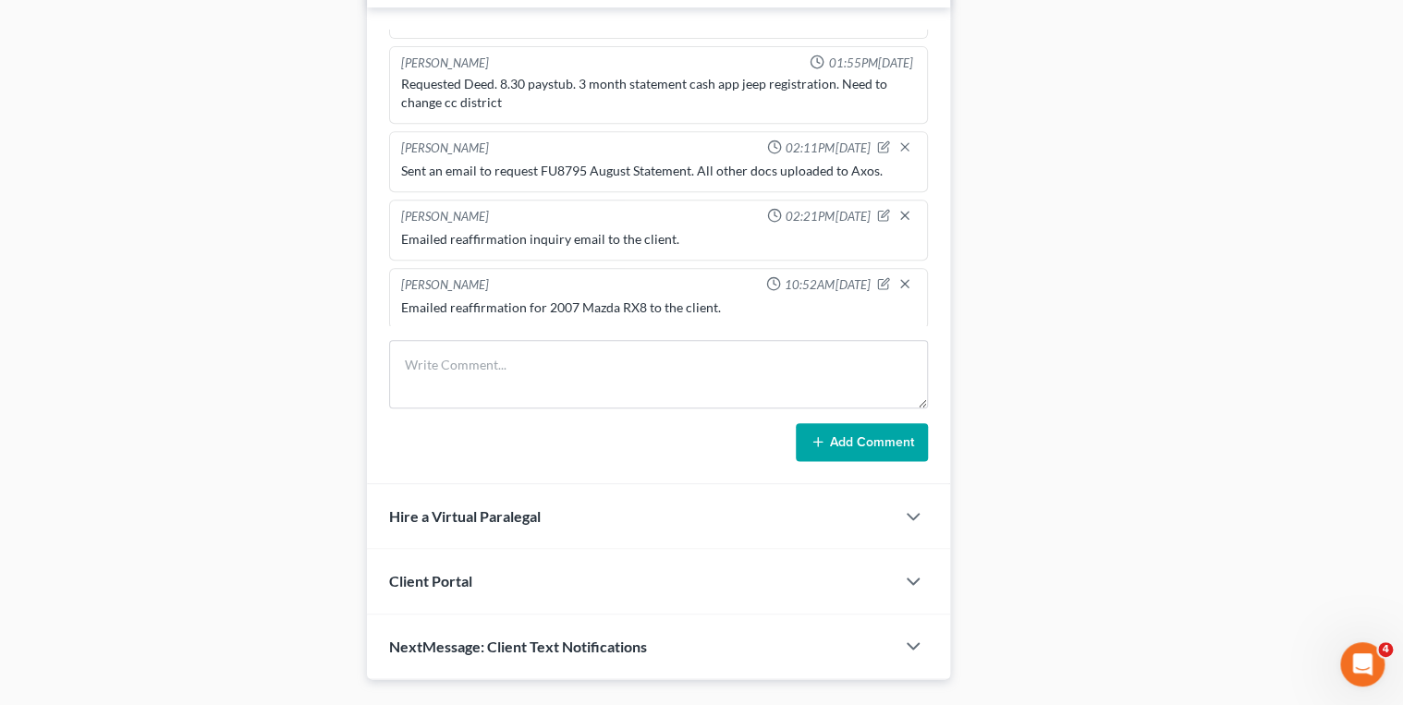
scroll to position [888, 0]
click at [504, 359] on textarea at bounding box center [659, 373] width 540 height 68
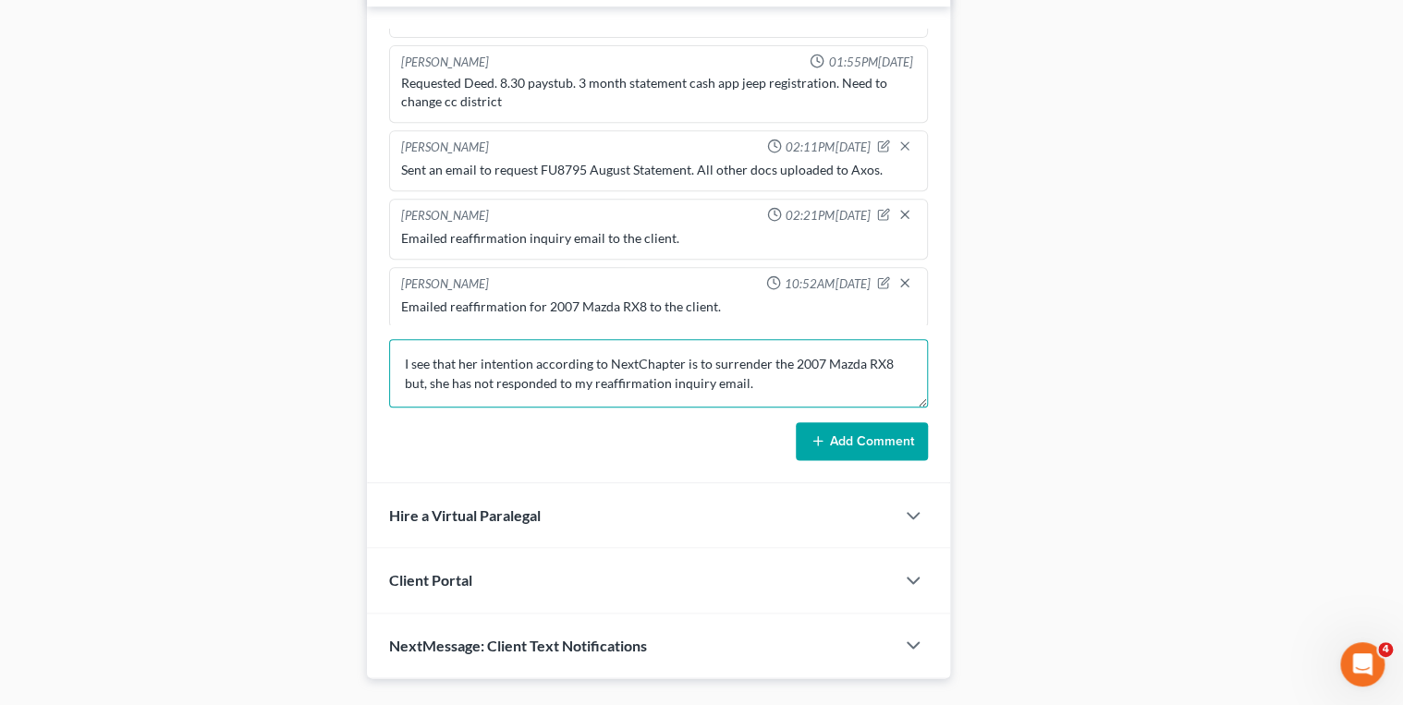
type textarea "I see that her intention according to NextChapter is to surrender the 2007 Mazd…"
click at [840, 436] on button "Add Comment" at bounding box center [862, 442] width 132 height 39
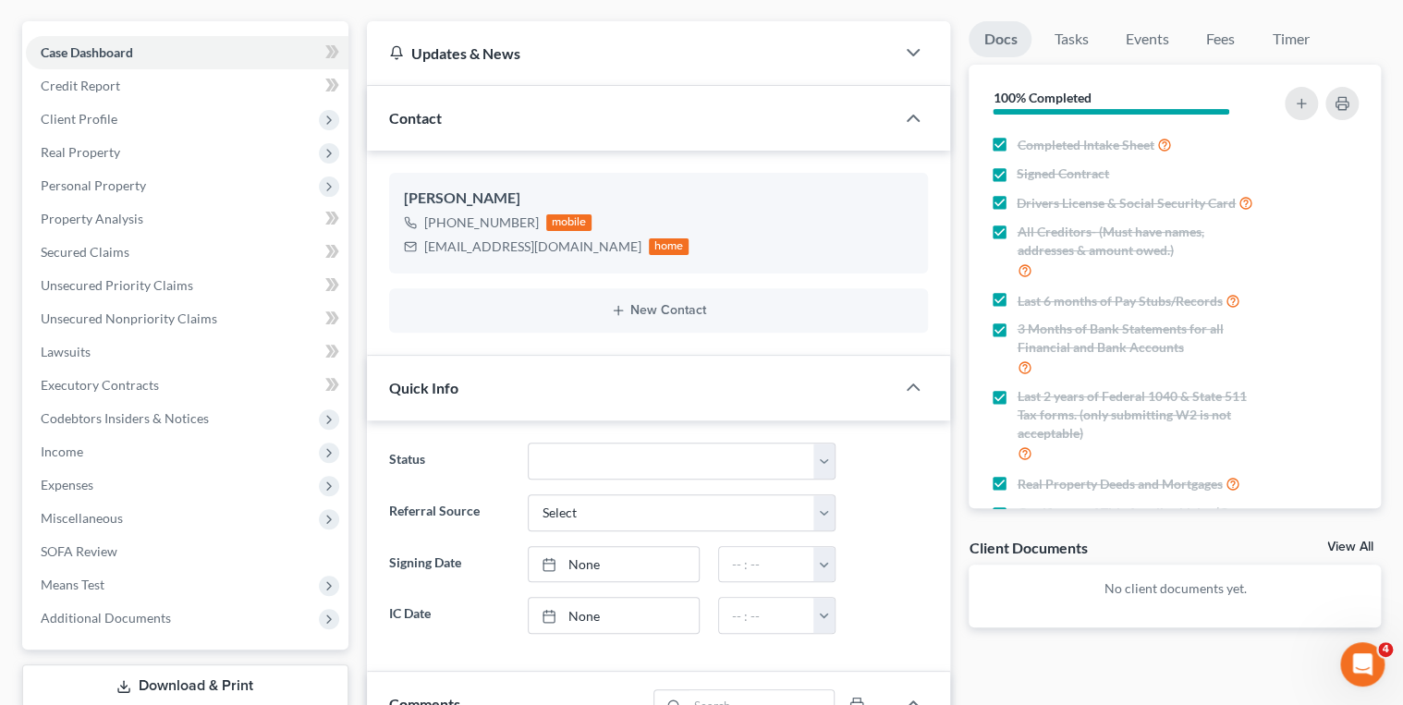
scroll to position [0, 0]
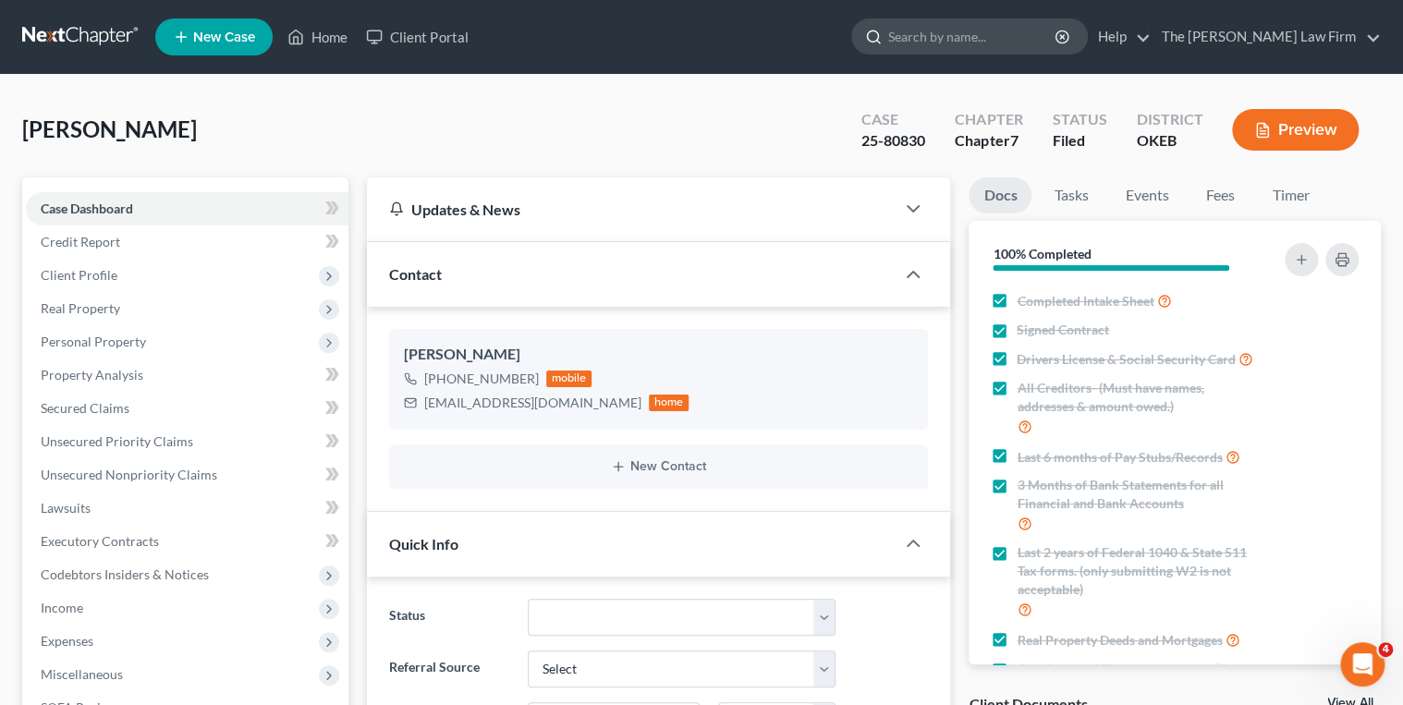
click at [1023, 38] on input "search" at bounding box center [973, 36] width 169 height 34
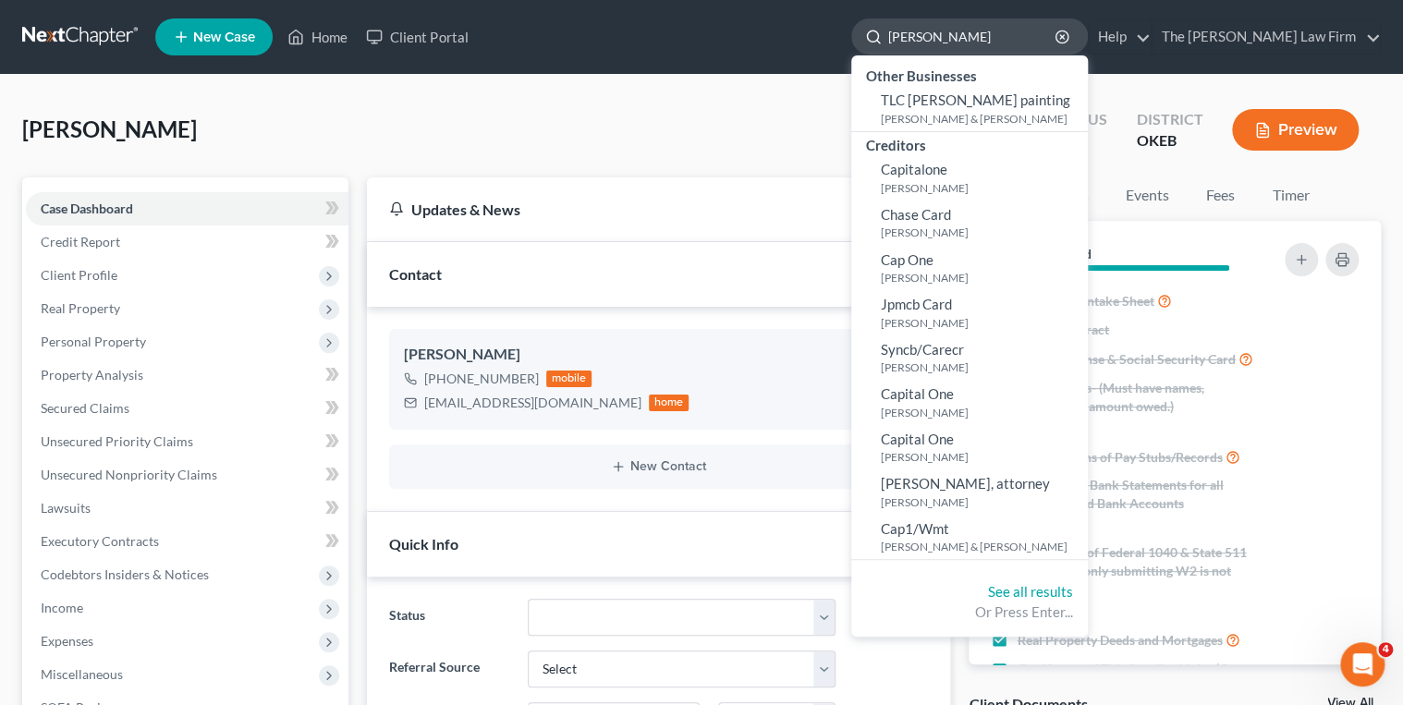
drag, startPoint x: 1040, startPoint y: 31, endPoint x: 958, endPoint y: 39, distance: 82.7
click at [958, 39] on input "Campbell" at bounding box center [973, 36] width 169 height 34
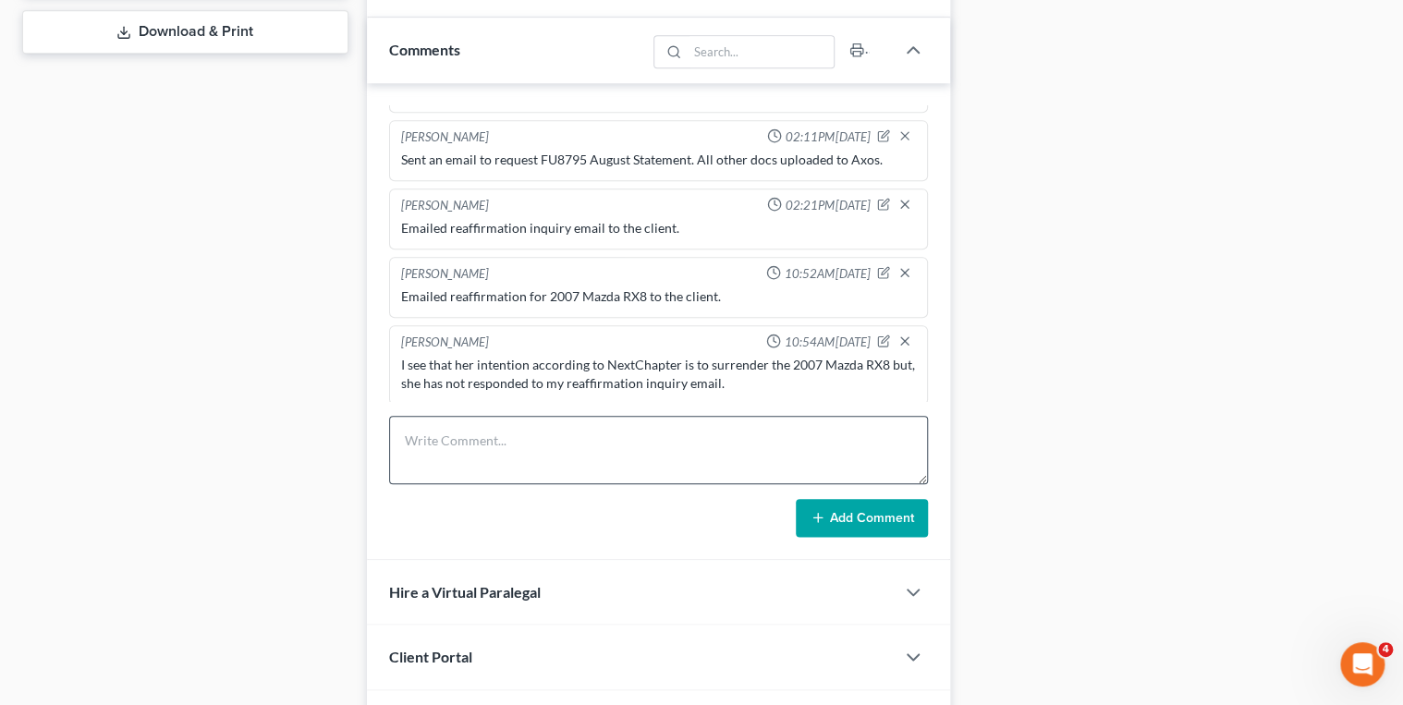
scroll to position [814, 0]
type input "Campbell"
click at [536, 427] on textarea at bounding box center [659, 447] width 540 height 68
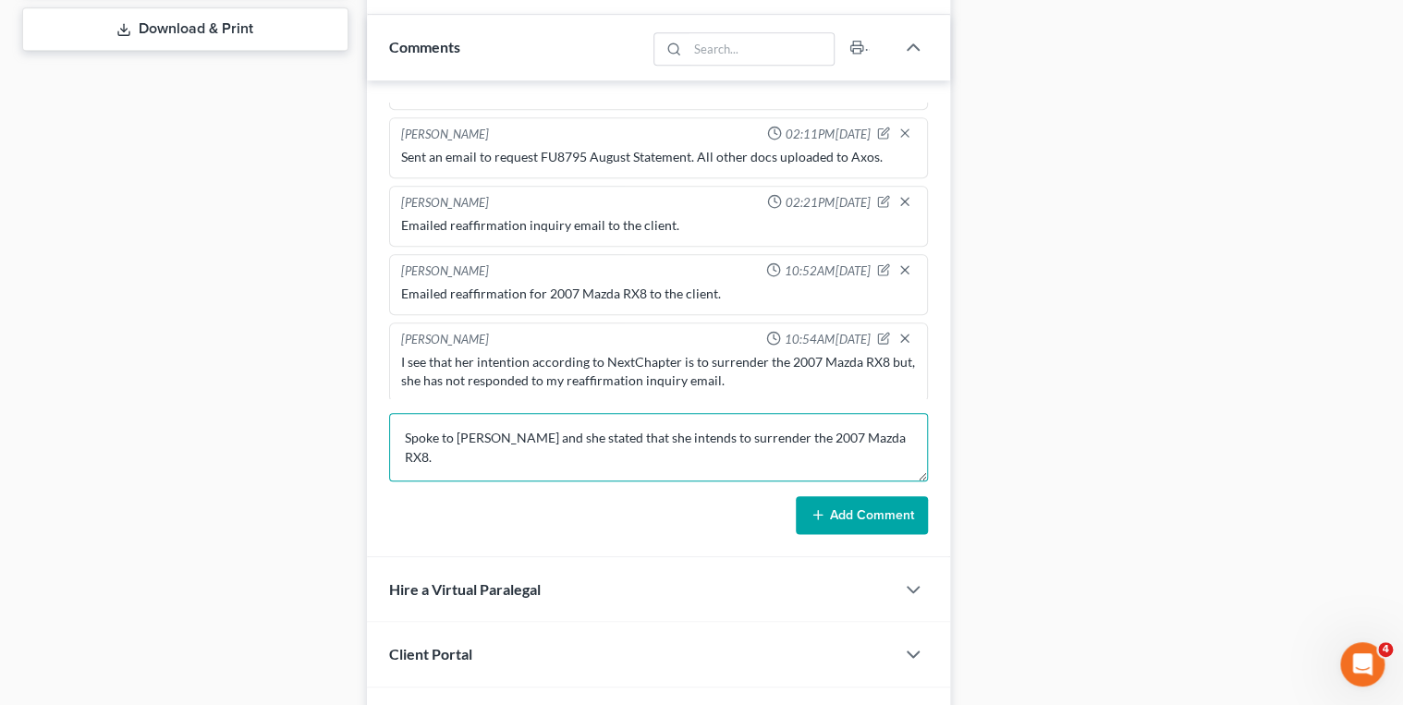
click at [884, 440] on textarea "Spoke to Jennifer and she stated that she intends to surrender the 2007 Mazda R…" at bounding box center [659, 447] width 540 height 68
type textarea "Spoke to Jennifer and she stated that she intends to surrender the 2007 Mazda R…"
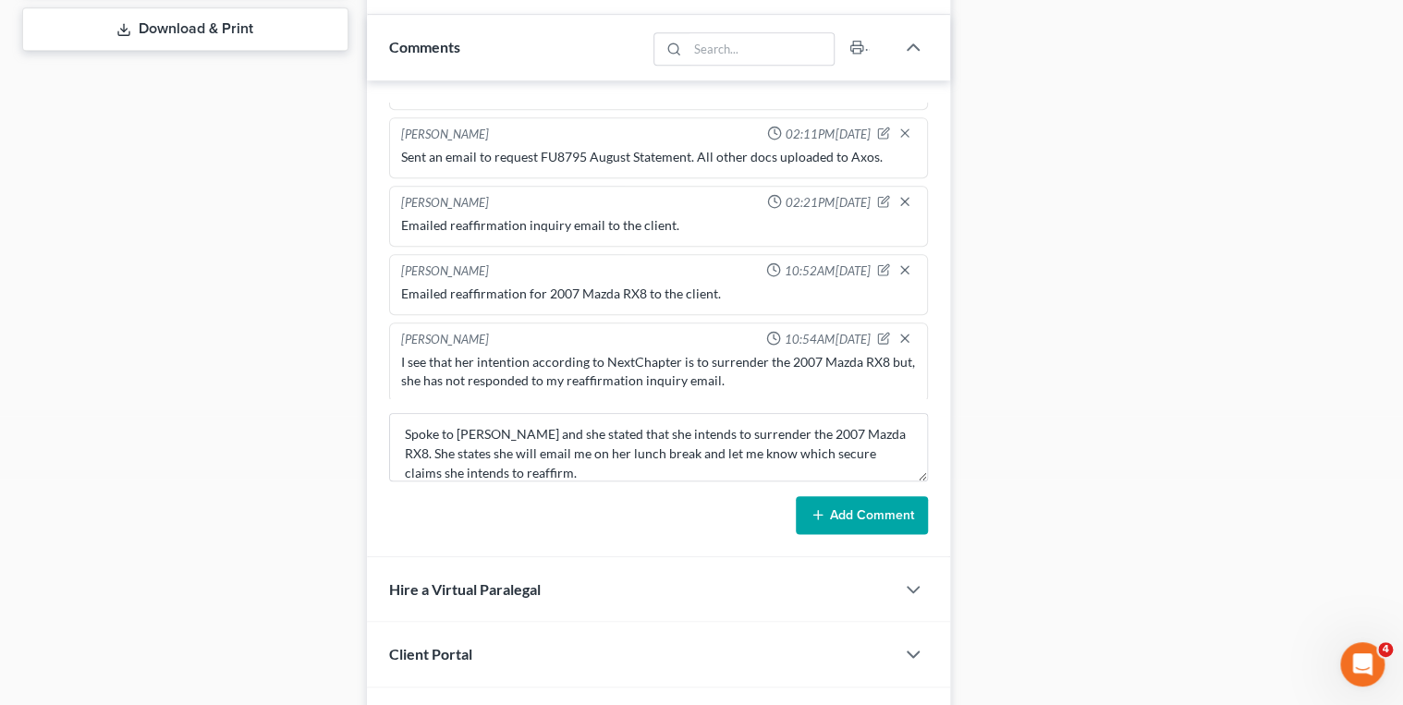
click at [901, 510] on button "Add Comment" at bounding box center [862, 515] width 132 height 39
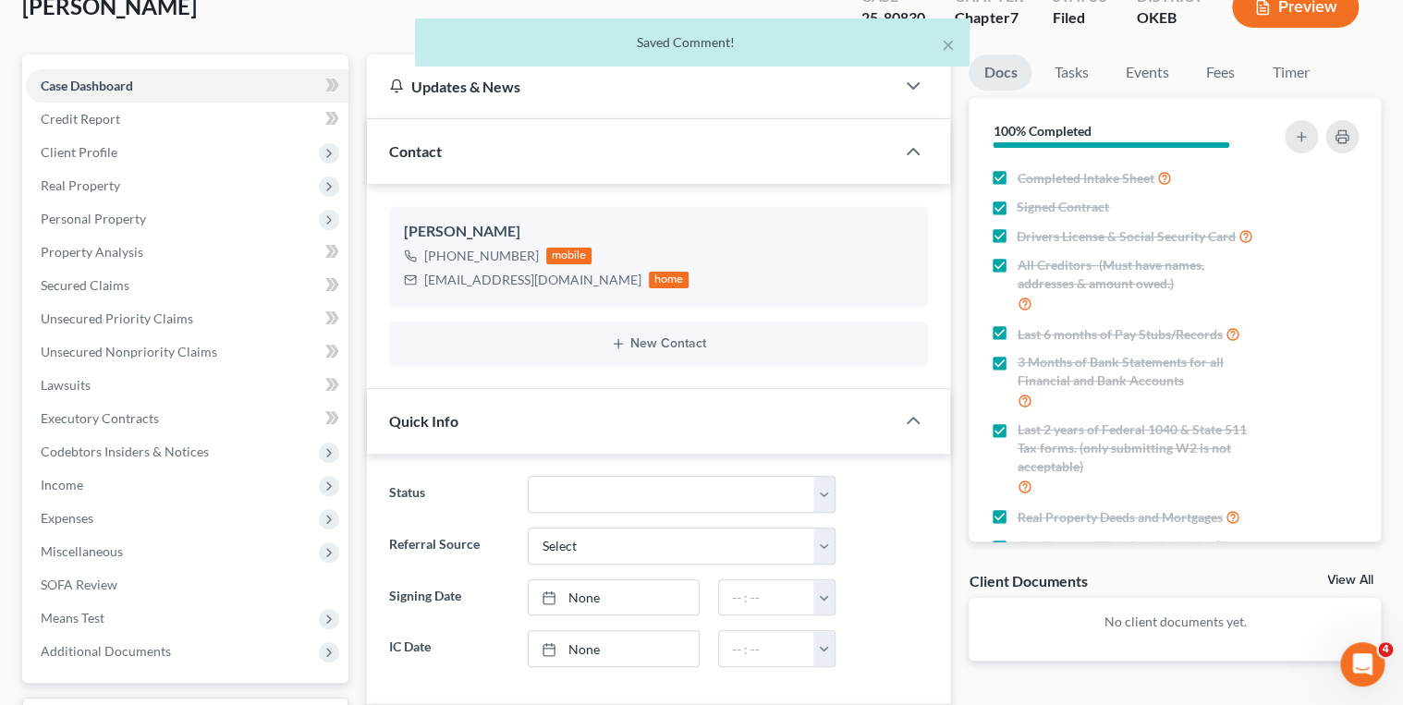
scroll to position [0, 0]
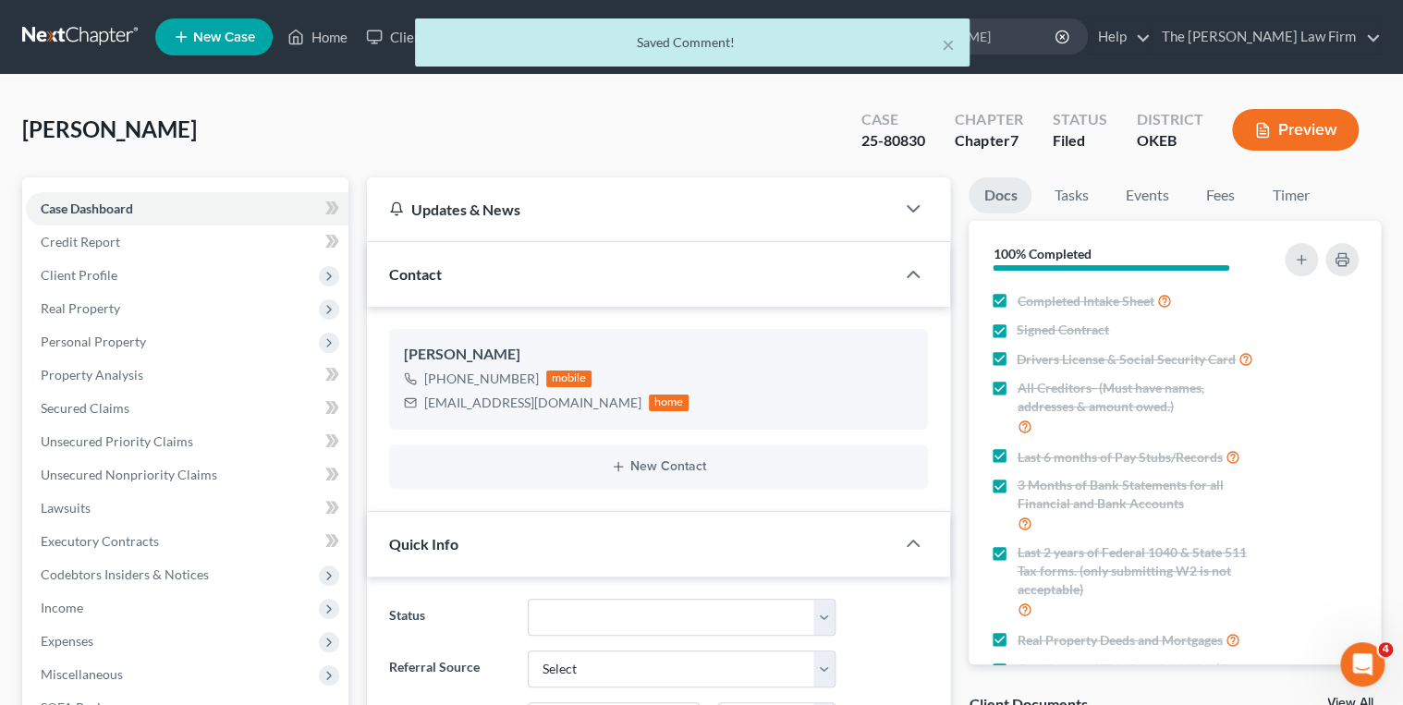
click at [99, 34] on div "× Saved Comment!" at bounding box center [692, 46] width 1403 height 57
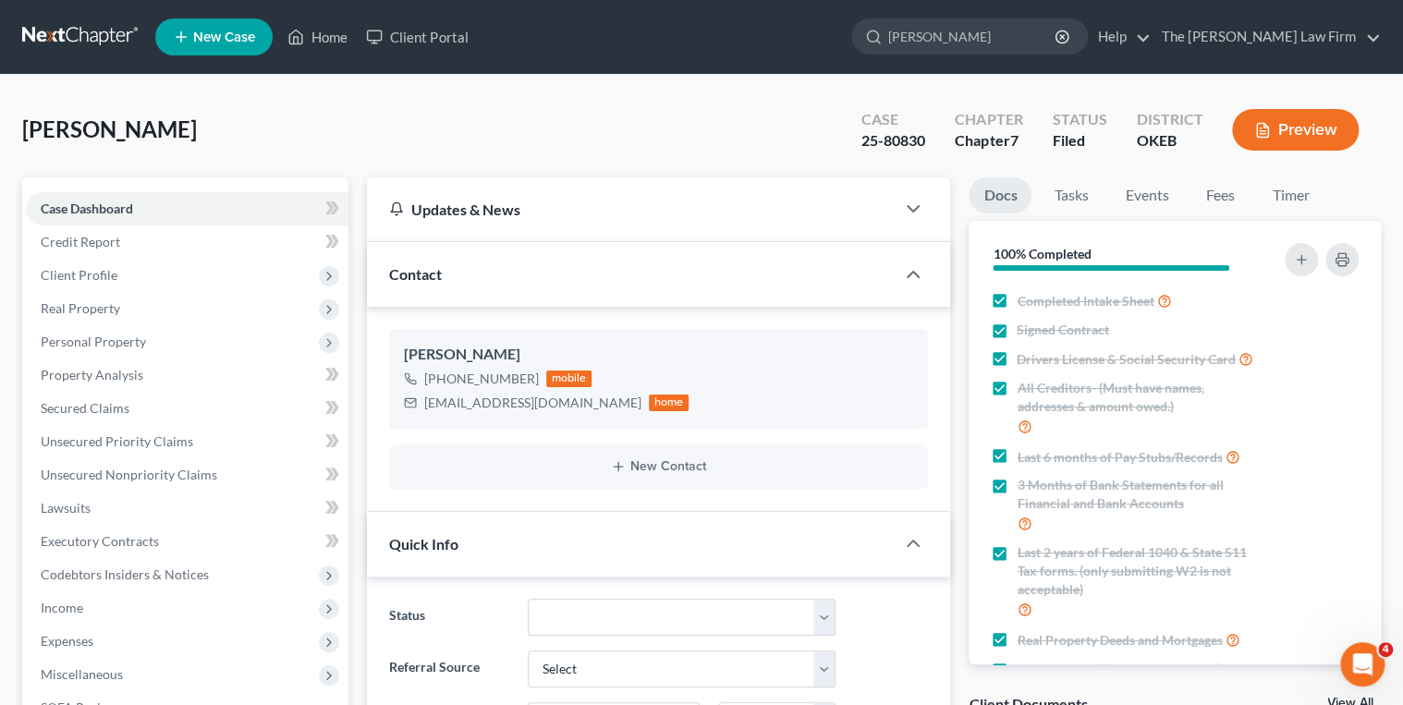
click at [112, 34] on link at bounding box center [81, 36] width 118 height 33
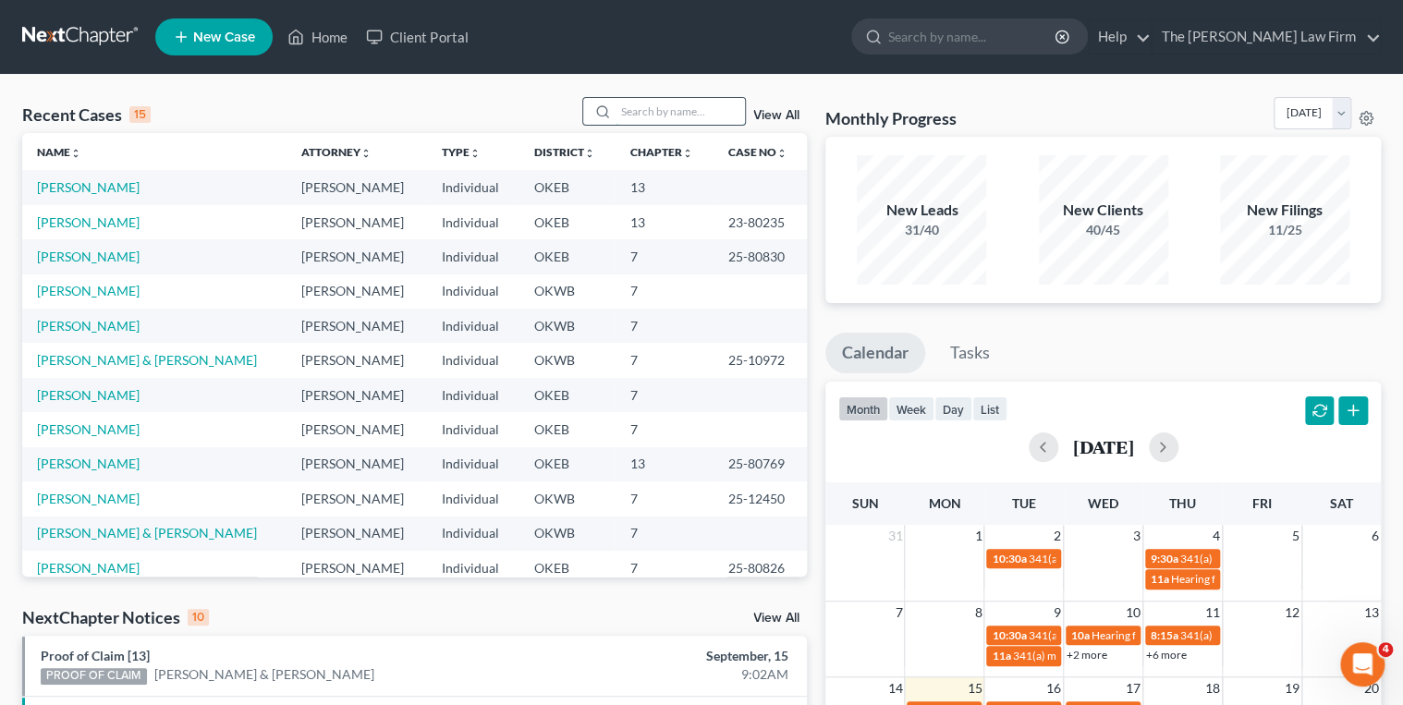
click at [673, 120] on input "search" at bounding box center [680, 111] width 129 height 27
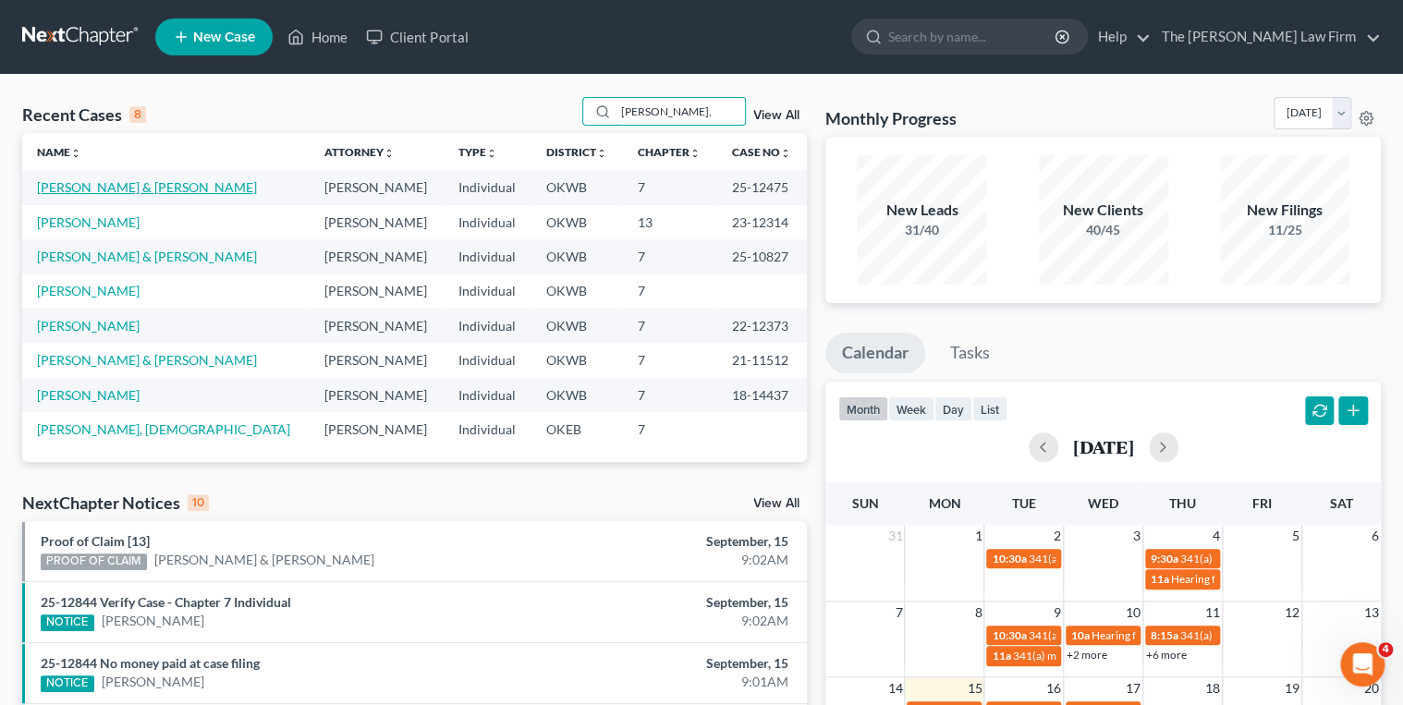
type input "Campbell,"
click at [163, 186] on link "[PERSON_NAME] & [PERSON_NAME]" at bounding box center [147, 187] width 220 height 16
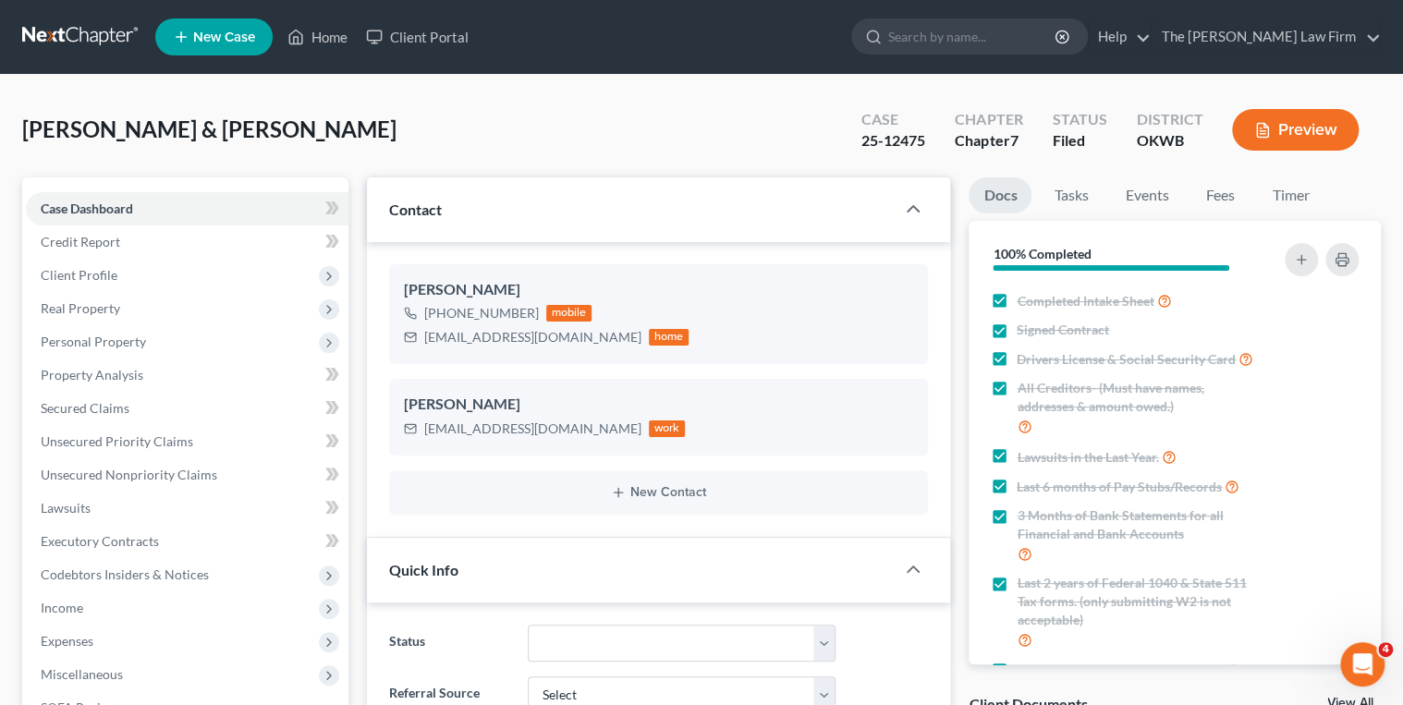
scroll to position [685, 0]
click at [1137, 200] on link "Events" at bounding box center [1146, 196] width 73 height 36
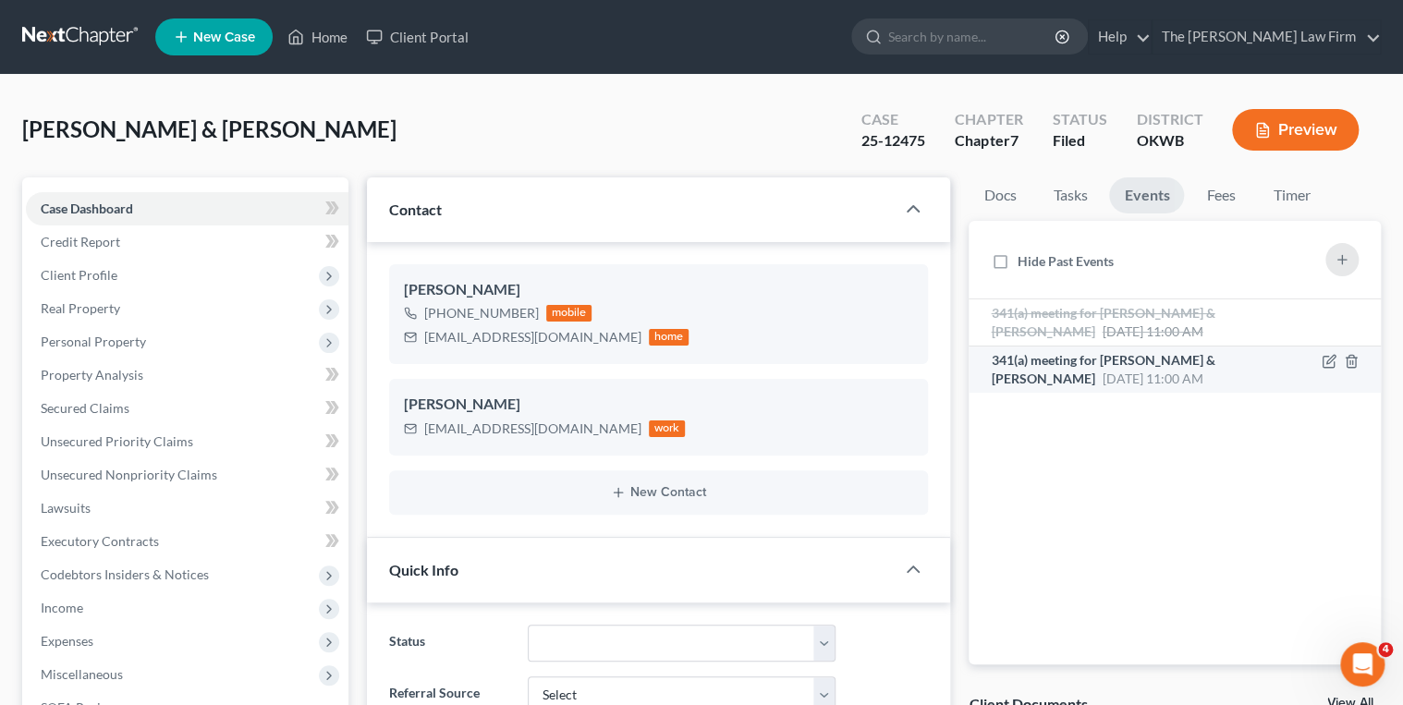
click at [1154, 360] on span "341(a) meeting for [PERSON_NAME] & [PERSON_NAME]" at bounding box center [1103, 369] width 224 height 34
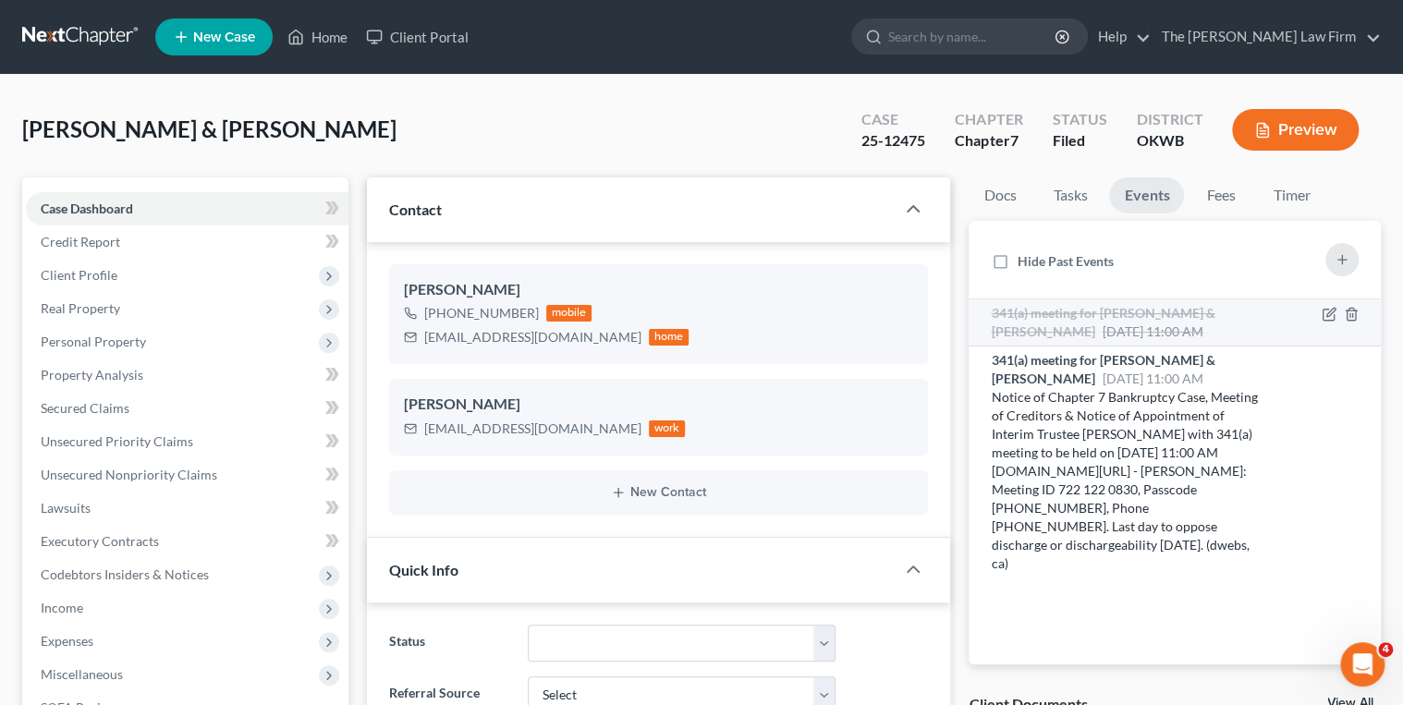
click at [1136, 316] on span "341(a) meeting for [PERSON_NAME] & [PERSON_NAME]" at bounding box center [1103, 322] width 224 height 34
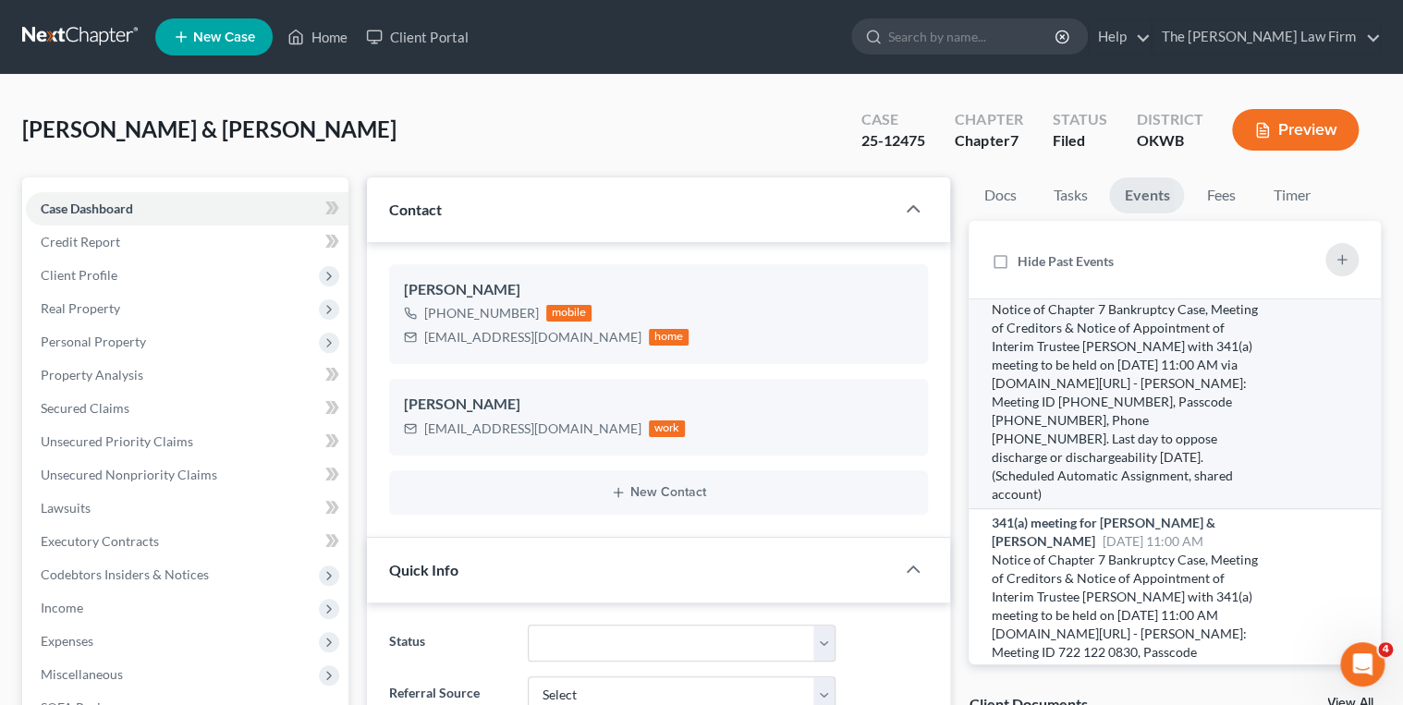
scroll to position [75, 0]
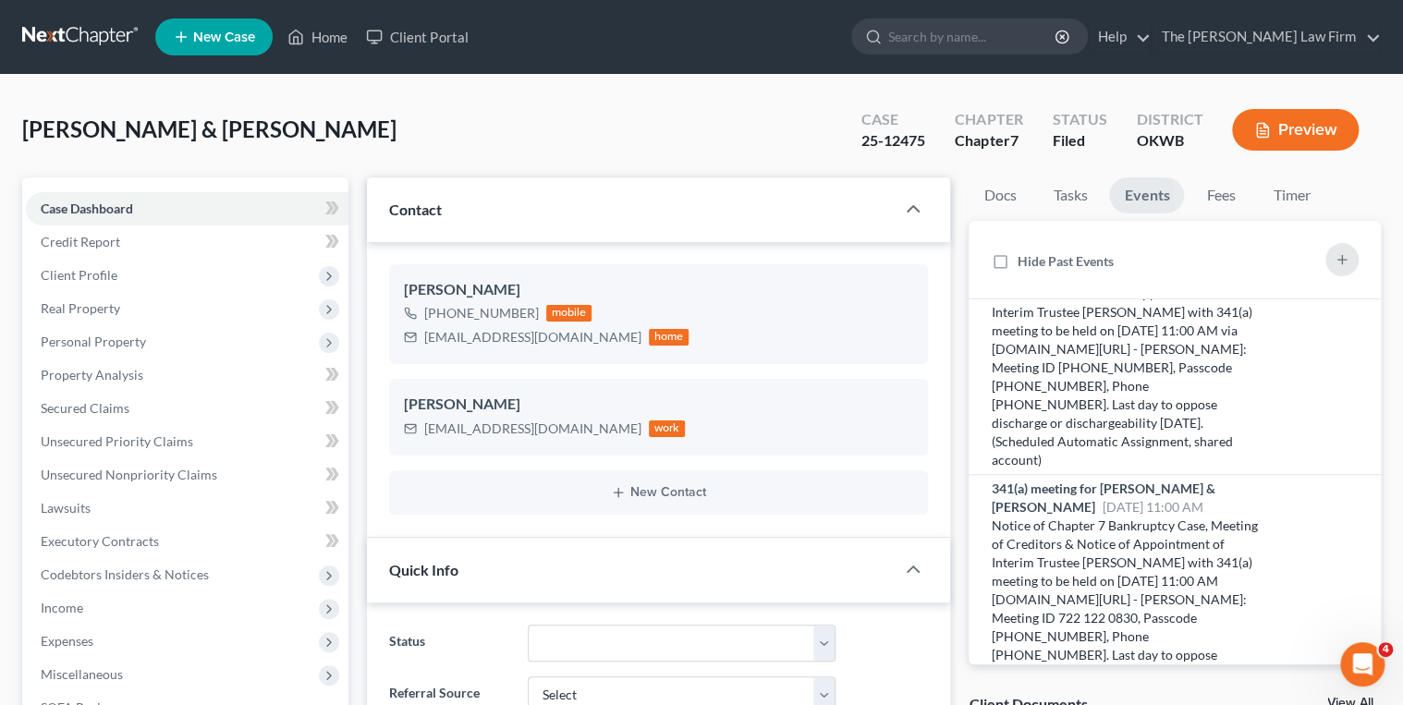
click at [901, 138] on div "25-12475" at bounding box center [894, 140] width 64 height 21
copy div "25-12475"
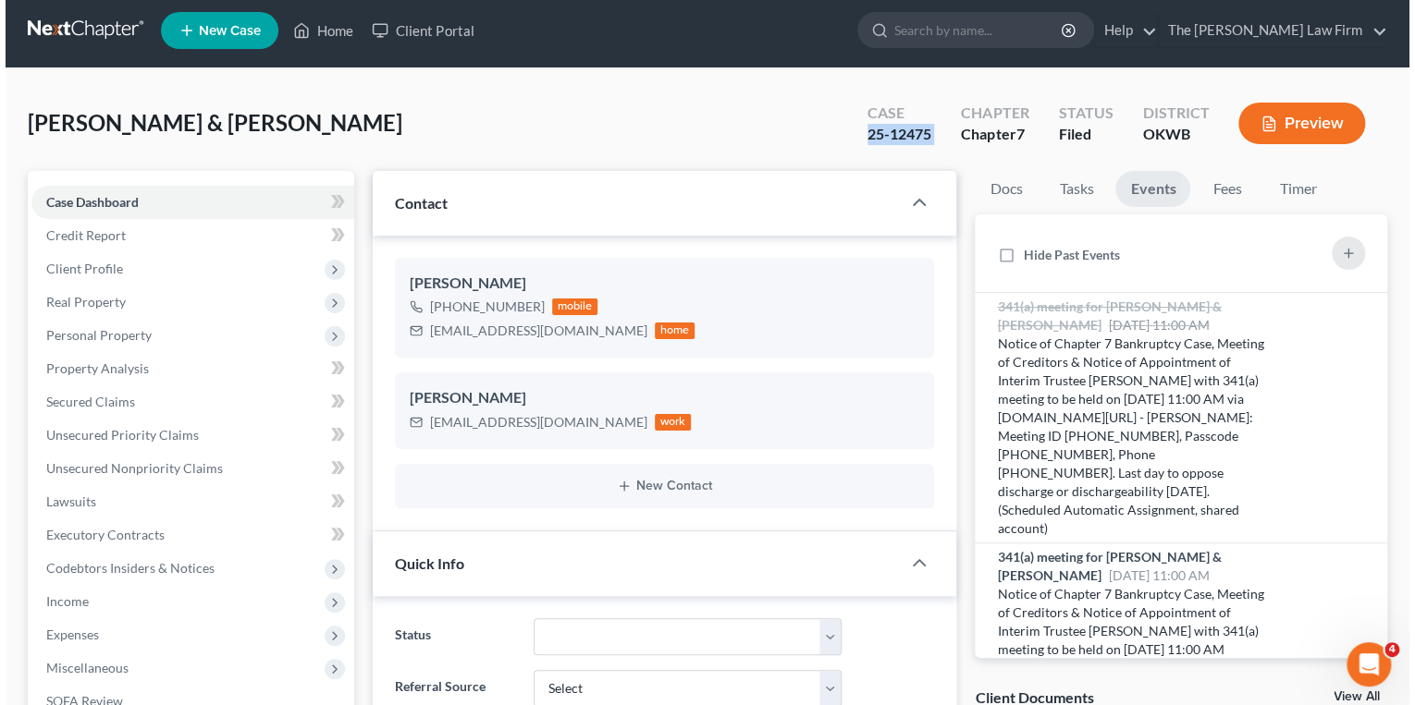
scroll to position [0, 0]
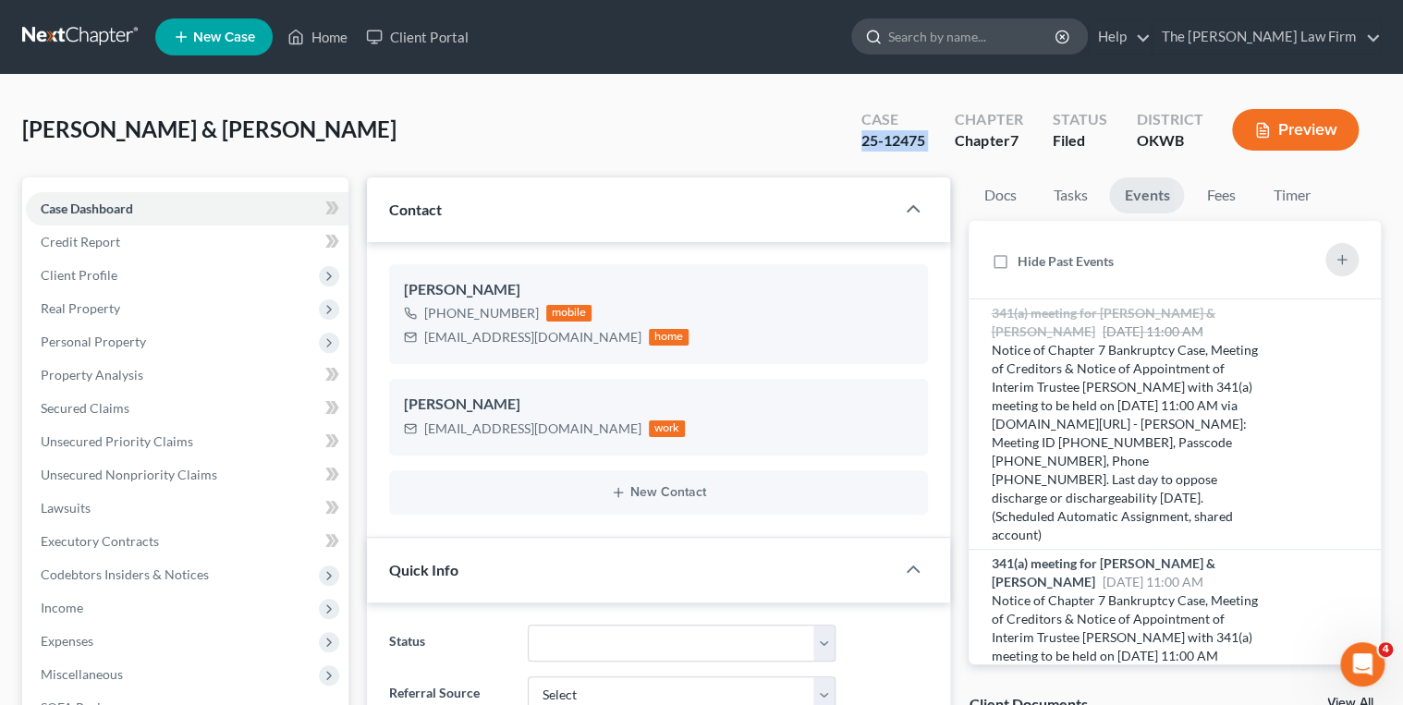
click at [1001, 35] on input "search" at bounding box center [973, 36] width 169 height 34
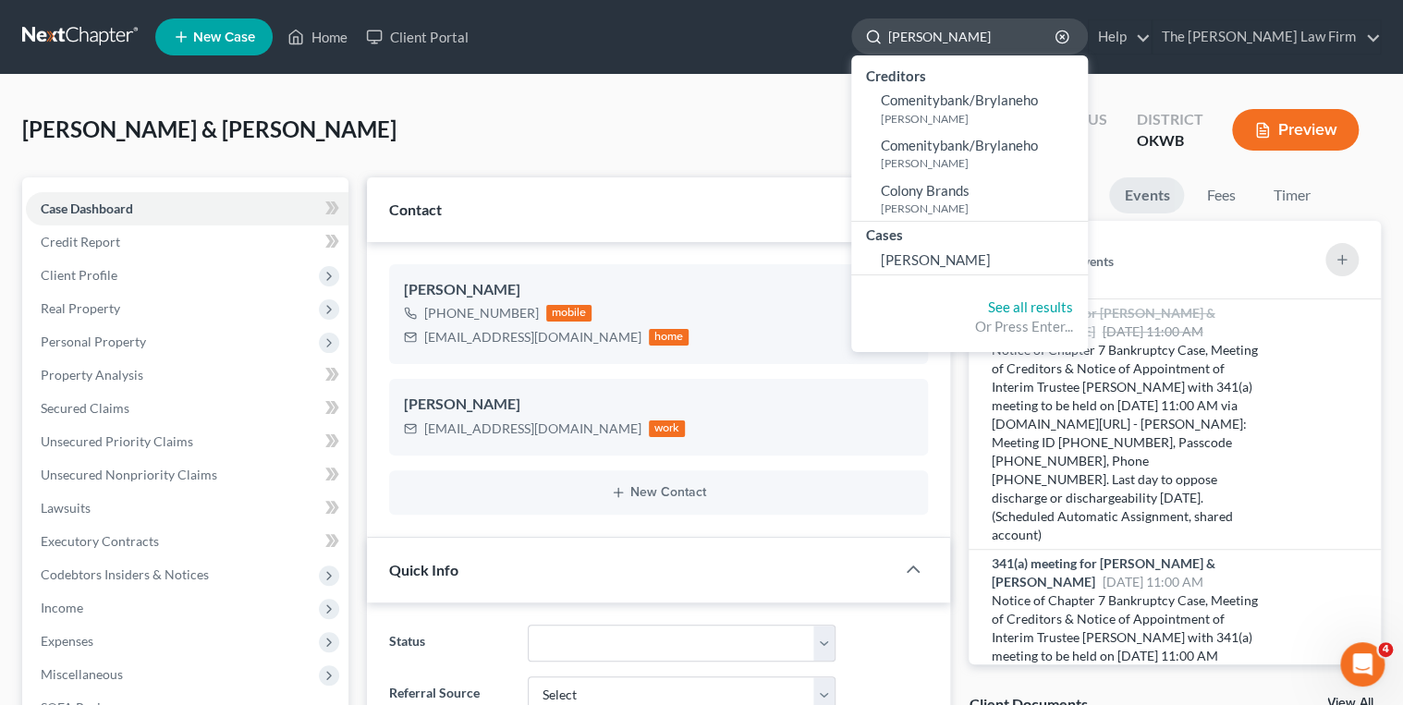
type input "Cote, Breanna"
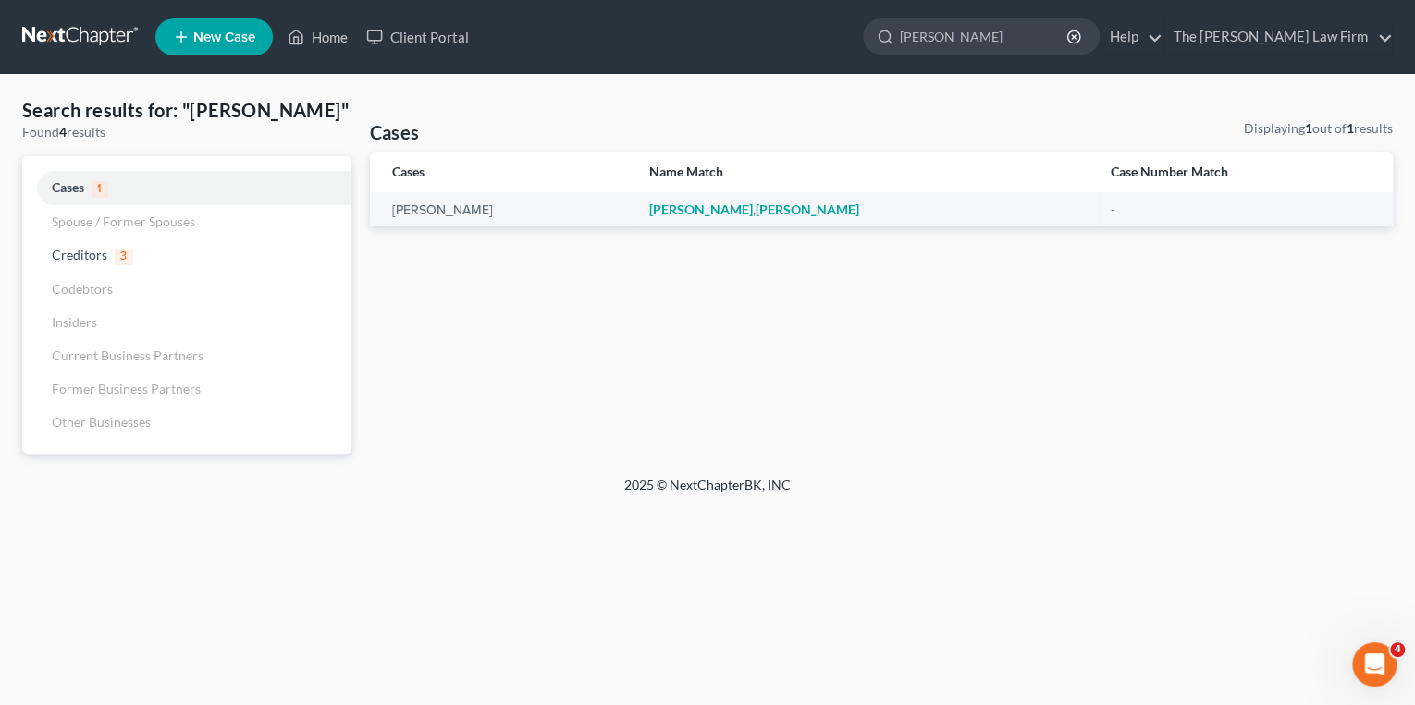
click at [104, 29] on link at bounding box center [81, 36] width 118 height 33
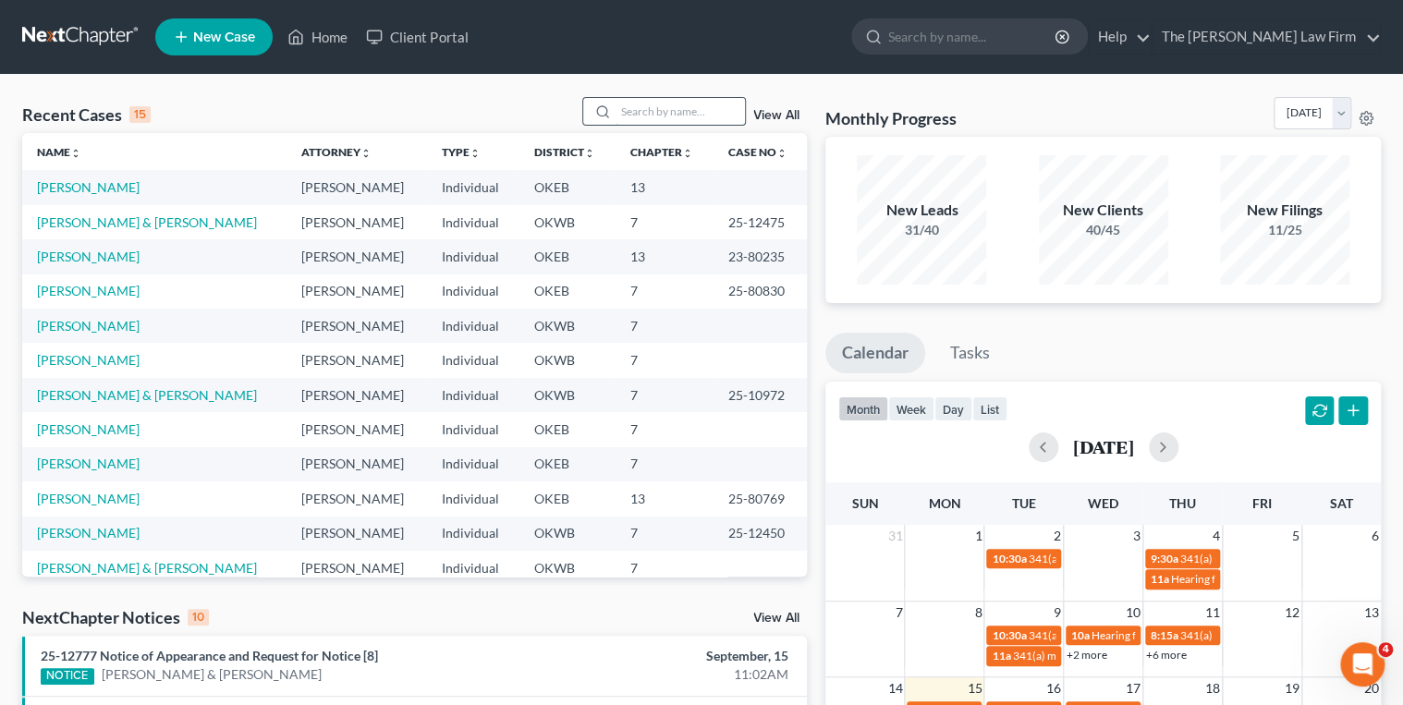
click at [636, 116] on input "search" at bounding box center [680, 111] width 129 height 27
click at [131, 221] on link "[PERSON_NAME] & [PERSON_NAME]" at bounding box center [147, 223] width 220 height 16
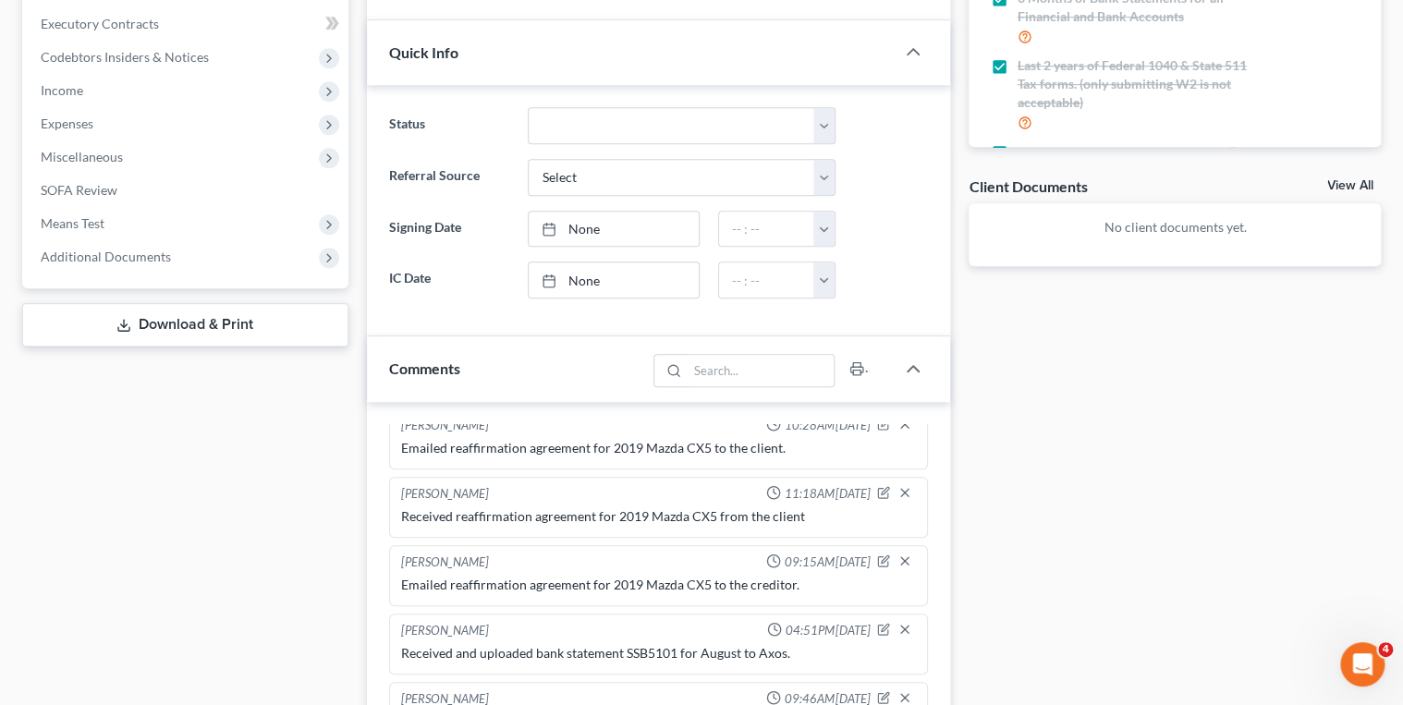
scroll to position [952, 0]
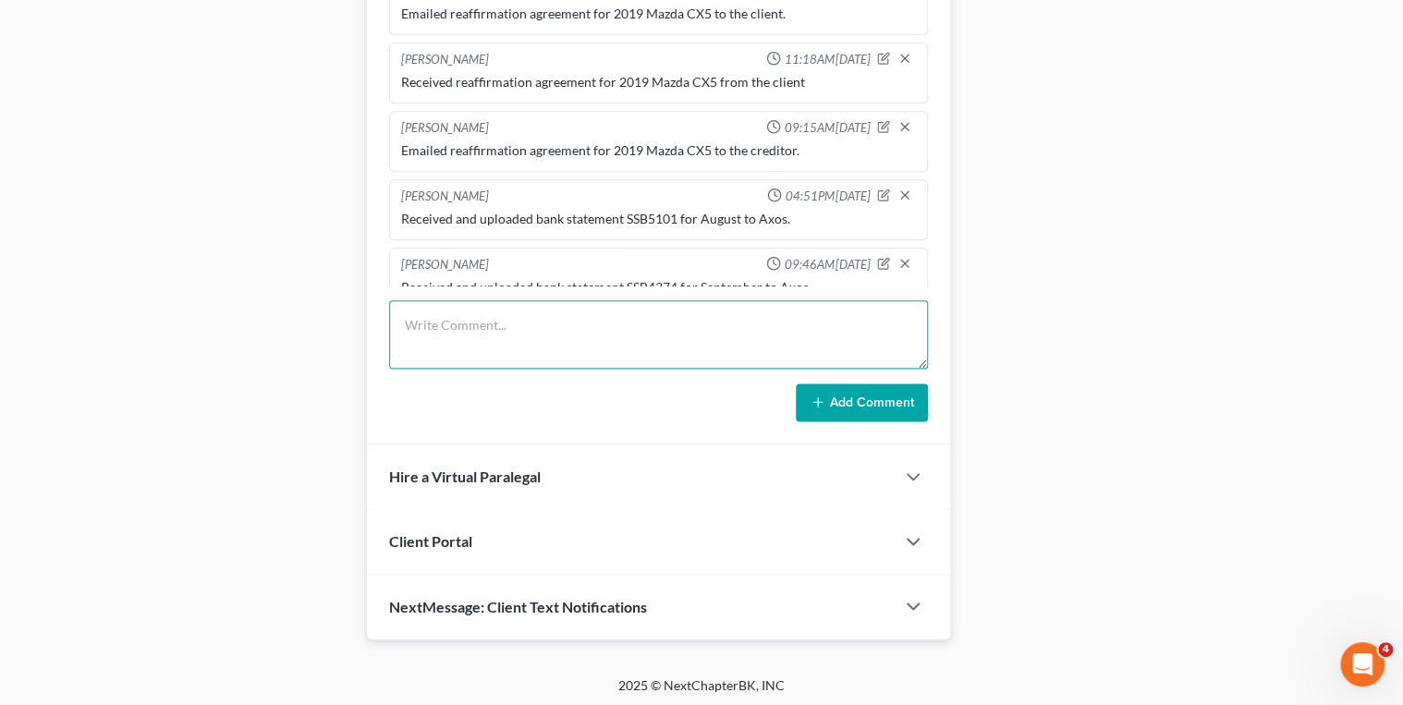
click at [481, 317] on textarea at bounding box center [659, 334] width 540 height 68
type textarea "Uploded all docs for [PERSON_NAME] in [GEOGRAPHIC_DATA]."
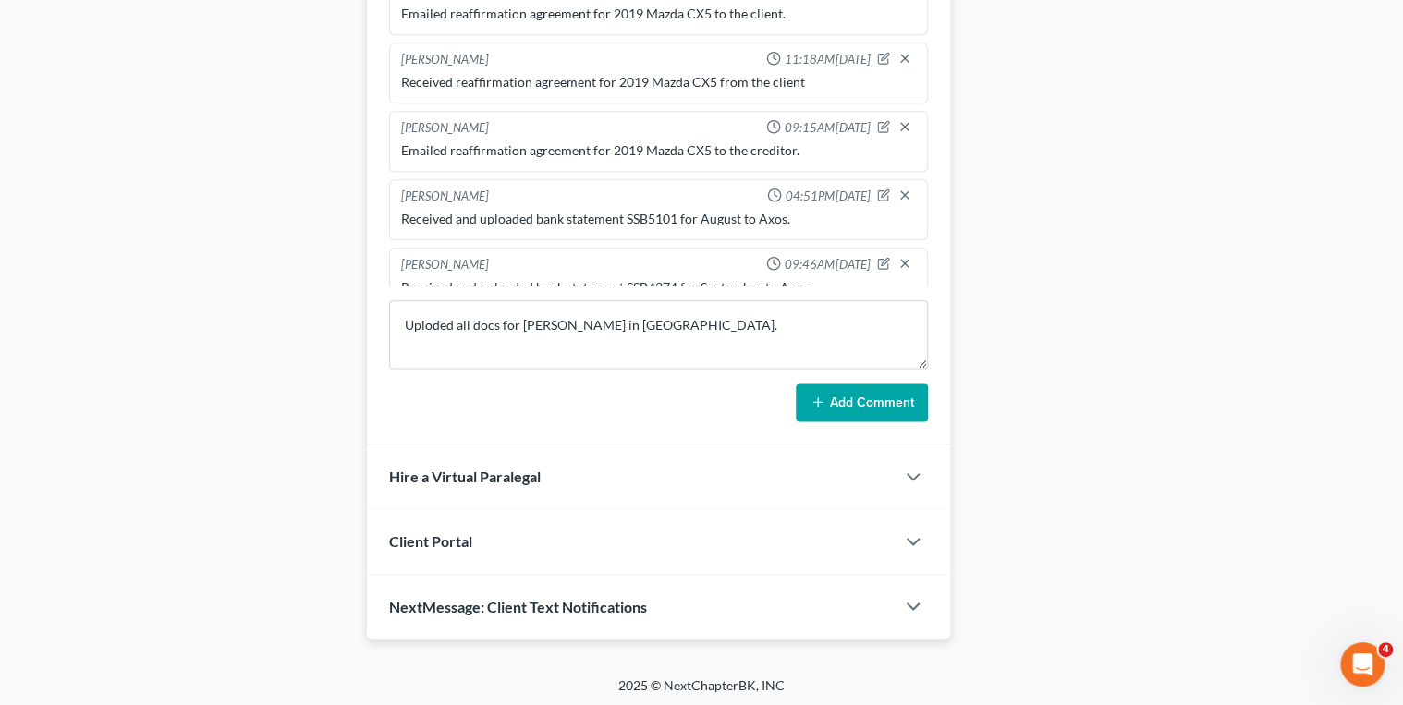
click at [839, 393] on button "Add Comment" at bounding box center [862, 403] width 132 height 39
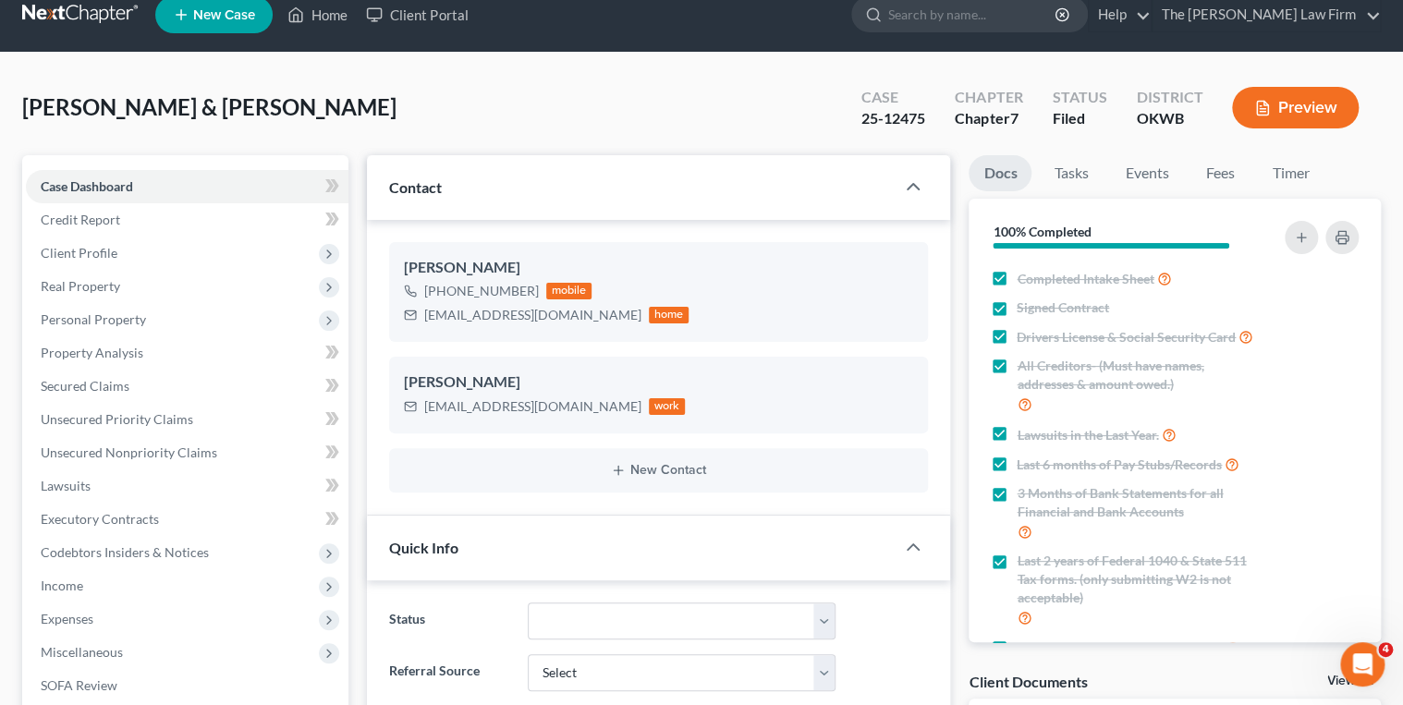
scroll to position [0, 0]
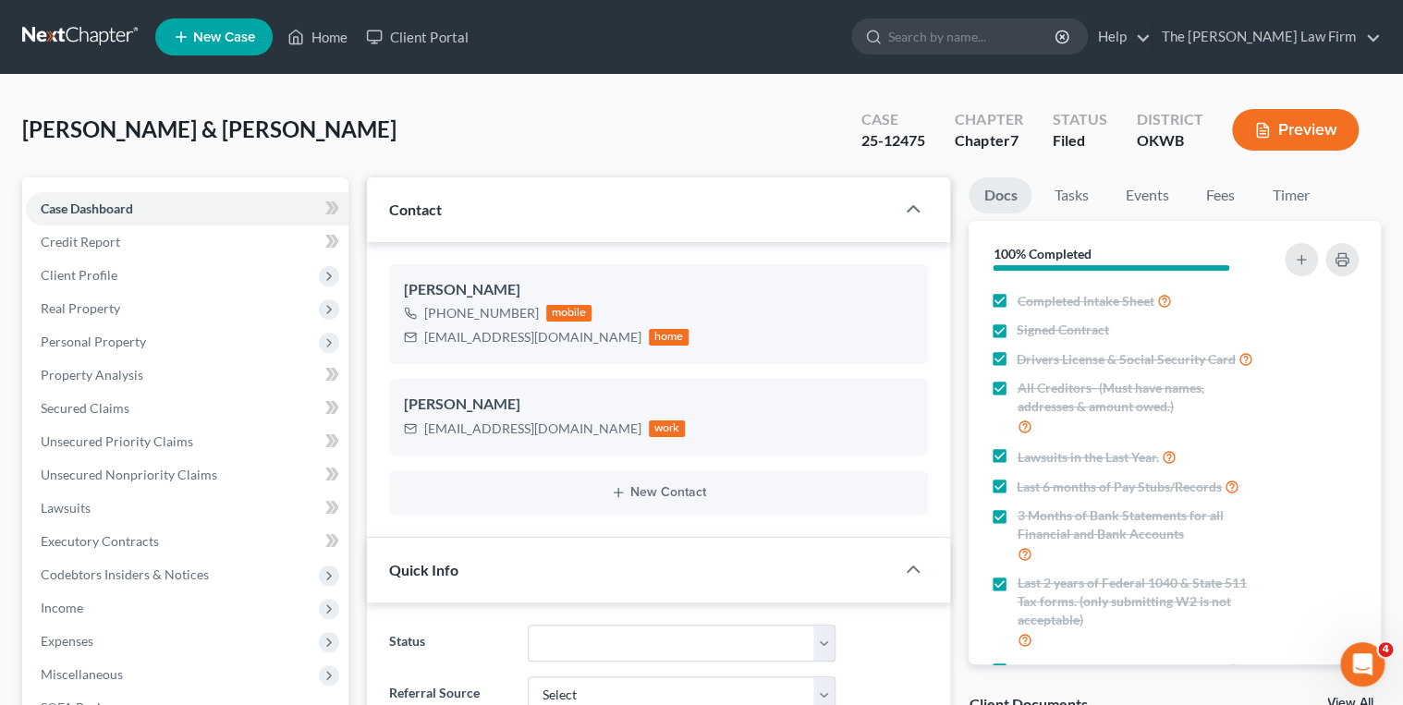
click at [67, 27] on link at bounding box center [81, 36] width 118 height 33
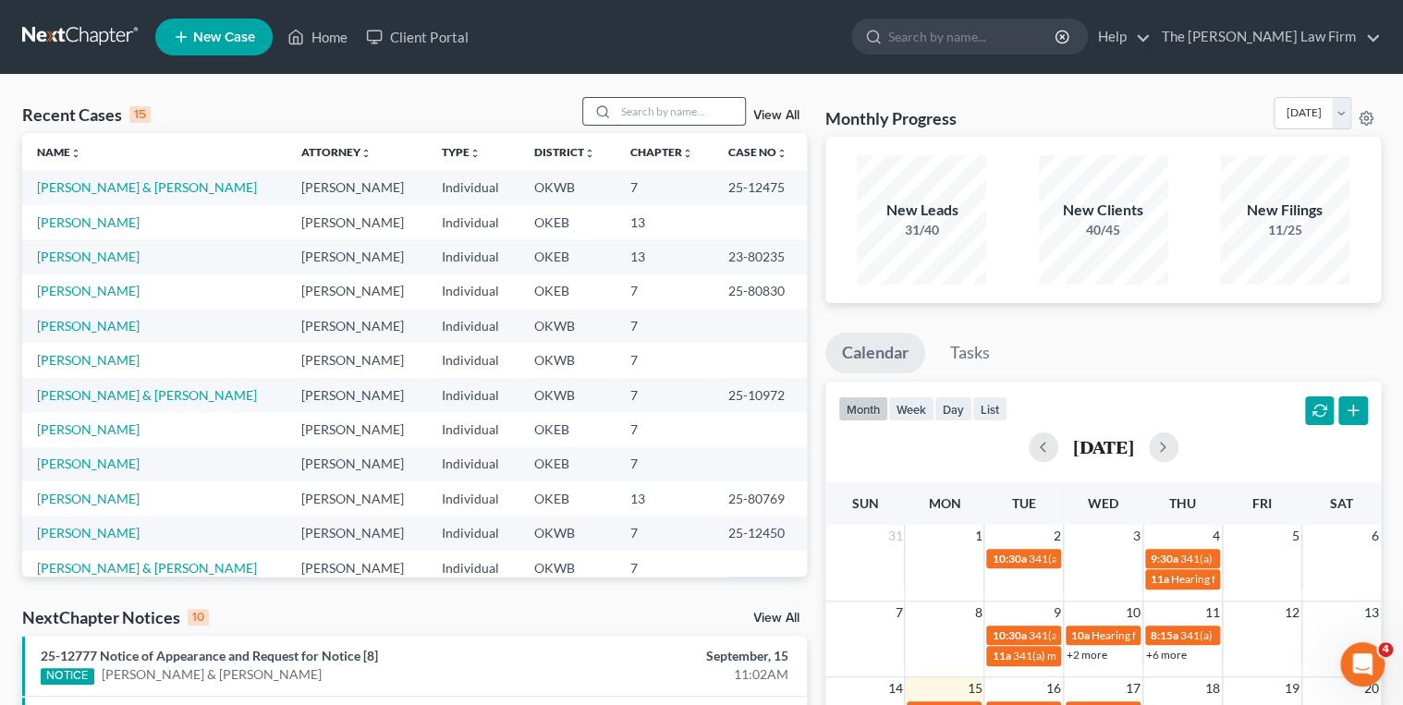
click at [635, 110] on input "search" at bounding box center [680, 111] width 129 height 27
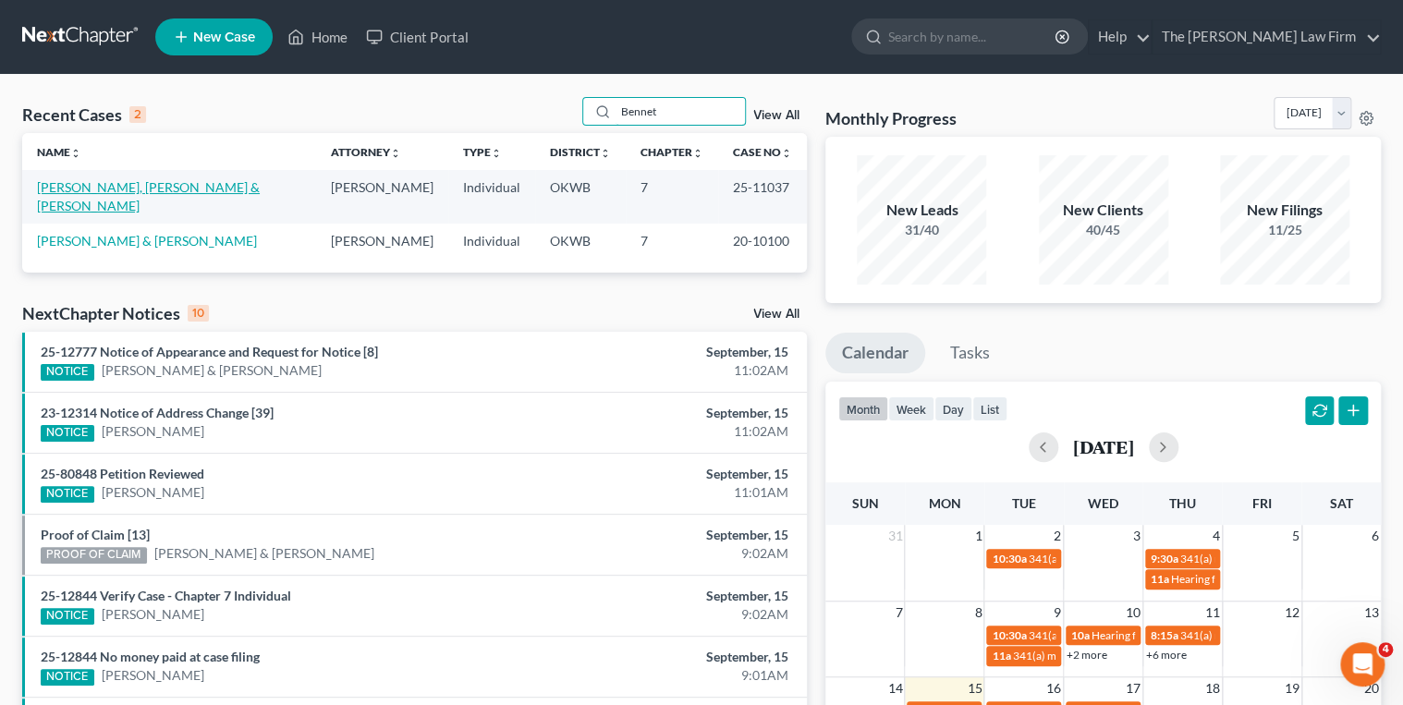
type input "Bennet"
click at [184, 187] on link "[PERSON_NAME], [PERSON_NAME] & [PERSON_NAME]" at bounding box center [148, 196] width 223 height 34
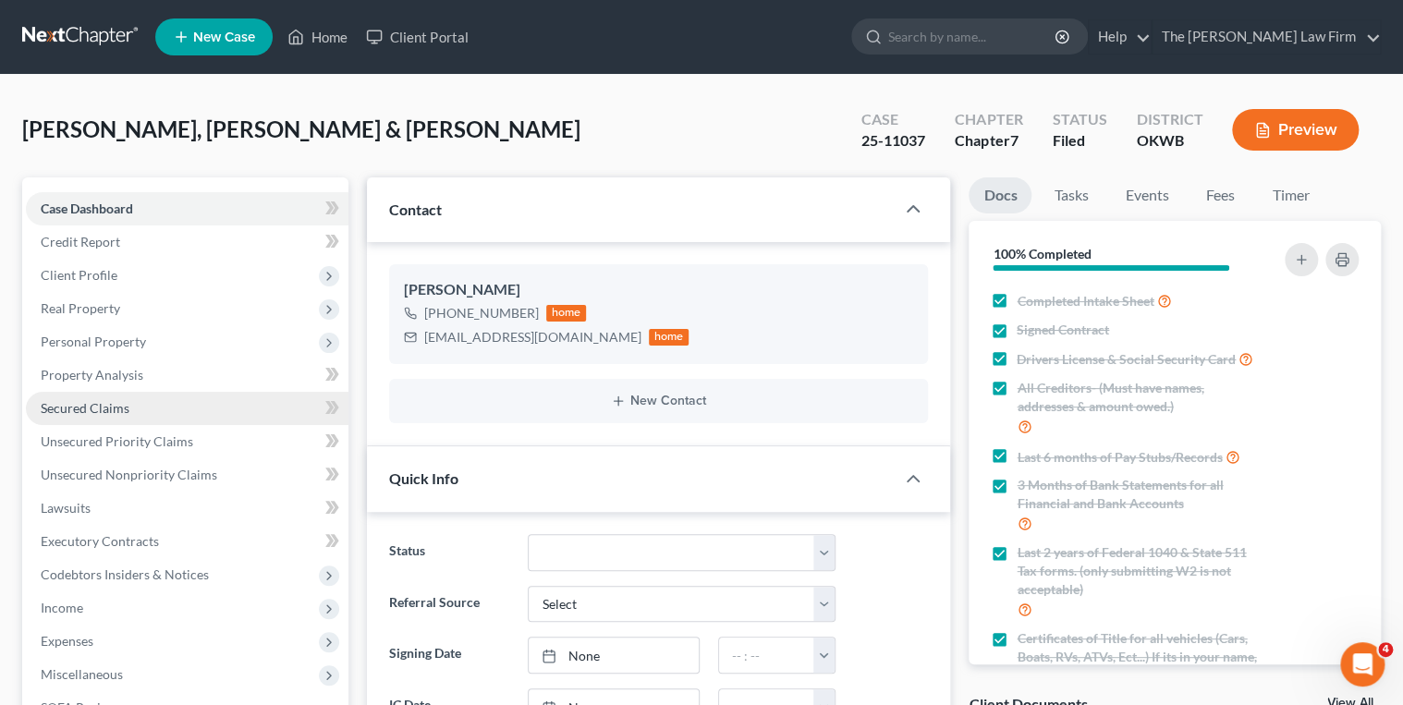
scroll to position [2185, 0]
click at [136, 406] on link "Secured Claims" at bounding box center [187, 408] width 323 height 33
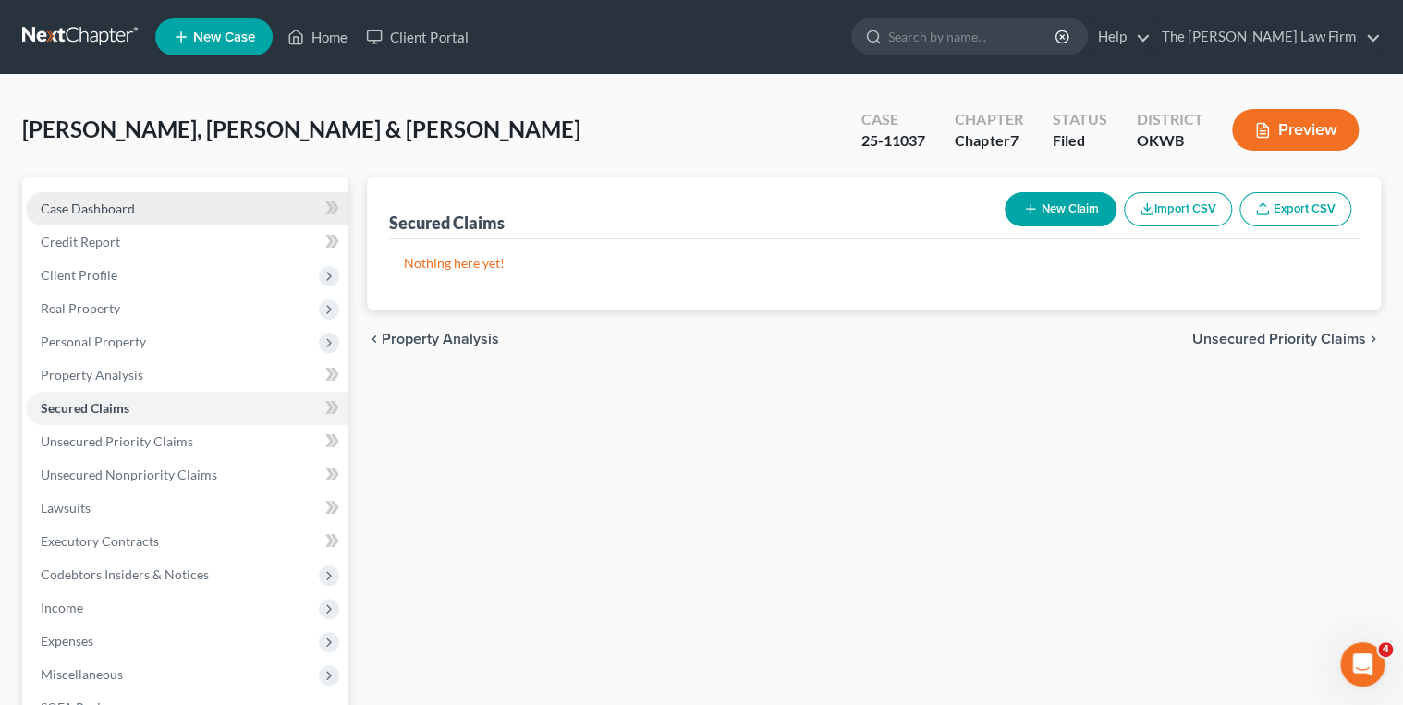
click at [202, 210] on link "Case Dashboard" at bounding box center [187, 208] width 323 height 33
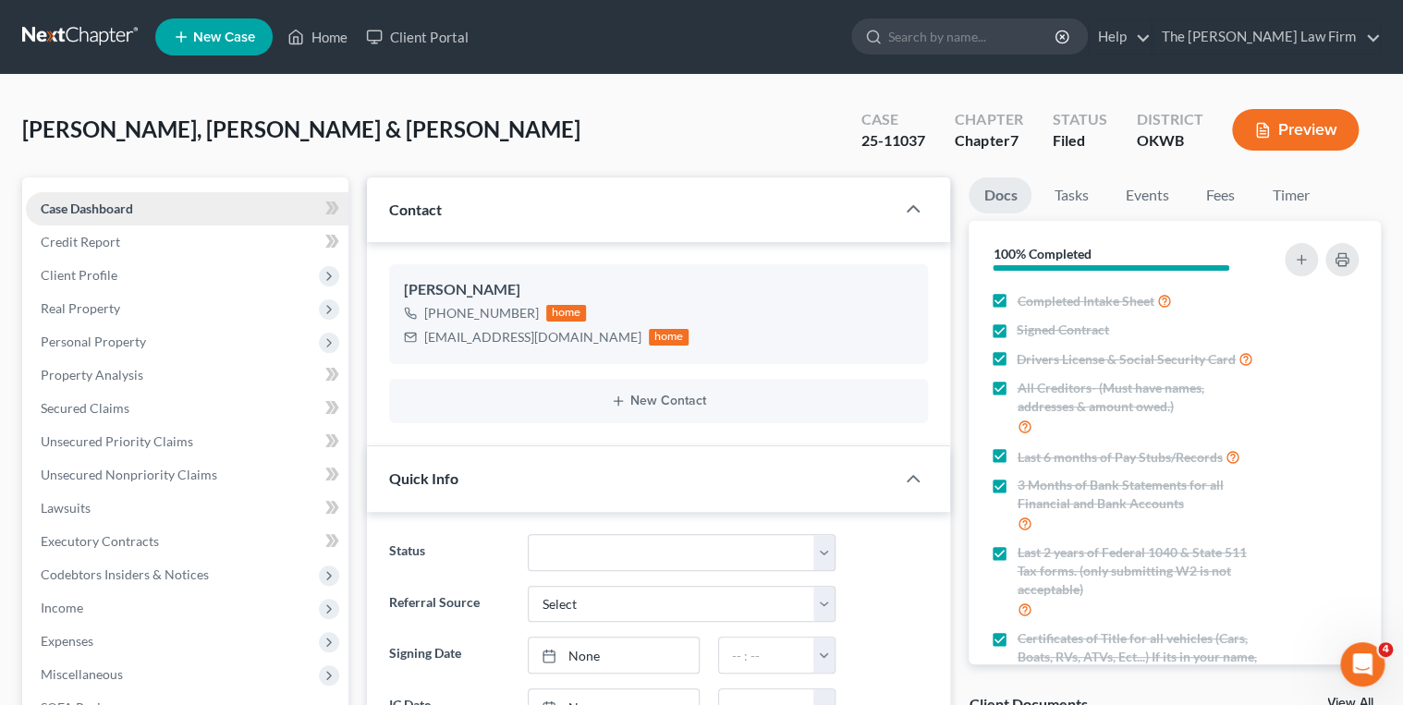
scroll to position [2185, 0]
click at [974, 33] on input "search" at bounding box center [973, 36] width 169 height 34
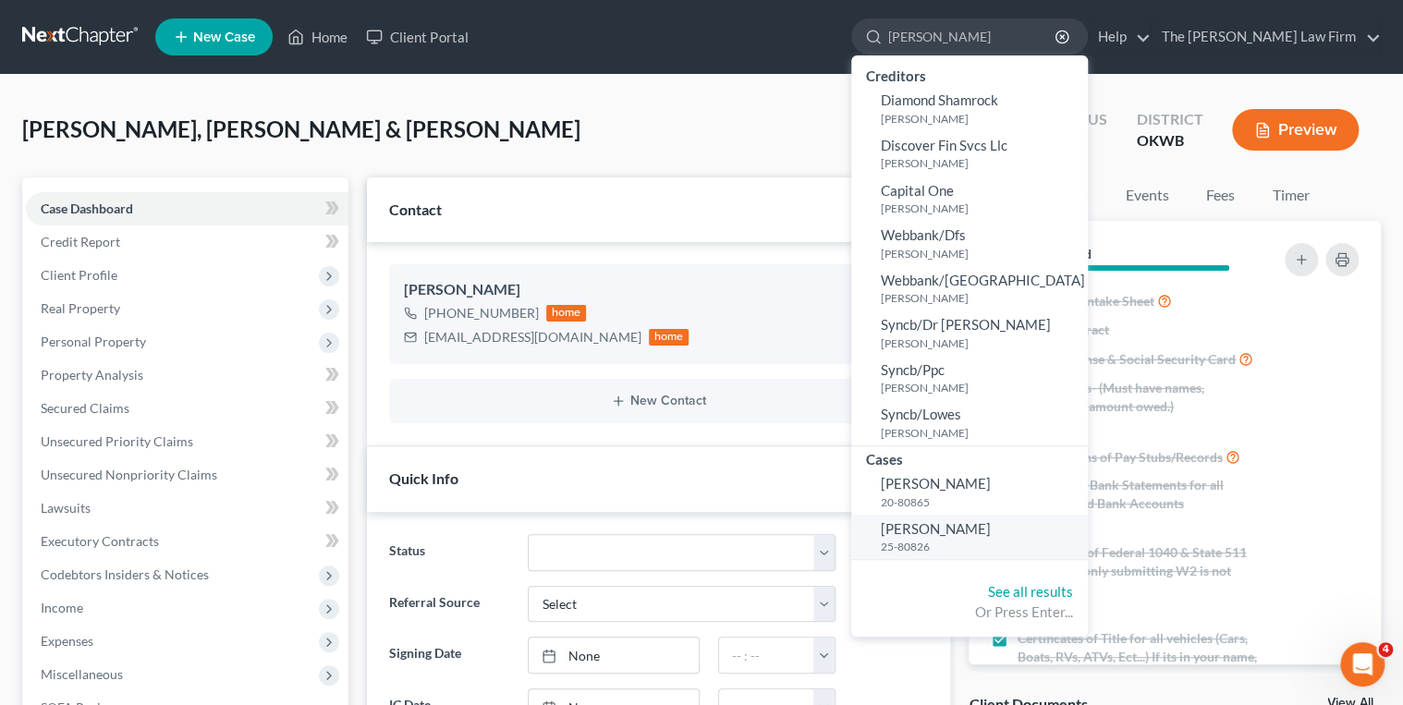
type input "[PERSON_NAME]"
click at [1013, 539] on small "25-80826" at bounding box center [982, 547] width 202 height 16
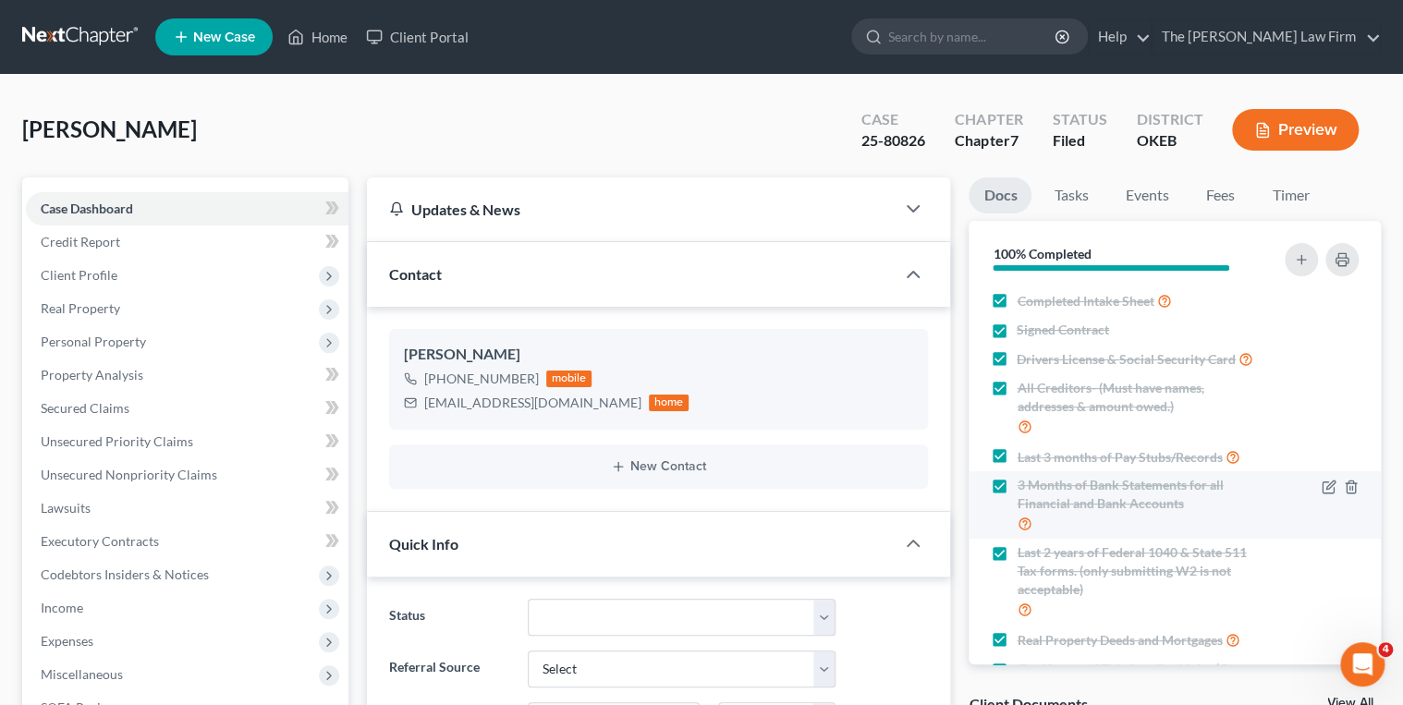
scroll to position [1163, 0]
click at [479, 400] on div "[EMAIL_ADDRESS][DOMAIN_NAME]" at bounding box center [532, 403] width 217 height 18
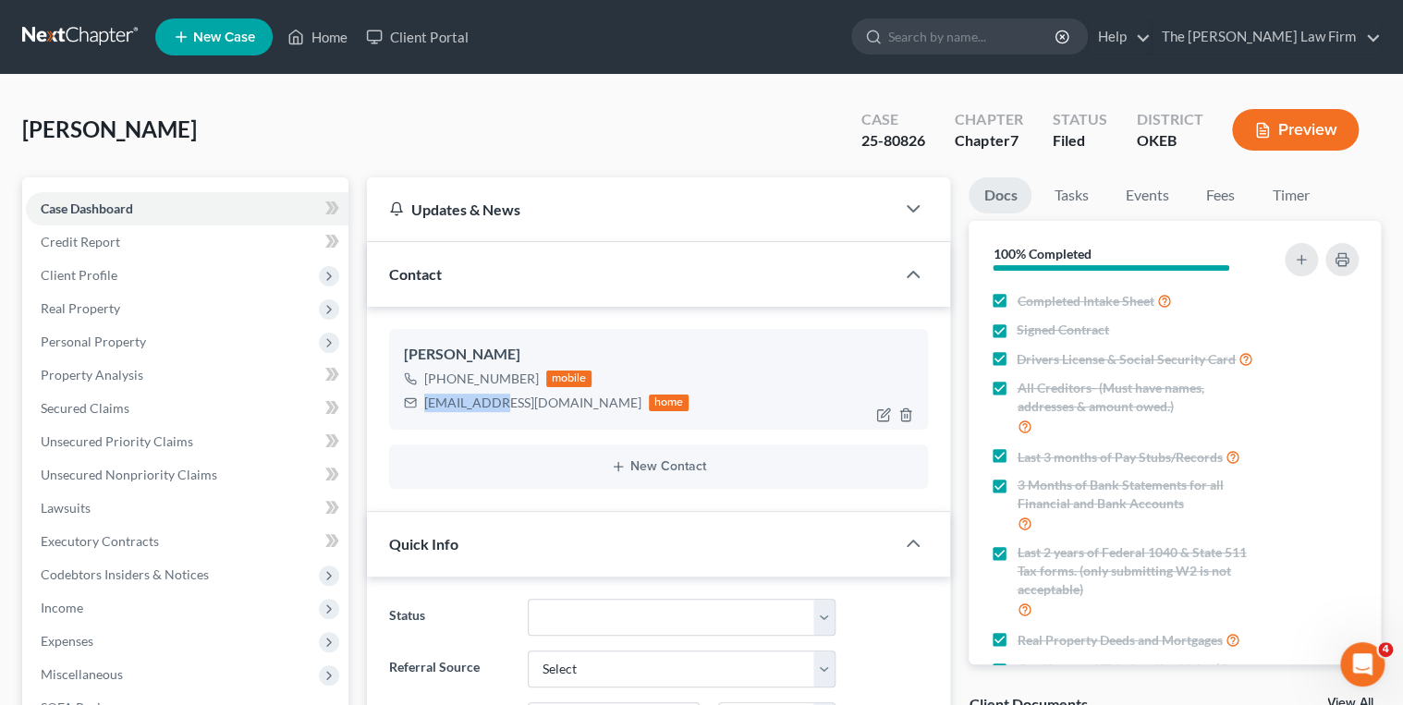
click at [479, 400] on div "[EMAIL_ADDRESS][DOMAIN_NAME]" at bounding box center [532, 403] width 217 height 18
copy div "[EMAIL_ADDRESS][DOMAIN_NAME]"
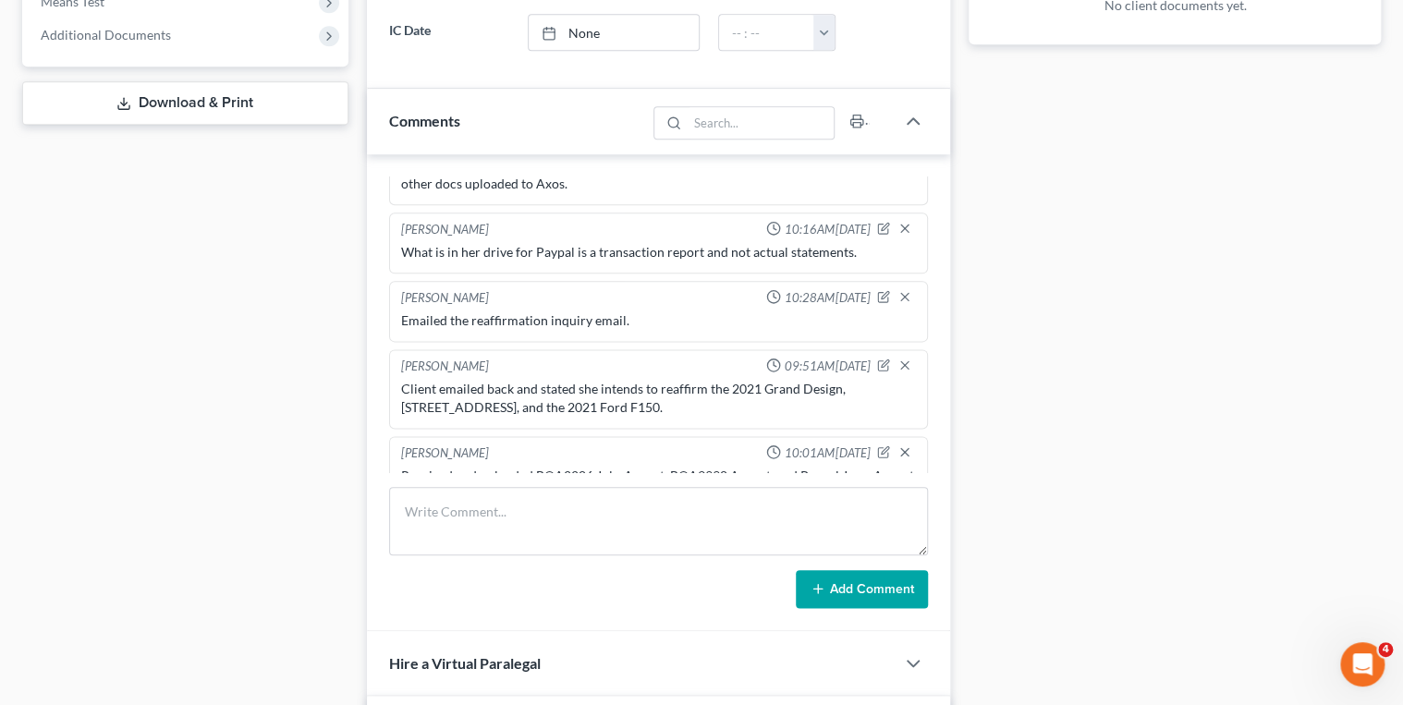
scroll to position [1162, 0]
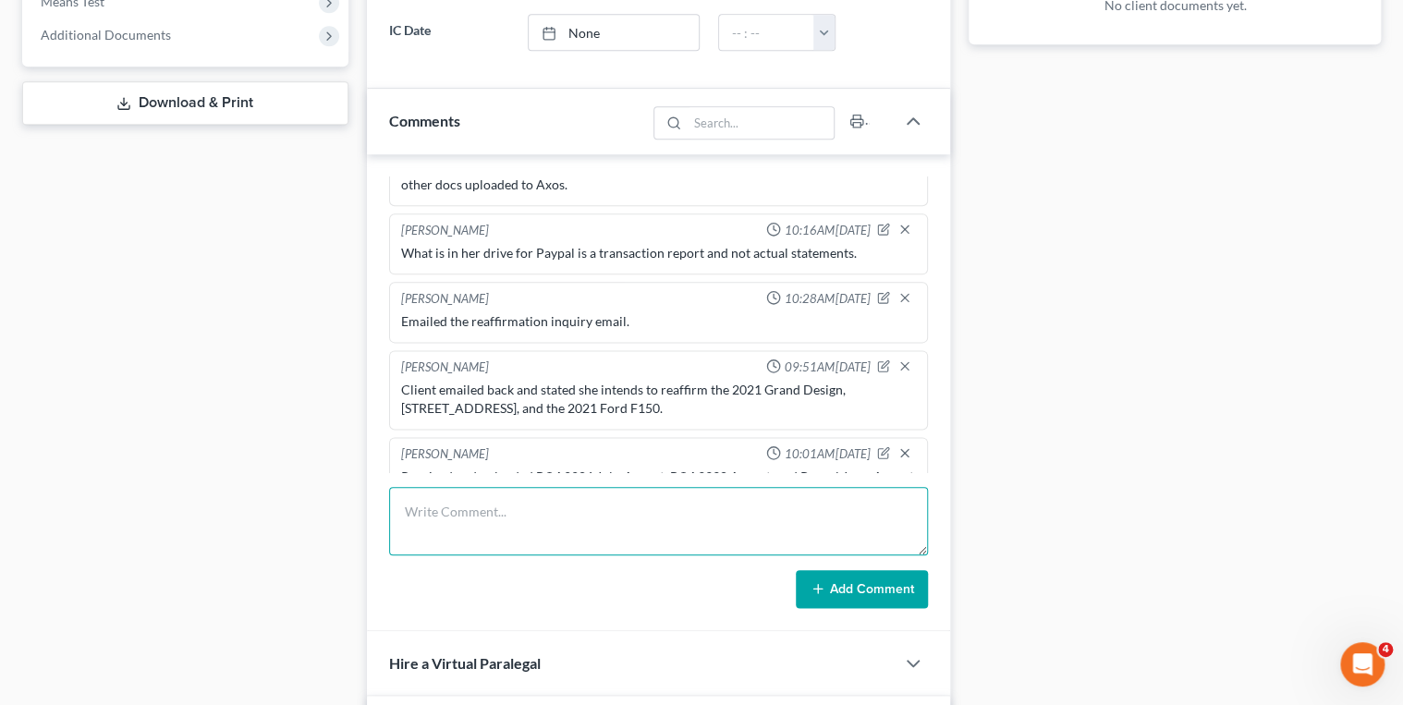
click at [530, 499] on textarea at bounding box center [659, 521] width 540 height 68
type textarea "Emailed reaffirmation for 2021 Grand Design to the client."
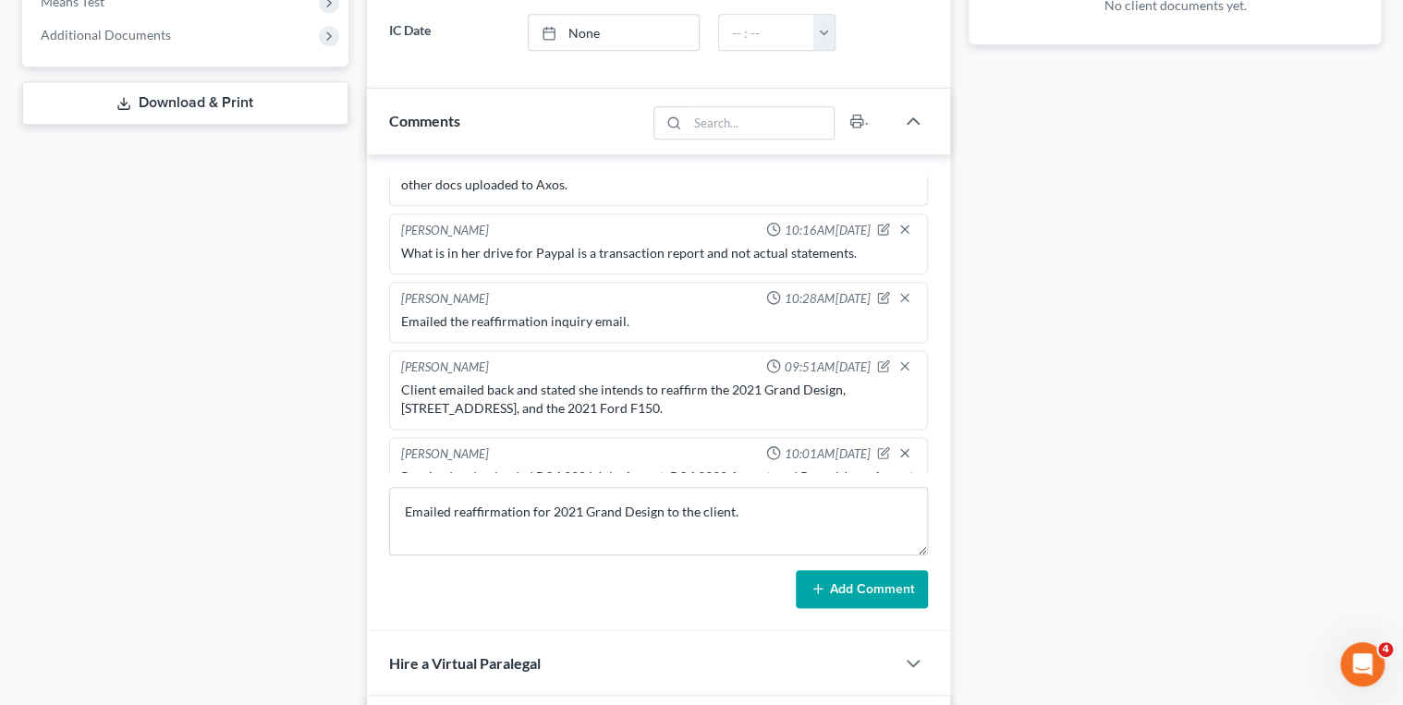
click at [839, 582] on button "Add Comment" at bounding box center [862, 589] width 132 height 39
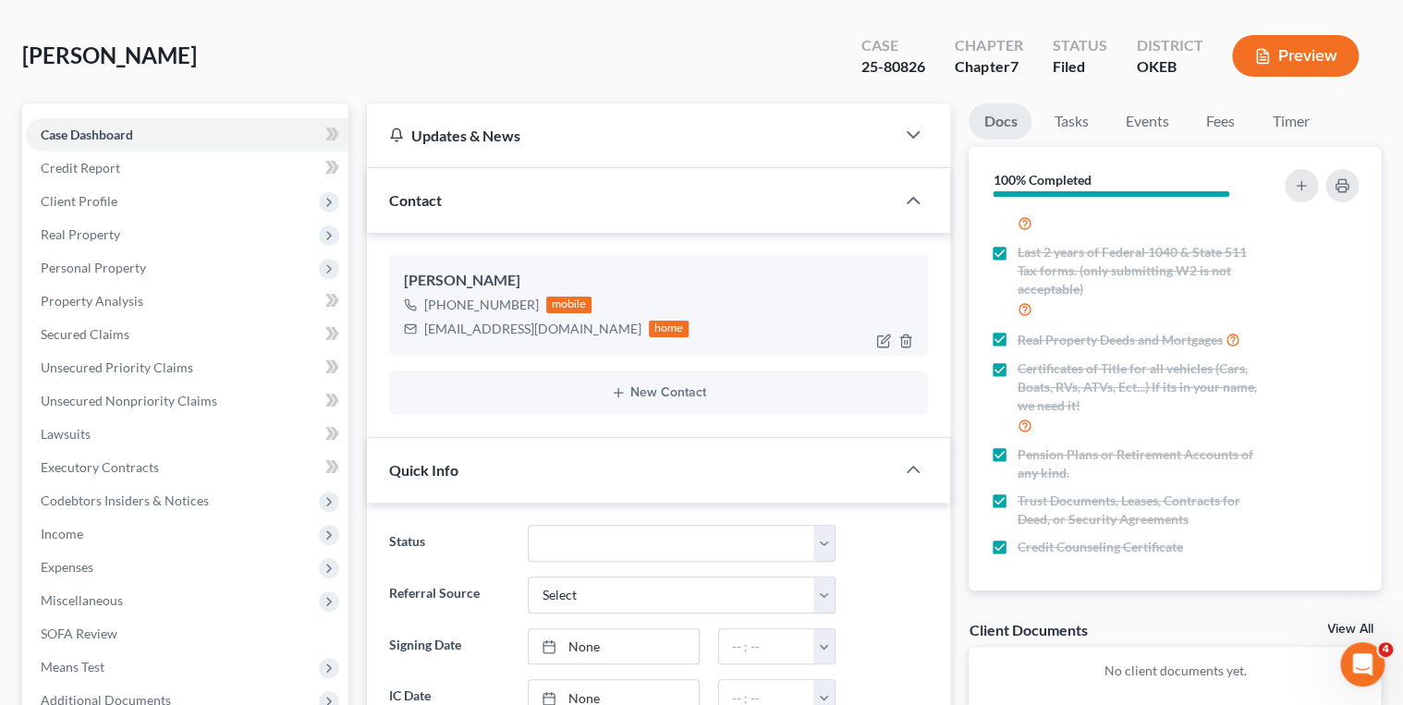
scroll to position [0, 0]
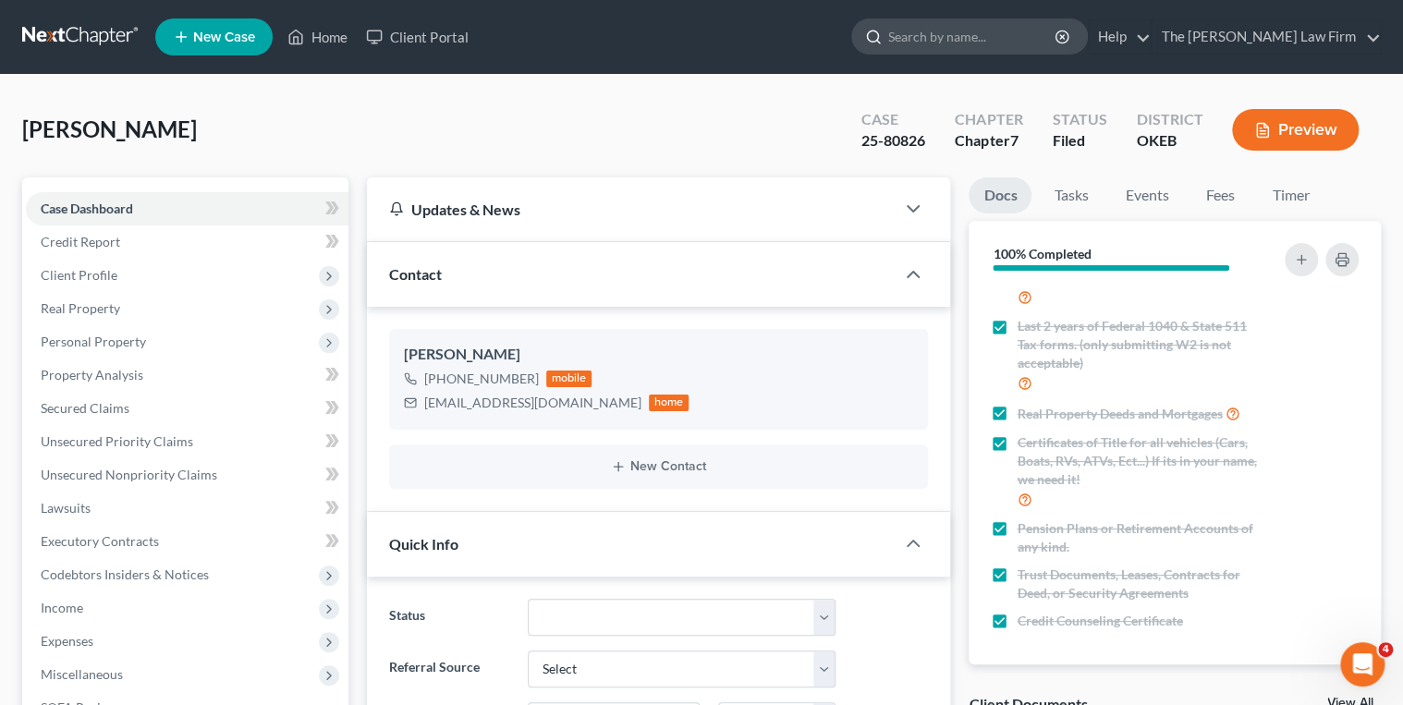
click at [974, 42] on input "search" at bounding box center [973, 36] width 169 height 34
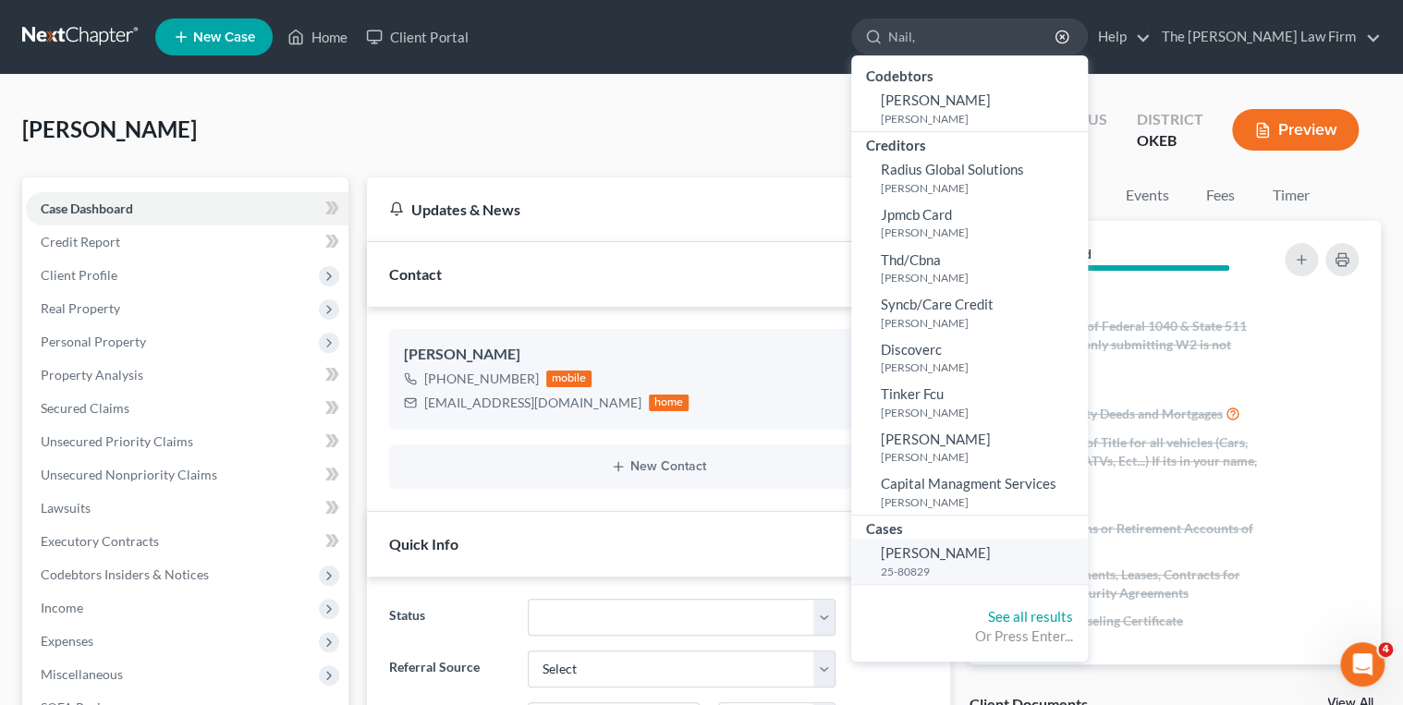
type input "Nail,"
click at [1006, 567] on small "25-80829" at bounding box center [982, 572] width 202 height 16
select select "4"
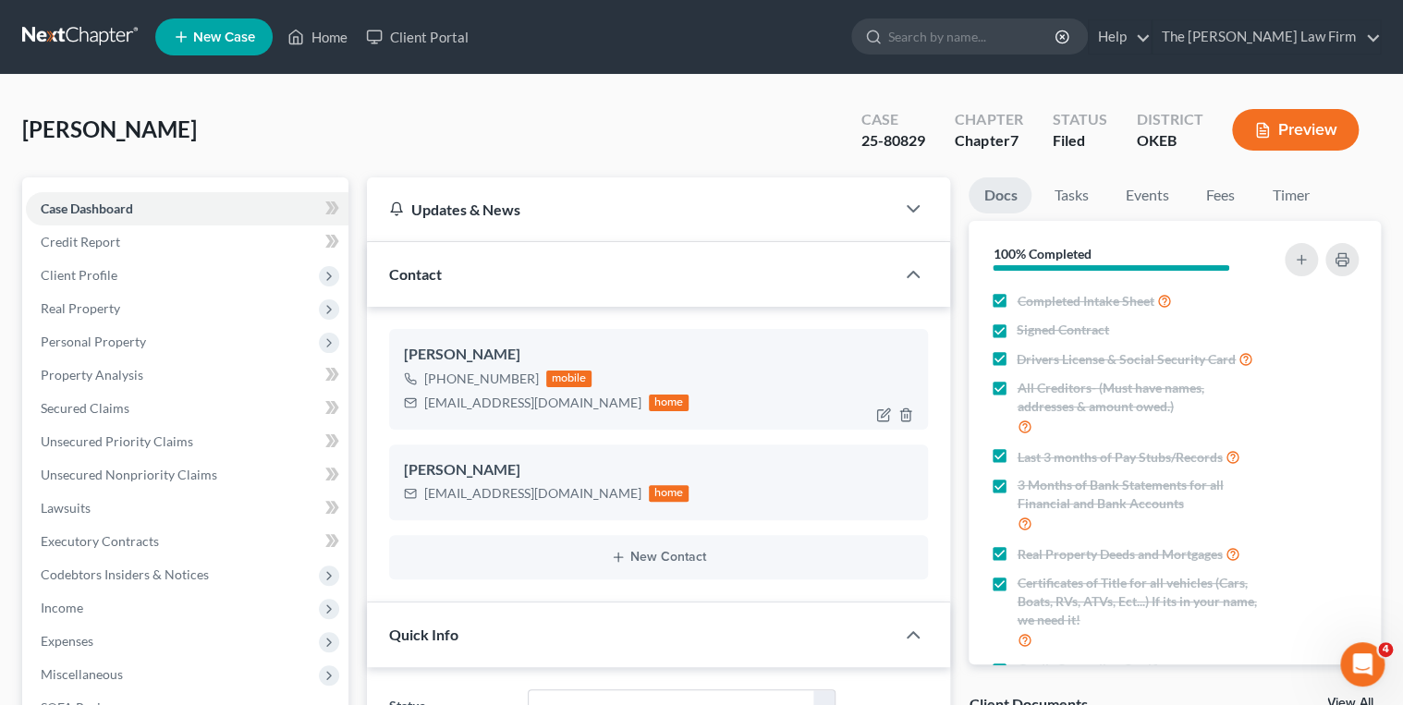
scroll to position [1311, 0]
click at [469, 403] on div "frogsmommy74825@yahoo.com" at bounding box center [532, 403] width 217 height 18
copy div "frogsmommy74825@yahoo.com"
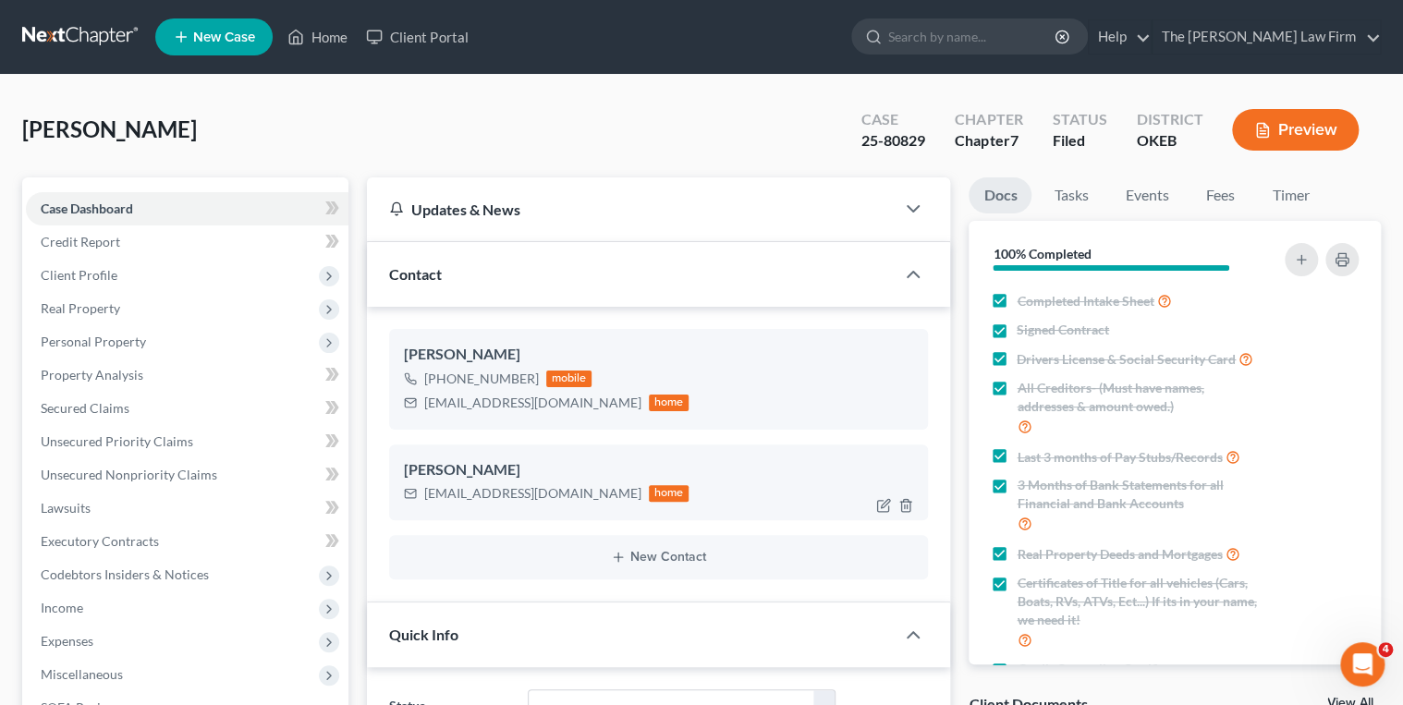
click at [484, 496] on div "debbiesnail64@gmail.com" at bounding box center [532, 493] width 217 height 18
copy div "debbiesnail64@gmail.com"
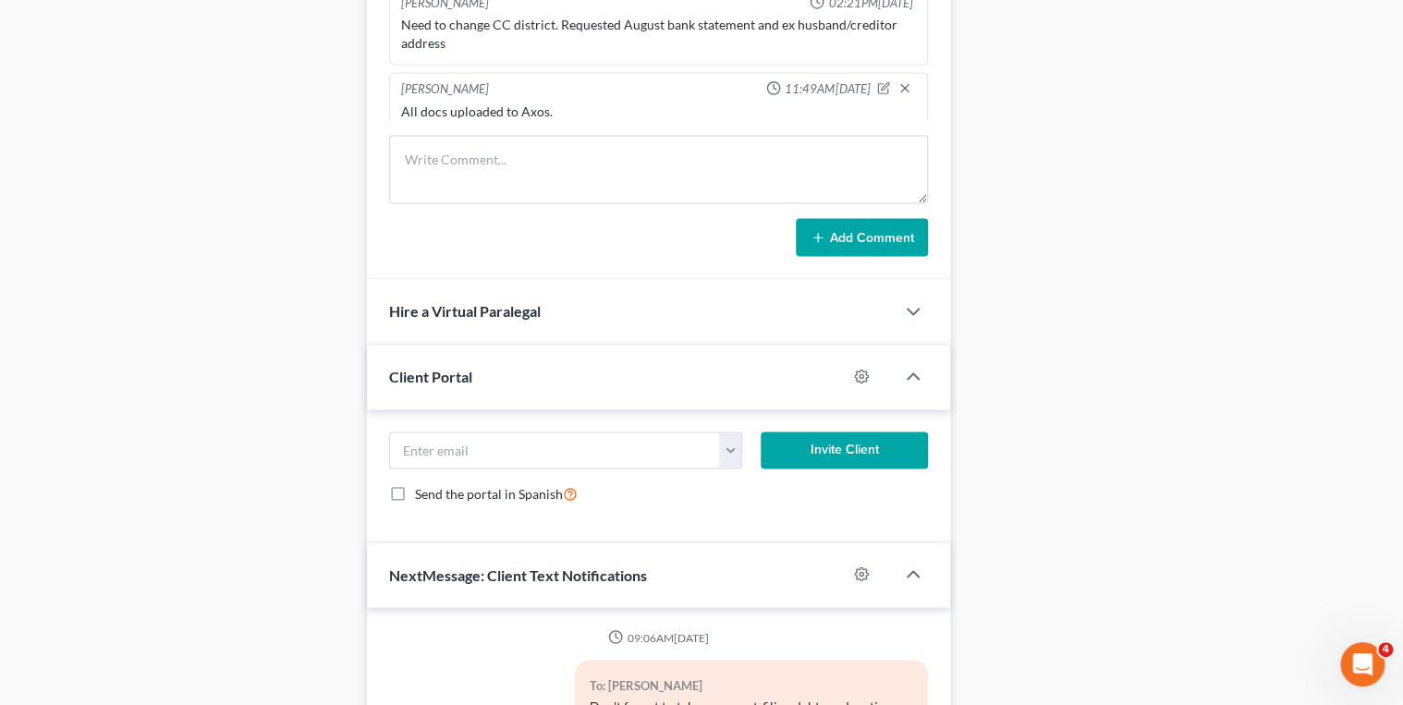
scroll to position [1183, 0]
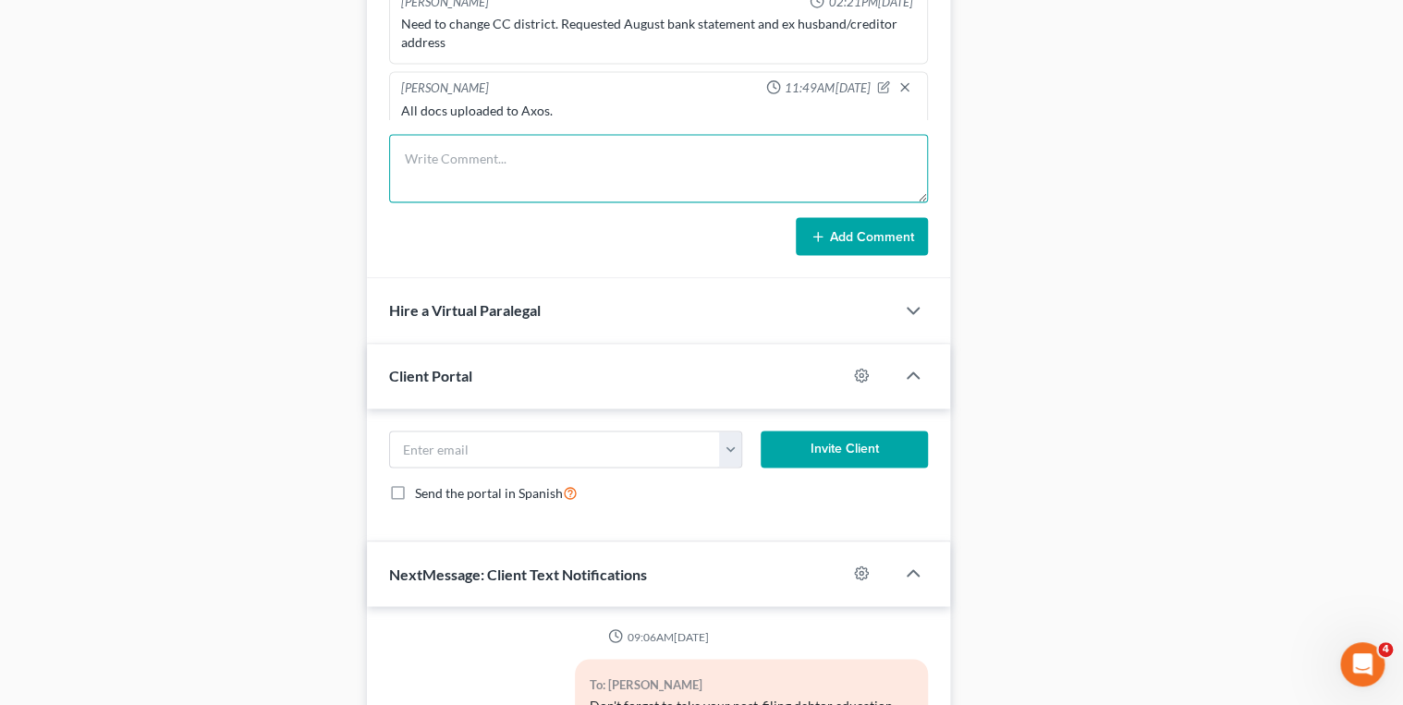
click at [478, 162] on textarea at bounding box center [659, 168] width 540 height 68
type textarea "Emailed Reaffirmation for 2014 Kia Soul to the client."
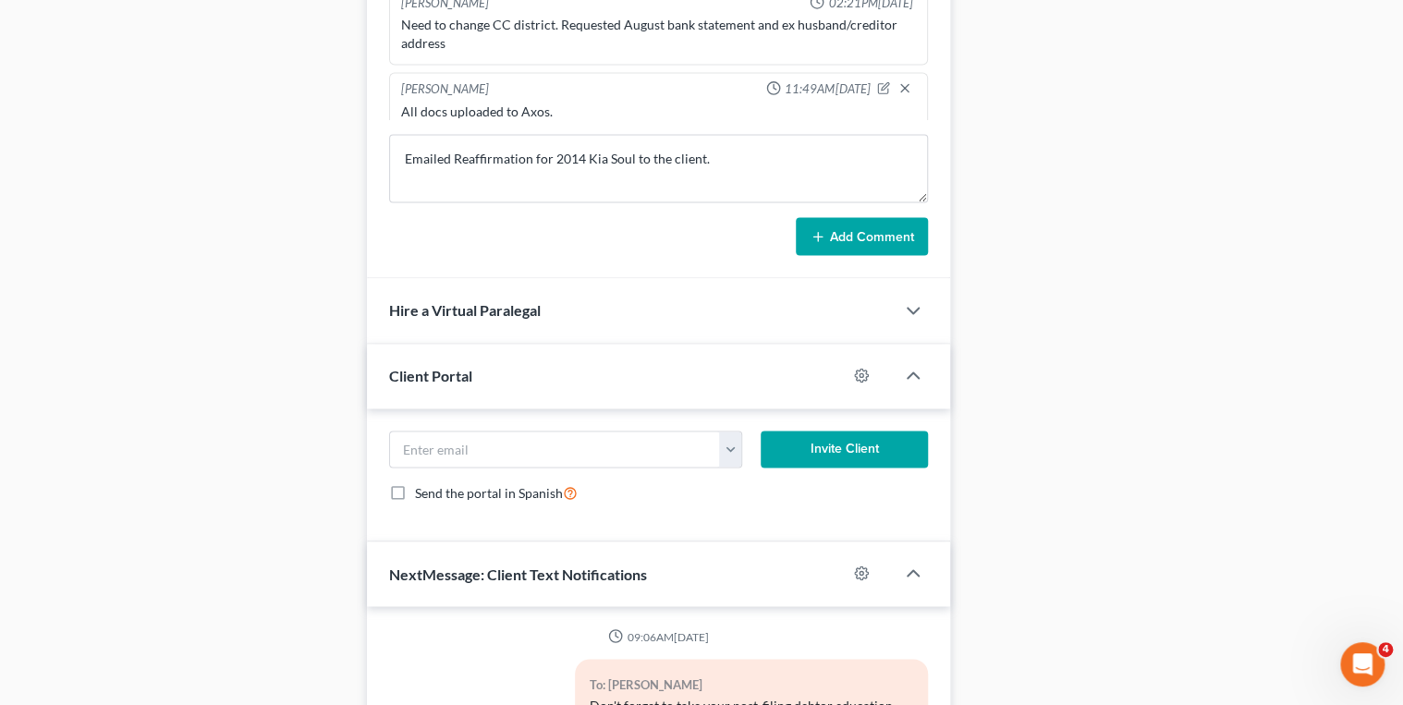
click at [835, 228] on button "Add Comment" at bounding box center [862, 236] width 132 height 39
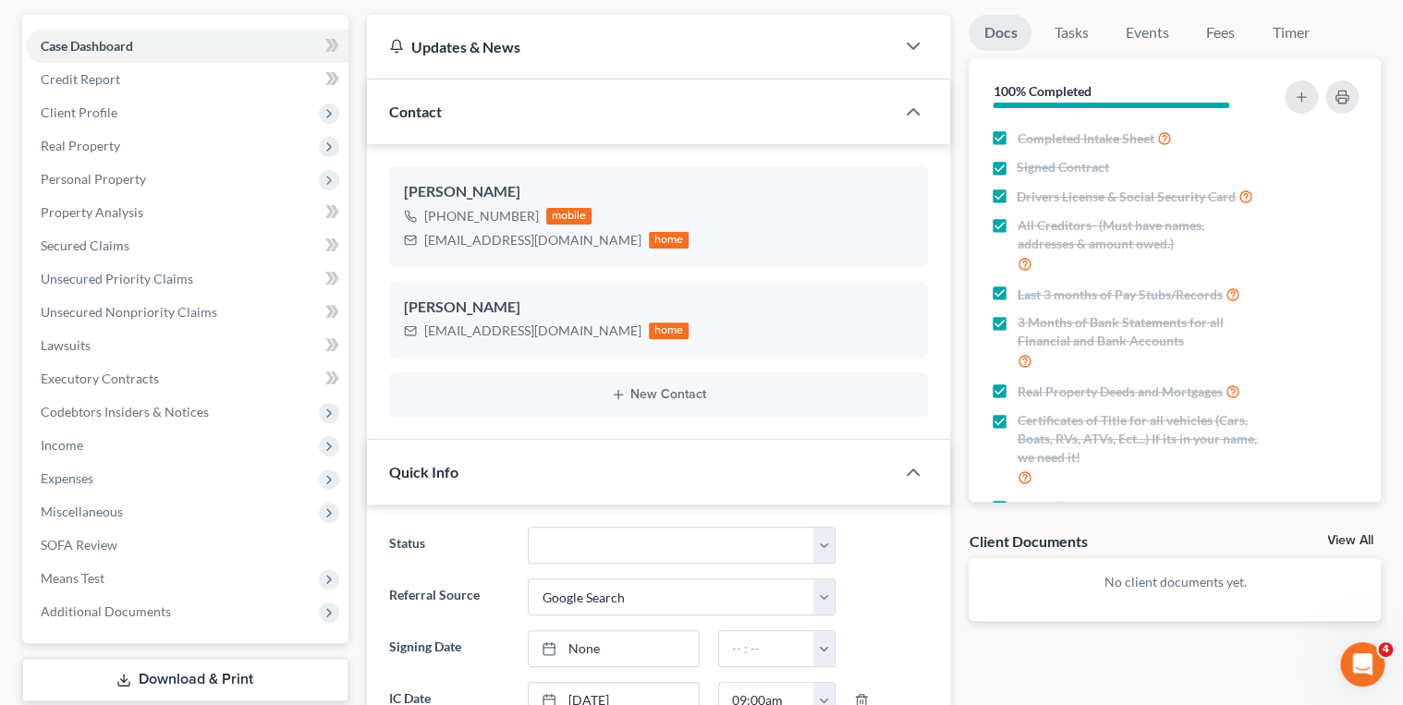
scroll to position [0, 0]
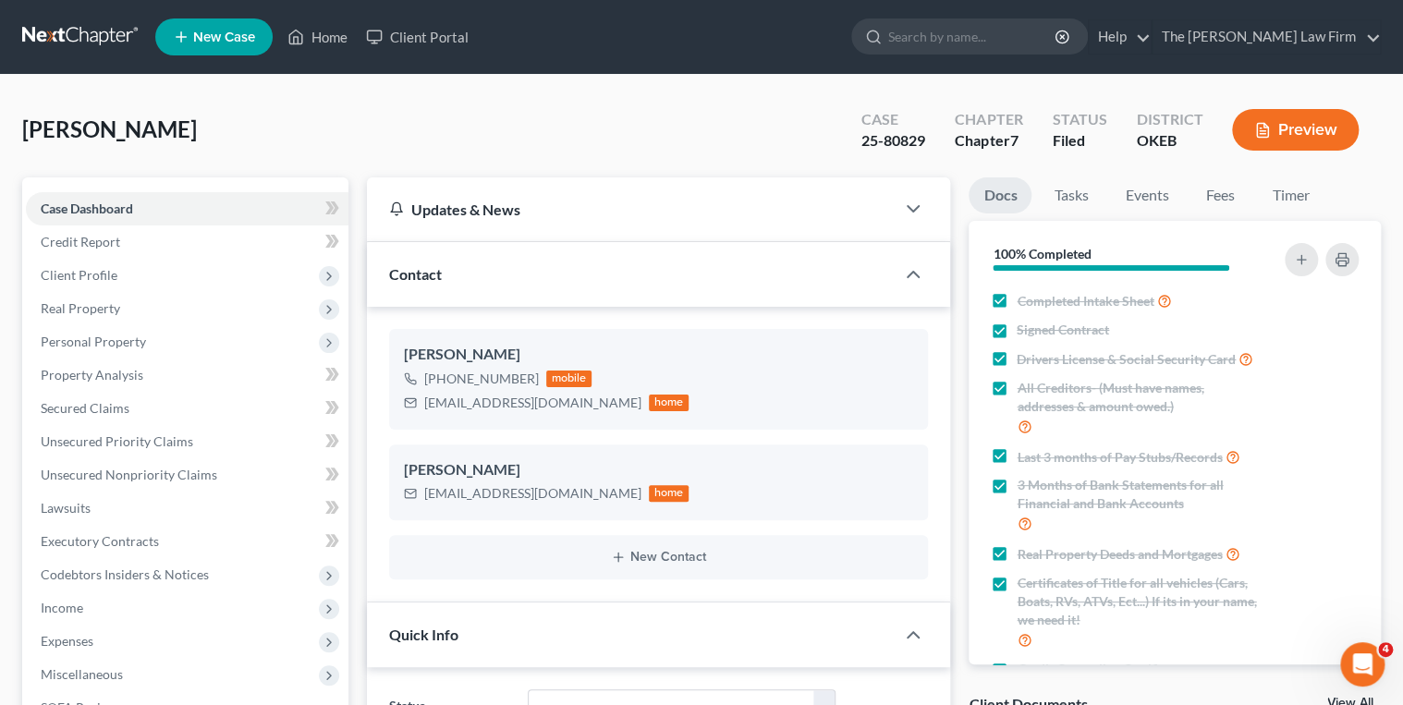
click at [105, 27] on link at bounding box center [81, 36] width 118 height 33
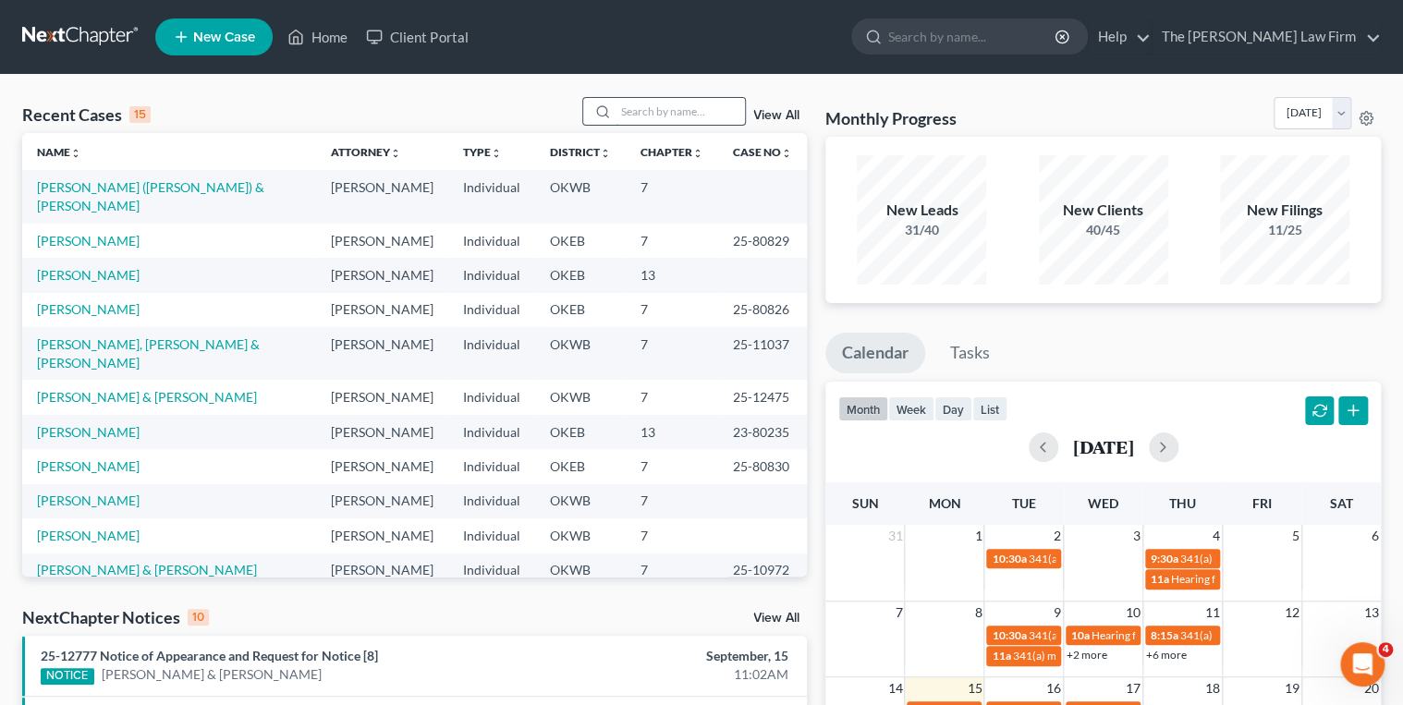
click at [626, 111] on input "search" at bounding box center [680, 111] width 129 height 27
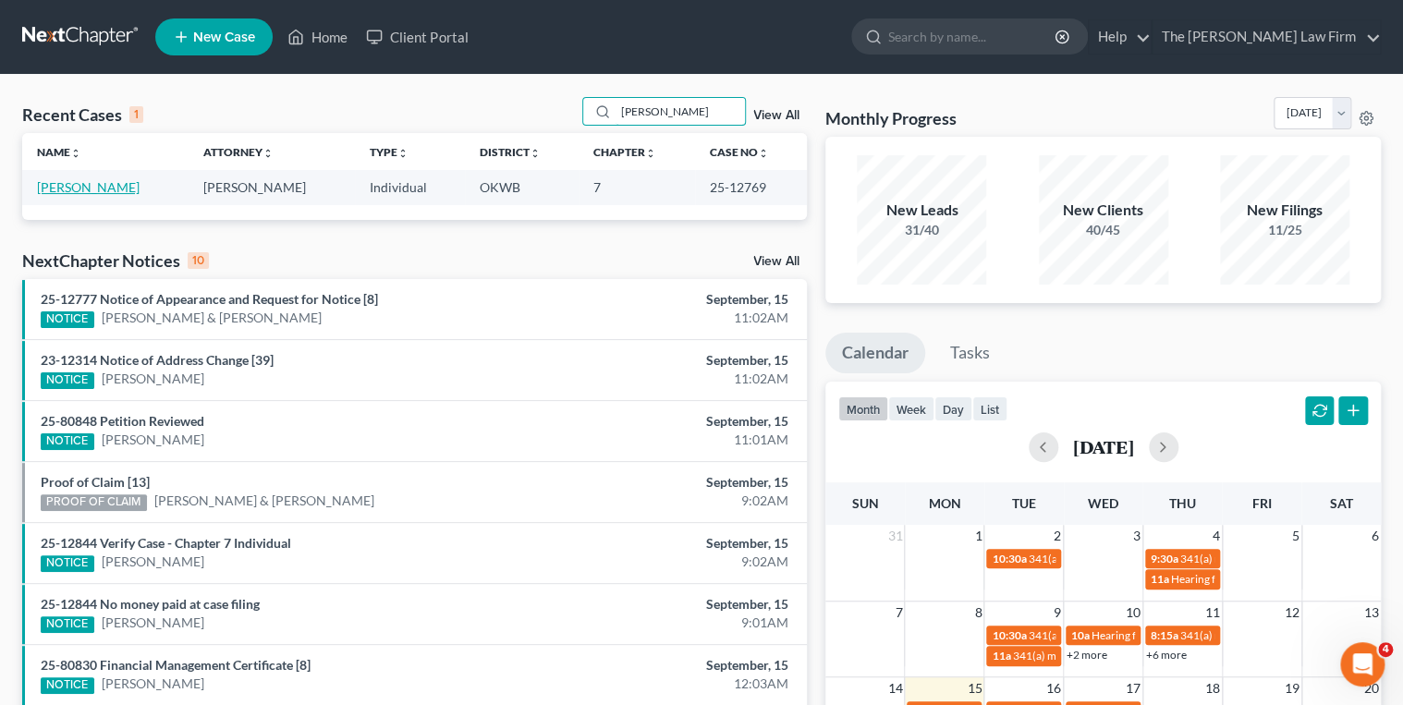
type input "[PERSON_NAME]"
click at [104, 189] on link "[PERSON_NAME]" at bounding box center [88, 187] width 103 height 16
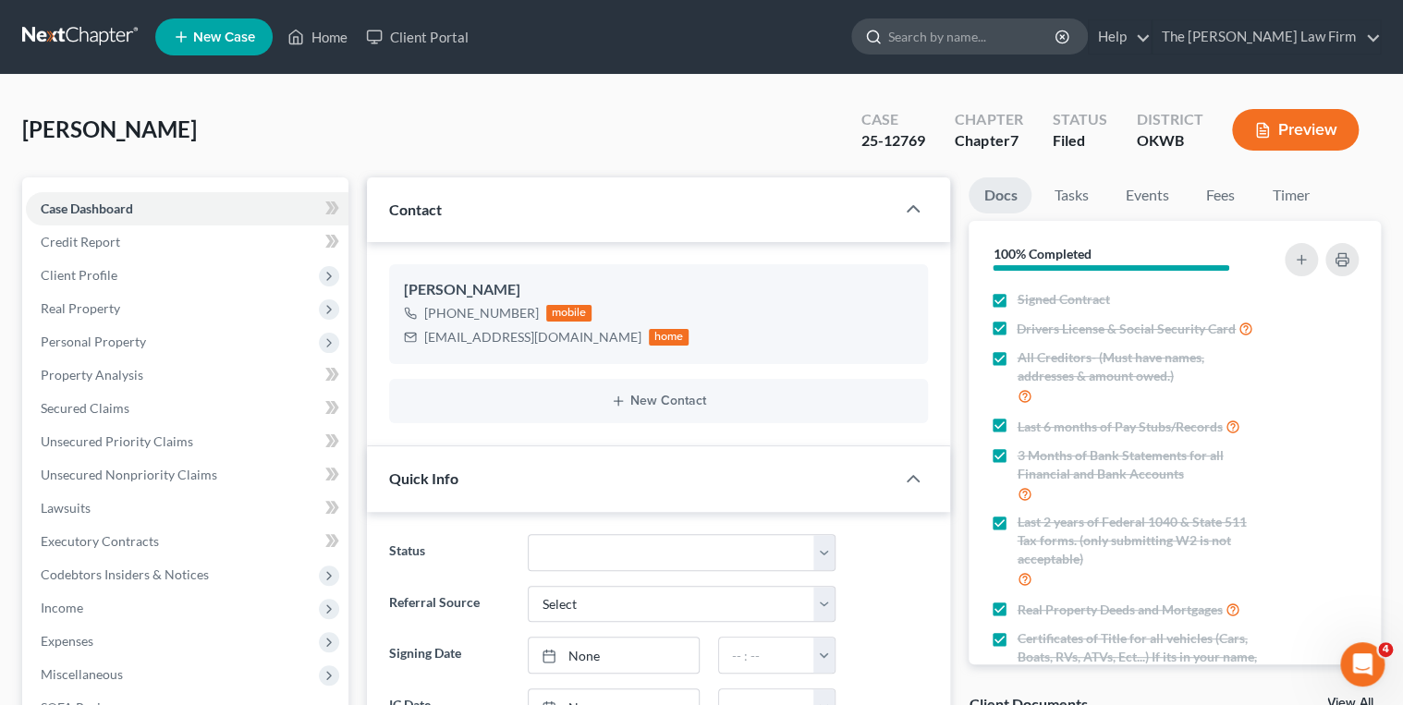
click at [1003, 30] on input "search" at bounding box center [973, 36] width 169 height 34
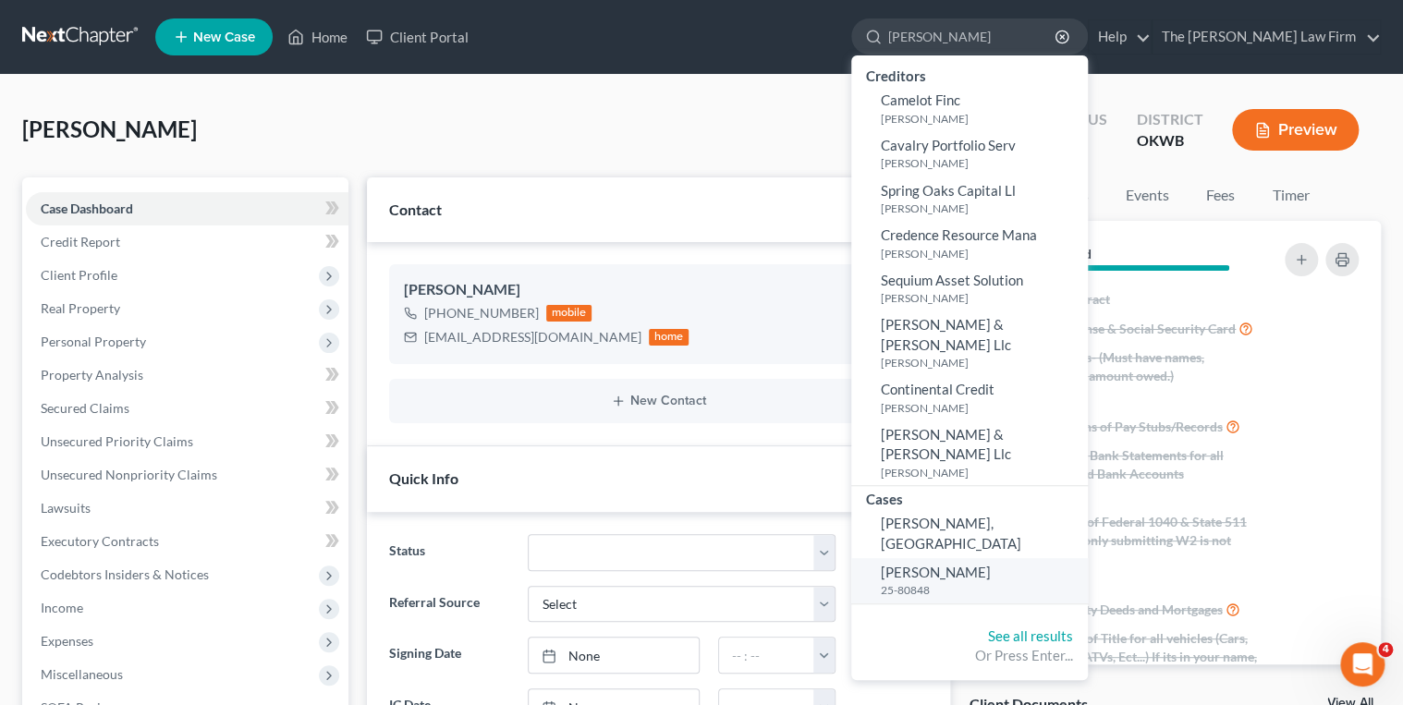
type input "Cargill"
click at [991, 564] on span "[PERSON_NAME]" at bounding box center [936, 572] width 110 height 17
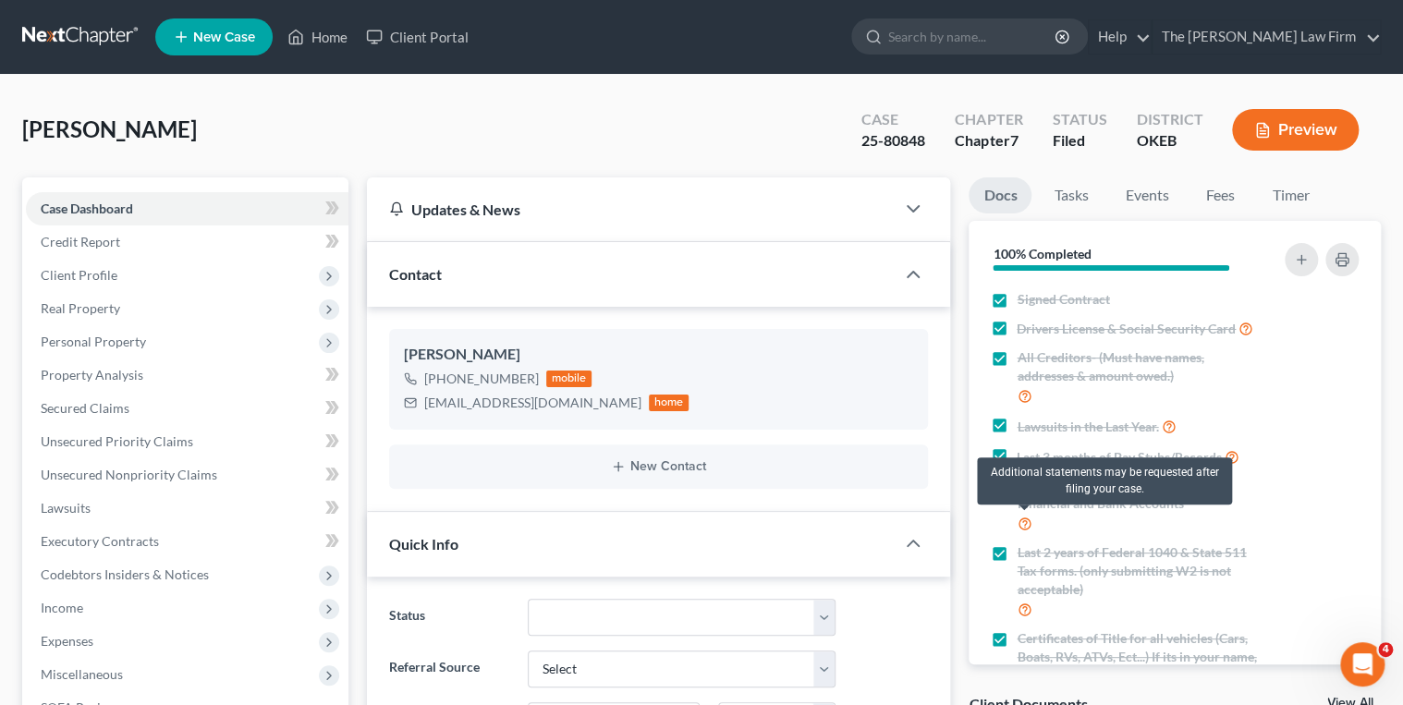
scroll to position [304, 0]
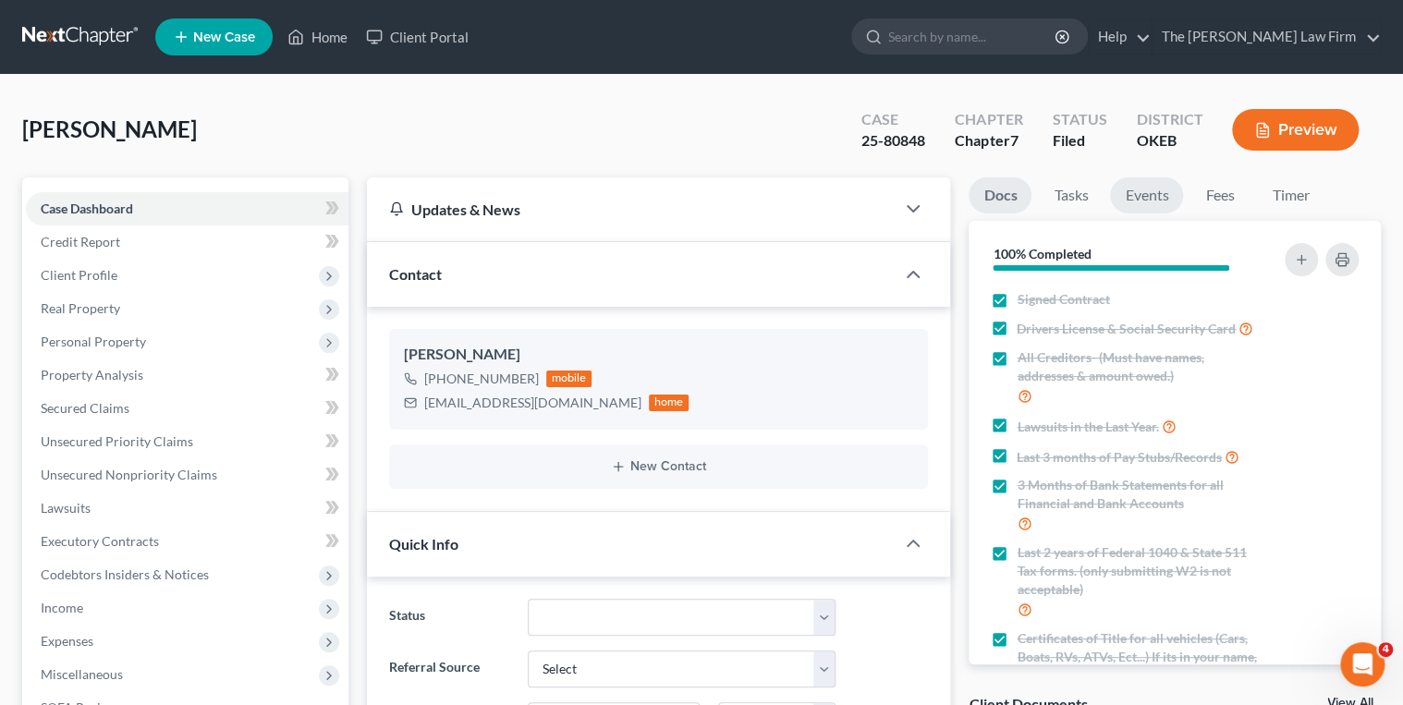
click at [1142, 199] on link "Events" at bounding box center [1146, 196] width 73 height 36
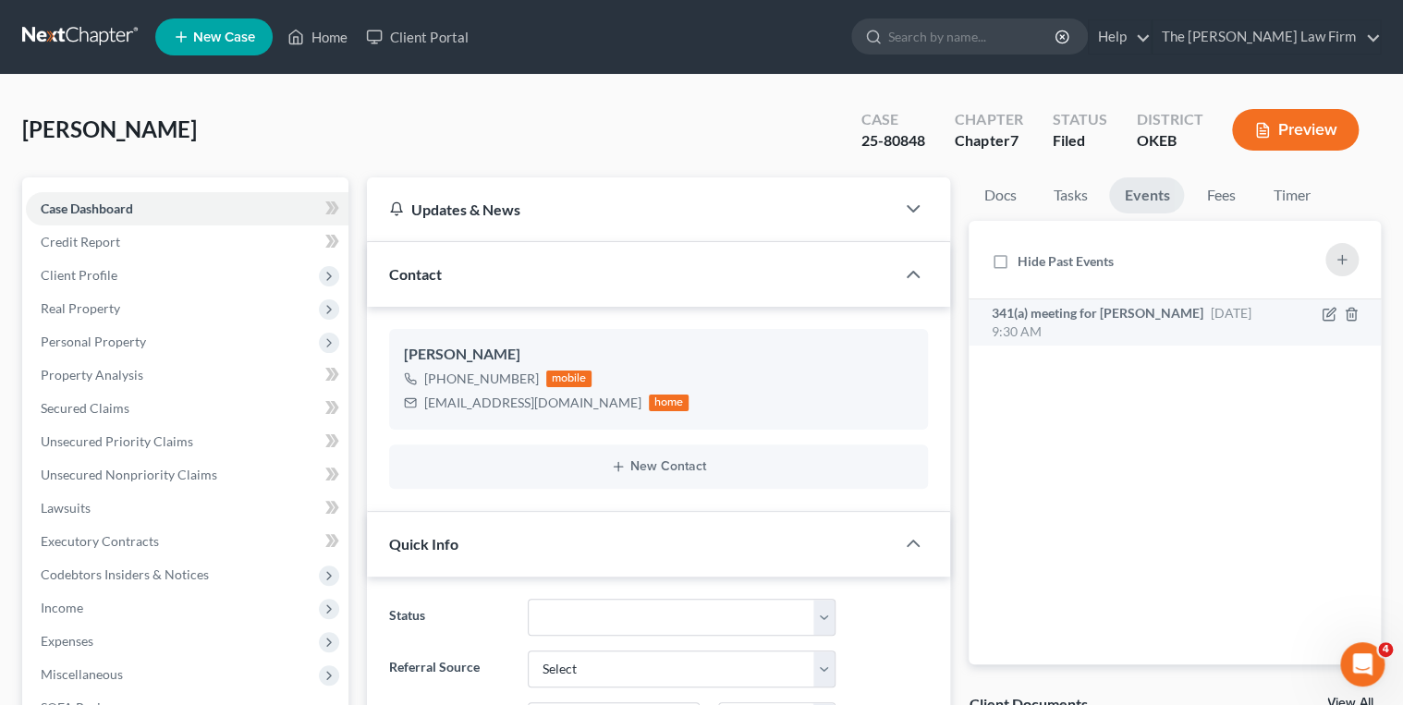
click at [1197, 309] on span "Oct 22, 2025 9:30 AM" at bounding box center [1121, 322] width 260 height 34
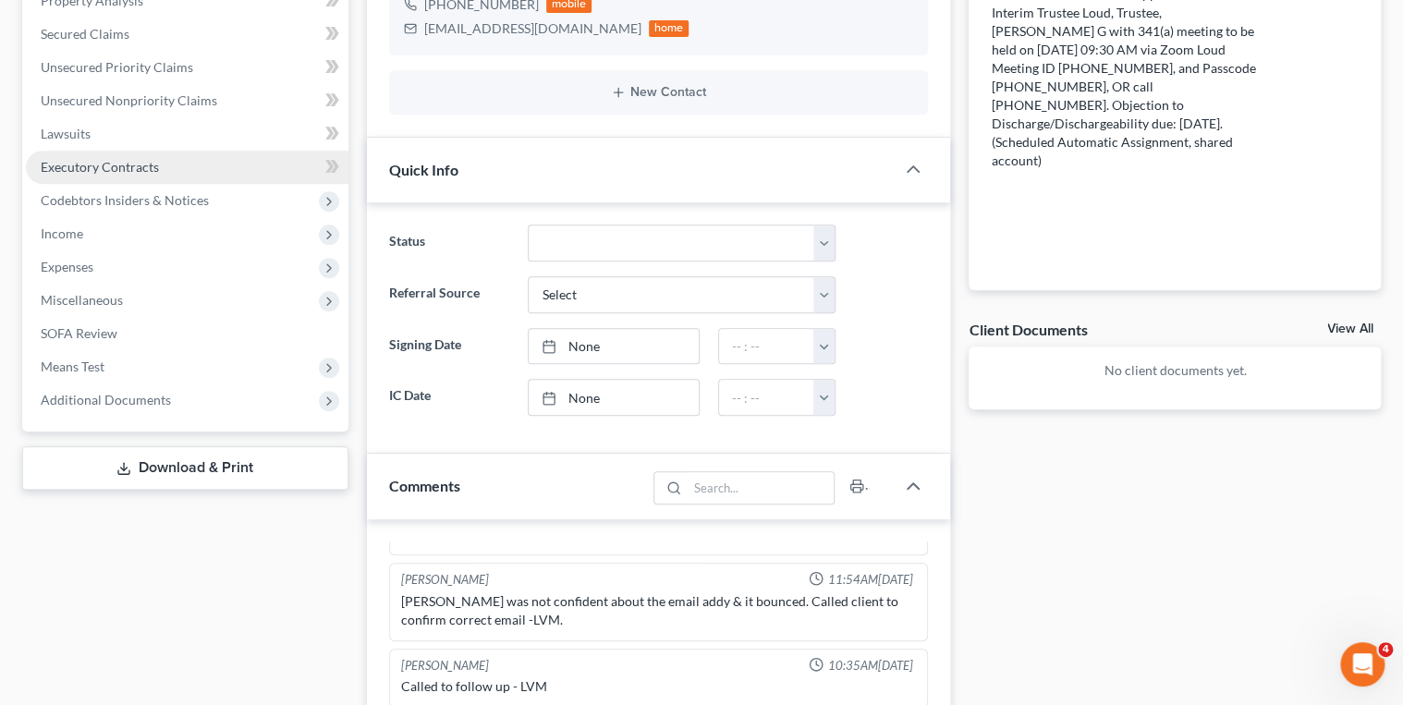
scroll to position [370, 0]
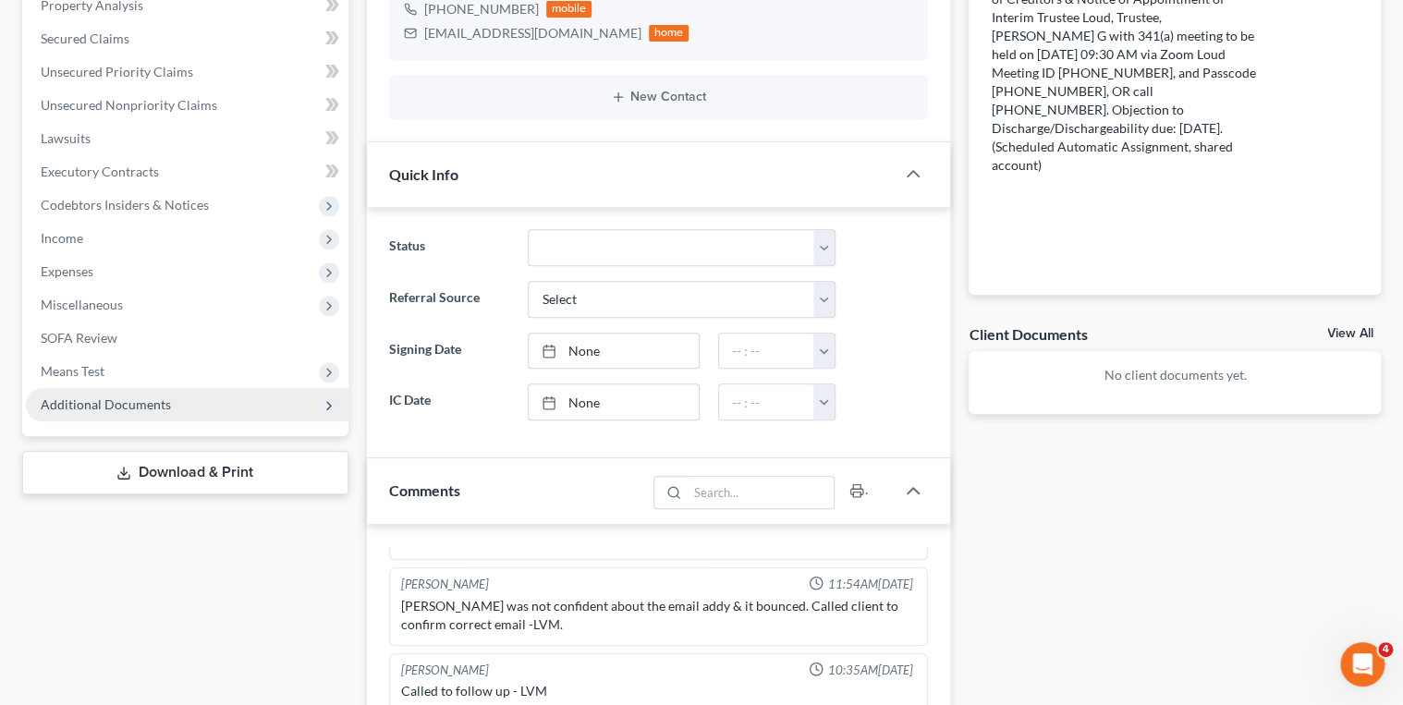
click at [183, 404] on span "Additional Documents" at bounding box center [187, 404] width 323 height 33
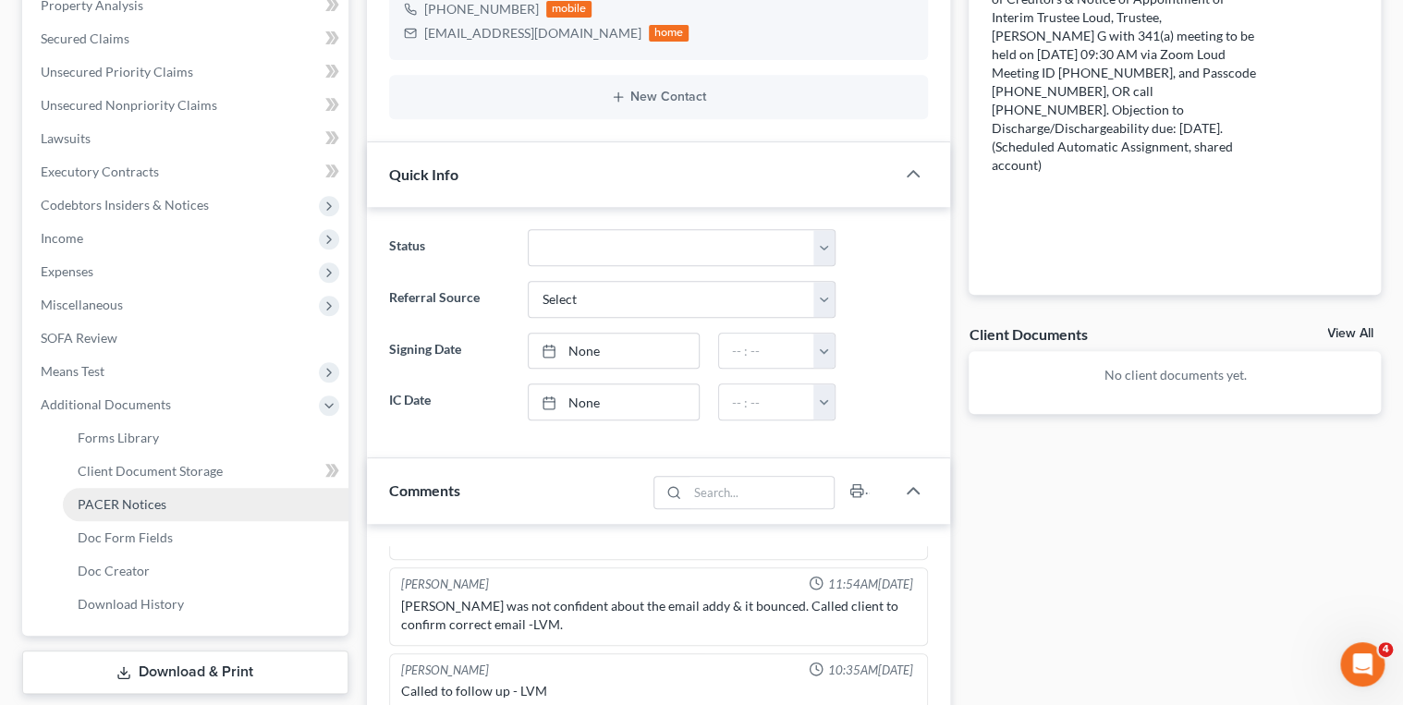
click at [131, 507] on span "PACER Notices" at bounding box center [122, 504] width 89 height 16
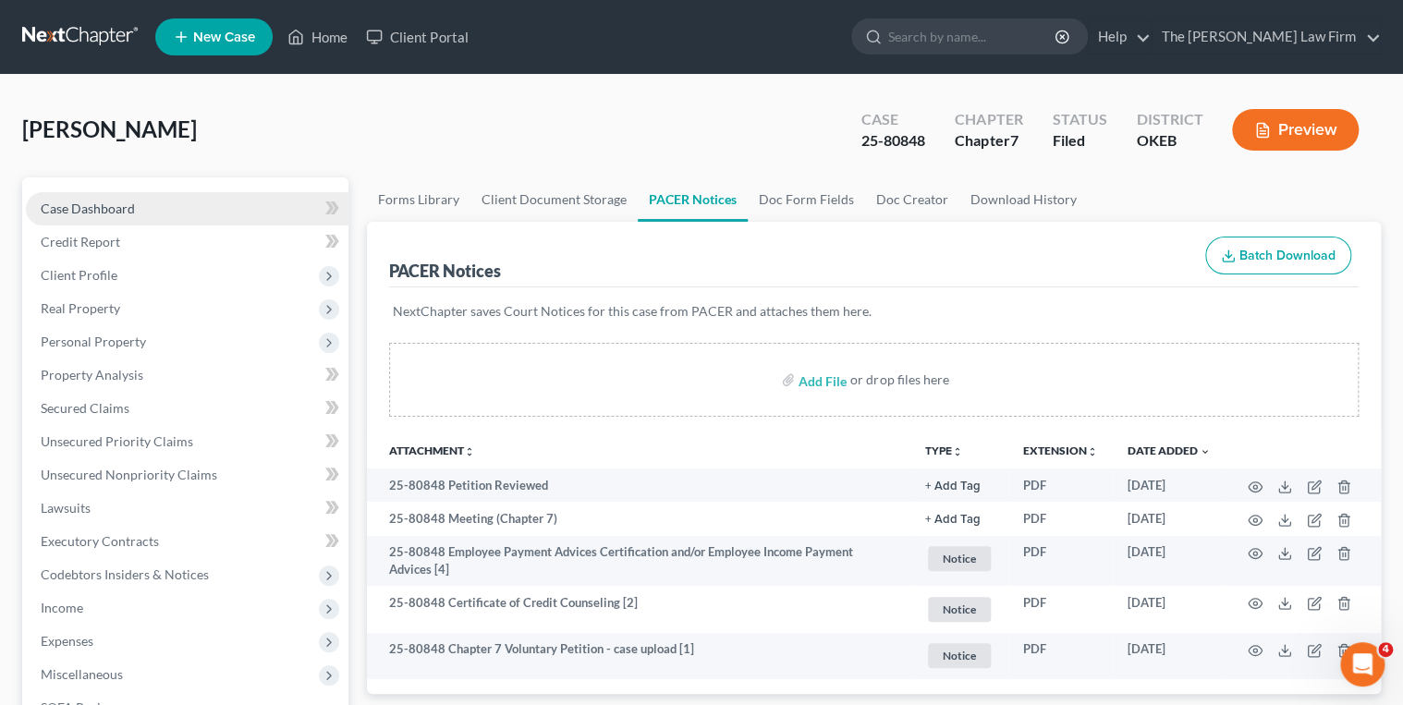
click at [148, 213] on link "Case Dashboard" at bounding box center [187, 208] width 323 height 33
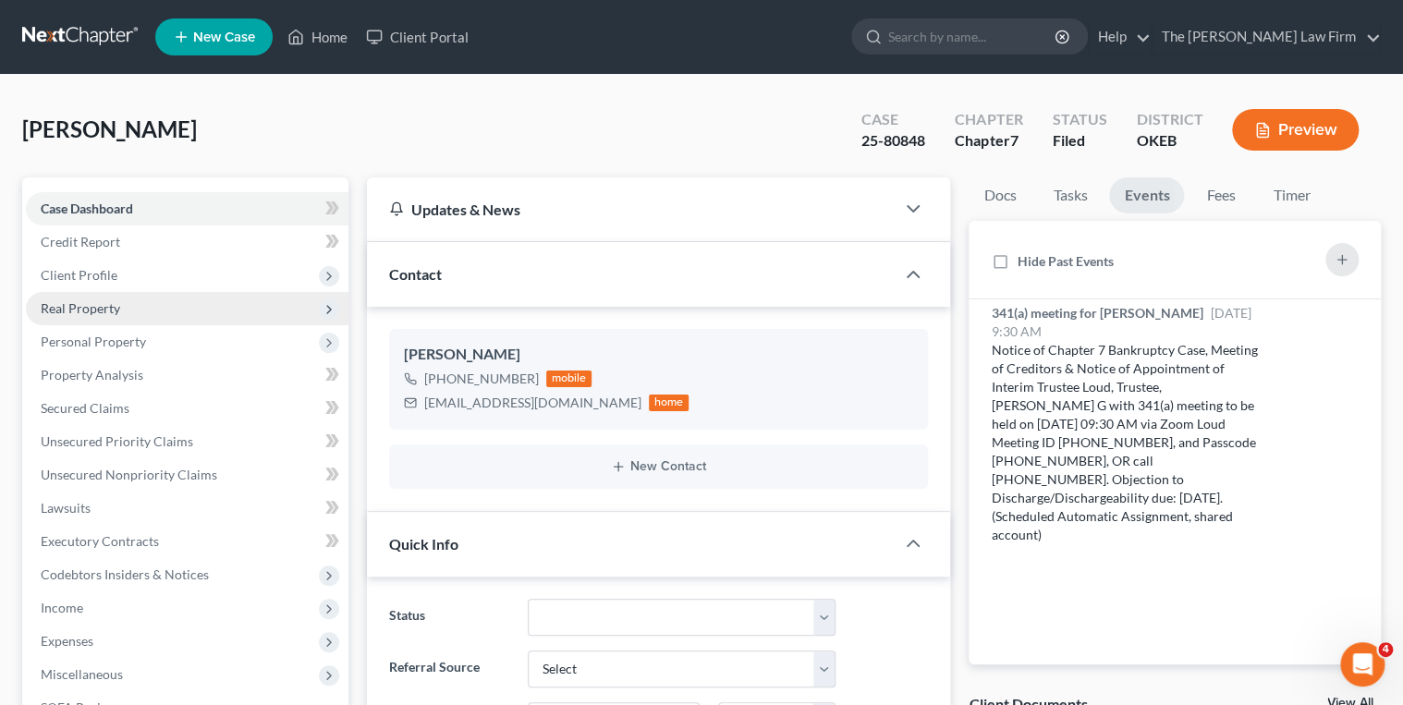
scroll to position [304, 0]
click at [133, 310] on span "Real Property" at bounding box center [187, 308] width 323 height 33
click at [109, 311] on span "Real Property" at bounding box center [81, 308] width 80 height 16
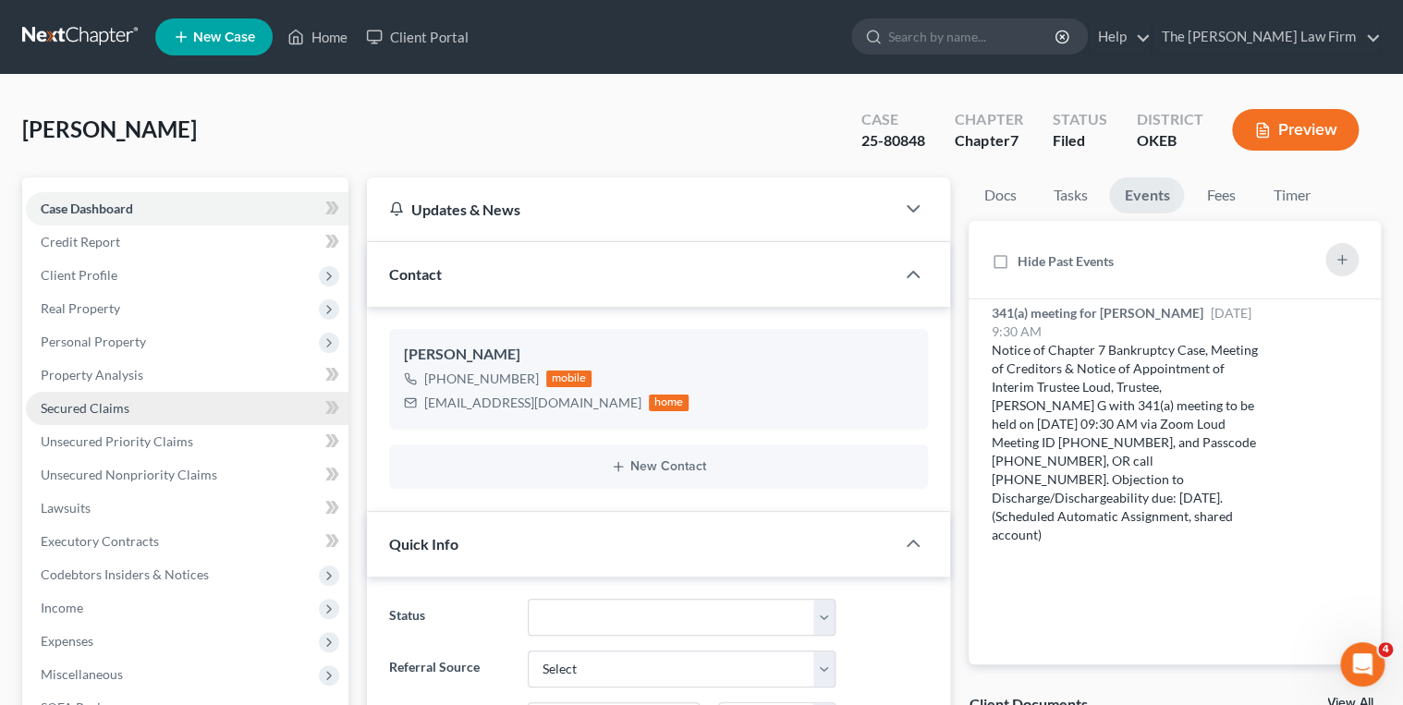
click at [96, 413] on span "Secured Claims" at bounding box center [85, 408] width 89 height 16
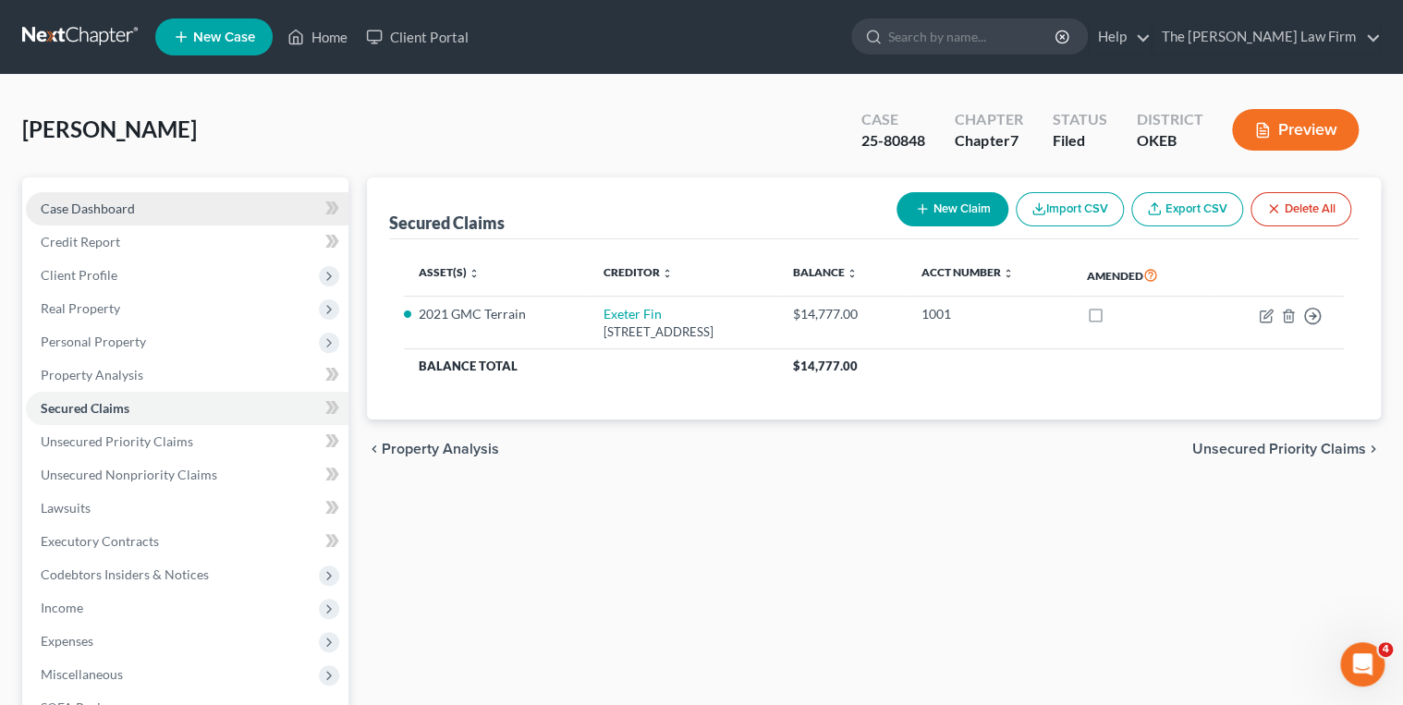
click at [119, 212] on span "Case Dashboard" at bounding box center [88, 209] width 94 height 16
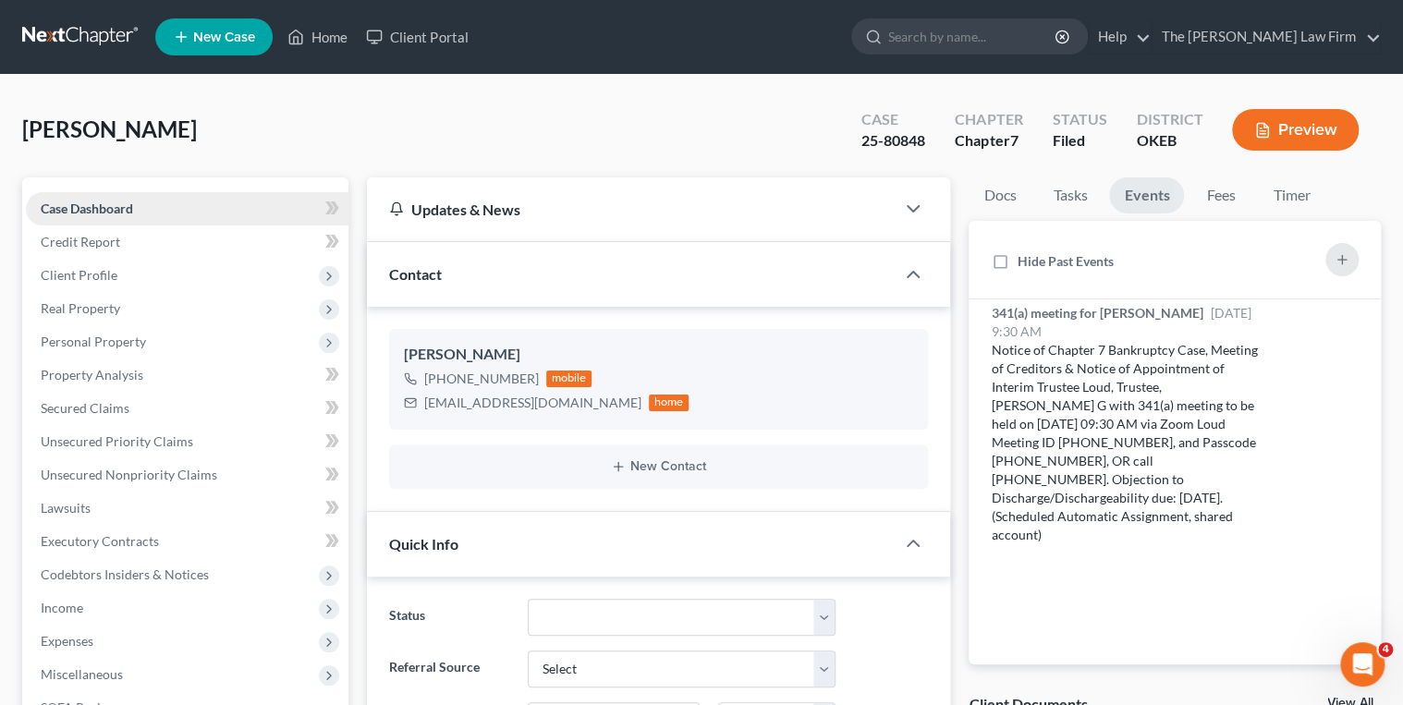
scroll to position [304, 0]
click at [479, 401] on div "Cyara.akerman2010@gmail.com" at bounding box center [532, 403] width 217 height 18
click at [479, 400] on div "Cyara.akerman2010@gmail.com" at bounding box center [532, 403] width 217 height 18
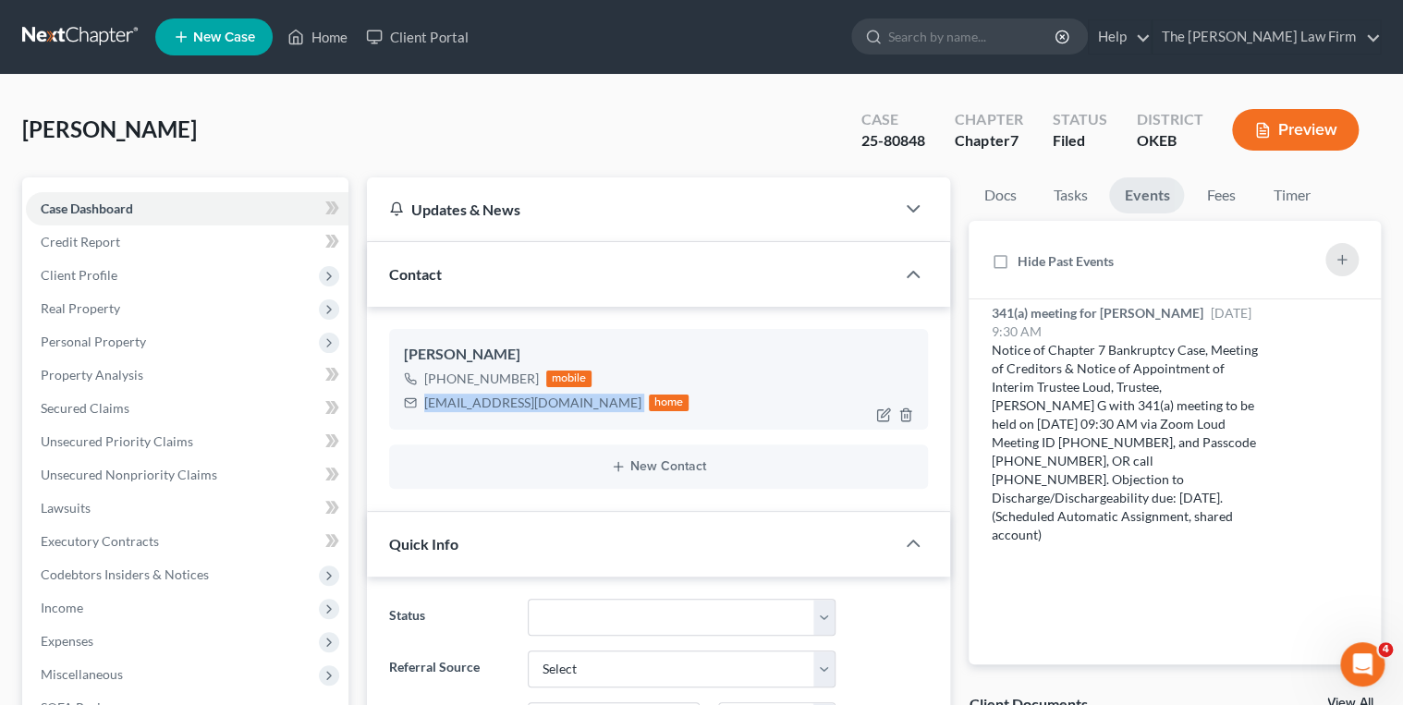
copy div "Cyara.akerman2010@gmail.com"
click at [113, 413] on span "Secured Claims" at bounding box center [85, 408] width 89 height 16
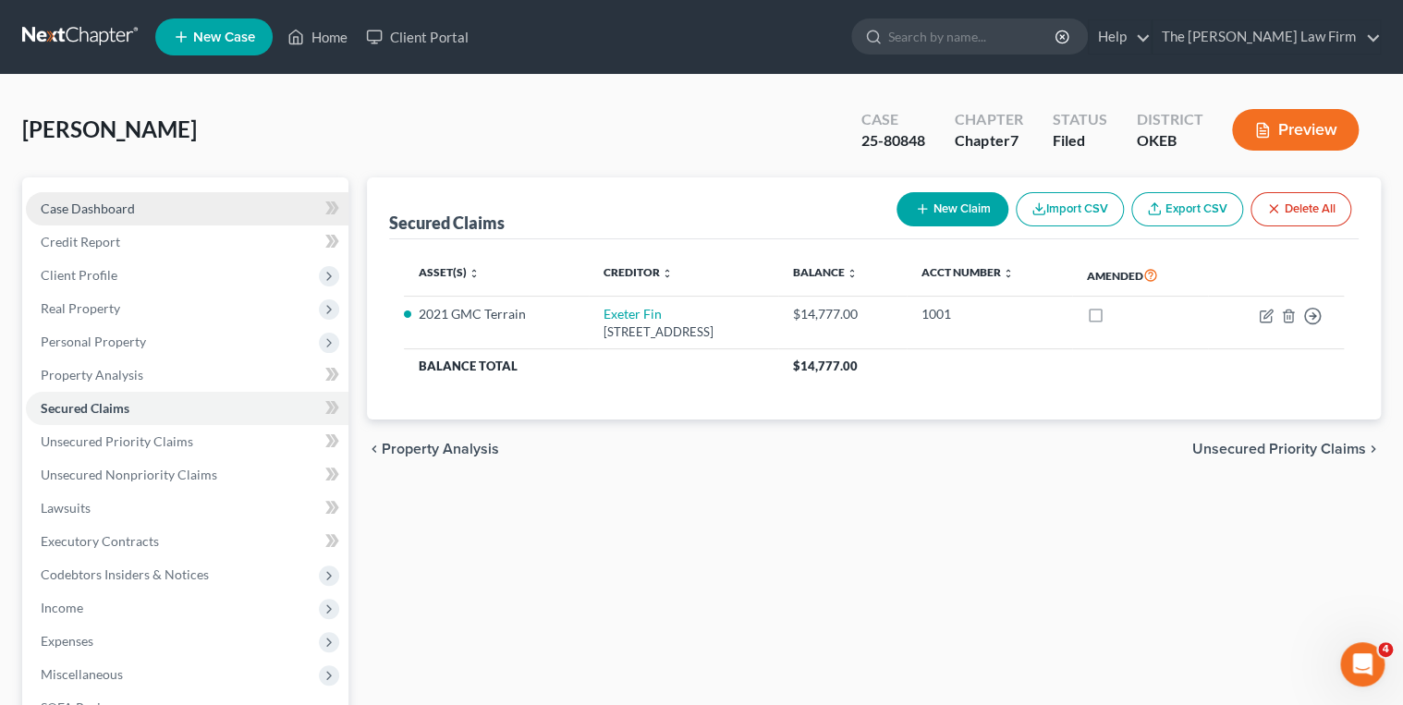
click at [73, 202] on span "Case Dashboard" at bounding box center [88, 209] width 94 height 16
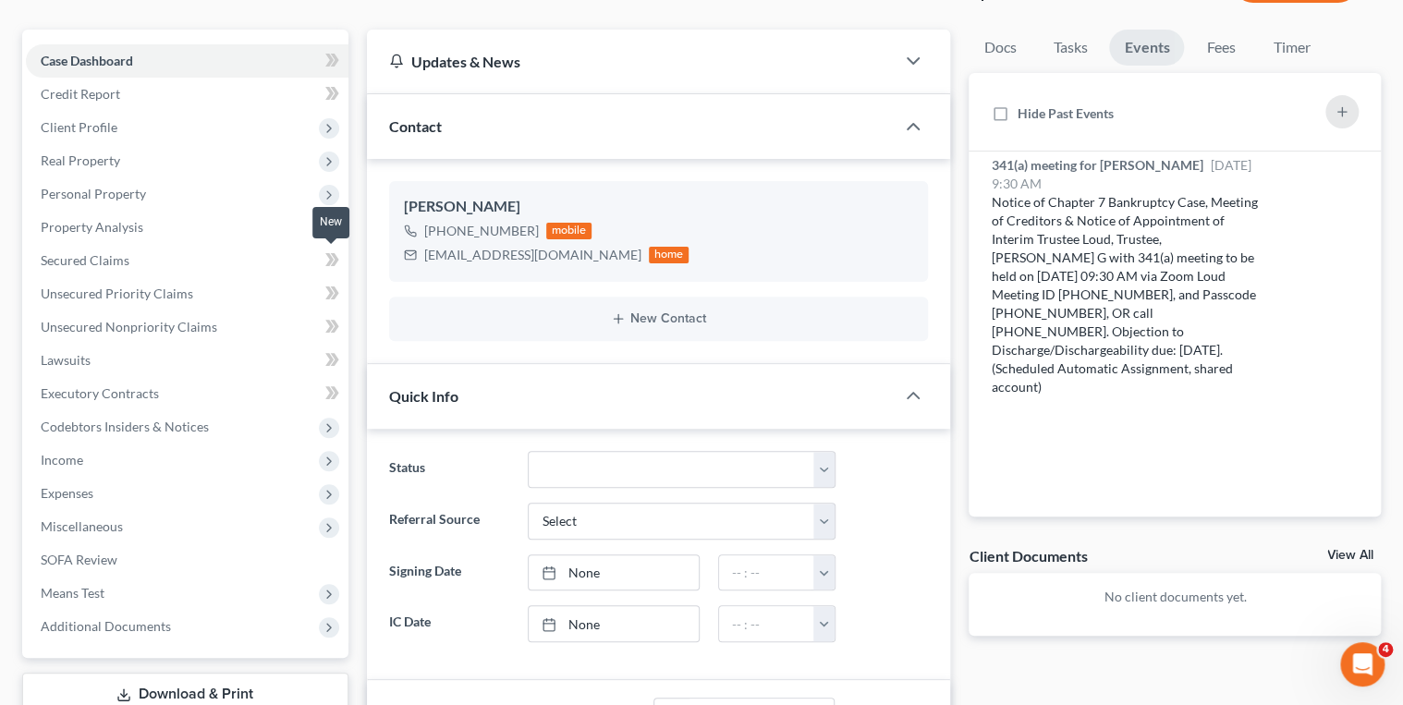
scroll to position [926, 0]
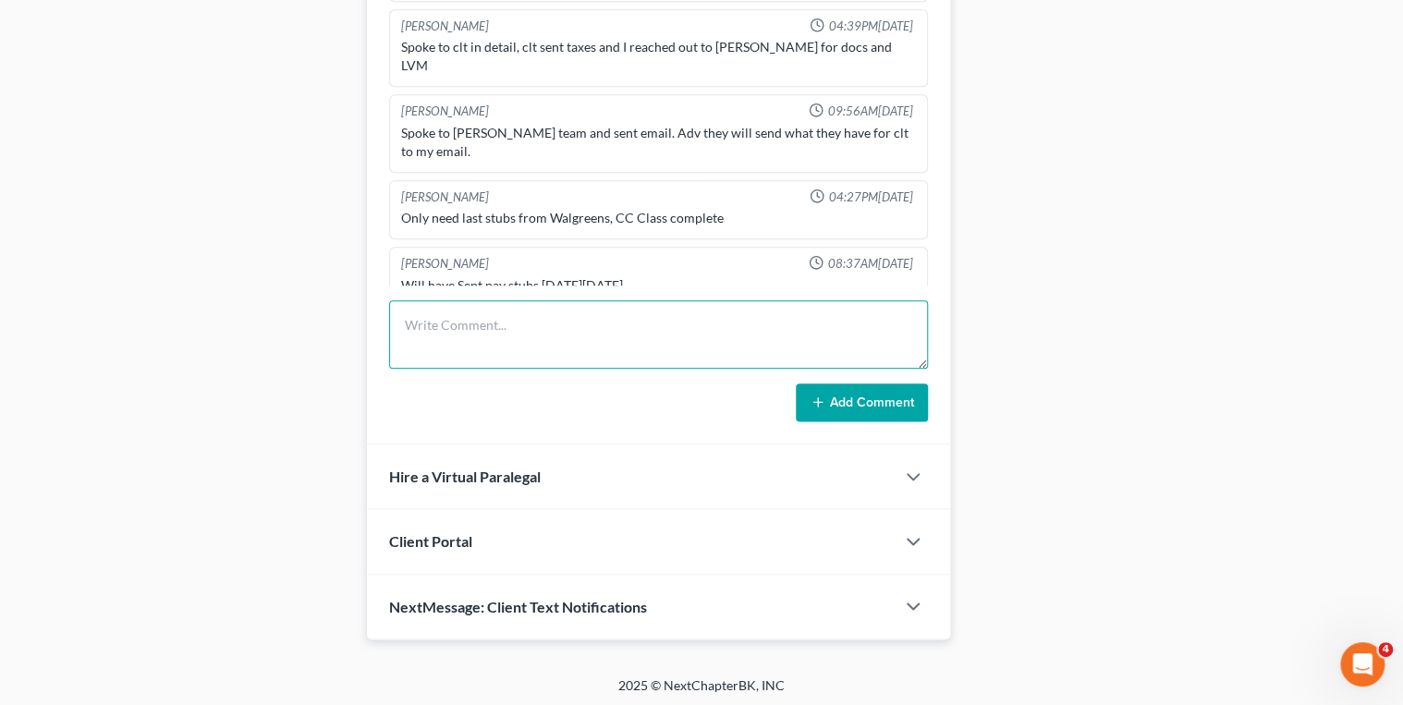
click at [412, 316] on textarea at bounding box center [659, 334] width 540 height 68
type textarea "Sent Reaffirmation Inquiry email to the client."
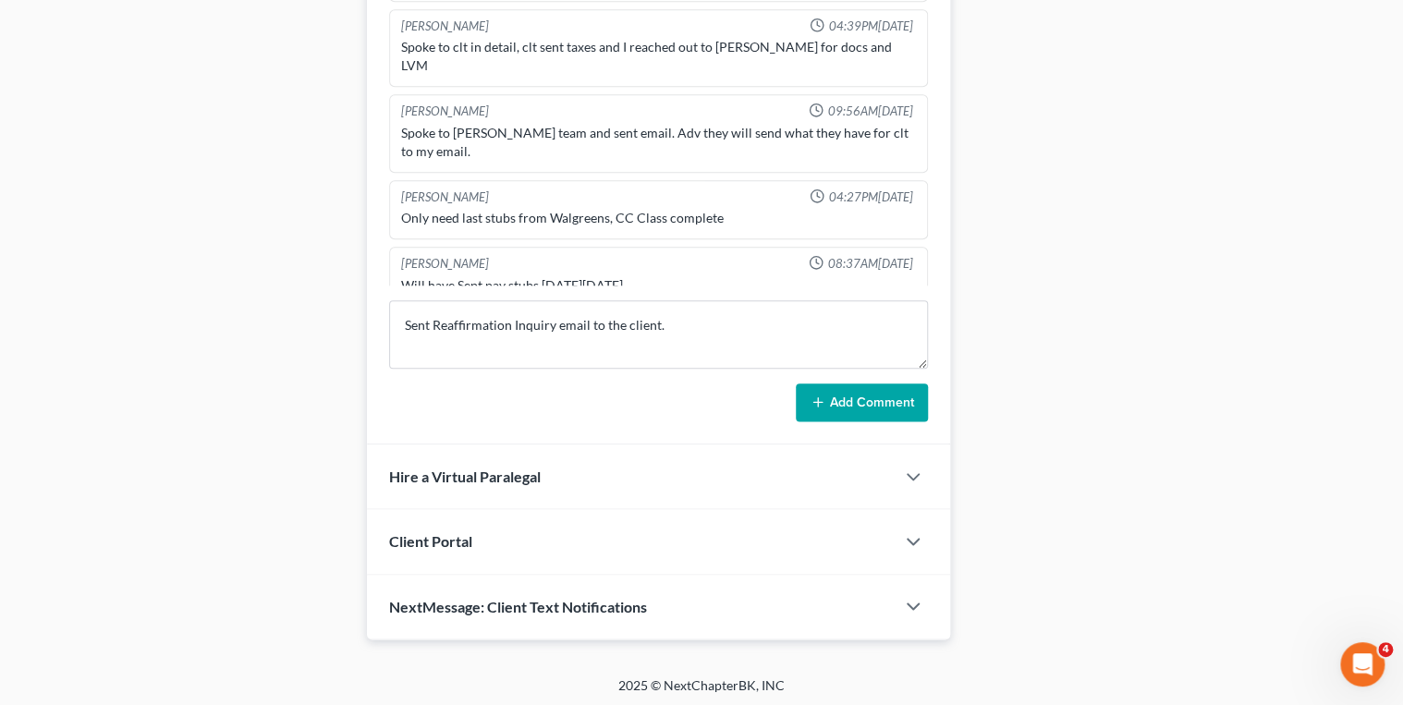
click at [818, 411] on button "Add Comment" at bounding box center [862, 403] width 132 height 39
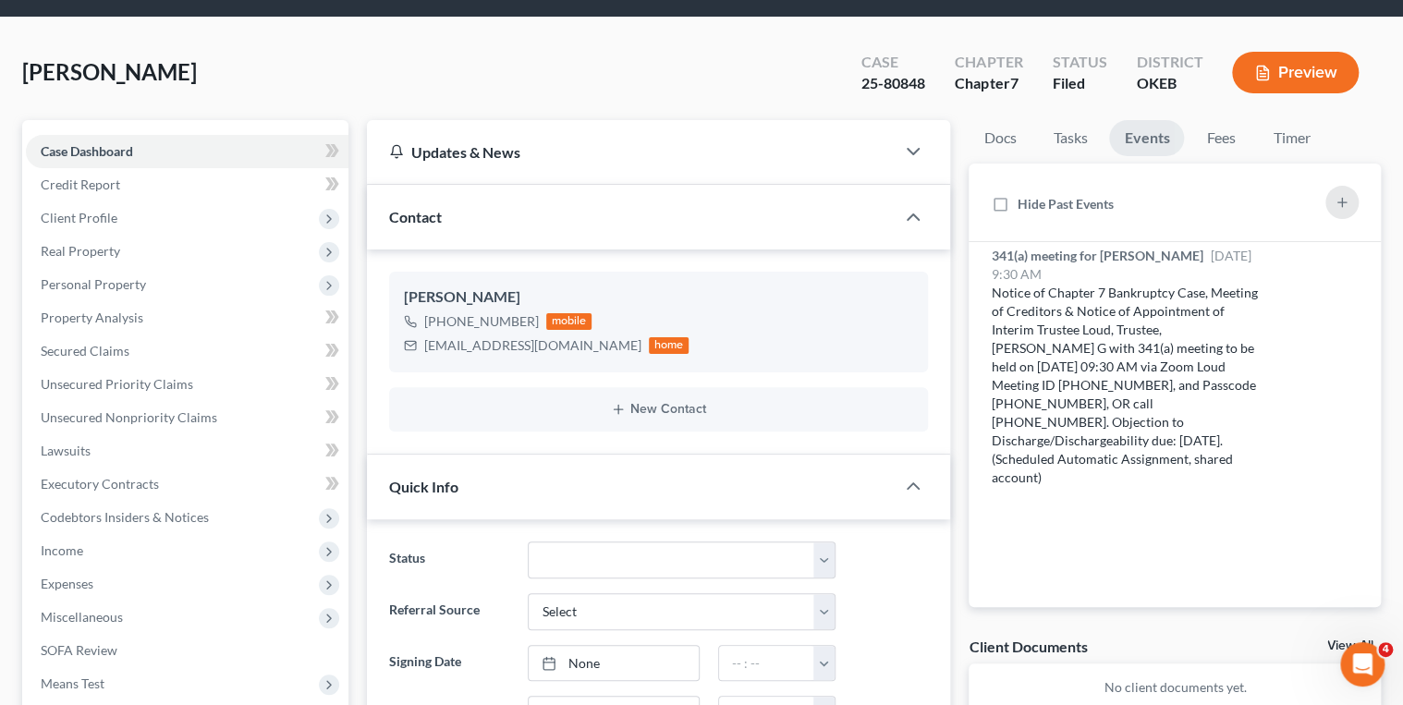
scroll to position [0, 0]
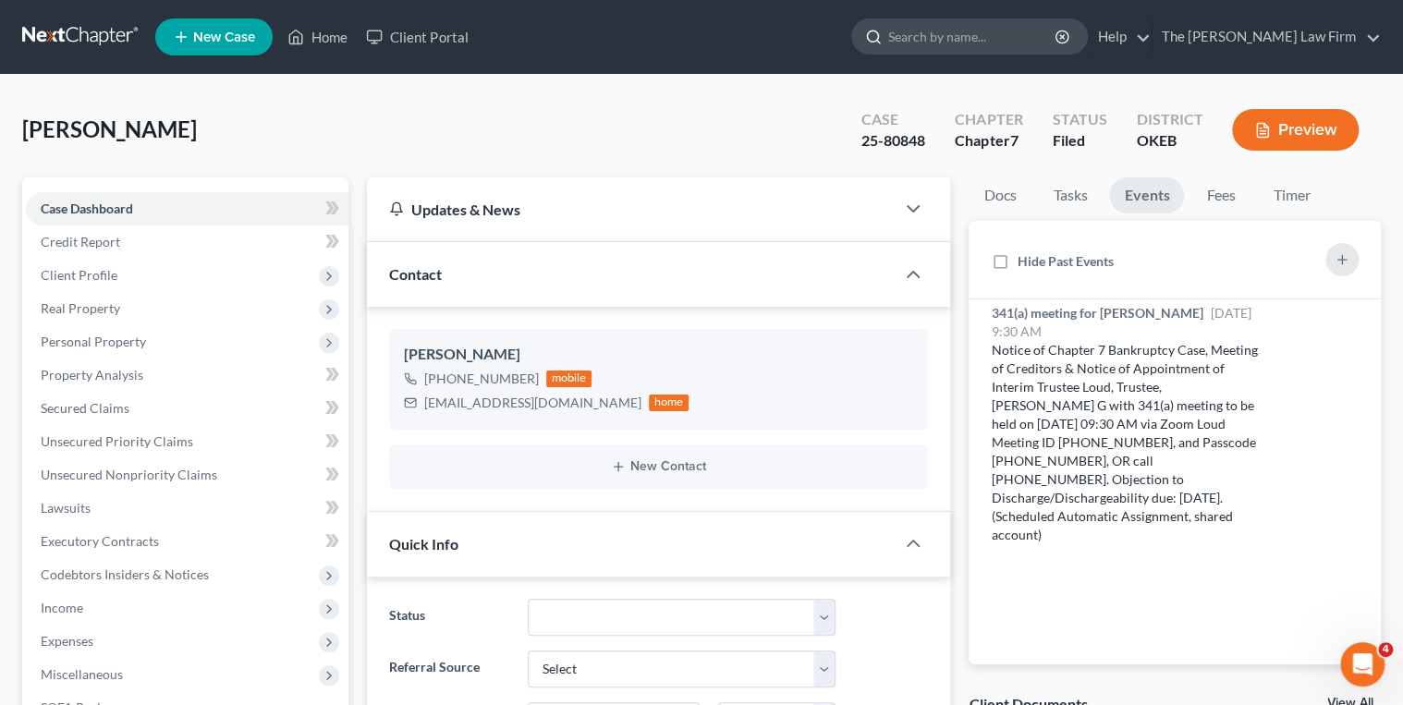
click at [1035, 31] on input "search" at bounding box center [973, 36] width 169 height 34
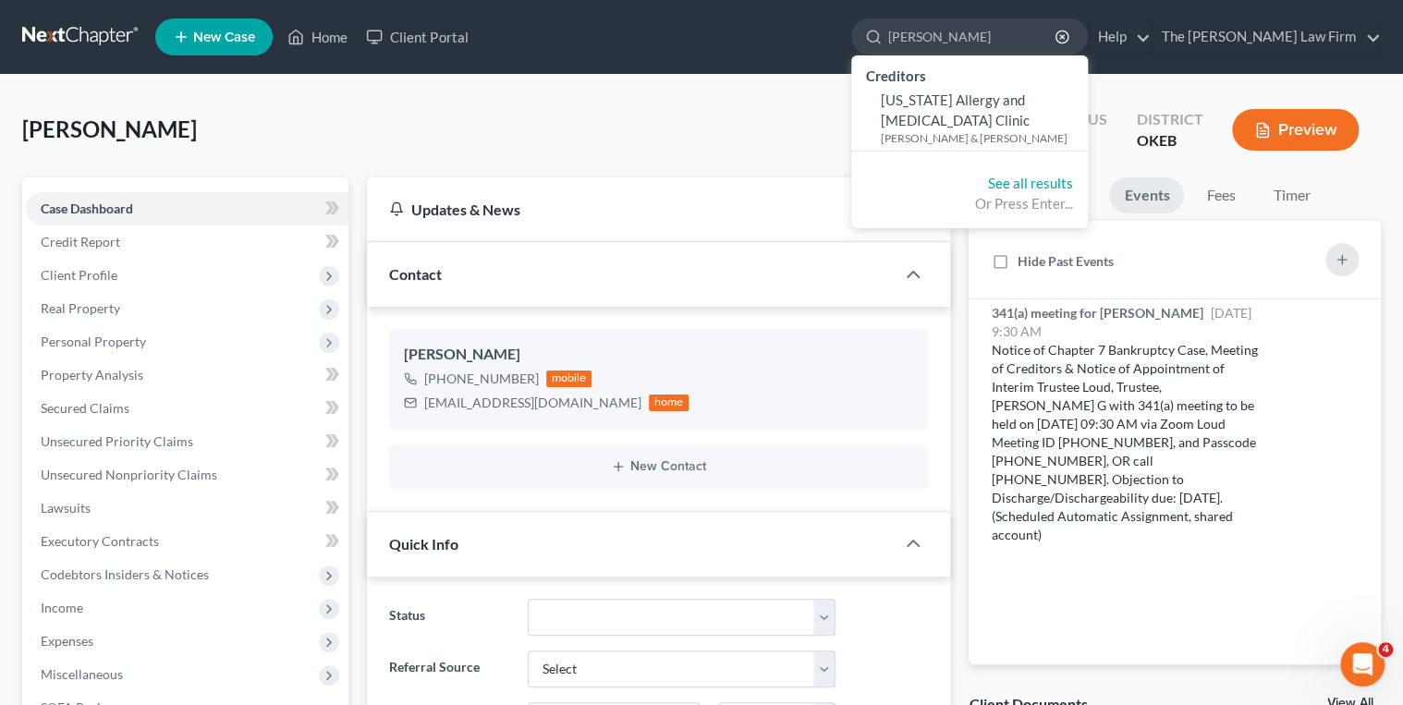
type input "Allen, Andrew"
click at [52, 36] on link at bounding box center [81, 36] width 118 height 33
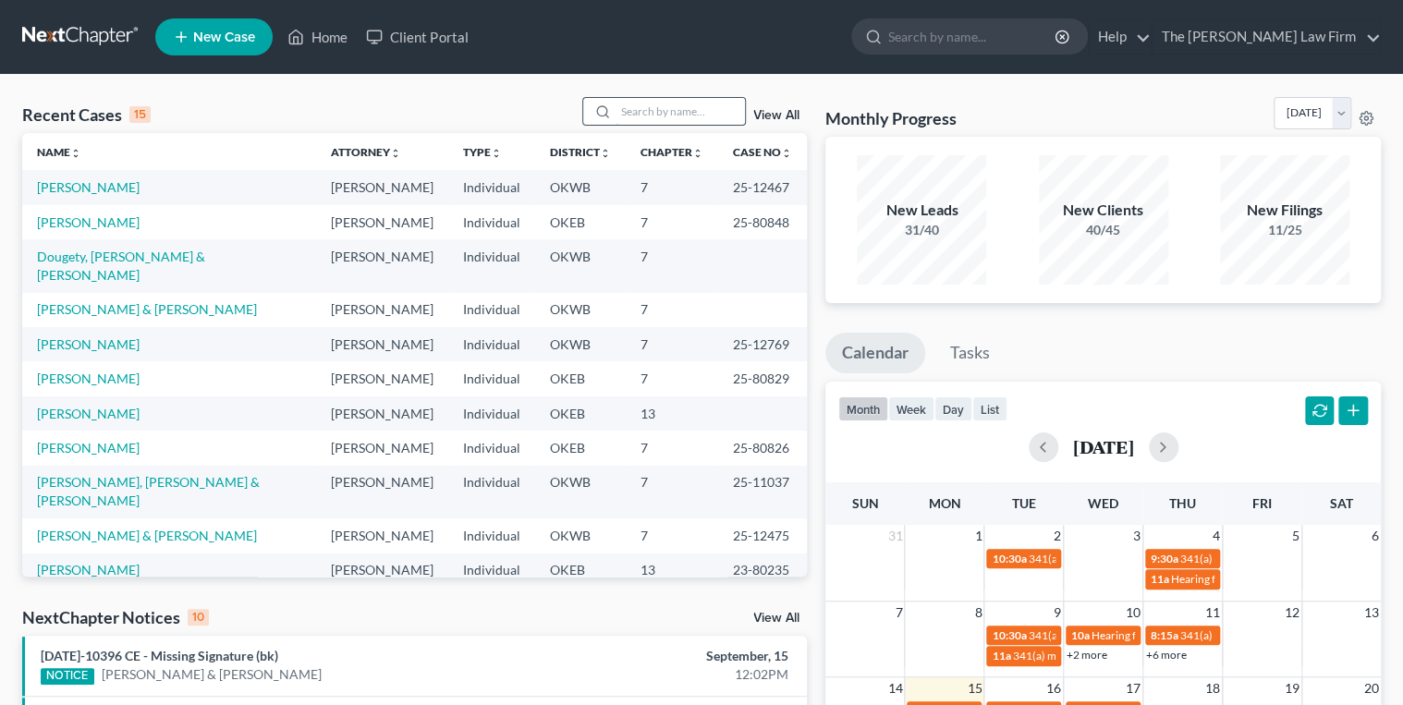
click at [647, 109] on input "search" at bounding box center [680, 111] width 129 height 27
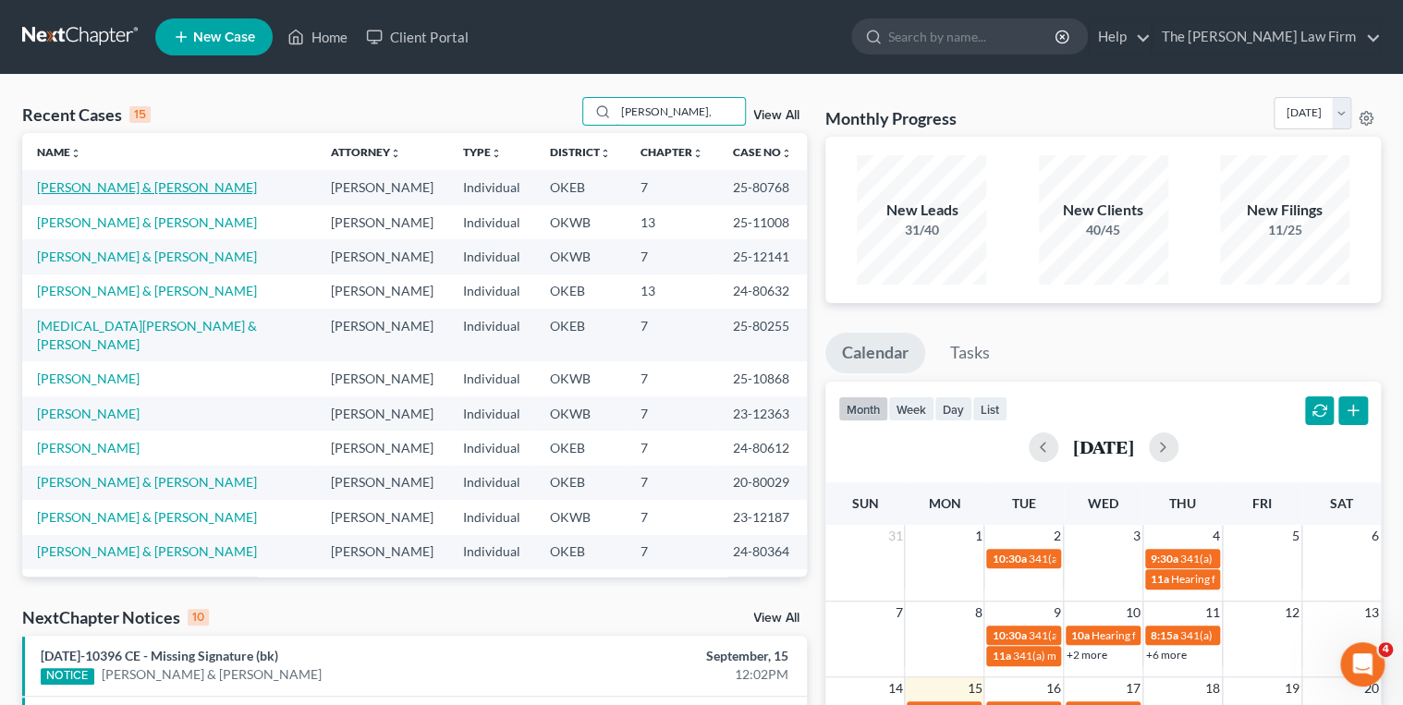
type input "[PERSON_NAME],"
click at [201, 185] on link "[PERSON_NAME] & [PERSON_NAME]" at bounding box center [147, 187] width 220 height 16
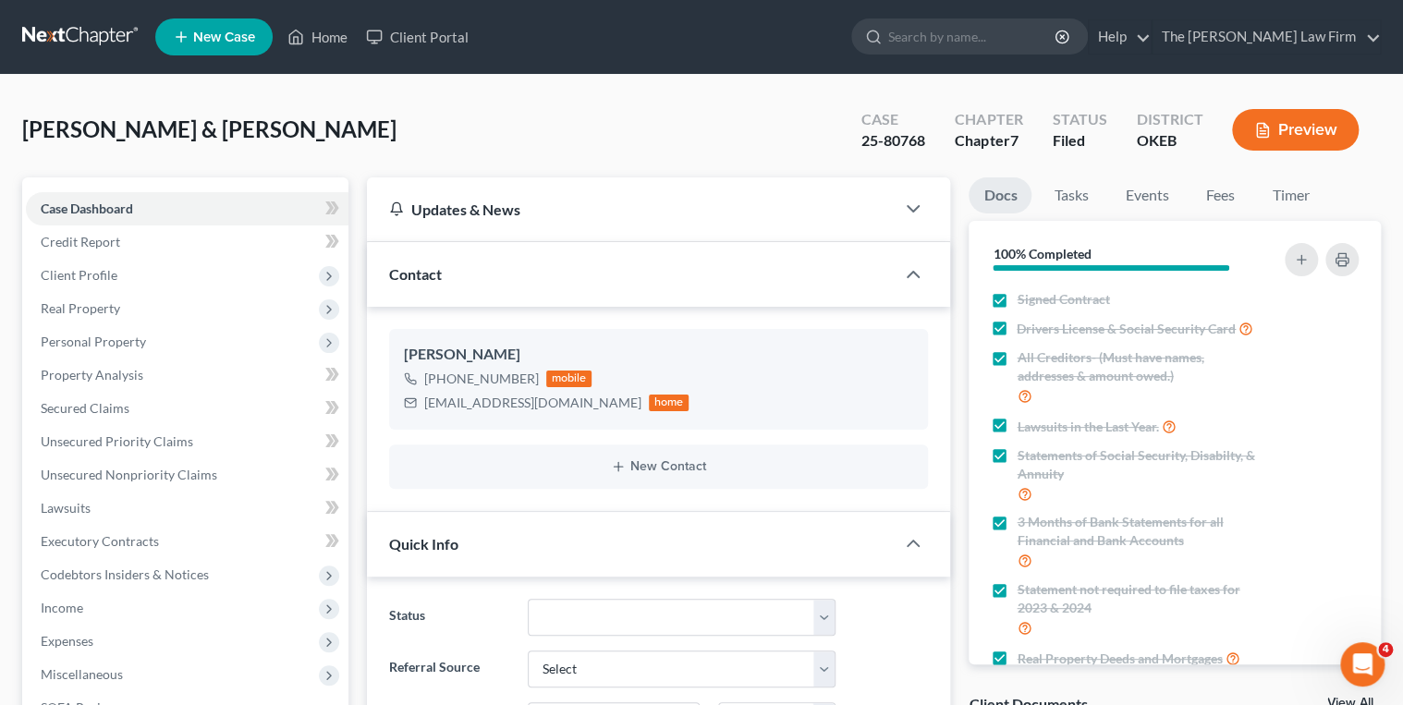
scroll to position [1054, 0]
click at [1172, 190] on link "Events" at bounding box center [1146, 196] width 73 height 36
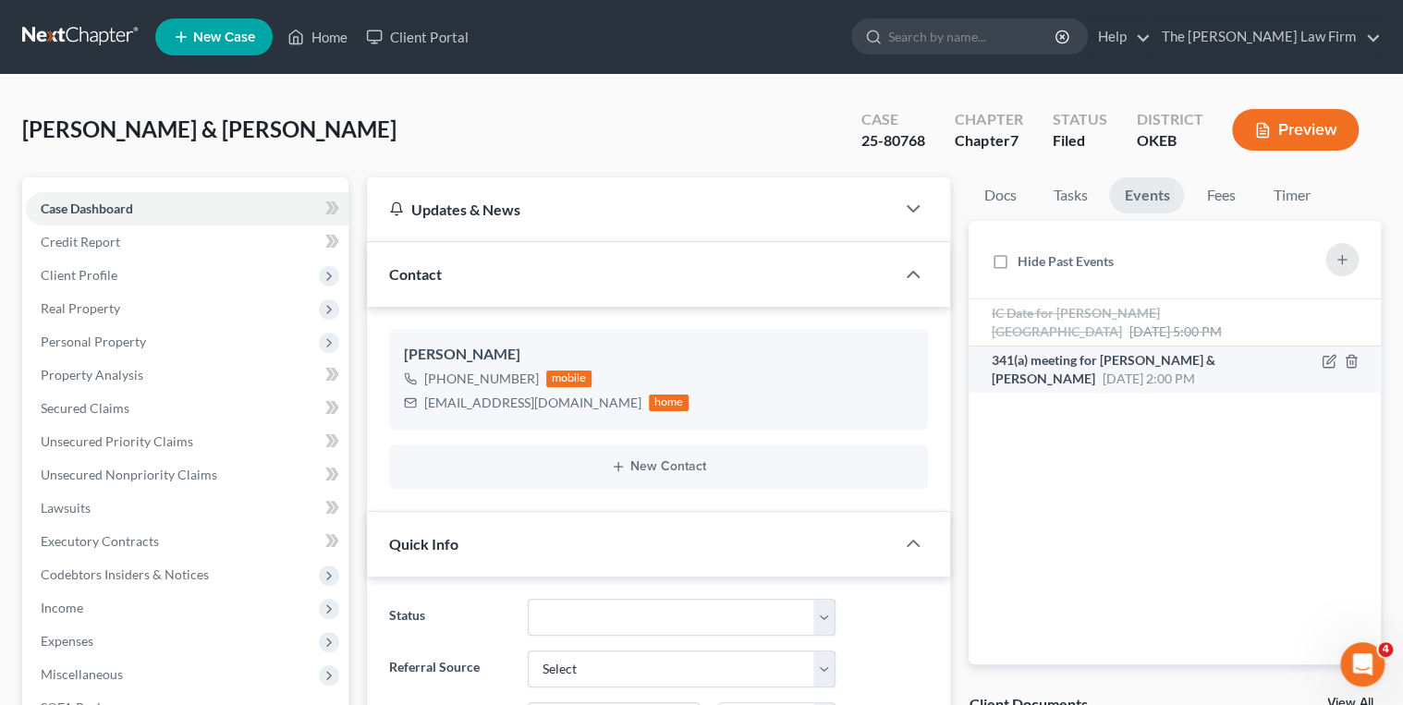
click at [1162, 357] on span "341(a) meeting for [PERSON_NAME] & [PERSON_NAME]" at bounding box center [1103, 369] width 224 height 34
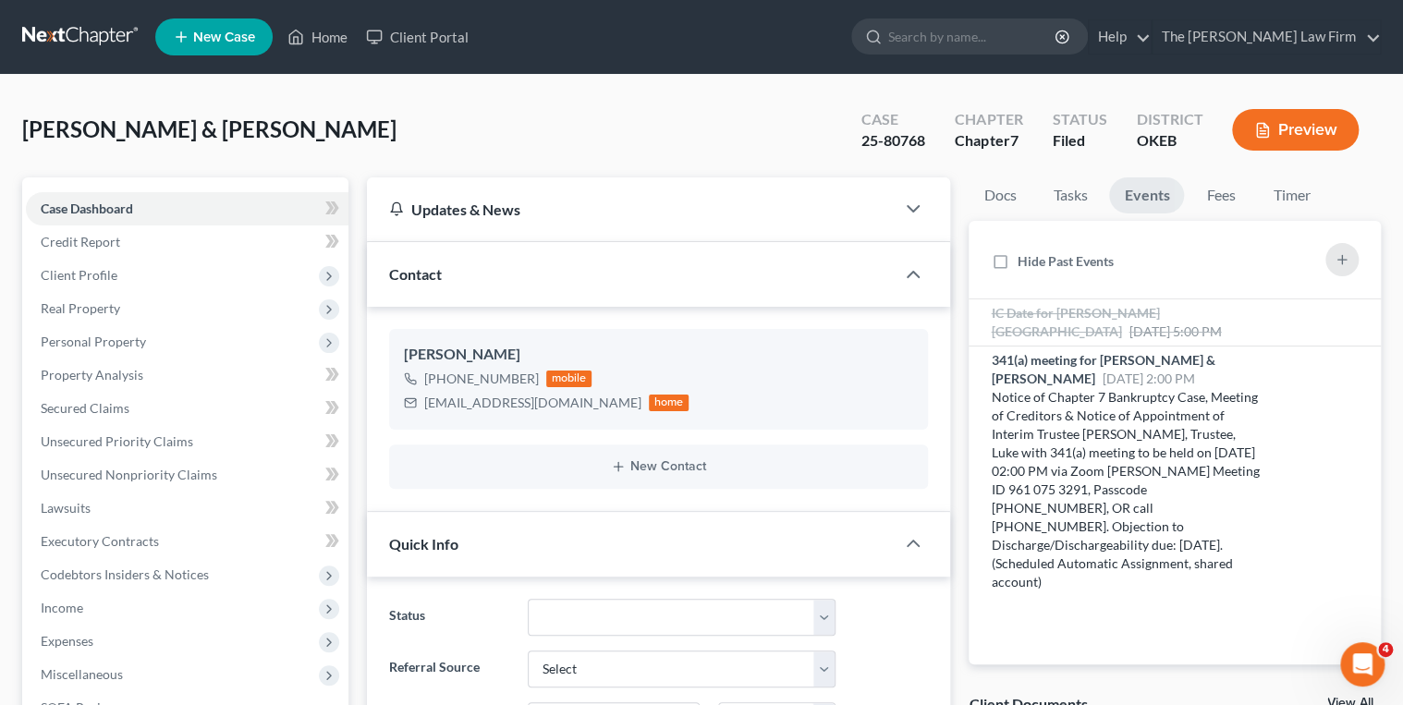
click at [902, 143] on div "25-80768" at bounding box center [894, 140] width 64 height 21
copy div "25-80768"
click at [1014, 41] on input "search" at bounding box center [973, 36] width 169 height 34
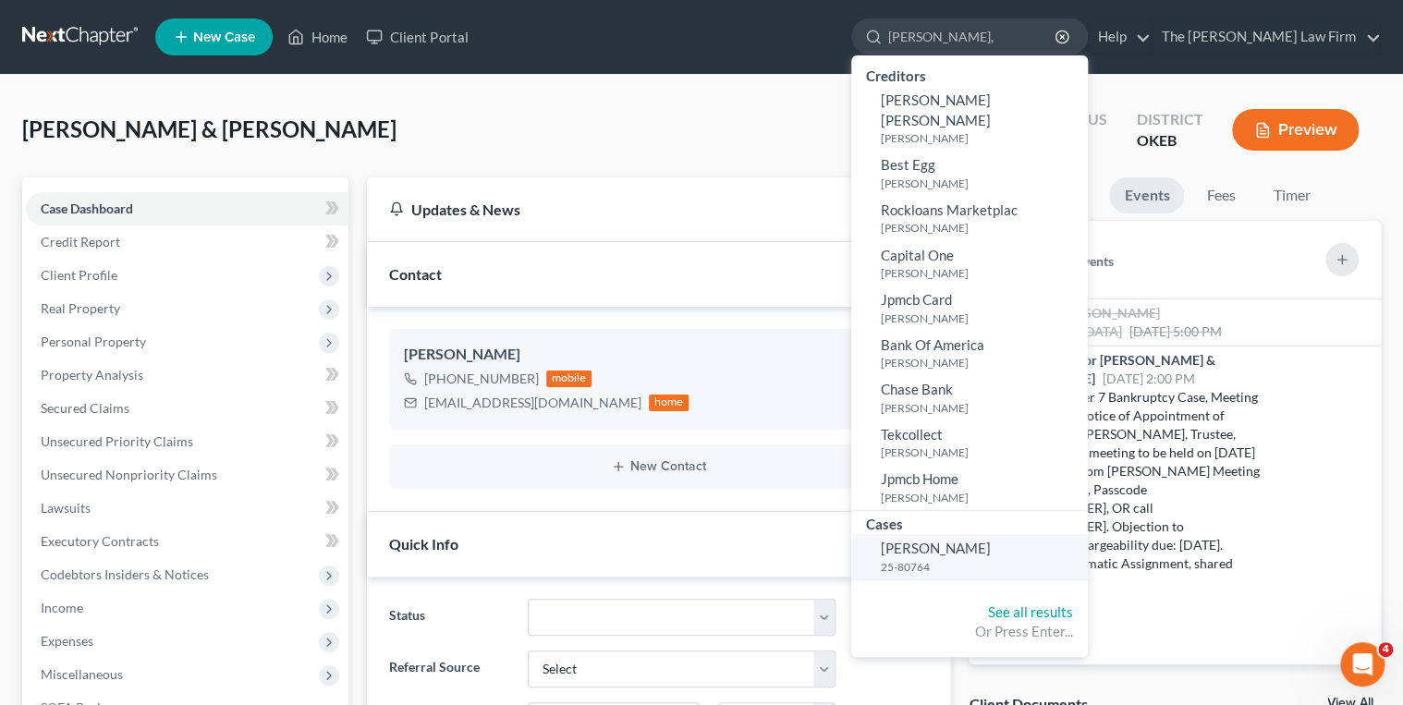
type input "[PERSON_NAME],"
click at [995, 559] on small "25-80764" at bounding box center [982, 567] width 202 height 16
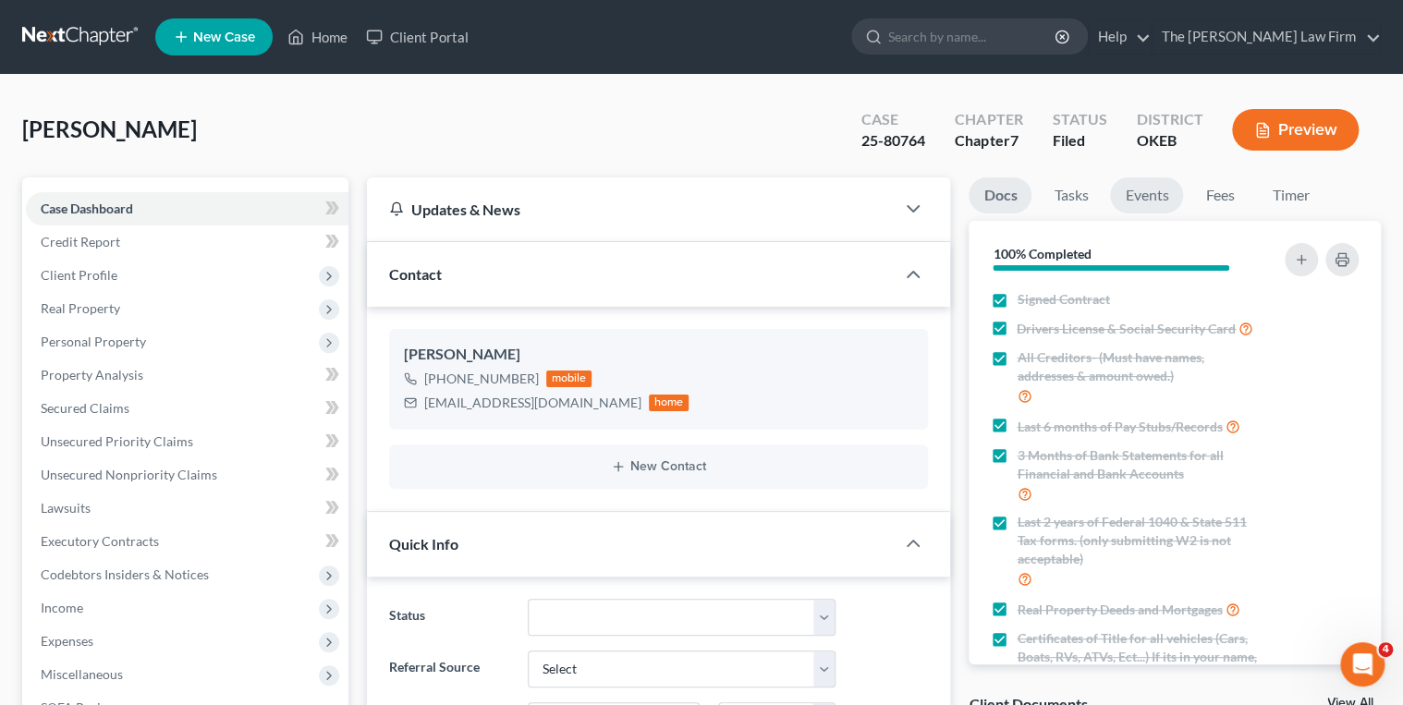
scroll to position [1186, 0]
click at [1127, 199] on link "Events" at bounding box center [1146, 196] width 73 height 36
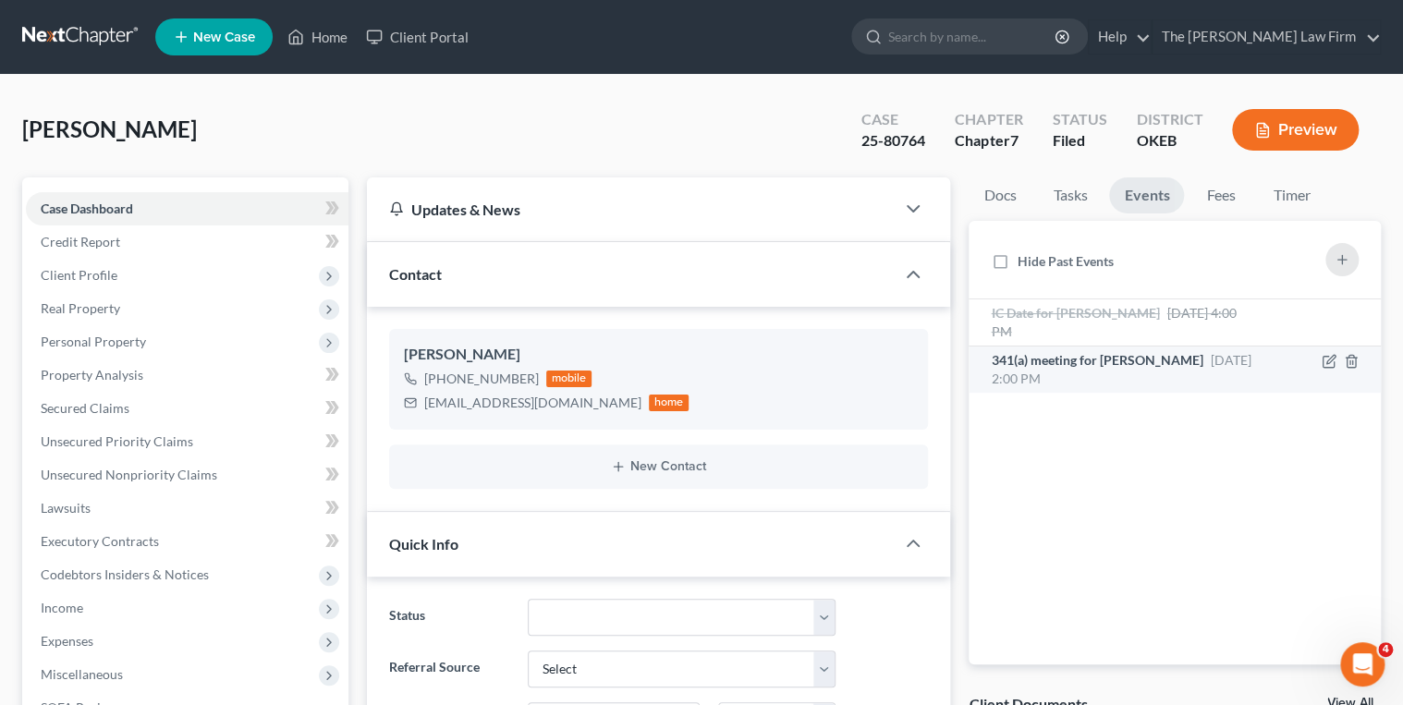
click at [1191, 360] on div "341(a) meeting for [PERSON_NAME] [DATE] 2:00 PM" at bounding box center [1126, 369] width 271 height 37
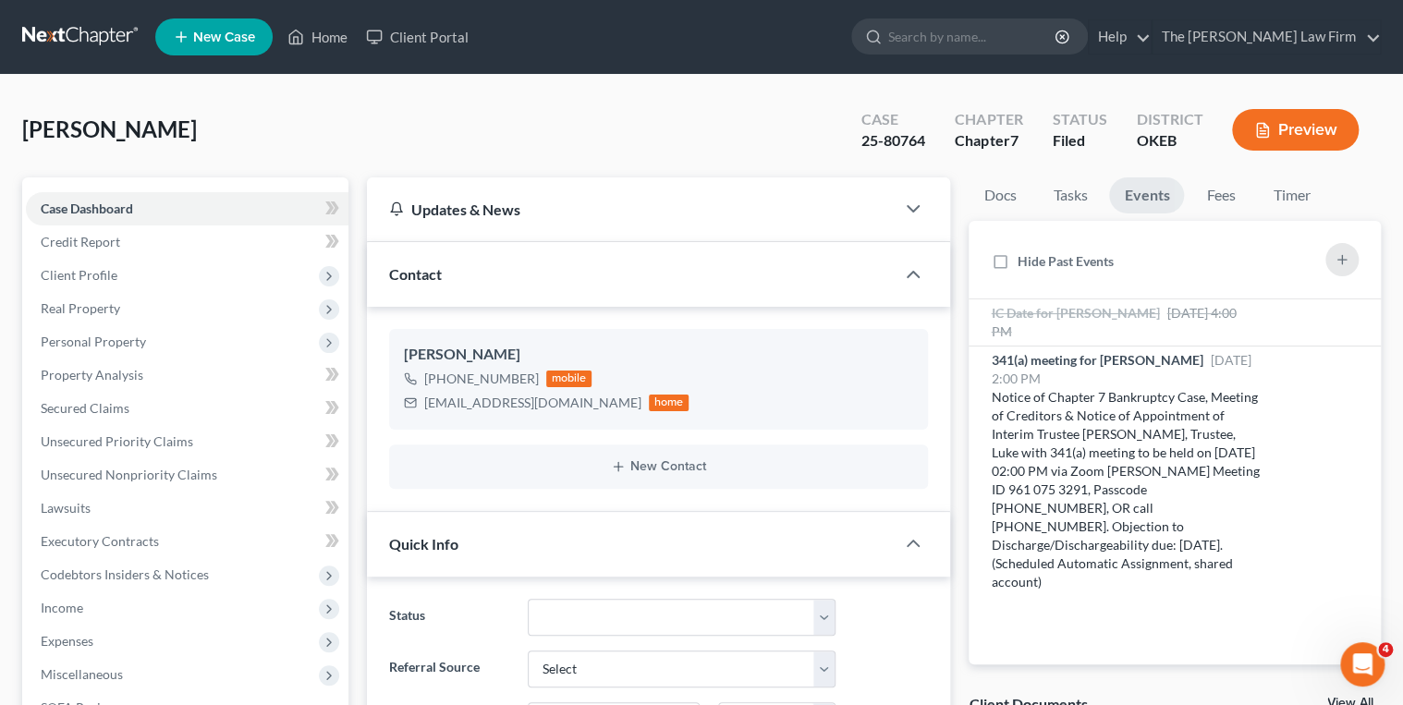
click at [902, 141] on div "25-80764" at bounding box center [894, 140] width 64 height 21
copy div "25-80764"
click at [1007, 33] on input "search" at bounding box center [973, 36] width 169 height 34
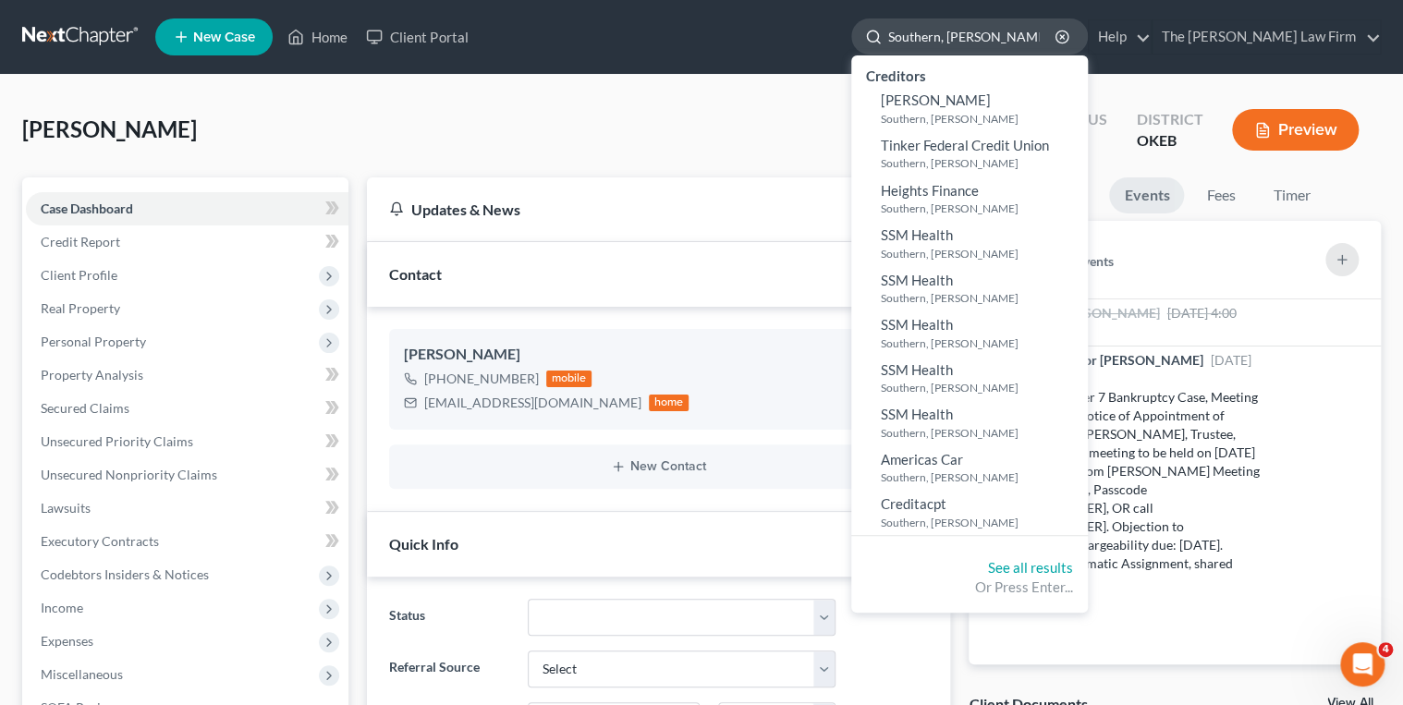
type input "Southern, [PERSON_NAME]"
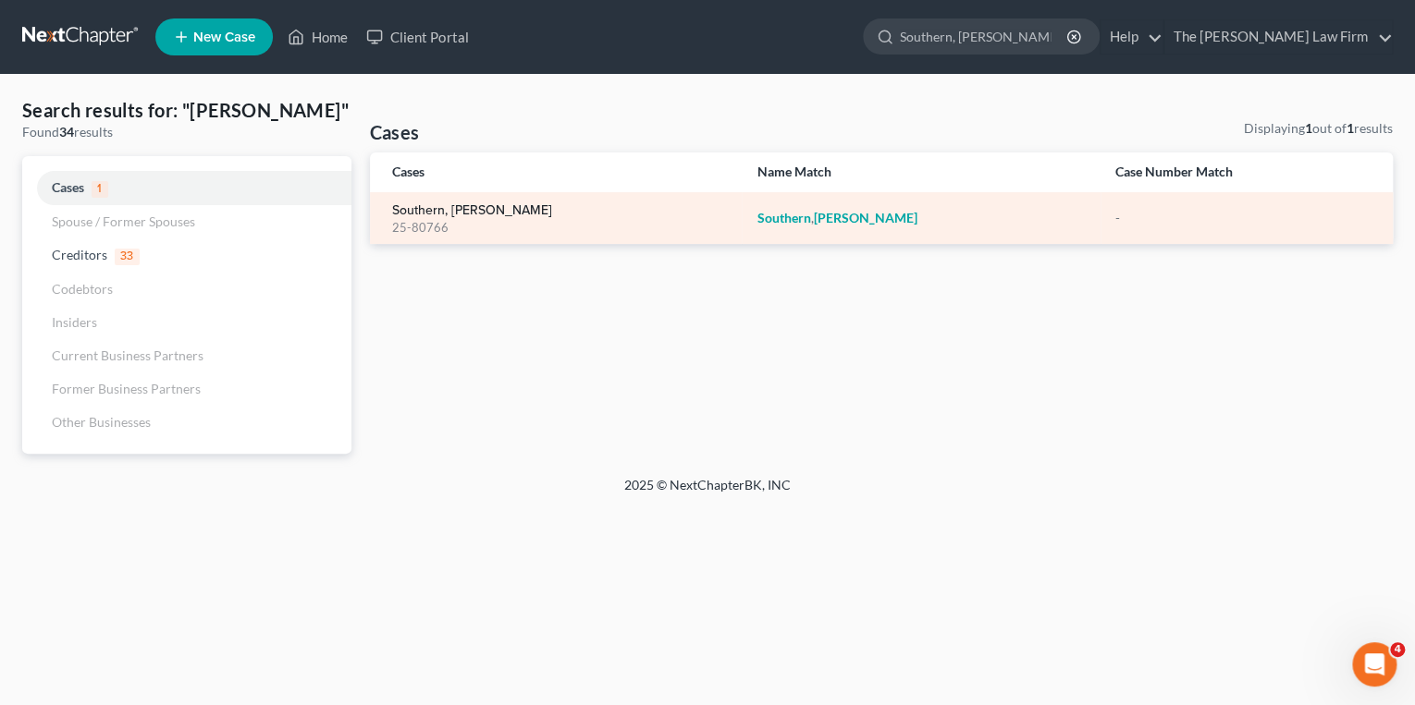
click at [451, 204] on link "Southern, [PERSON_NAME]" at bounding box center [472, 210] width 160 height 13
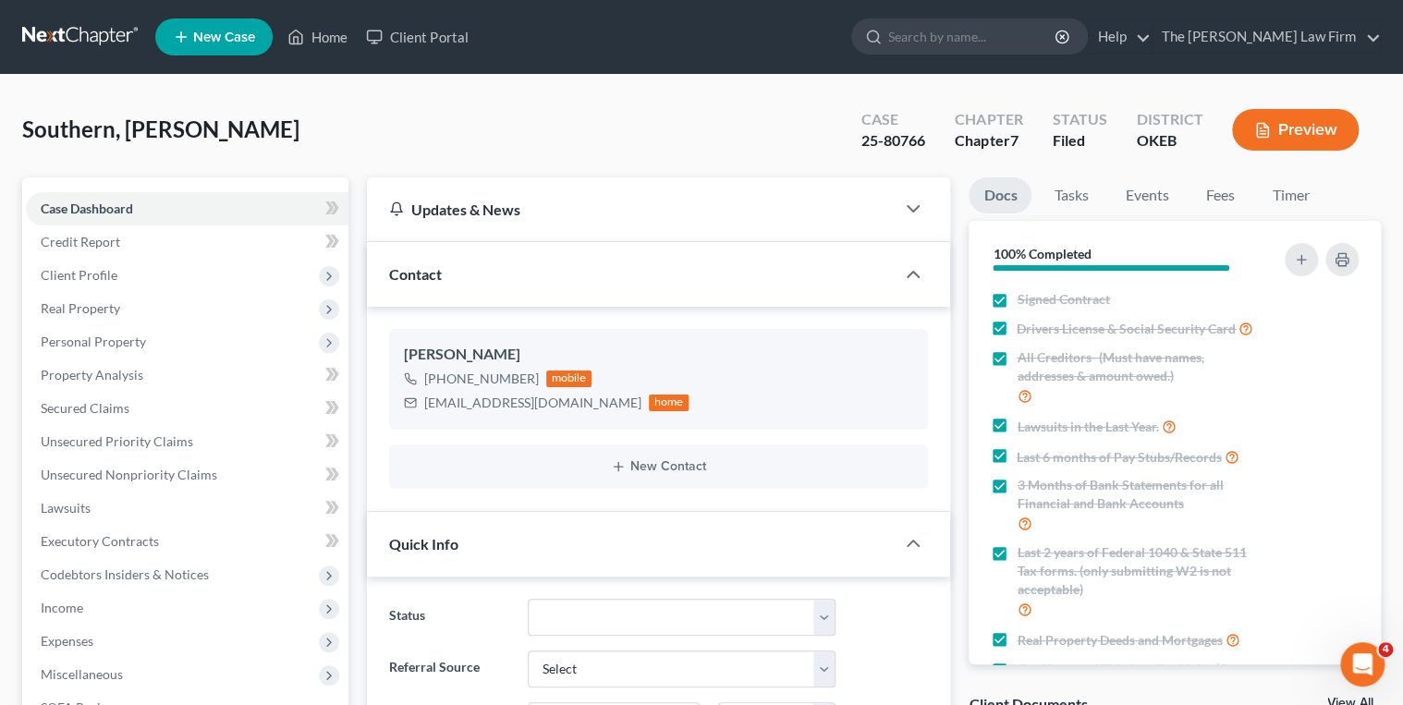
scroll to position [629, 0]
click at [904, 142] on div "25-80766" at bounding box center [894, 140] width 64 height 21
click at [901, 137] on div "25-80766" at bounding box center [894, 140] width 64 height 21
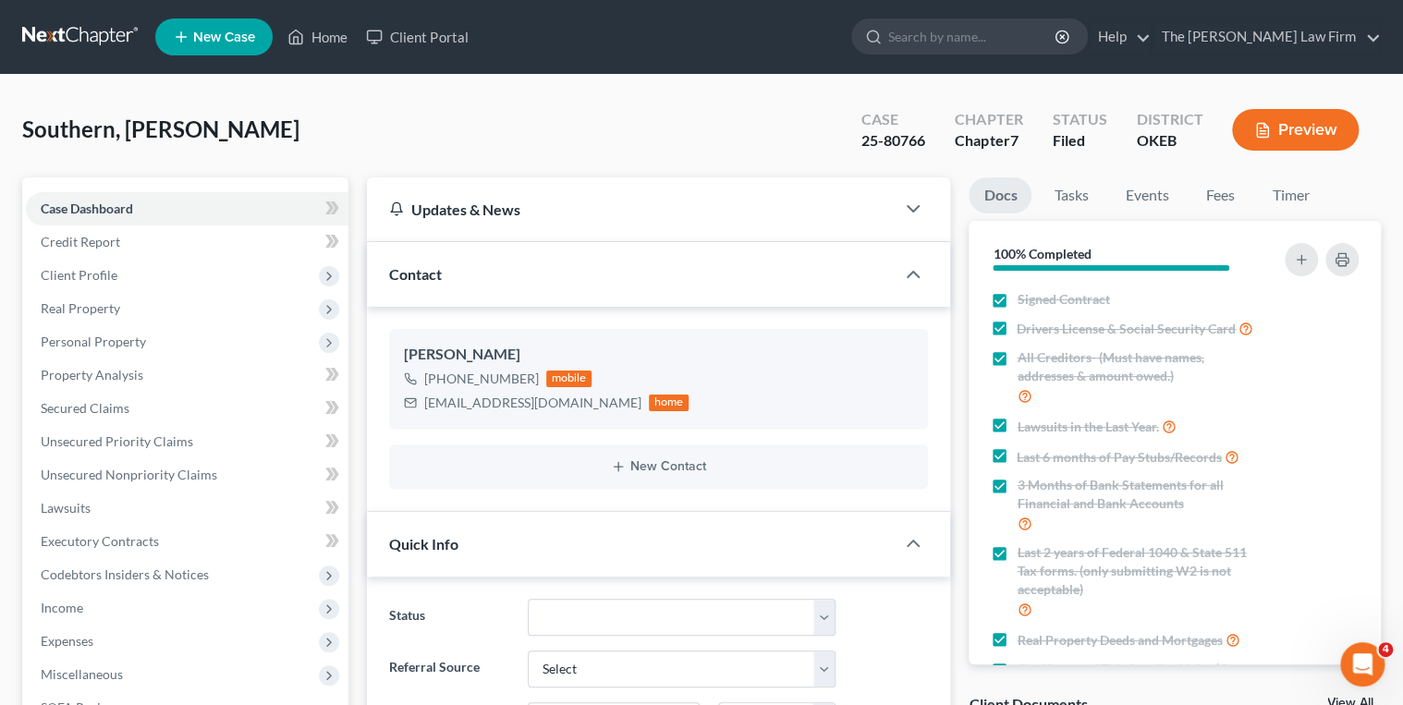
click at [895, 137] on div "25-80766" at bounding box center [894, 140] width 64 height 21
copy div "25-80766"
